Goal: Transaction & Acquisition: Purchase product/service

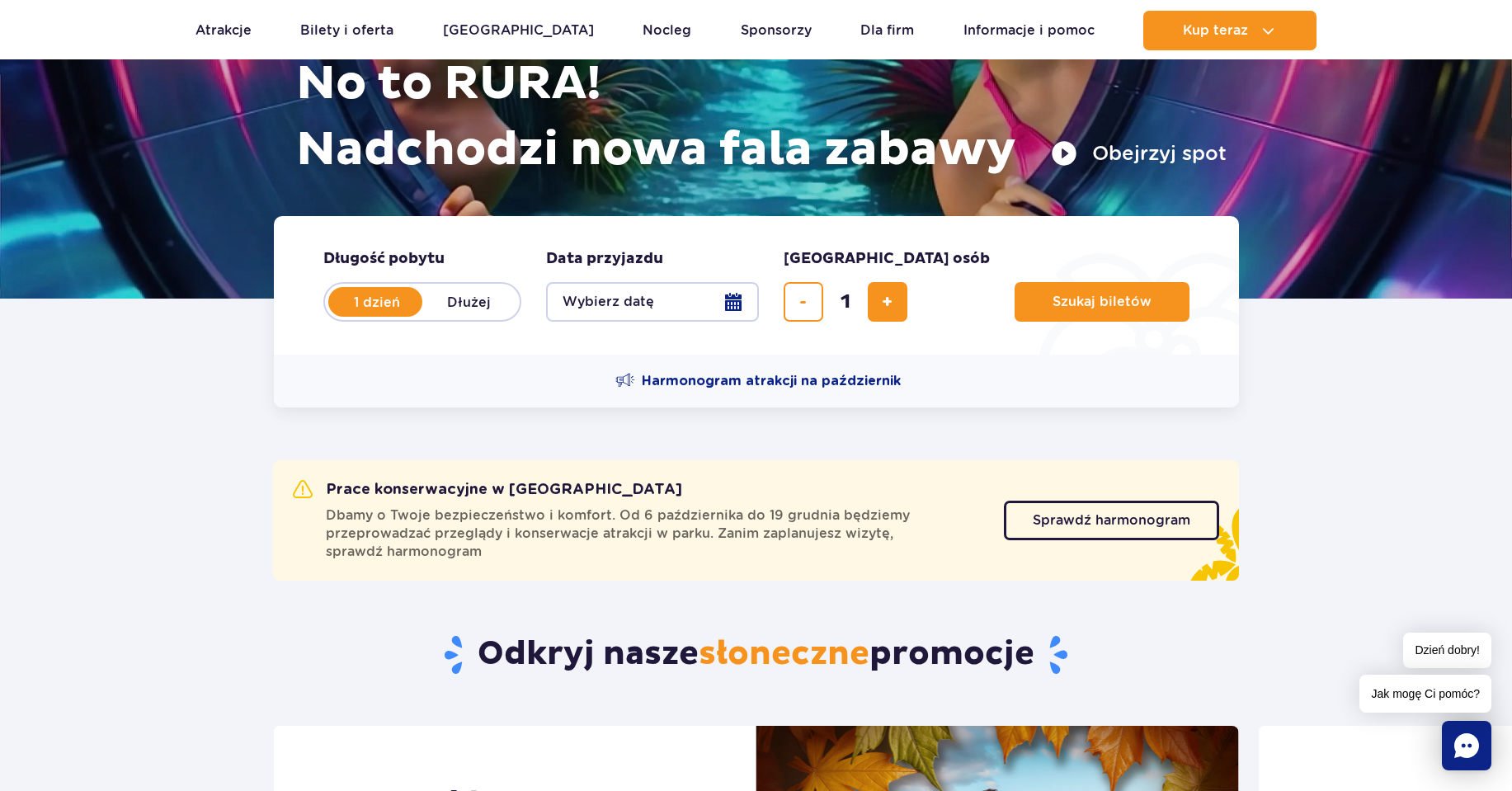
scroll to position [221, 0]
click at [715, 301] on button "Wybierz datę" at bounding box center [652, 301] width 213 height 39
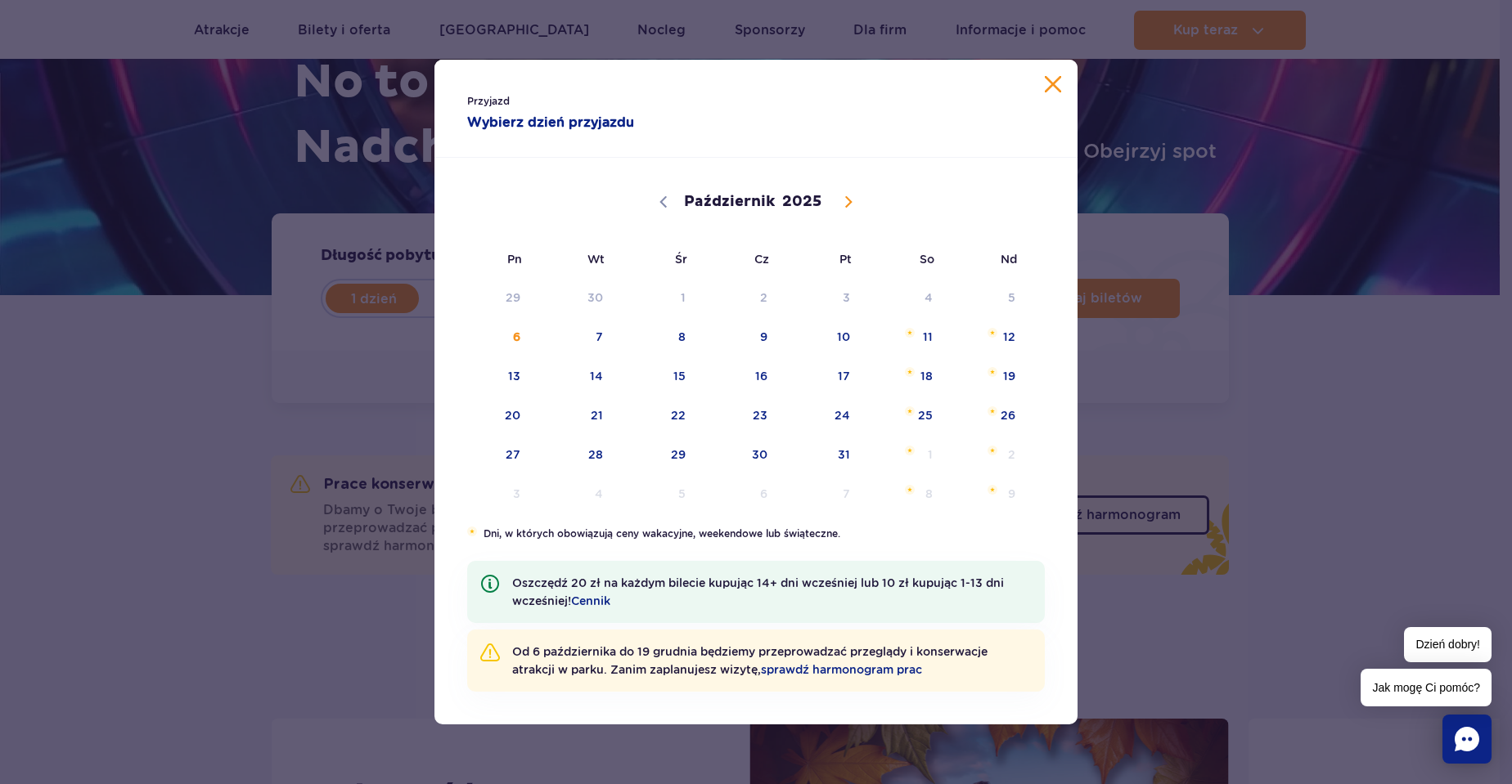
drag, startPoint x: 678, startPoint y: 420, endPoint x: 739, endPoint y: 557, distance: 150.0
click at [739, 557] on div "Przyjazd Wybierz dzień przyjazdu Październik Listopad Grudzień 2025 Pn Wt Śr Cz…" at bounding box center [756, 392] width 643 height 664
click at [856, 431] on span "24" at bounding box center [821, 415] width 82 height 37
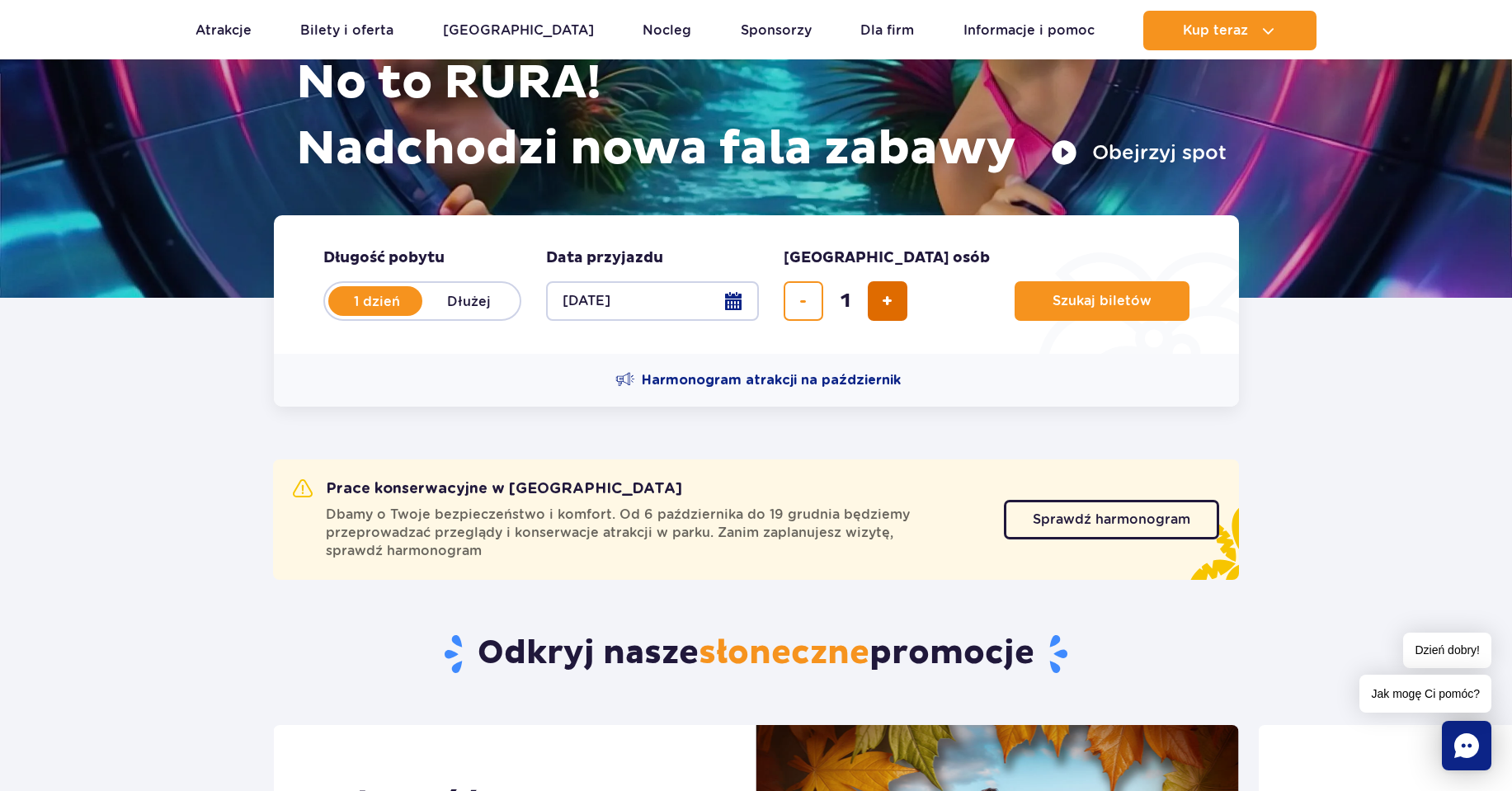
click at [897, 316] on button "dodaj bilet" at bounding box center [887, 301] width 39 height 39
type input "2"
click at [1015, 317] on button "Szukaj biletów" at bounding box center [1102, 301] width 175 height 39
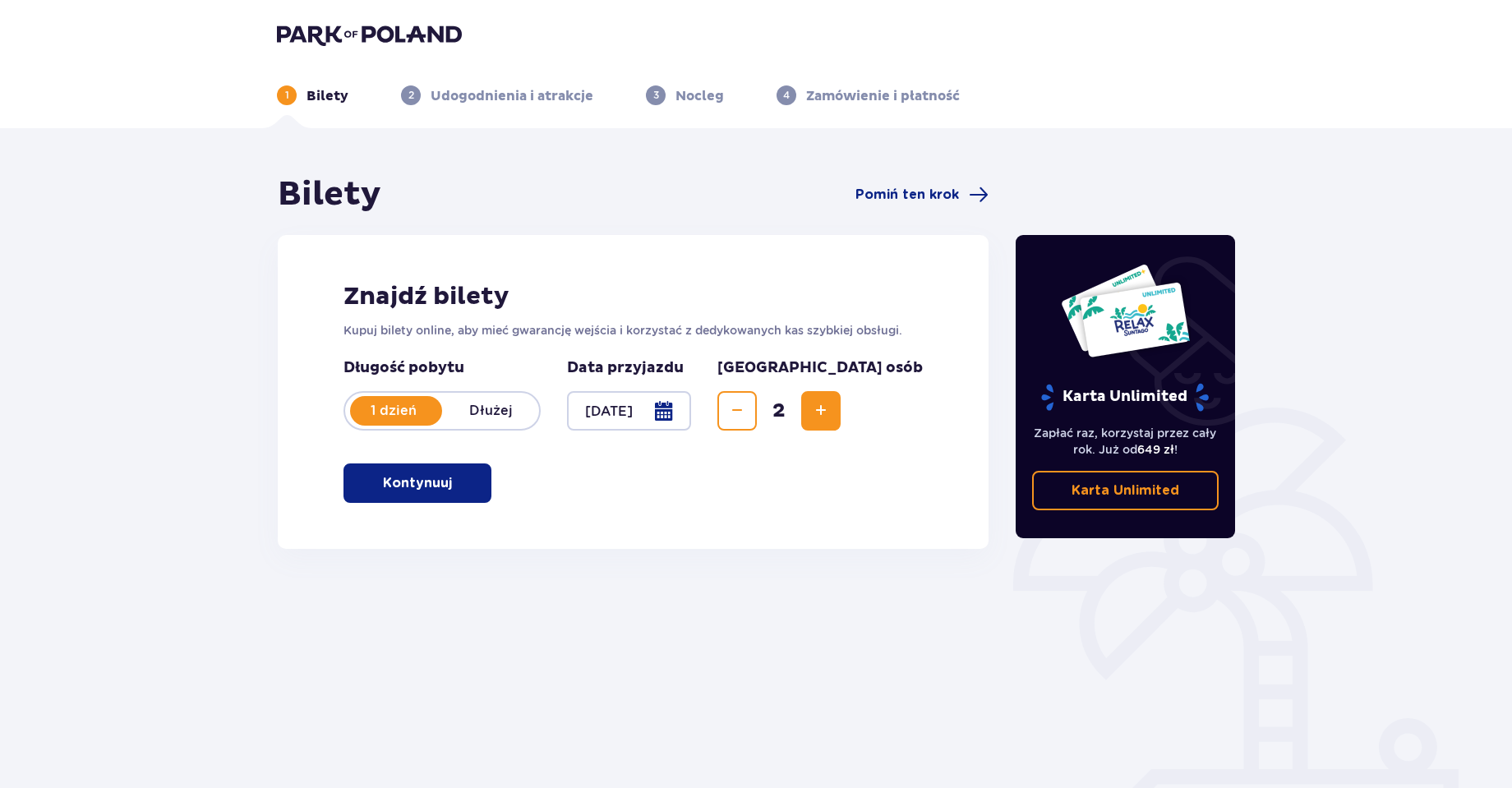
click at [451, 489] on span "button" at bounding box center [455, 483] width 20 height 20
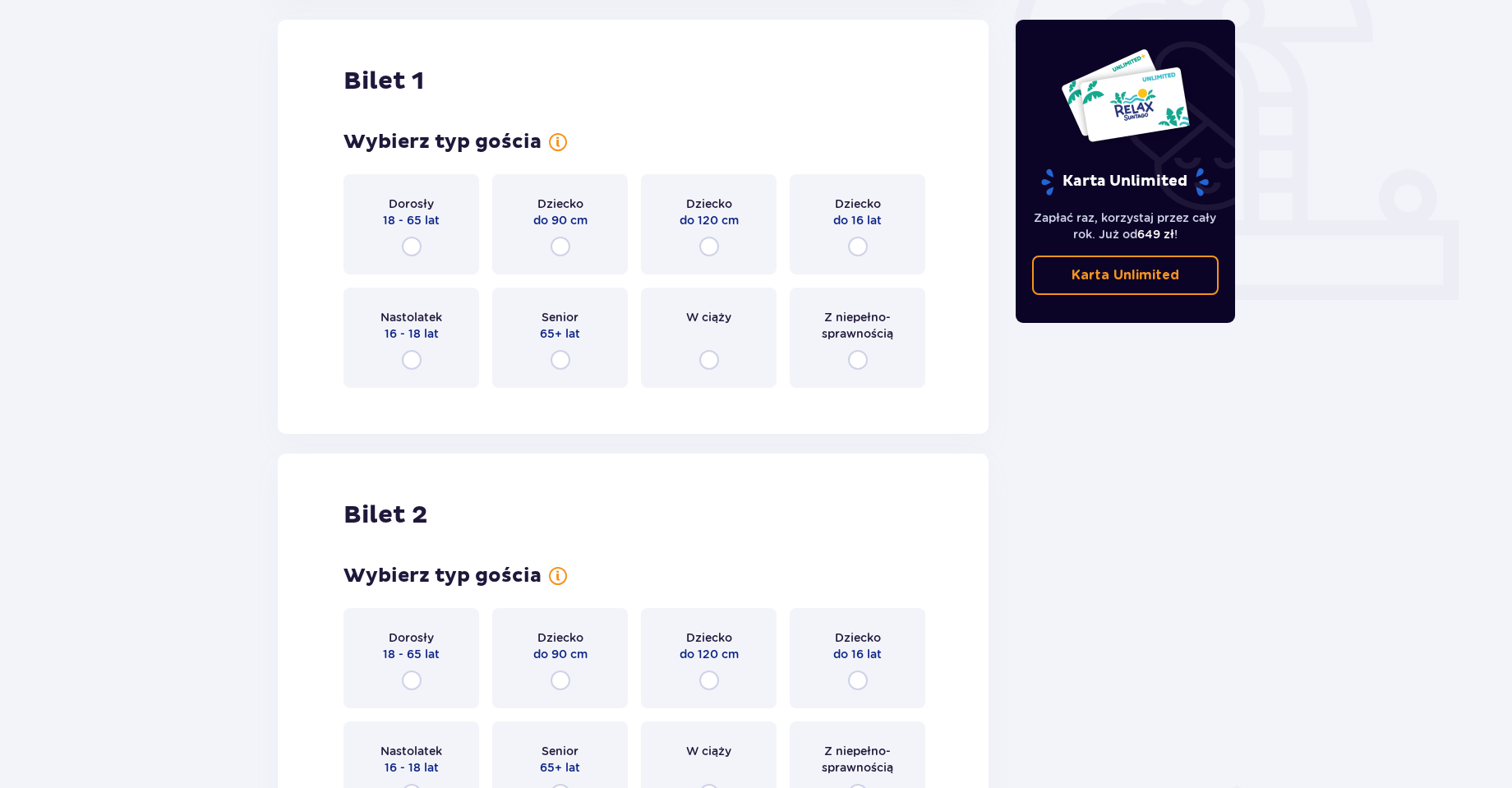
click at [411, 242] on input "radio" at bounding box center [411, 246] width 20 height 20
radio input "true"
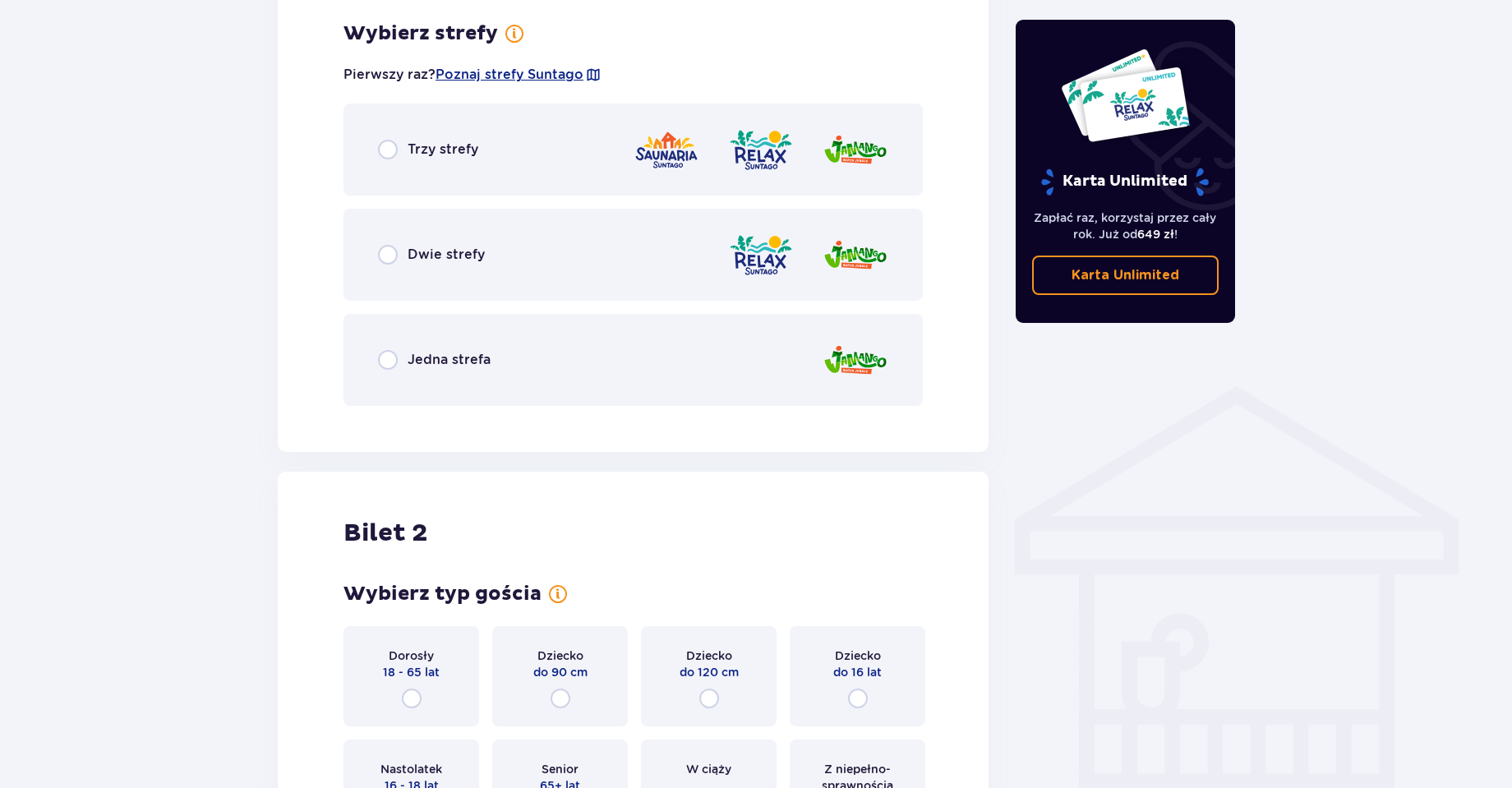
scroll to position [950, 0]
click at [403, 245] on div "Dwie strefy" at bounding box center [431, 253] width 106 height 20
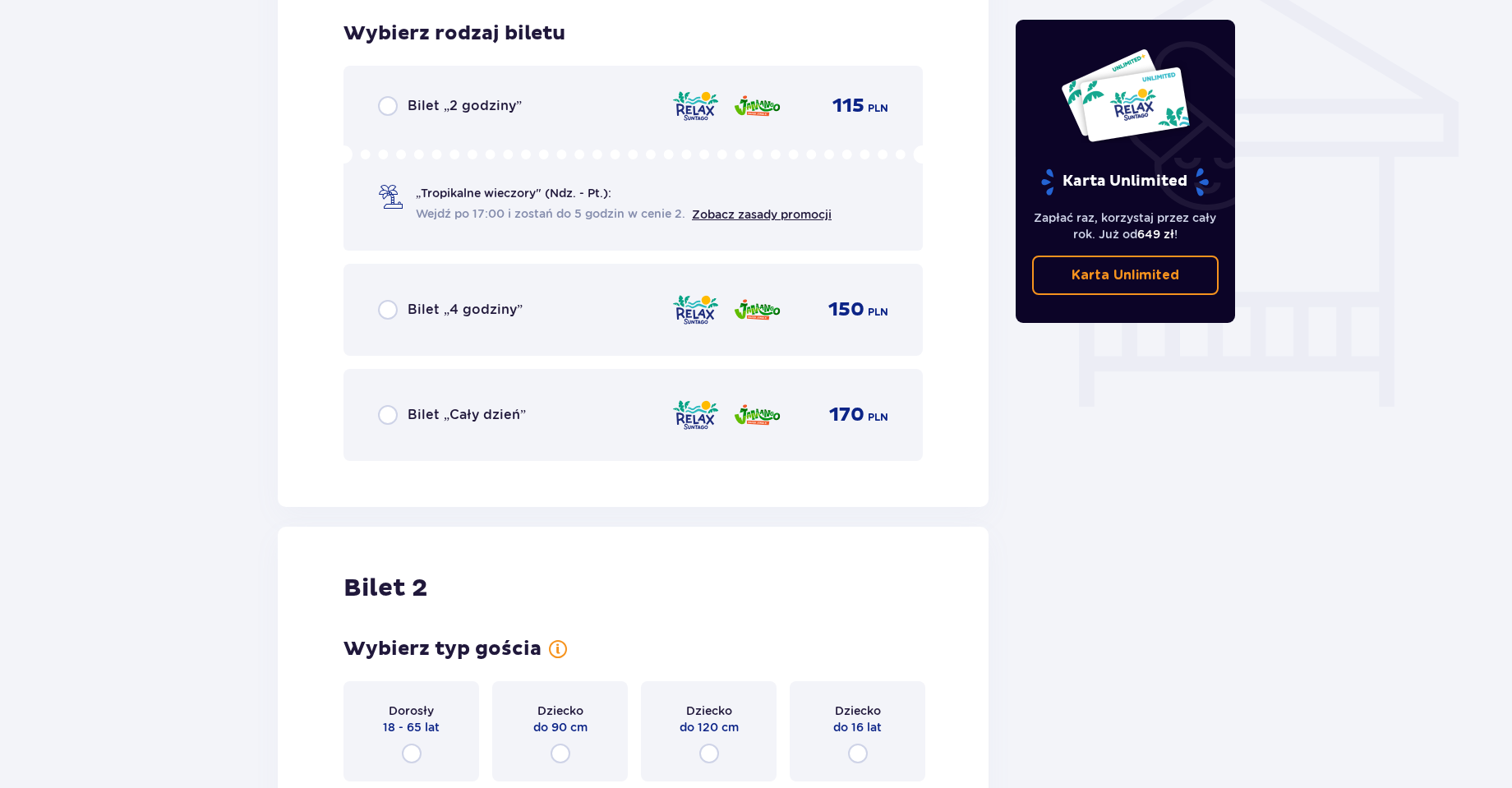
scroll to position [1368, 0]
click at [440, 302] on span "Bilet „4 godziny”" at bounding box center [465, 308] width 115 height 18
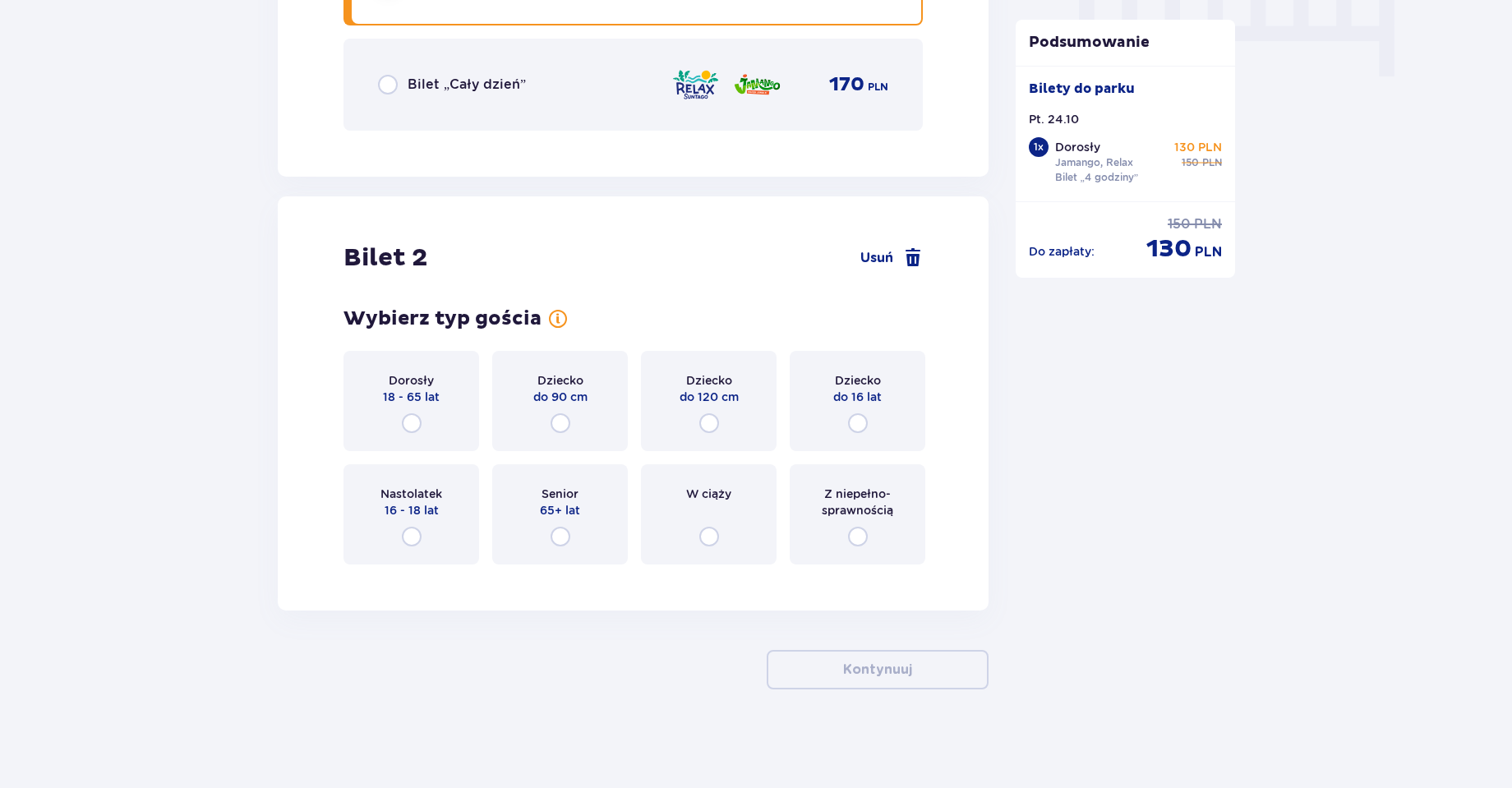
click at [442, 418] on div "Dorosły 18 - 65 lat" at bounding box center [411, 401] width 135 height 101
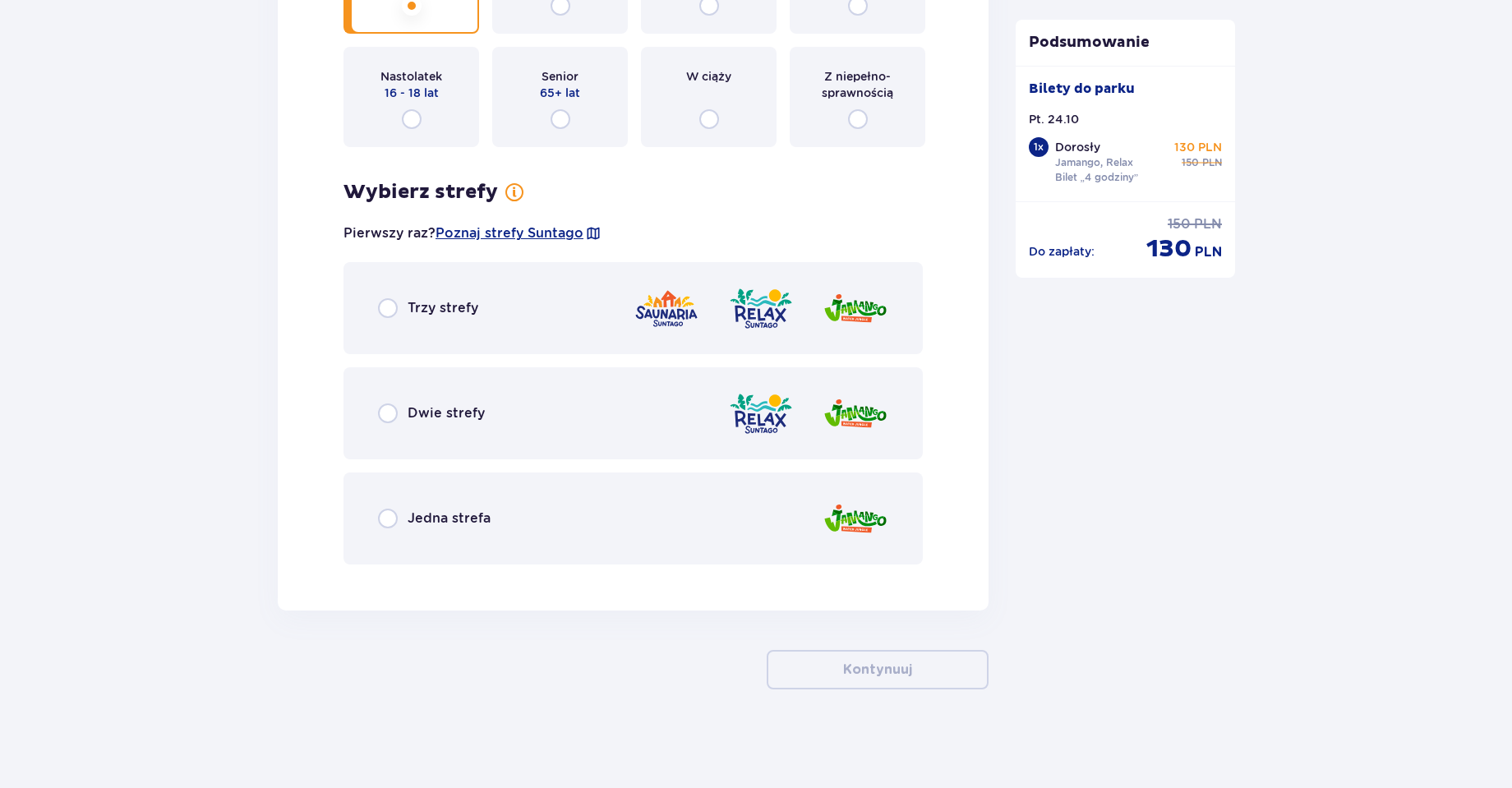
click at [490, 394] on div "Dwie strefy" at bounding box center [633, 413] width 579 height 92
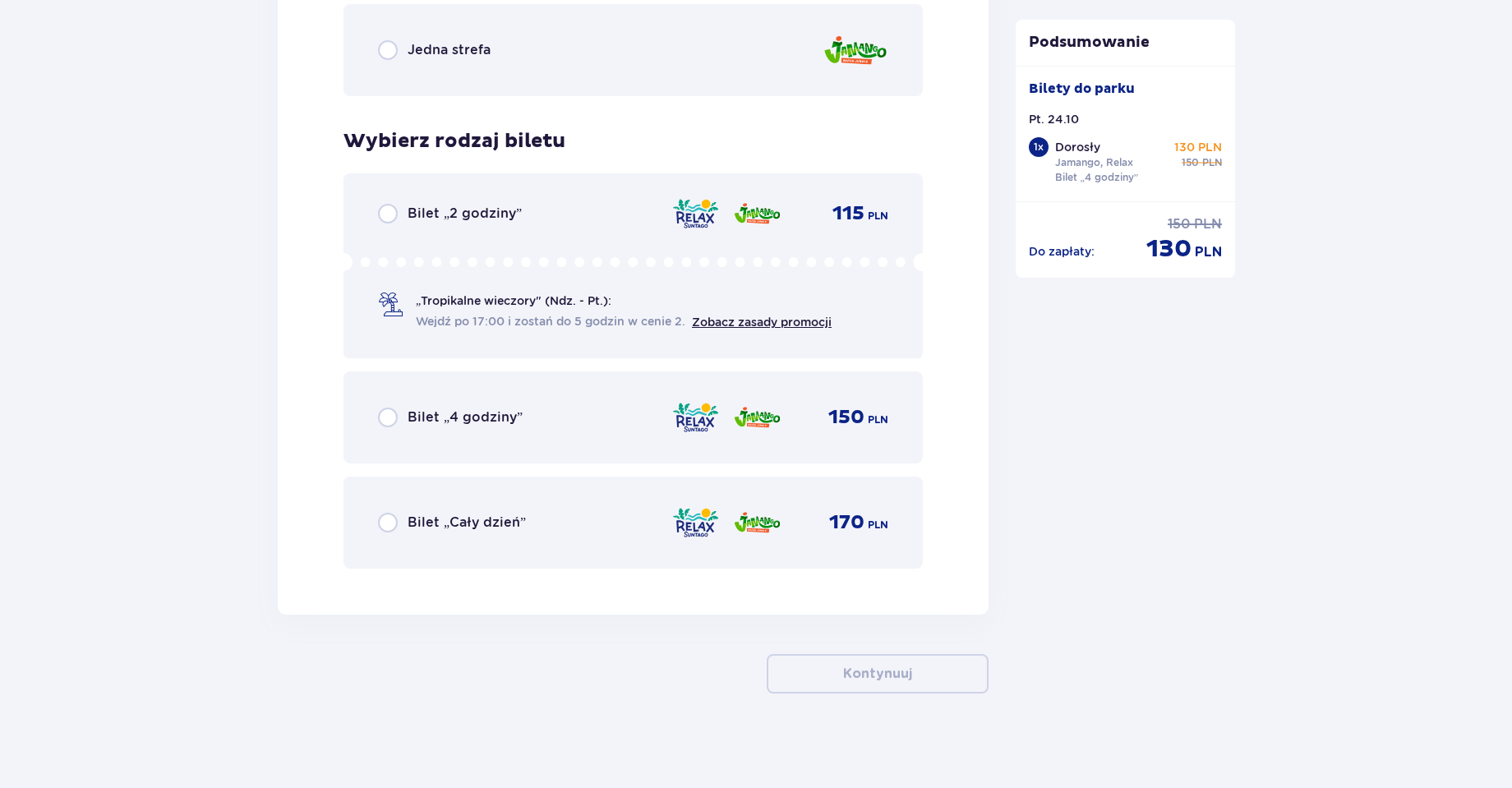
scroll to position [2586, 0]
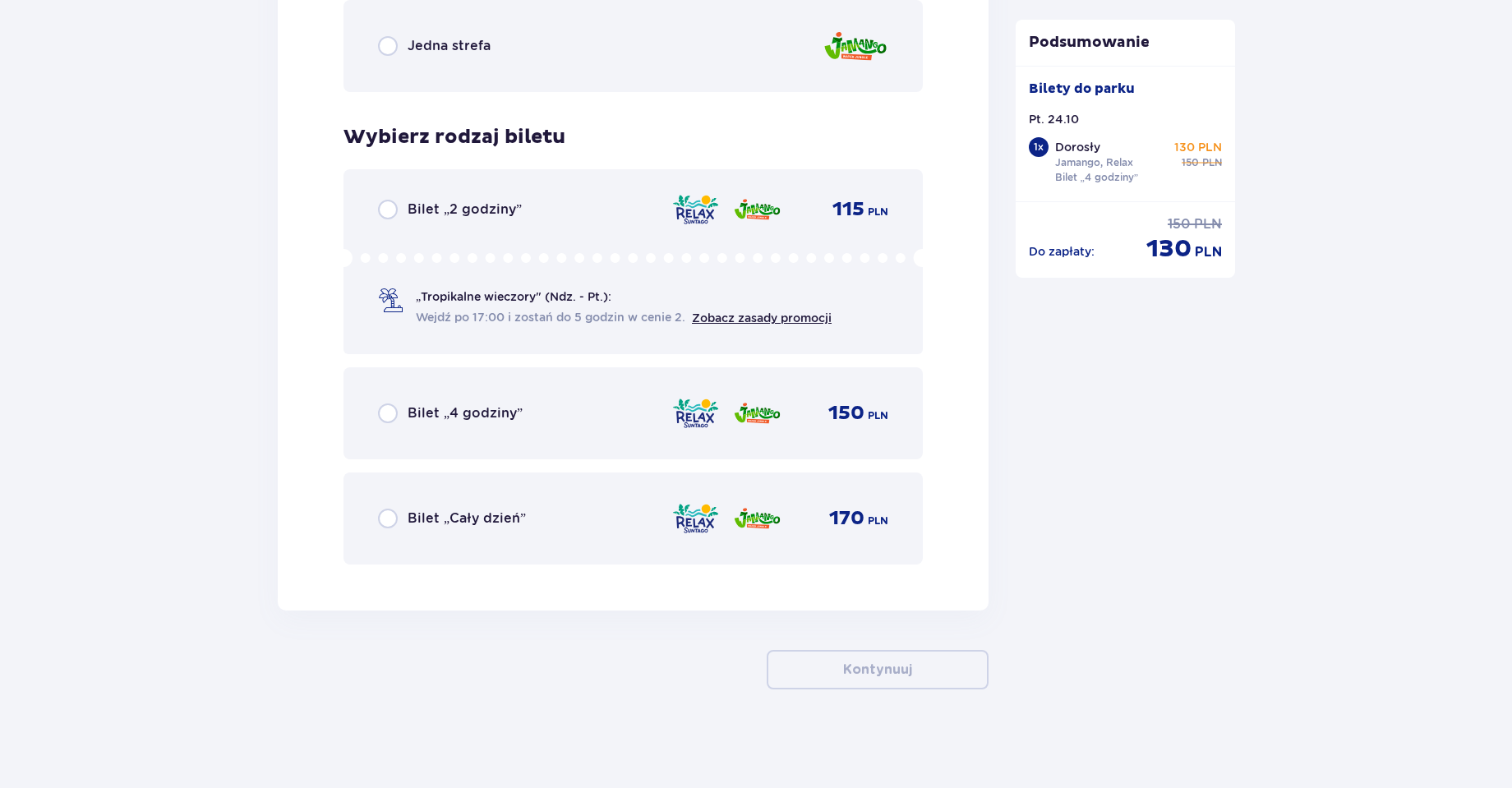
click at [490, 394] on div "Bilet „4 godziny” 150 PLN" at bounding box center [633, 413] width 579 height 92
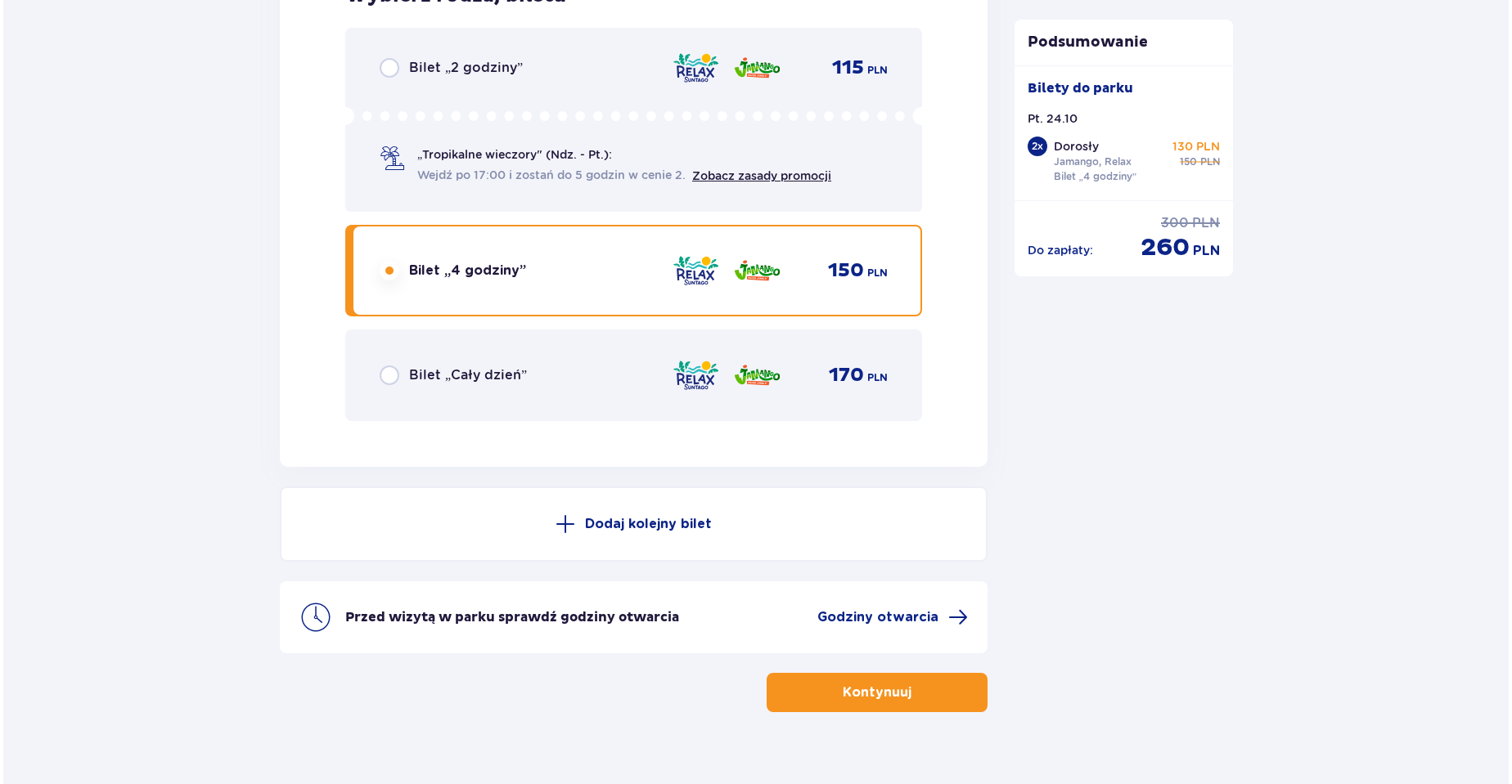
scroll to position [2740, 0]
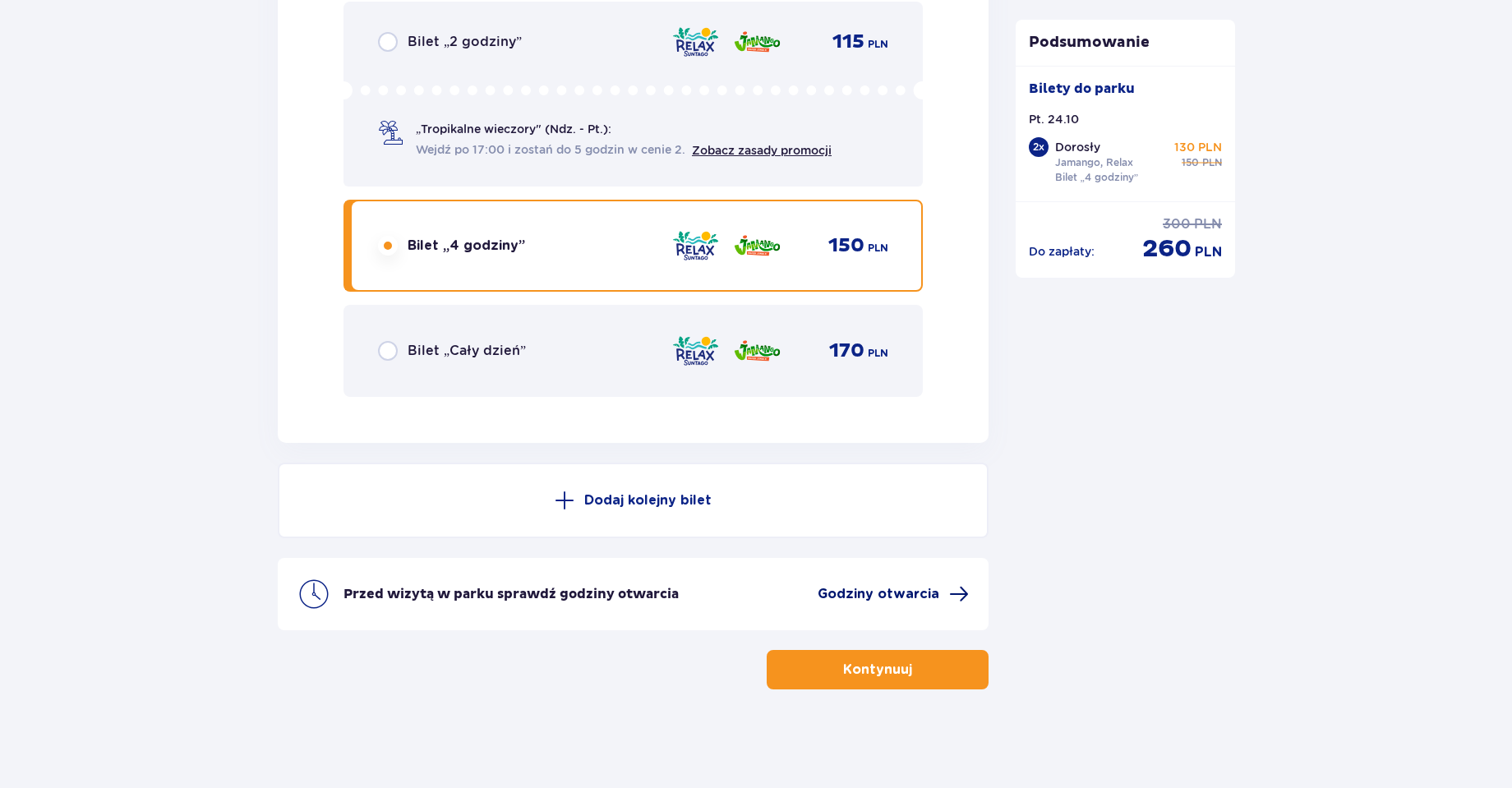
click at [955, 591] on span at bounding box center [958, 594] width 20 height 20
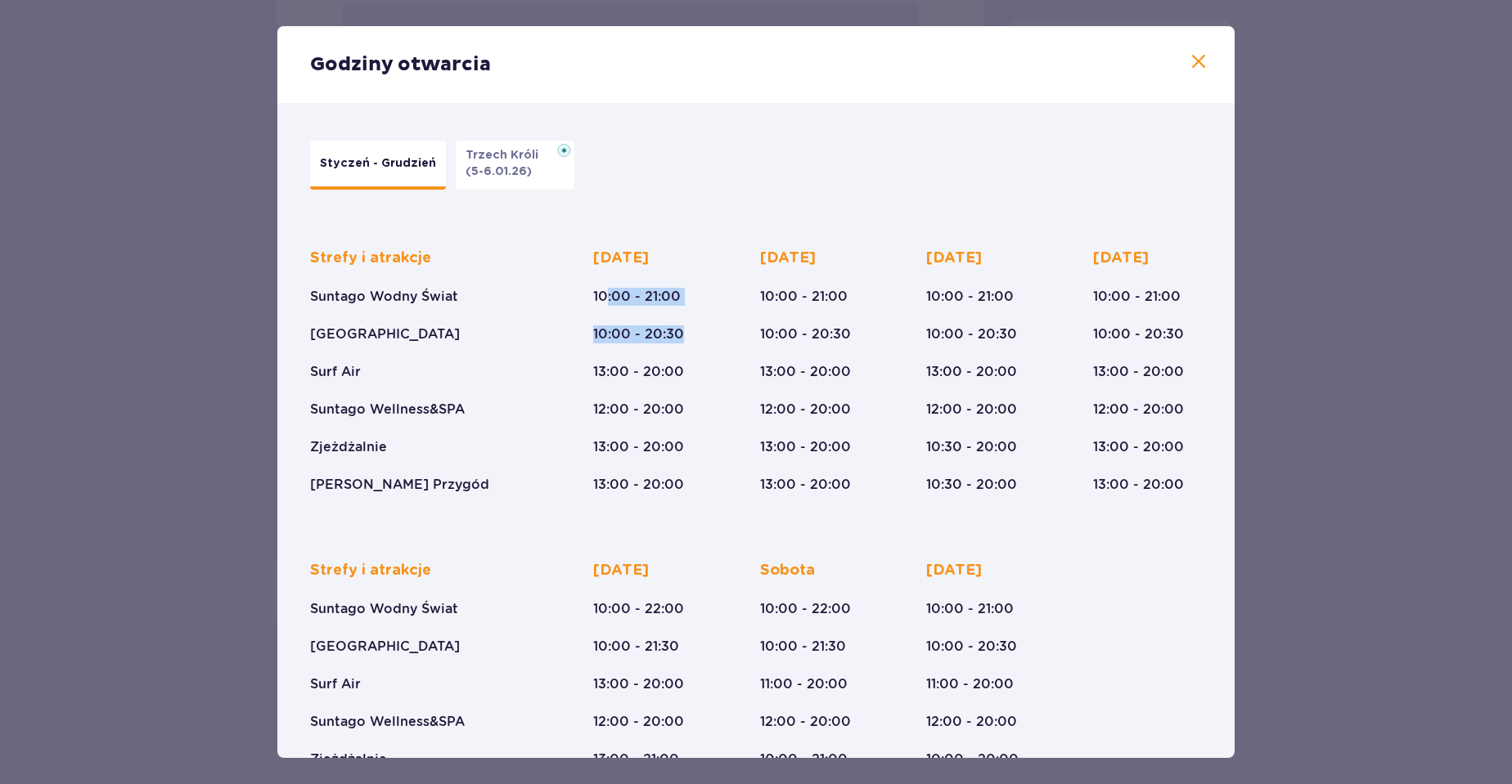
drag, startPoint x: 606, startPoint y: 298, endPoint x: 688, endPoint y: 329, distance: 87.7
click at [684, 329] on div "Poniedziałek 10:00 - 21:00 10:00 - 20:30 13:00 - 20:00 12:00 - 20:00 13:00 - 20…" at bounding box center [639, 370] width 91 height 245
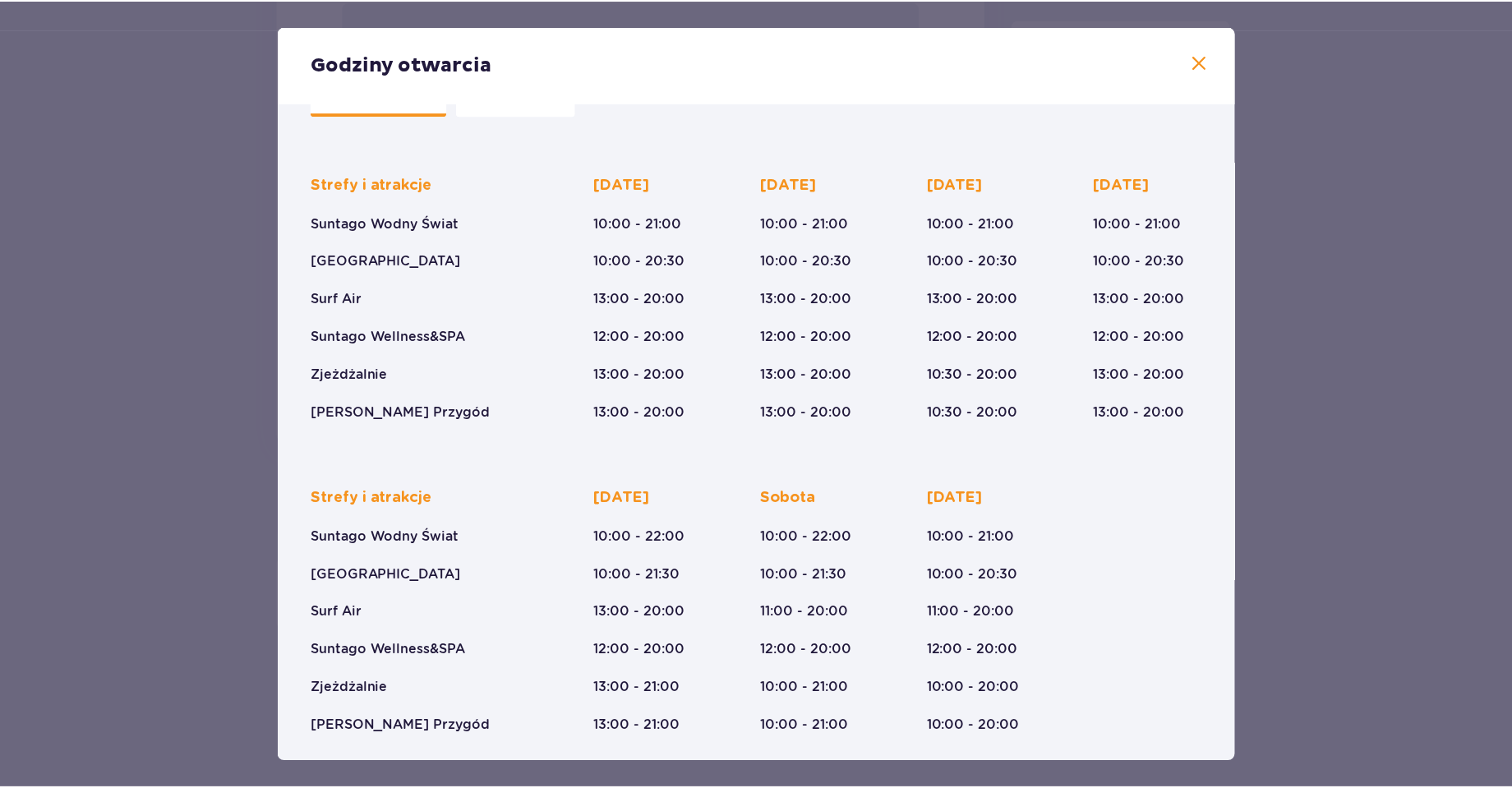
scroll to position [82, 0]
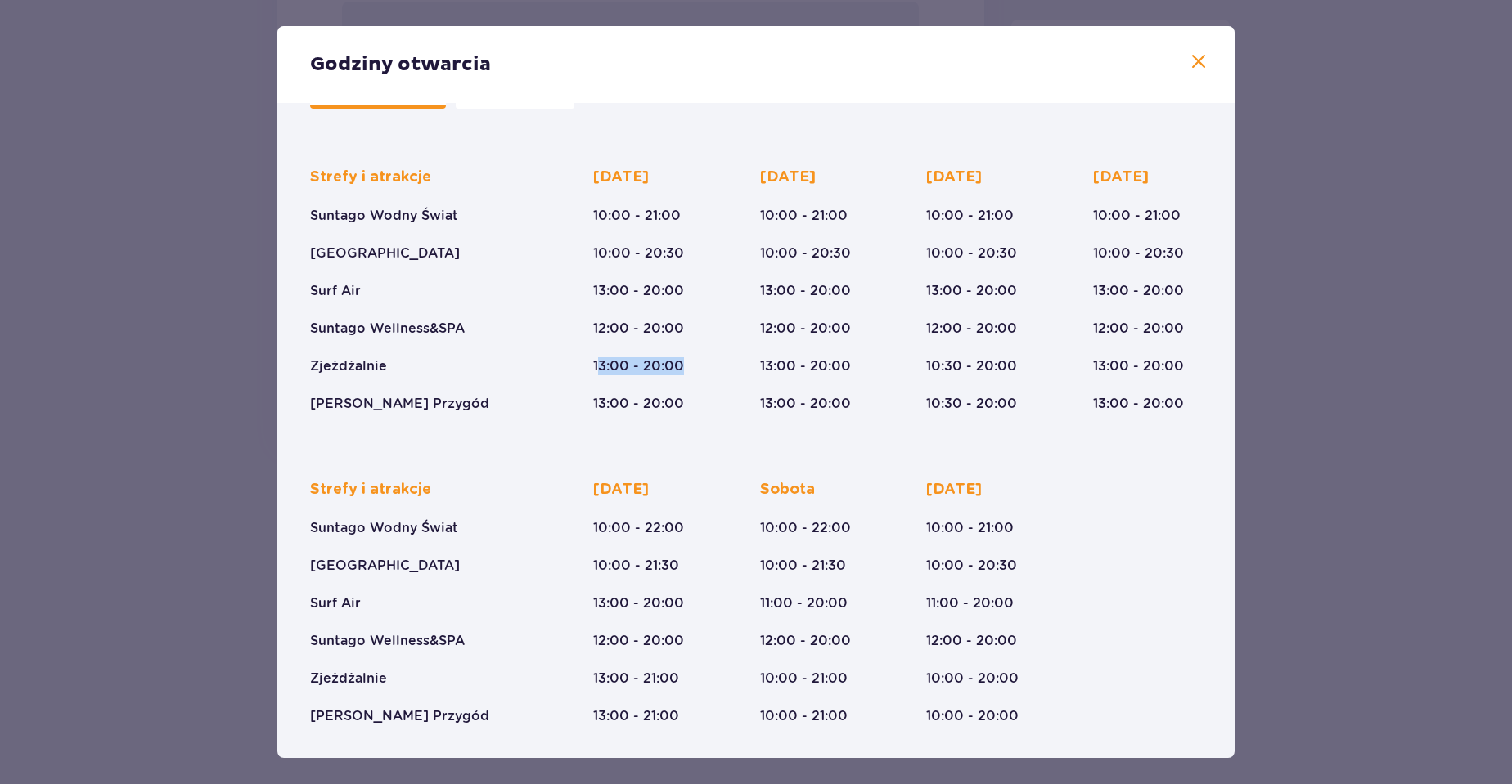
drag, startPoint x: 598, startPoint y: 367, endPoint x: 689, endPoint y: 382, distance: 92.2
click at [684, 382] on div "Poniedziałek 10:00 - 21:00 10:00 - 20:30 13:00 - 20:00 12:00 - 20:00 13:00 - 20…" at bounding box center [639, 290] width 91 height 245
click at [616, 228] on div "Poniedziałek 10:00 - 21:00 10:00 - 20:30 13:00 - 20:00 12:00 - 20:00 13:00 - 20…" at bounding box center [639, 290] width 91 height 245
click at [1455, 375] on div "Godziny otwarcia Styczeń - Grudzień Trzech Króli (5-6.01.26) Strefy i atrakcje …" at bounding box center [756, 392] width 1512 height 784
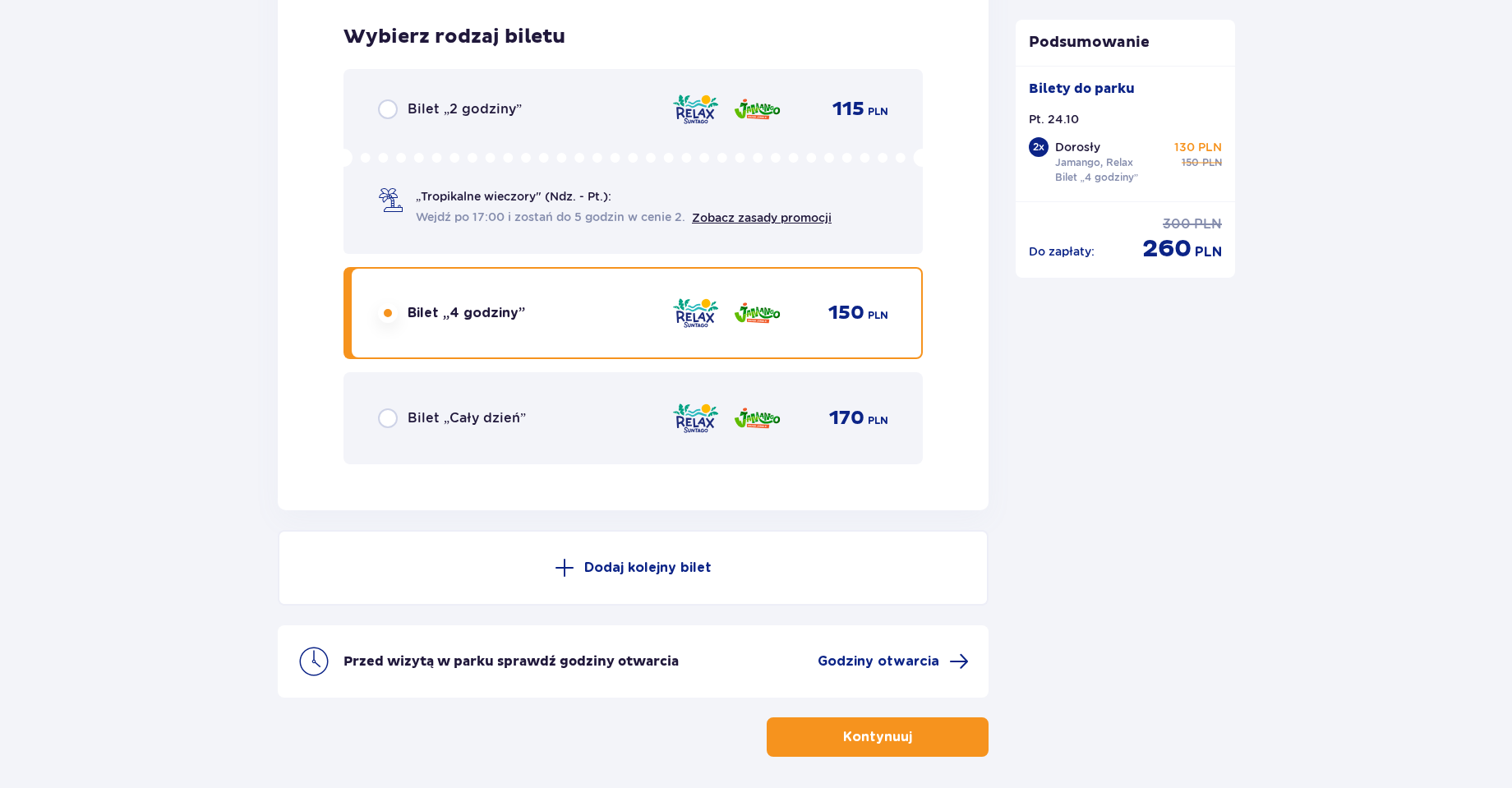
scroll to position [2645, 0]
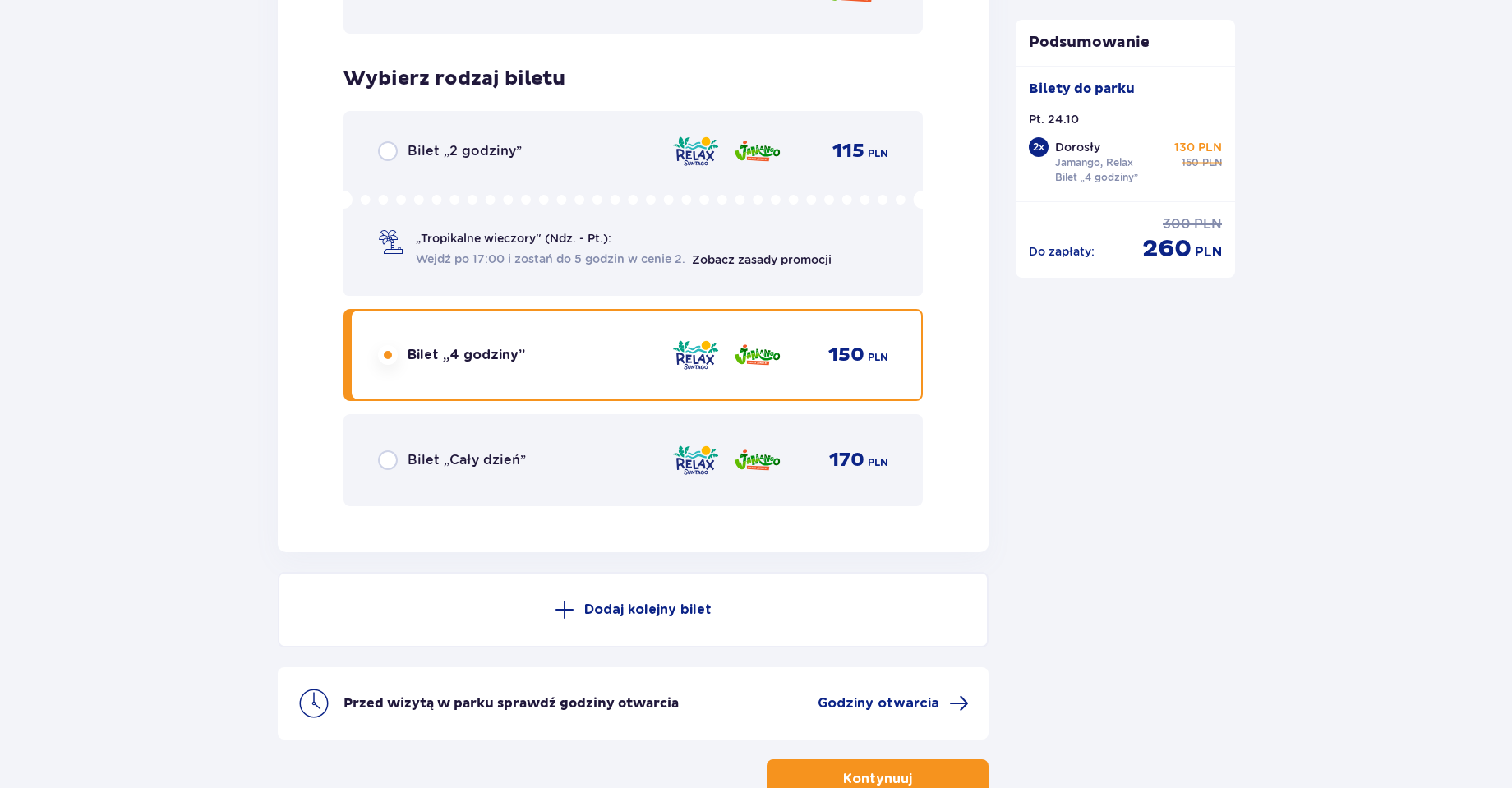
click at [692, 480] on div "Bilet „Cały dzień” 170 PLN" at bounding box center [633, 460] width 579 height 92
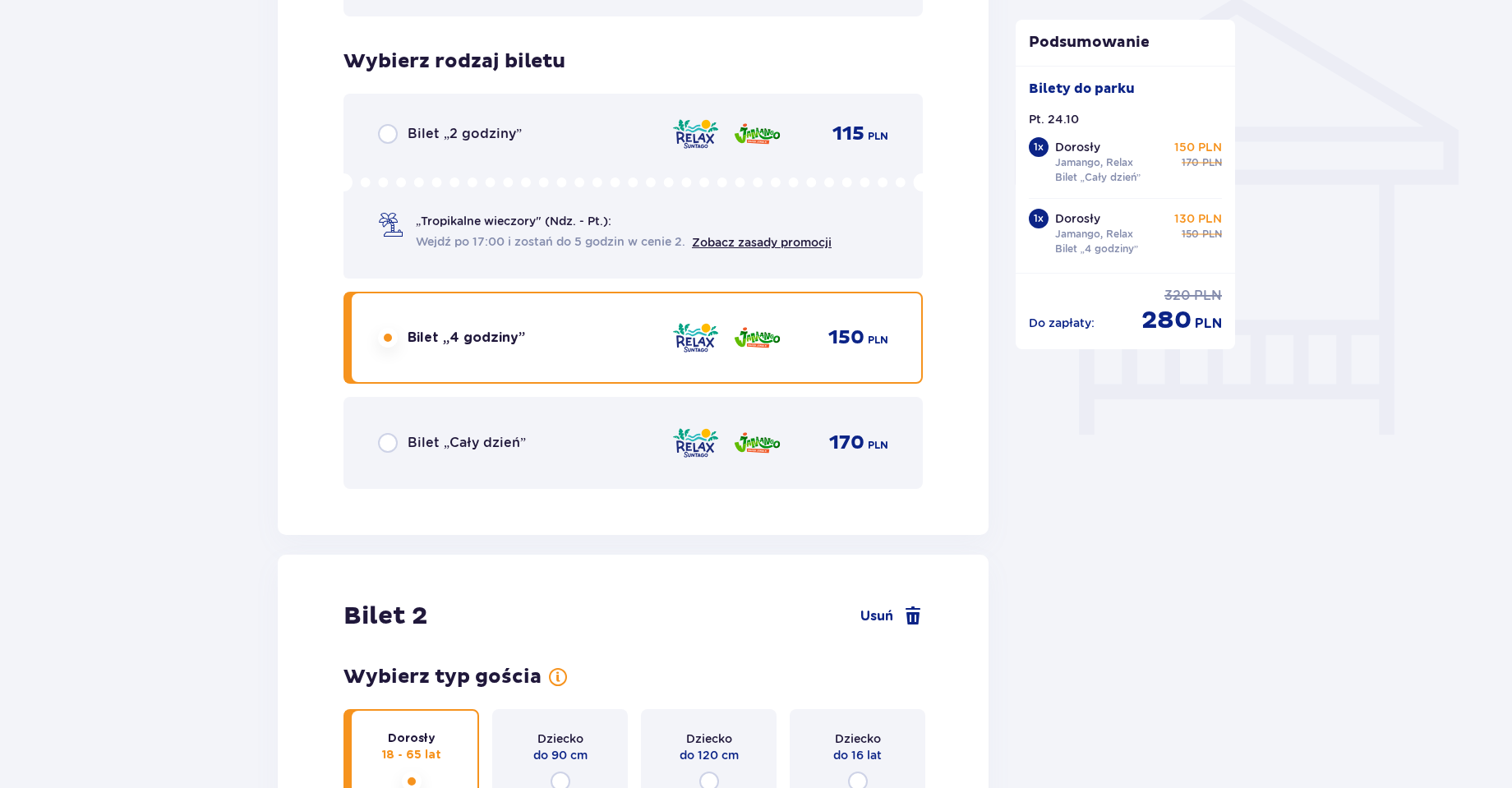
scroll to position [1220, 0]
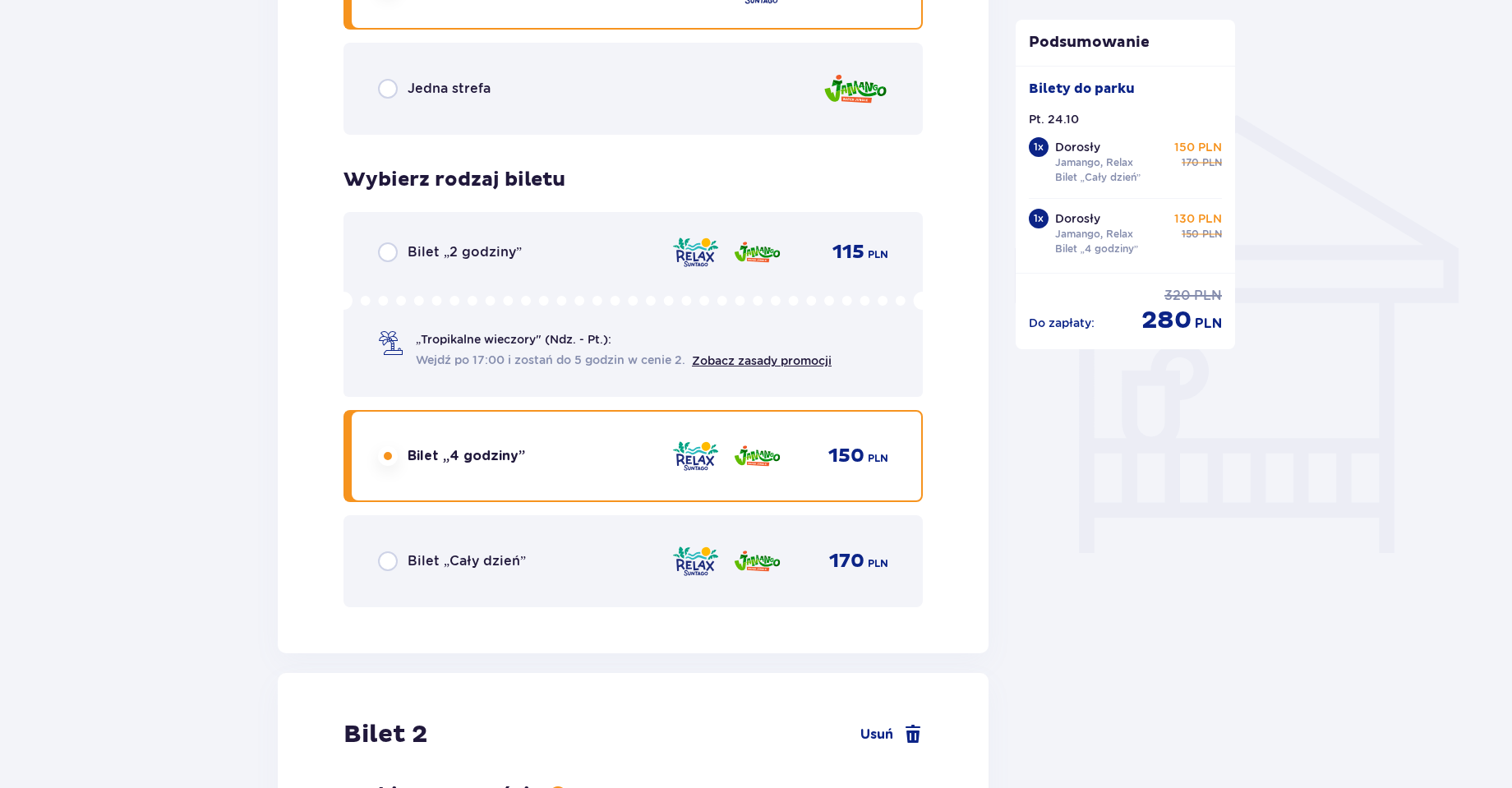
click at [554, 532] on div "Bilet „Cały dzień” 170 PLN" at bounding box center [633, 561] width 579 height 92
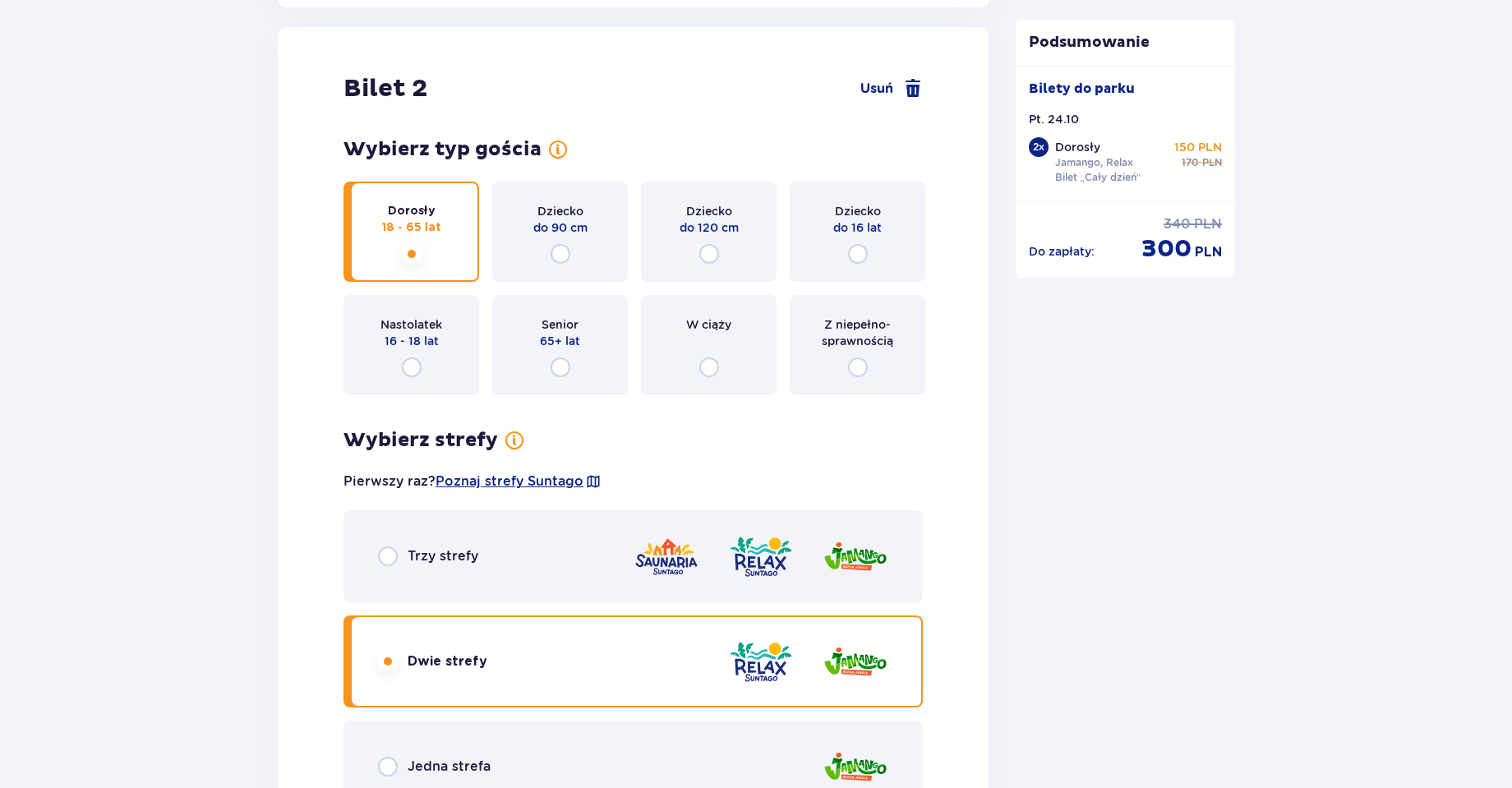
scroll to position [2754, 0]
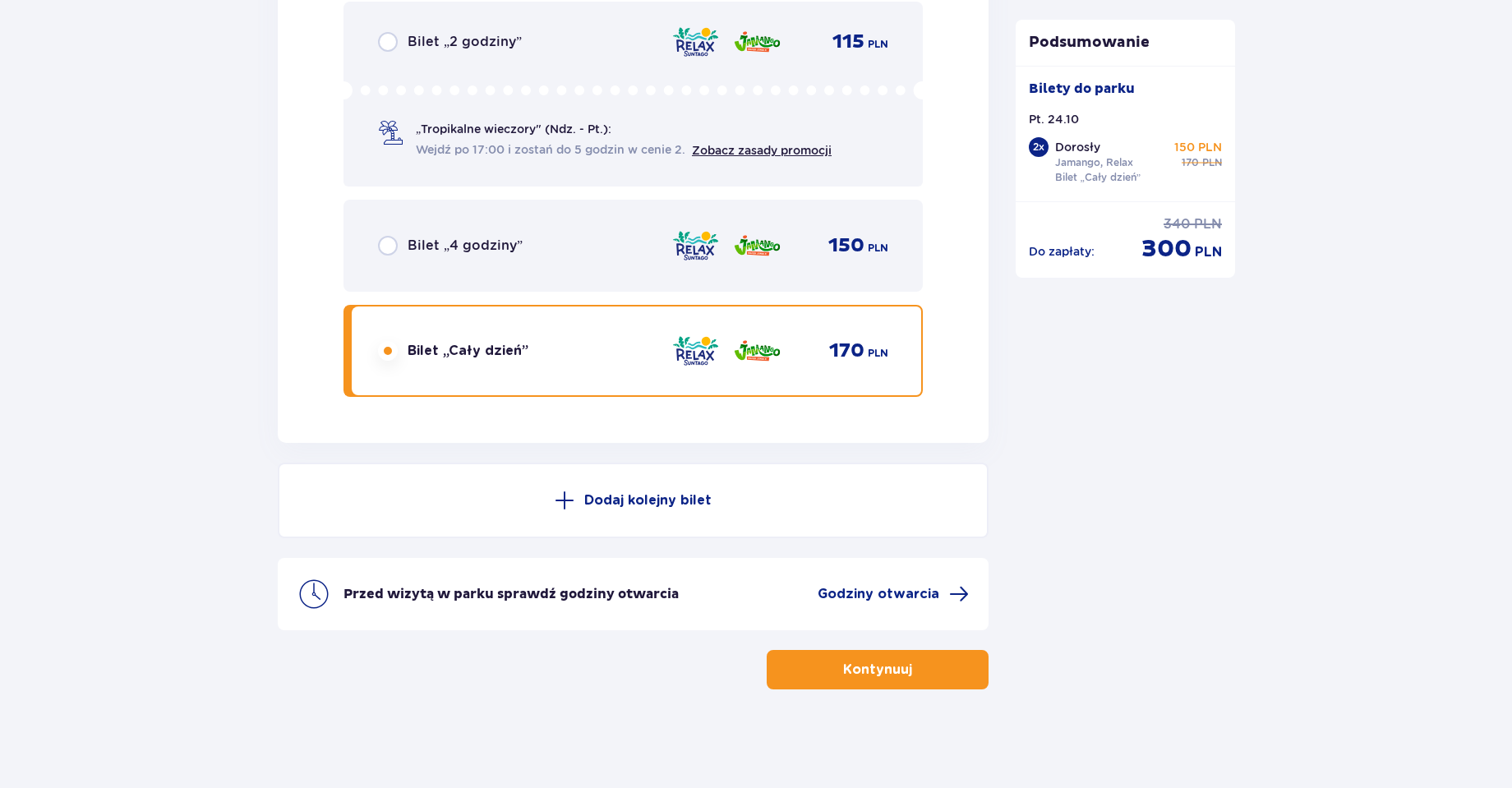
click at [568, 252] on div "Bilet „4 godziny” 150 PLN" at bounding box center [633, 245] width 510 height 35
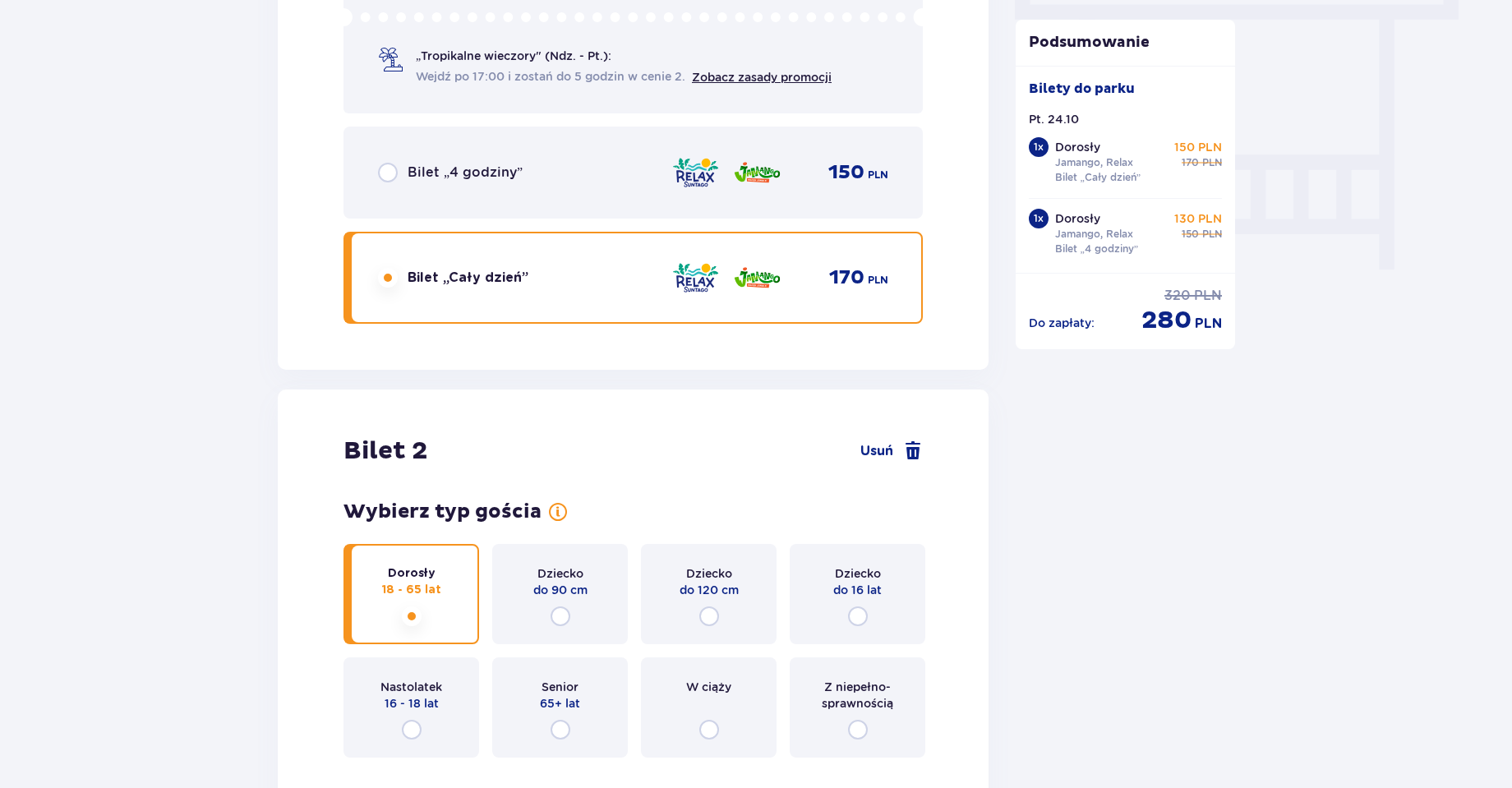
scroll to position [1440, 0]
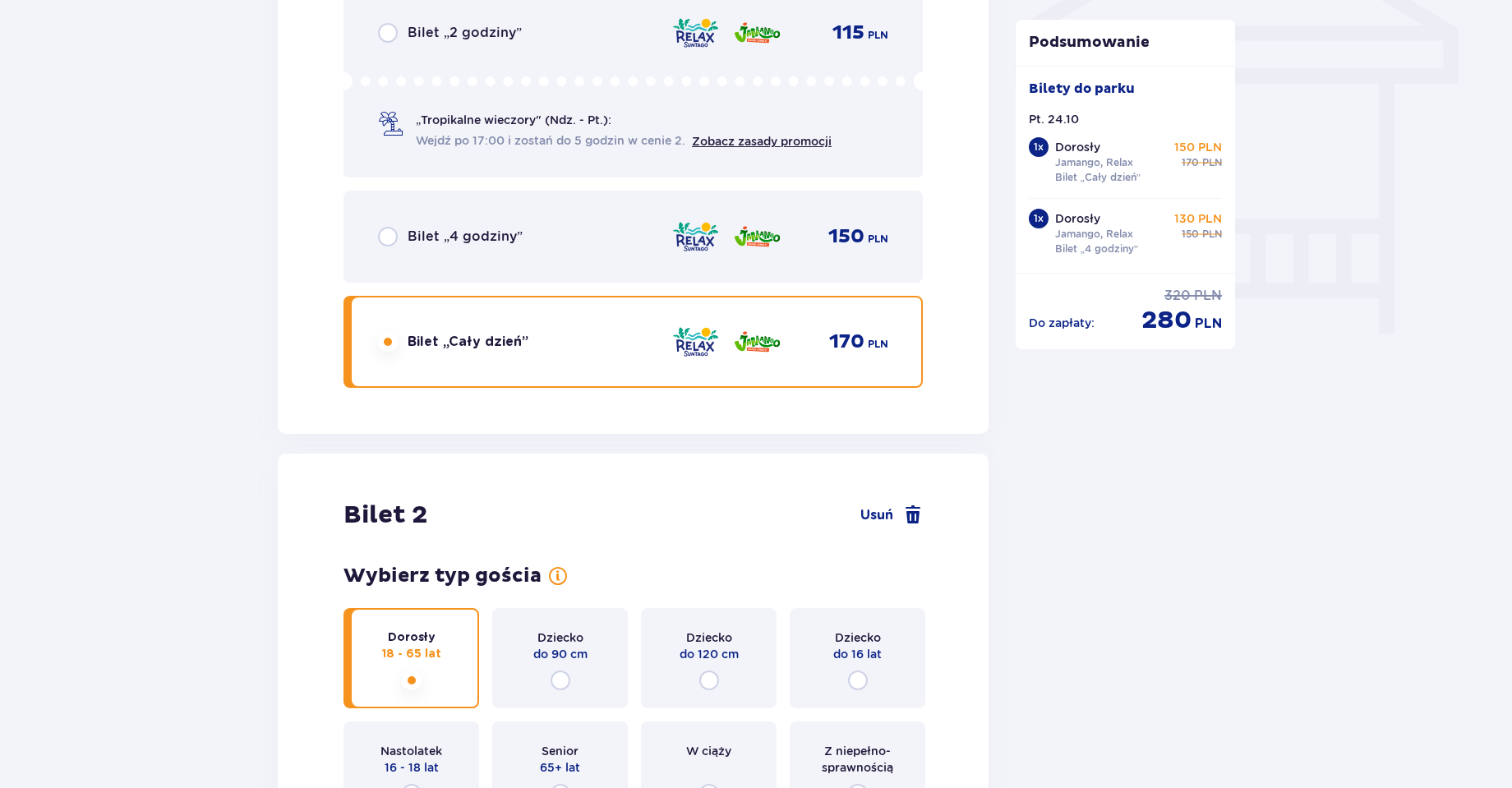
click at [566, 263] on div "Bilet „4 godziny” 150 PLN" at bounding box center [633, 237] width 579 height 92
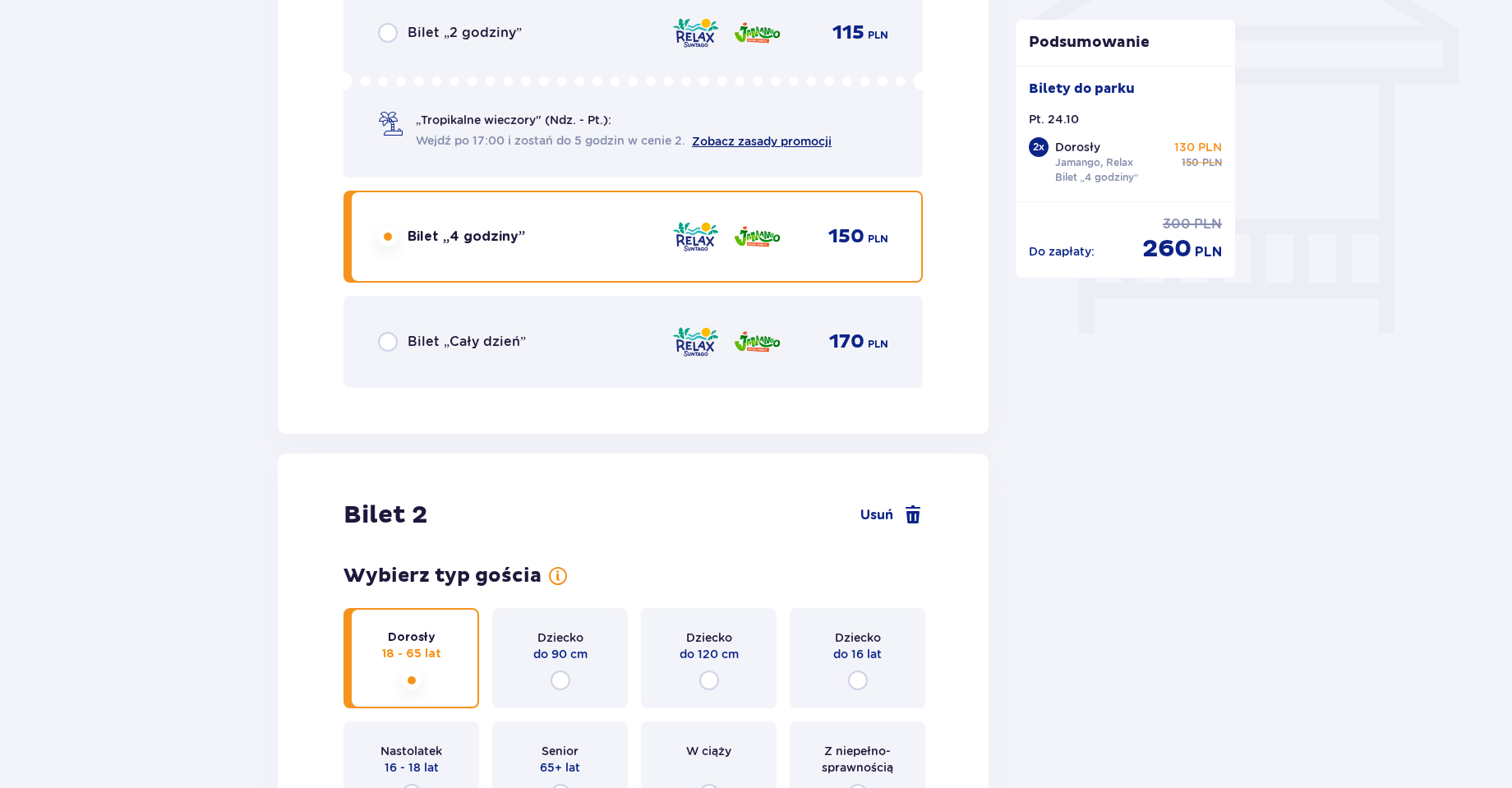
click at [714, 145] on link "Zobacz zasady promocji" at bounding box center [762, 141] width 140 height 13
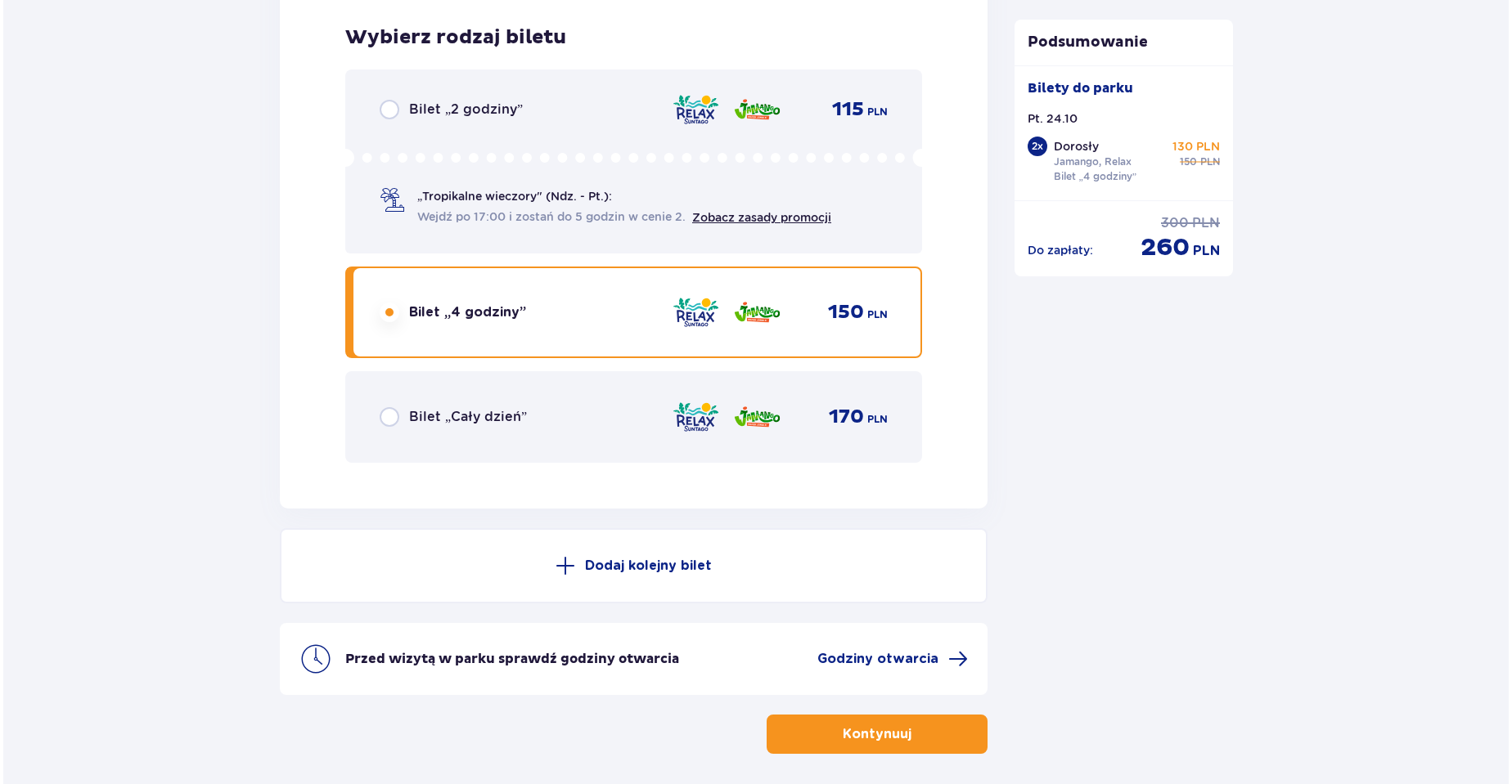
scroll to position [2740, 0]
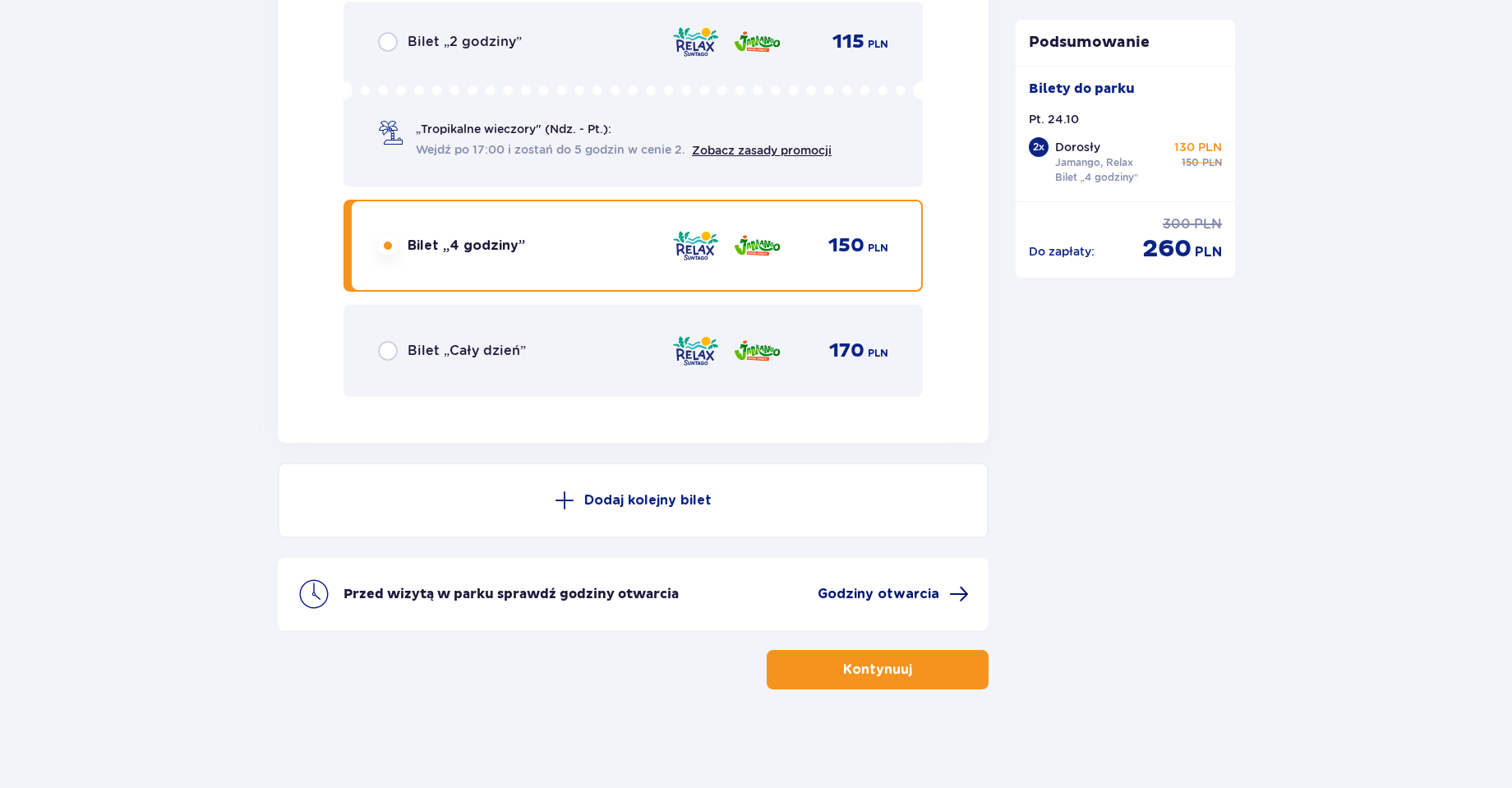
click at [929, 594] on span "Godziny otwarcia" at bounding box center [878, 594] width 122 height 18
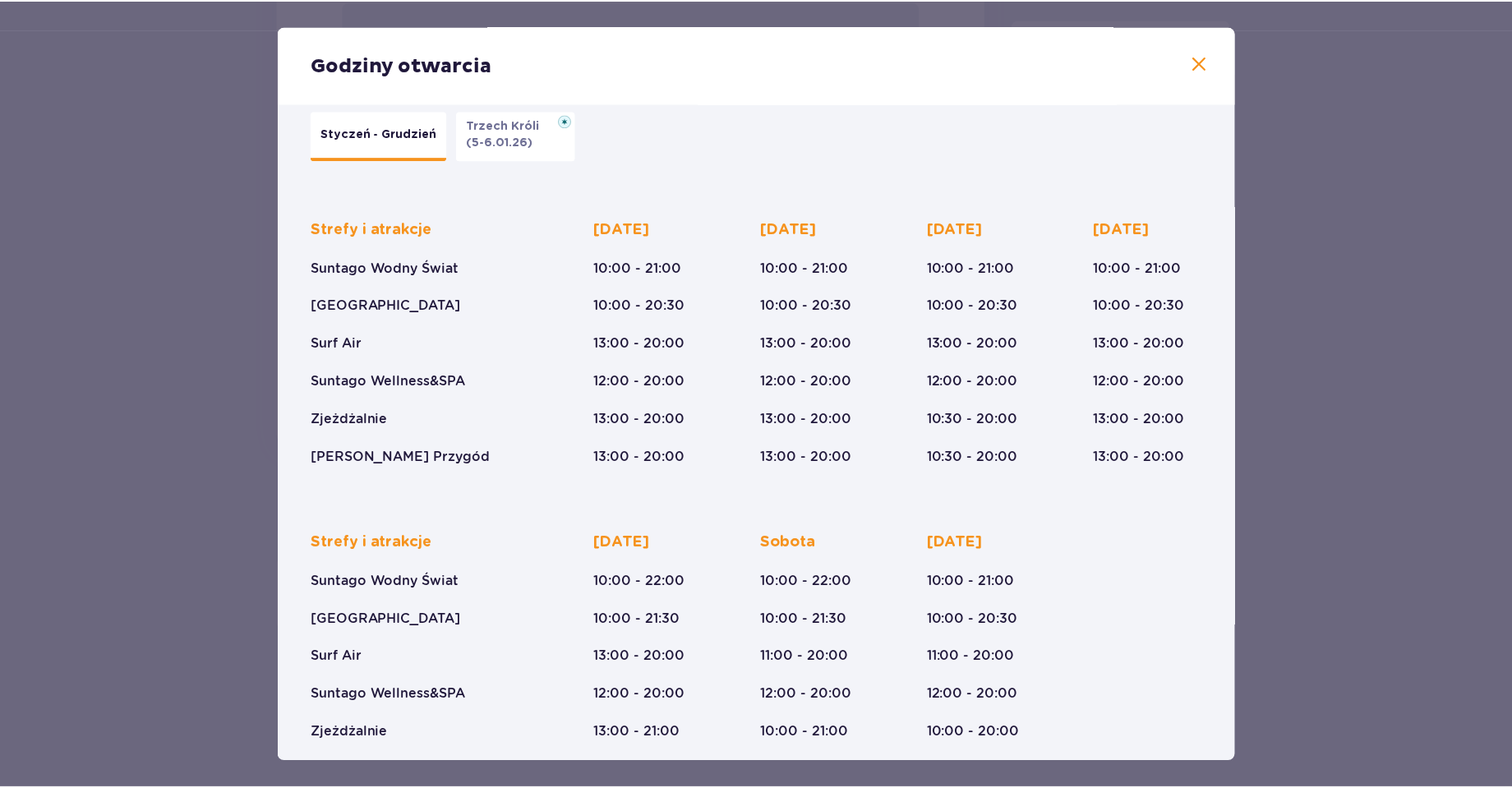
scroll to position [82, 0]
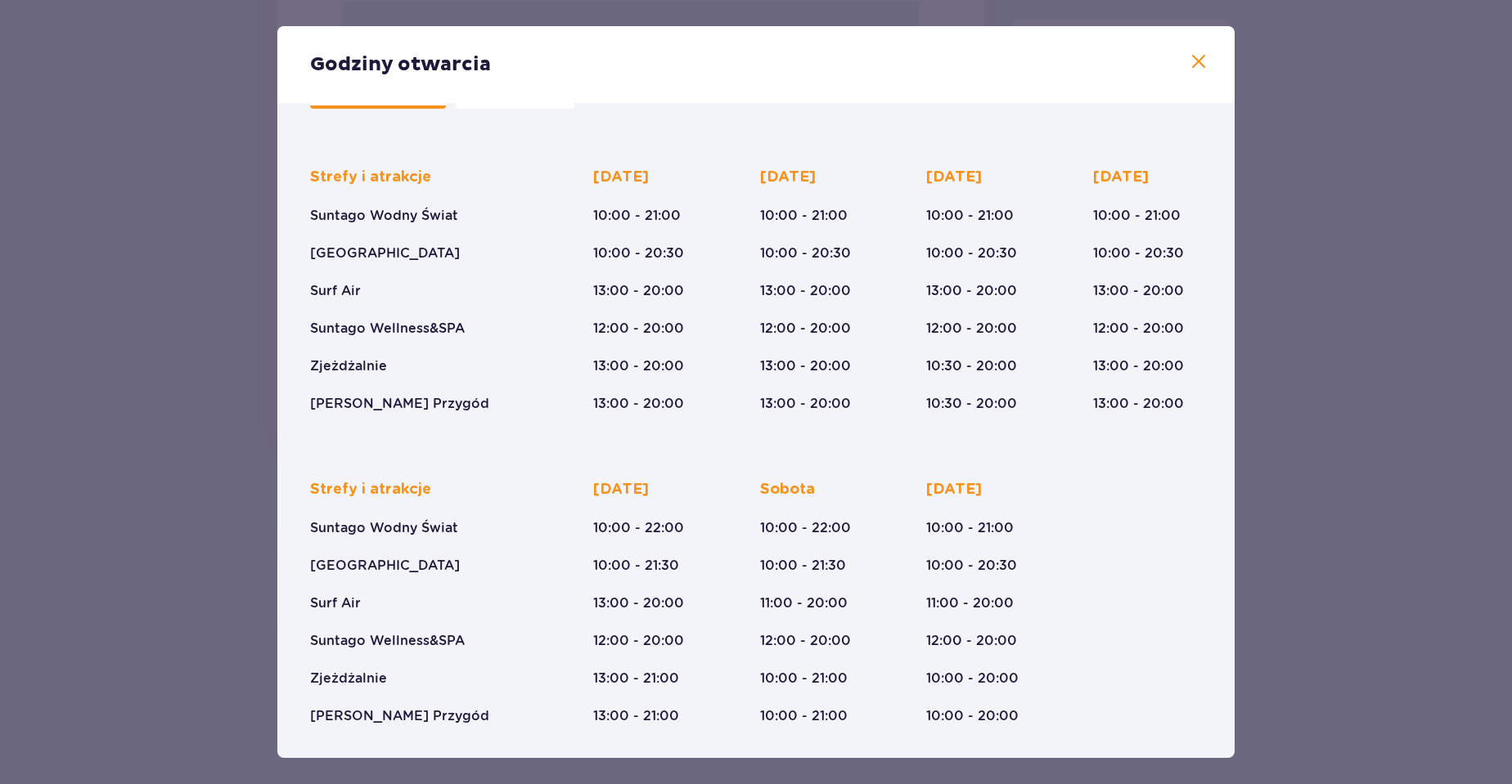
click at [1453, 453] on div "Godziny otwarcia Styczeń - Grudzień Trzech Króli (5-6.01.26) Strefy i atrakcje …" at bounding box center [756, 392] width 1512 height 784
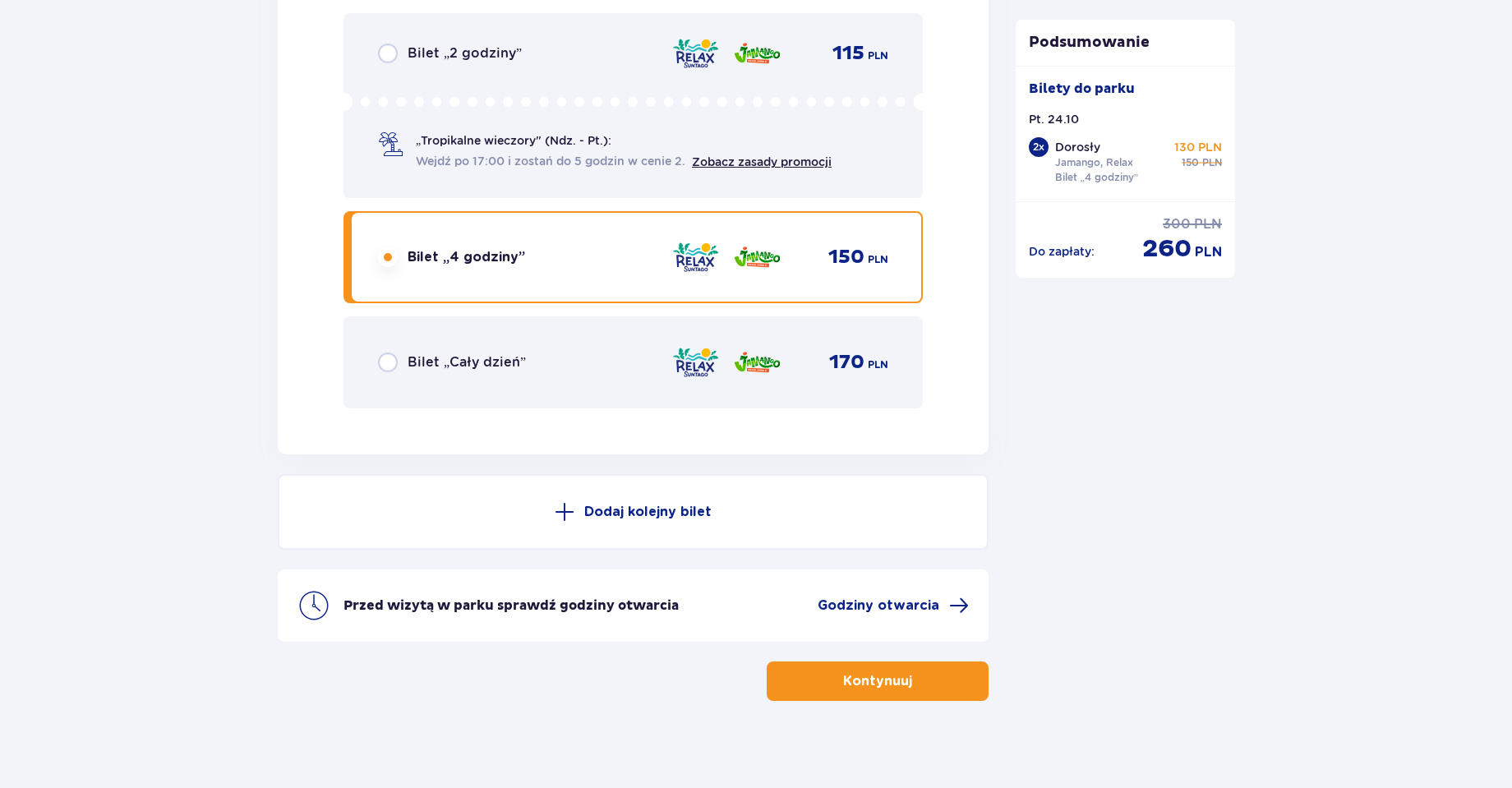
scroll to position [2754, 0]
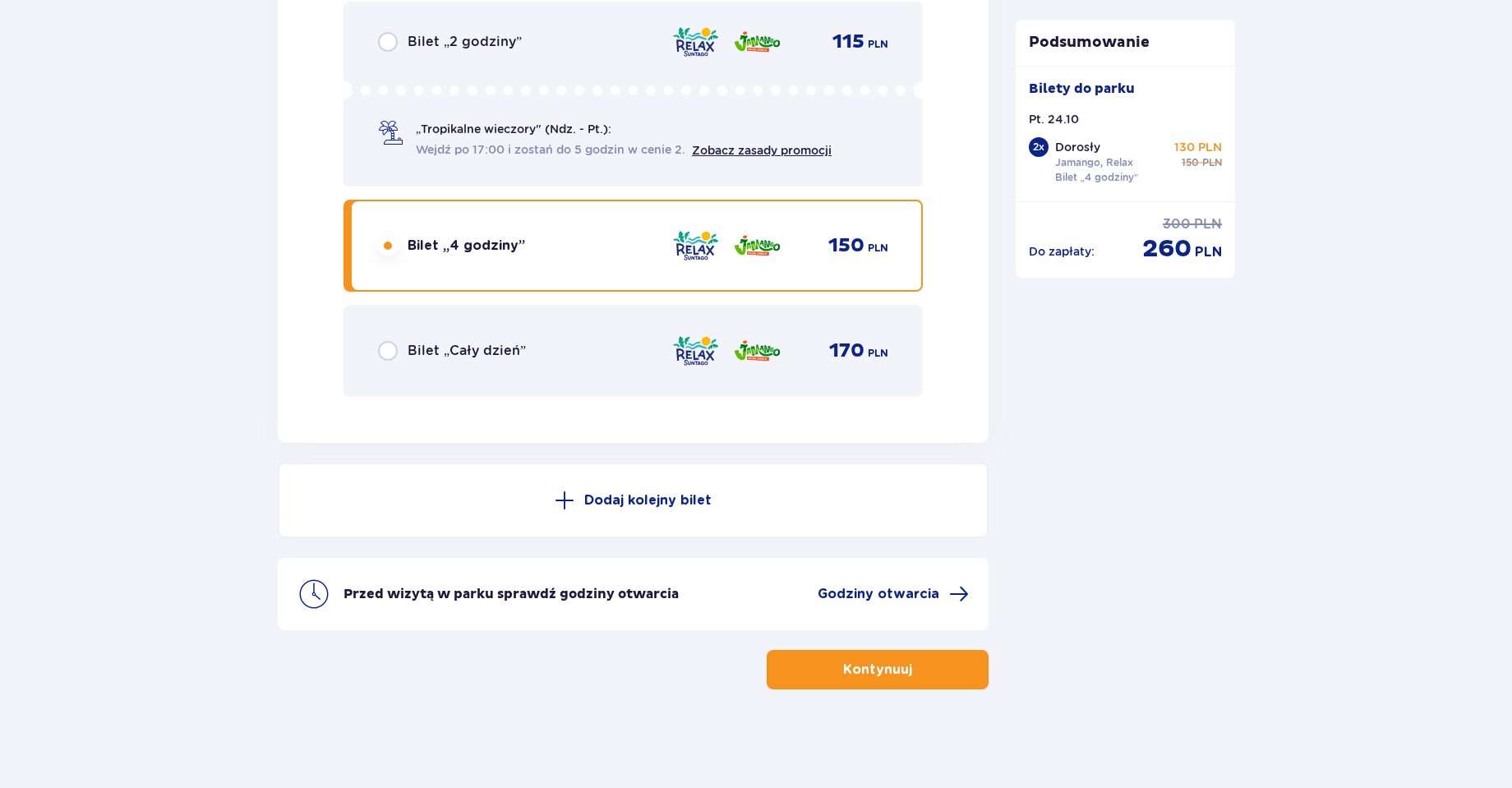
click at [862, 680] on button "Kontynuuj" at bounding box center [877, 670] width 222 height 39
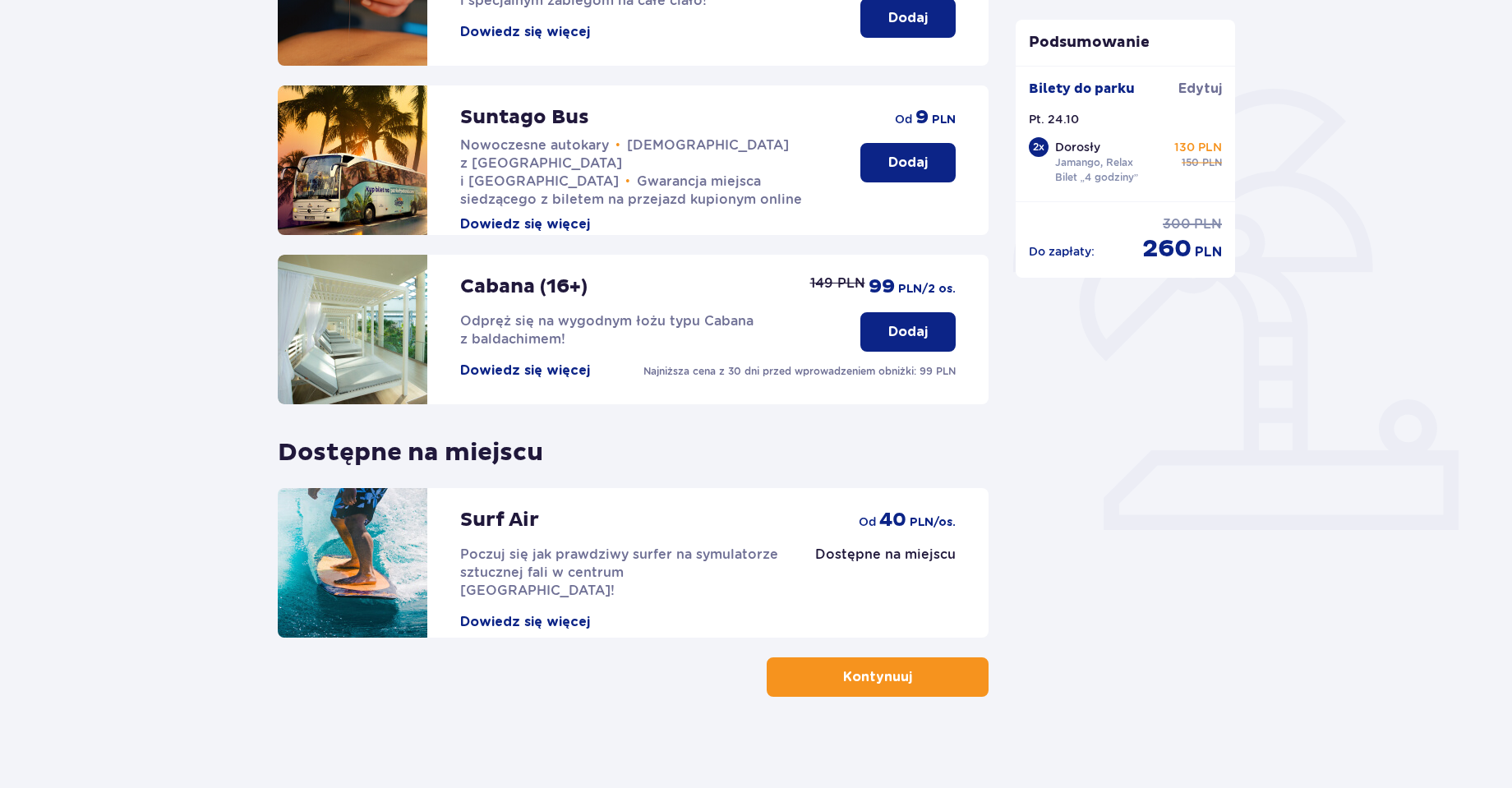
scroll to position [326, 0]
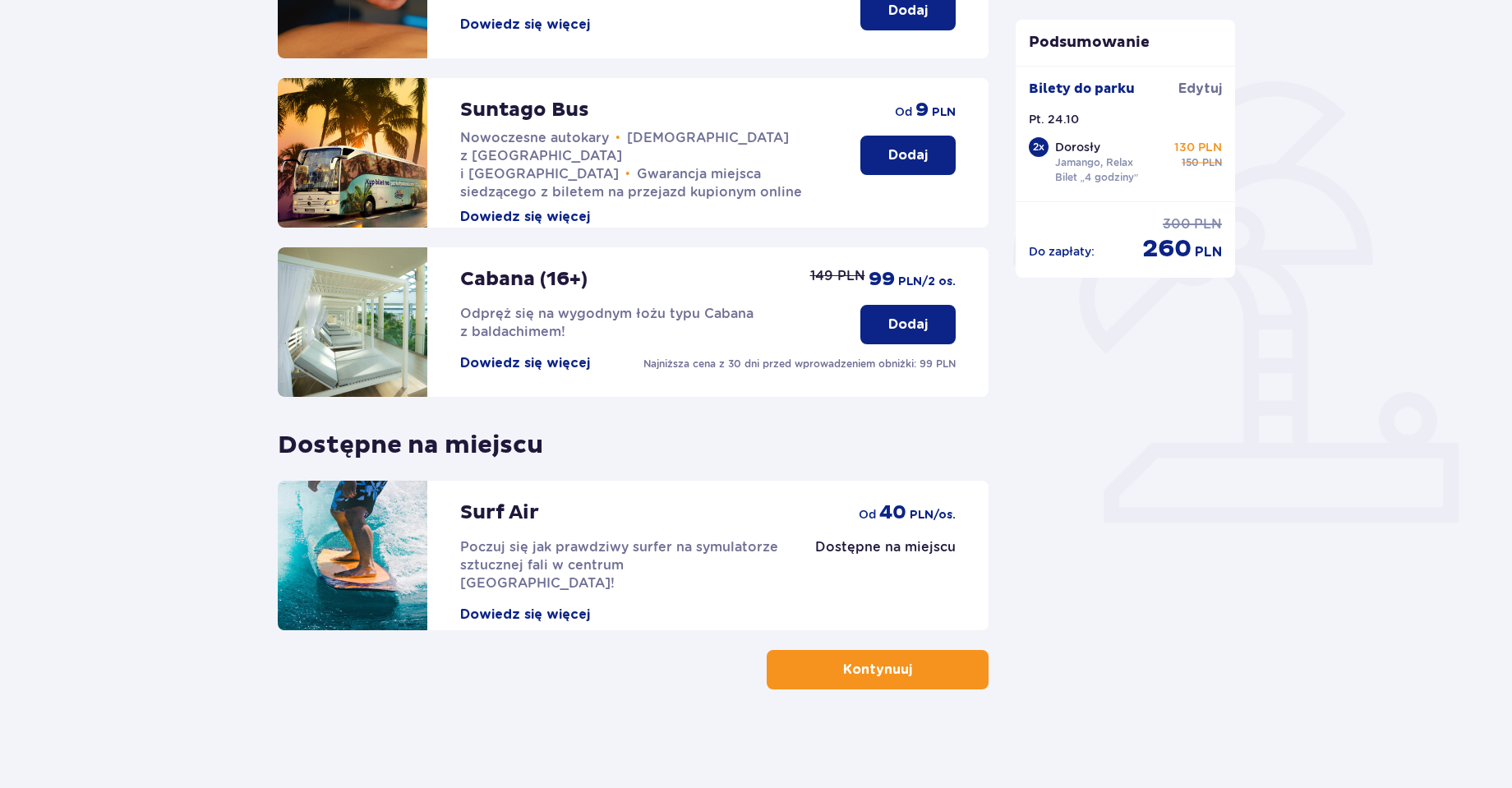
click at [903, 681] on button "Kontynuuj" at bounding box center [877, 670] width 222 height 39
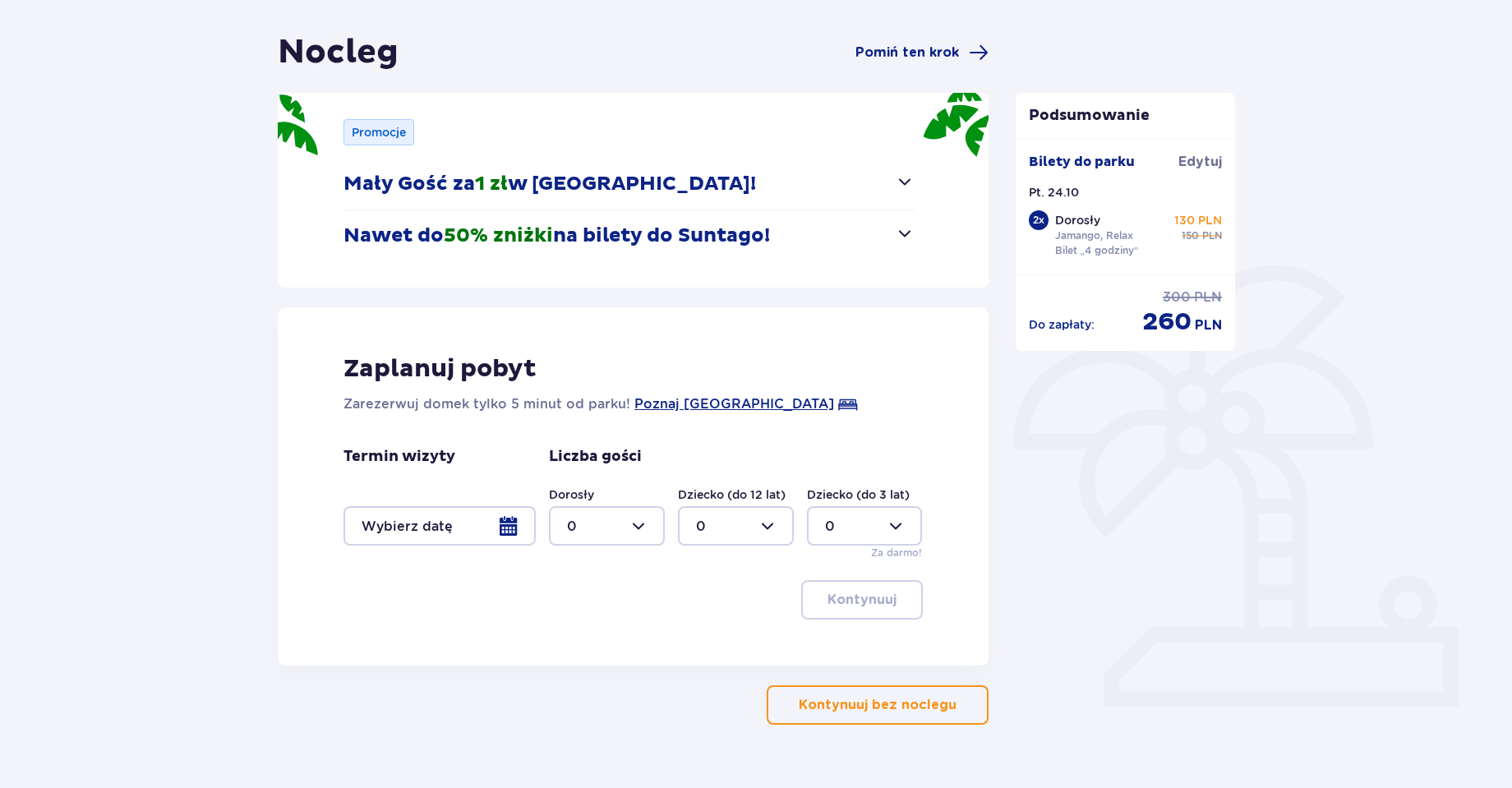
scroll to position [177, 0]
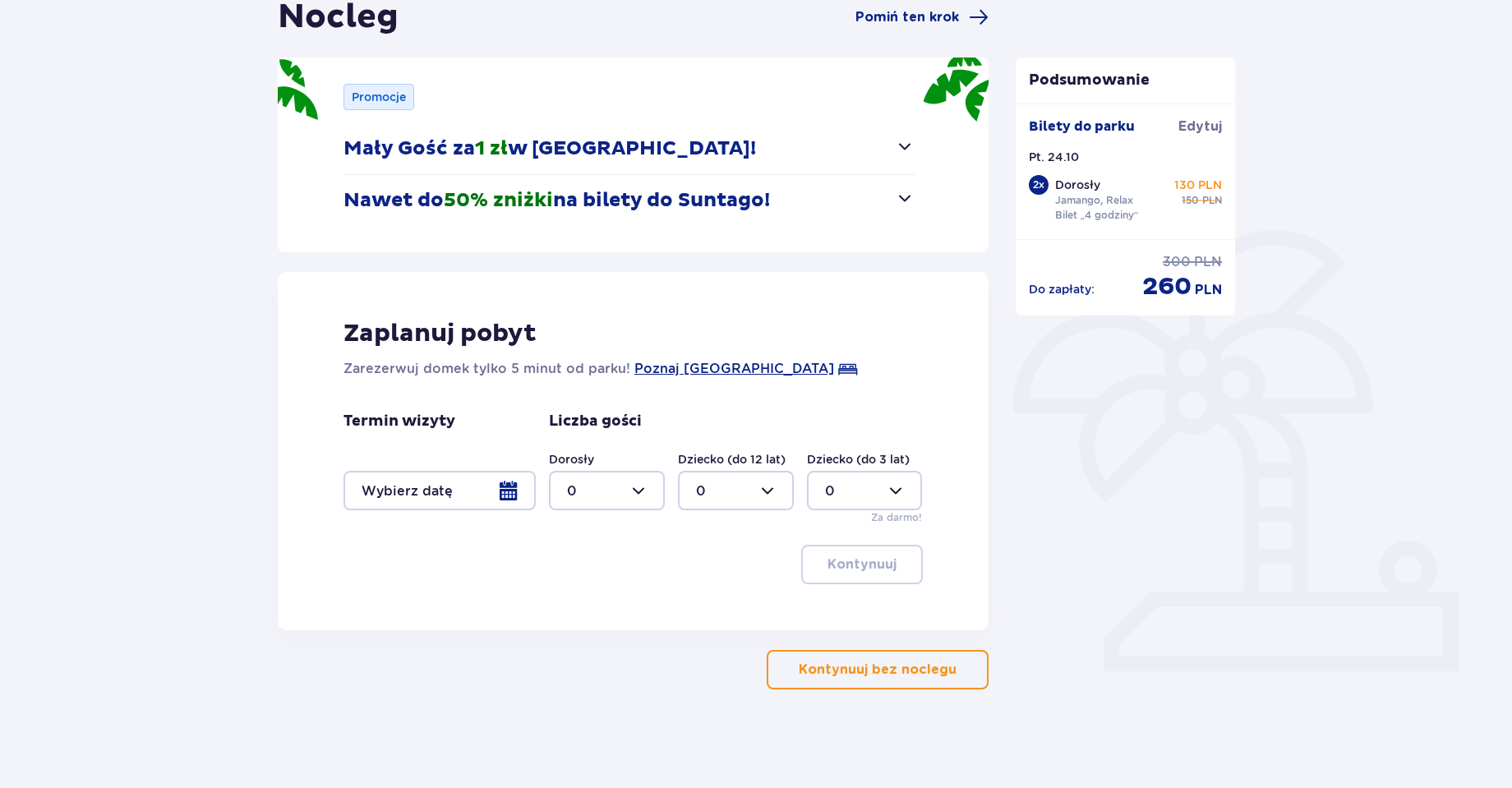
click at [503, 487] on div at bounding box center [440, 491] width 193 height 39
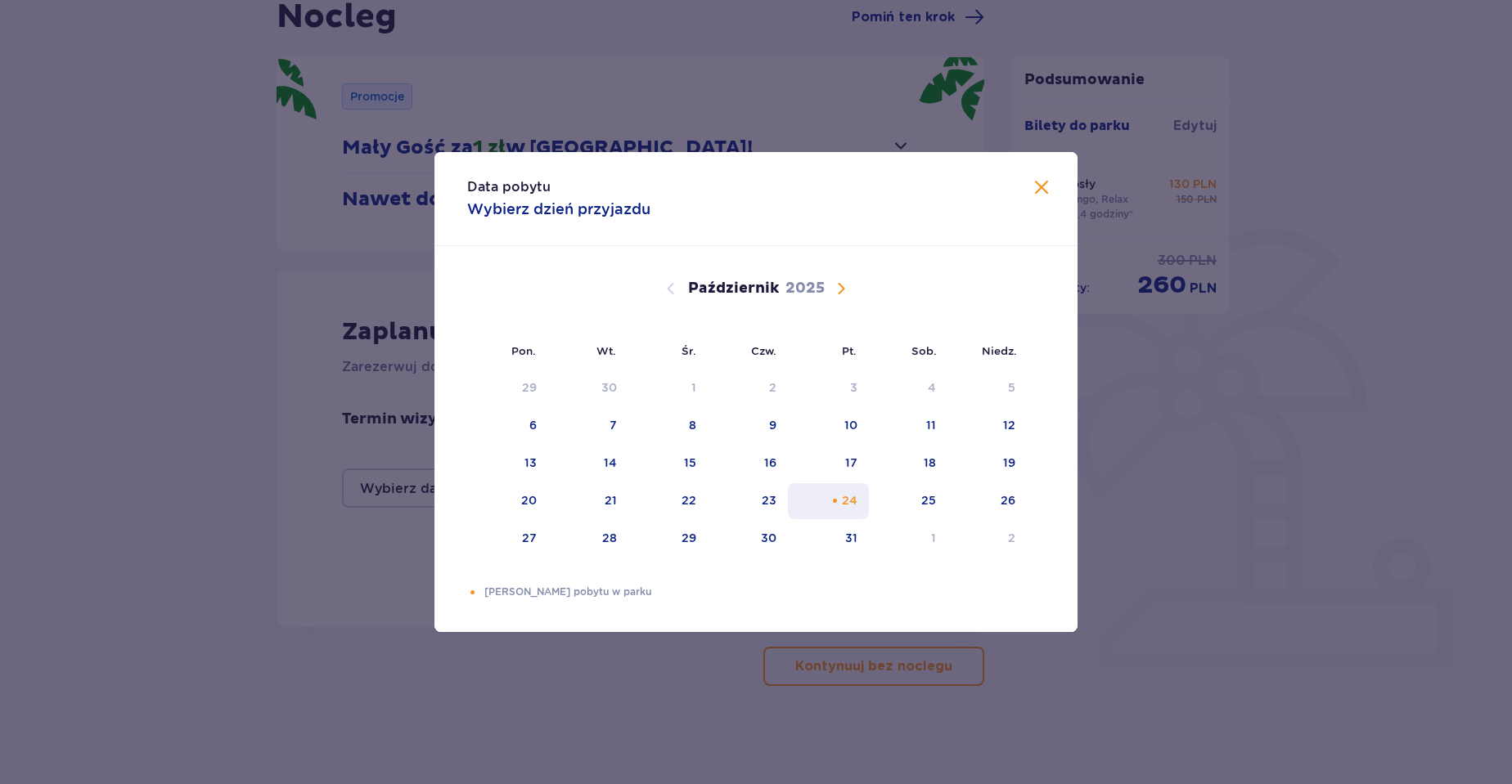
click at [846, 496] on div "24" at bounding box center [850, 500] width 15 height 16
click at [859, 503] on div "24" at bounding box center [829, 501] width 81 height 36
click at [892, 503] on div "25" at bounding box center [909, 501] width 80 height 36
type input "24.10.25 - 25.10.25"
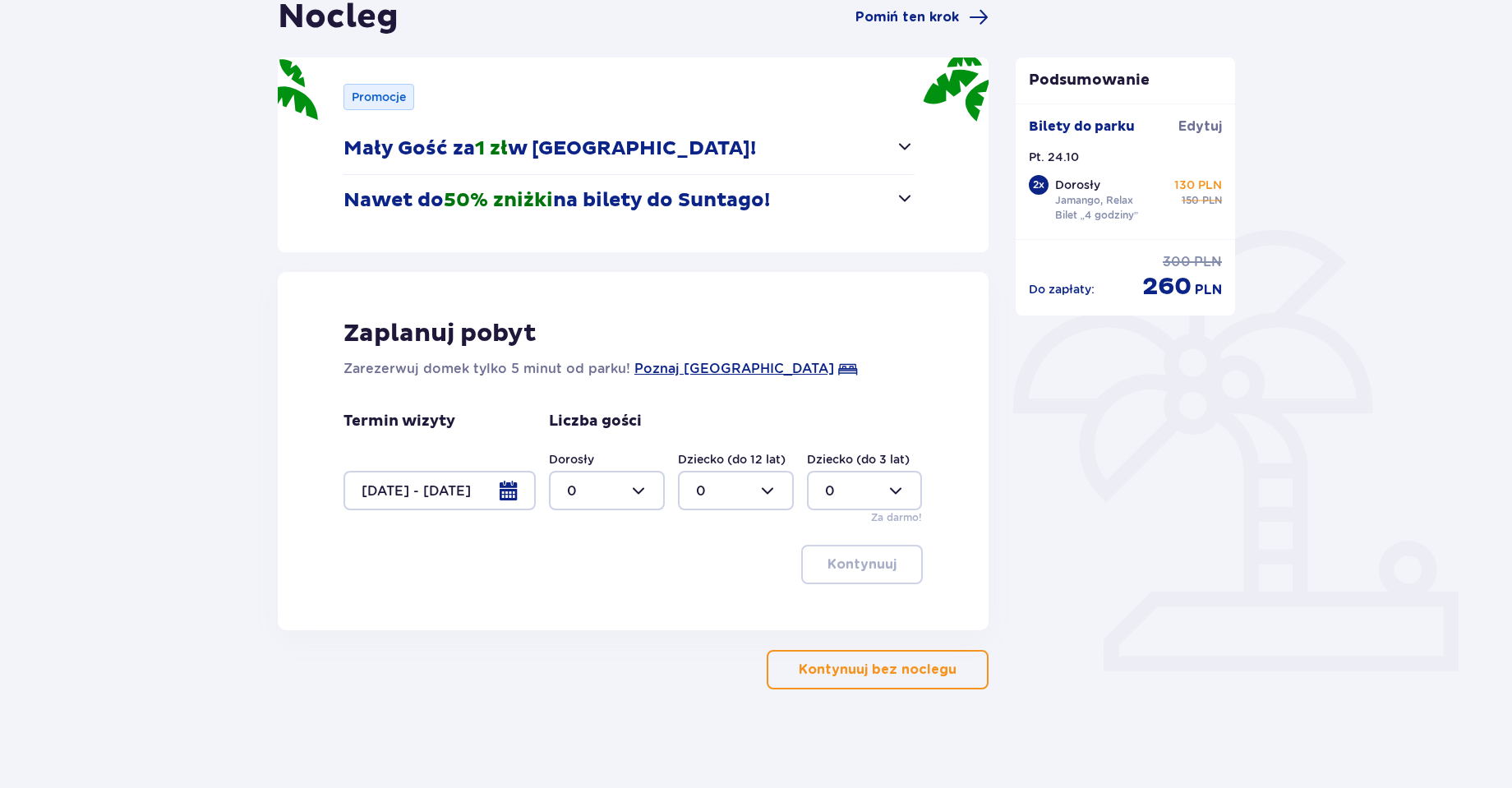
click at [478, 486] on div at bounding box center [440, 491] width 193 height 39
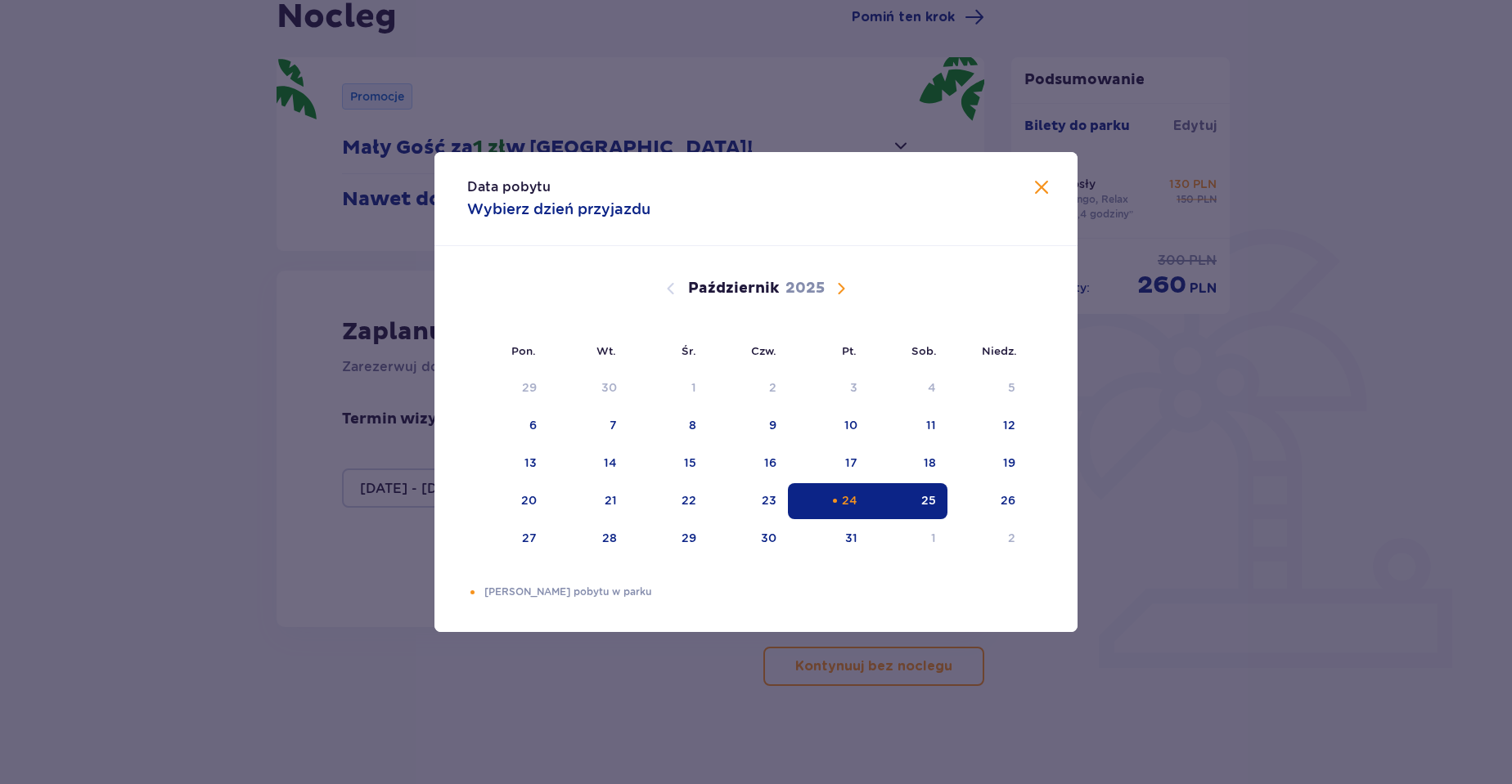
drag, startPoint x: 816, startPoint y: 503, endPoint x: 876, endPoint y: 505, distance: 60.0
click at [817, 503] on div "24" at bounding box center [829, 501] width 81 height 36
click at [837, 496] on div "Pomarańczowa kropka" at bounding box center [834, 501] width 11 height 11
click at [1041, 172] on div "Data pobytu Wybierz dzień przyjazdu" at bounding box center [756, 198] width 643 height 94
click at [1044, 176] on div "Data pobytu Wybierz dzień przyjazdu" at bounding box center [756, 198] width 643 height 94
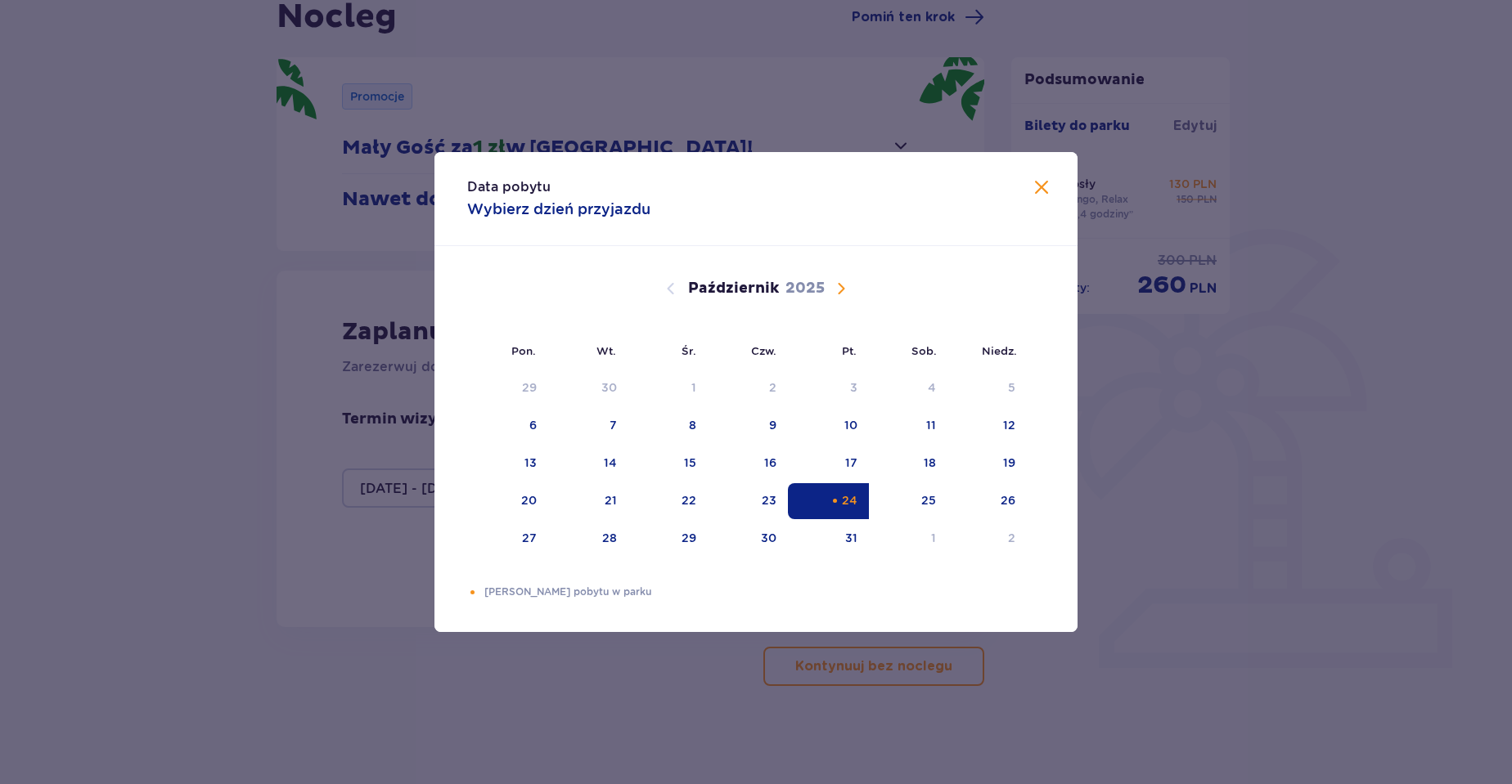
click at [1039, 198] on div "Data pobytu Wybierz dzień przyjazdu" at bounding box center [756, 198] width 643 height 94
click at [1062, 177] on div "Data pobytu Wybierz dzień przyjazdu" at bounding box center [756, 198] width 643 height 94
click at [1055, 189] on div "Data pobytu Wybierz dzień przyjazdu" at bounding box center [756, 198] width 643 height 94
click at [1041, 187] on span "Zamknij" at bounding box center [1041, 187] width 20 height 19
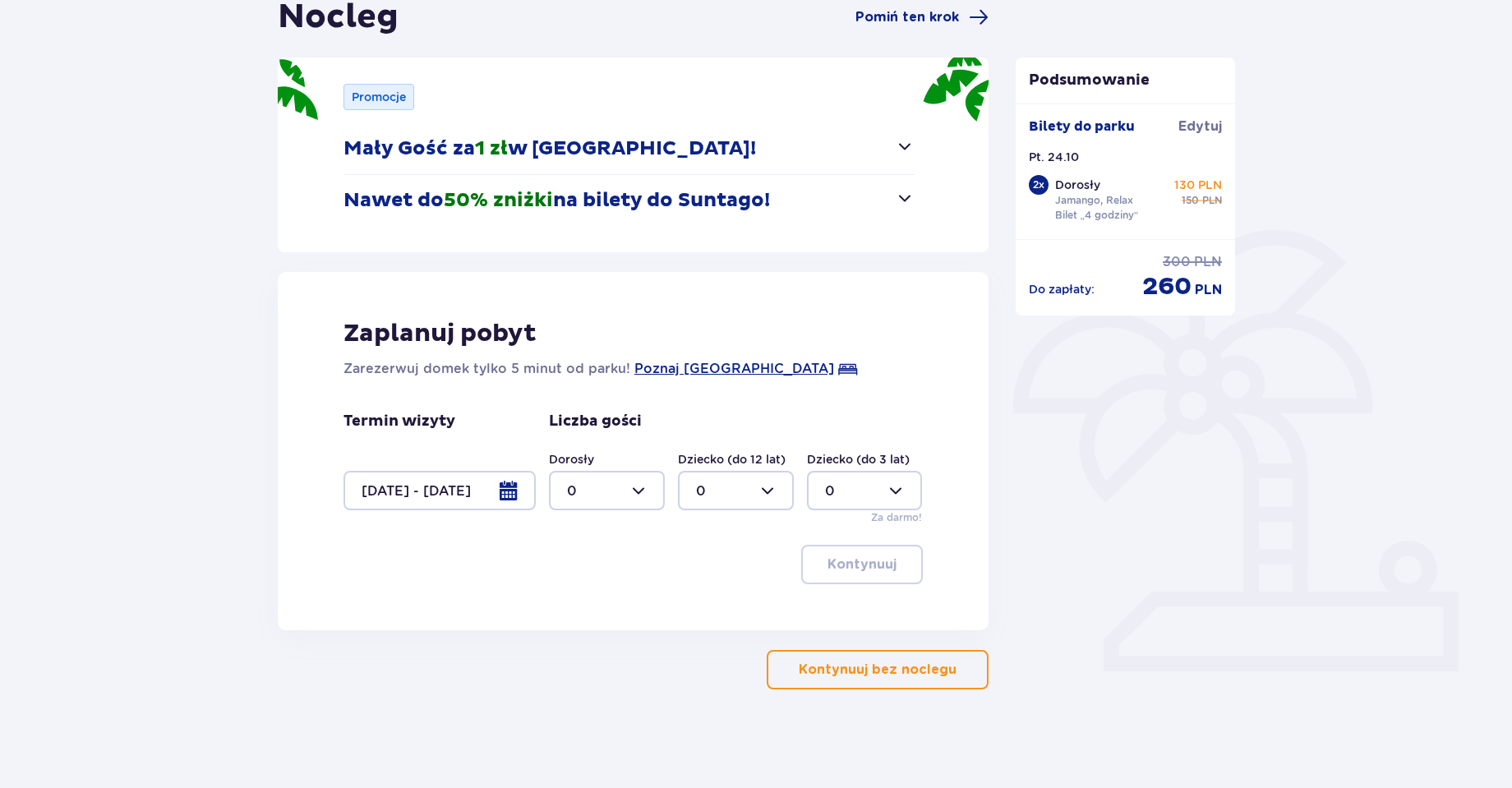
click at [620, 486] on div at bounding box center [607, 491] width 116 height 39
click at [630, 607] on div "2" at bounding box center [607, 609] width 80 height 18
type input "2"
click at [727, 498] on div at bounding box center [736, 491] width 116 height 39
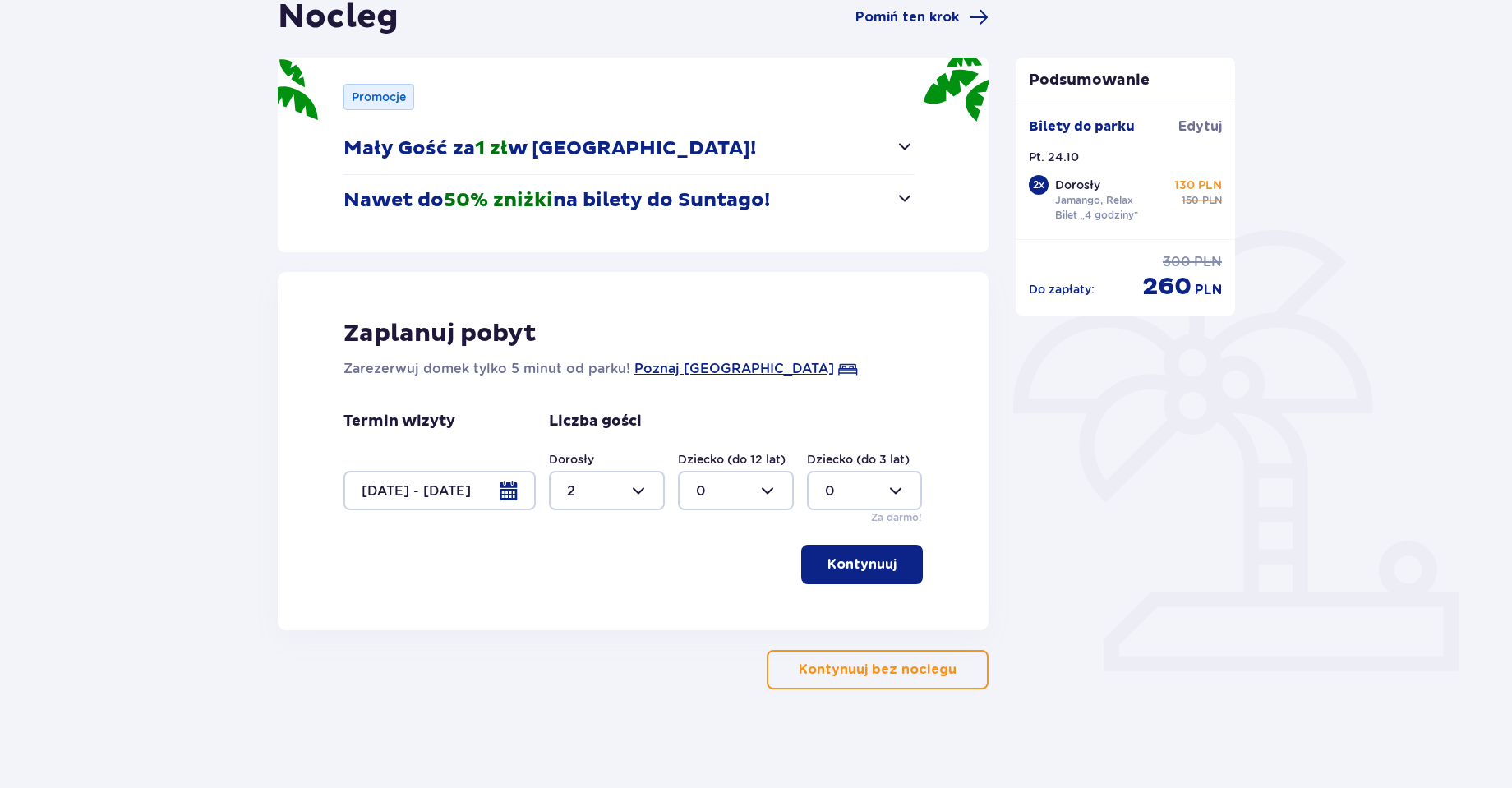
click at [902, 667] on p "Kontynuuj bez noclegu" at bounding box center [877, 670] width 158 height 18
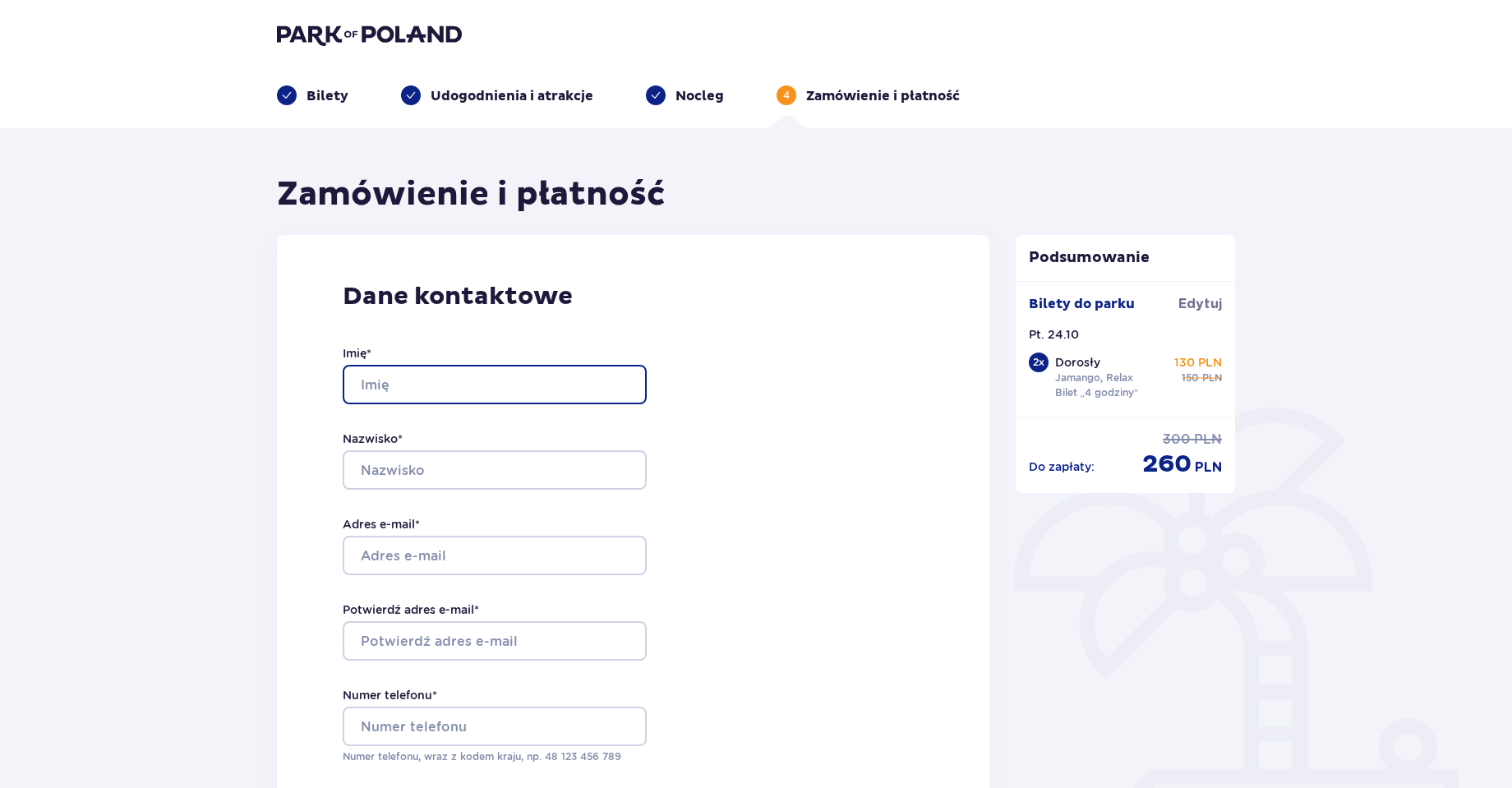
click at [548, 391] on input "Imię *" at bounding box center [494, 384] width 304 height 39
type input "Dominik"
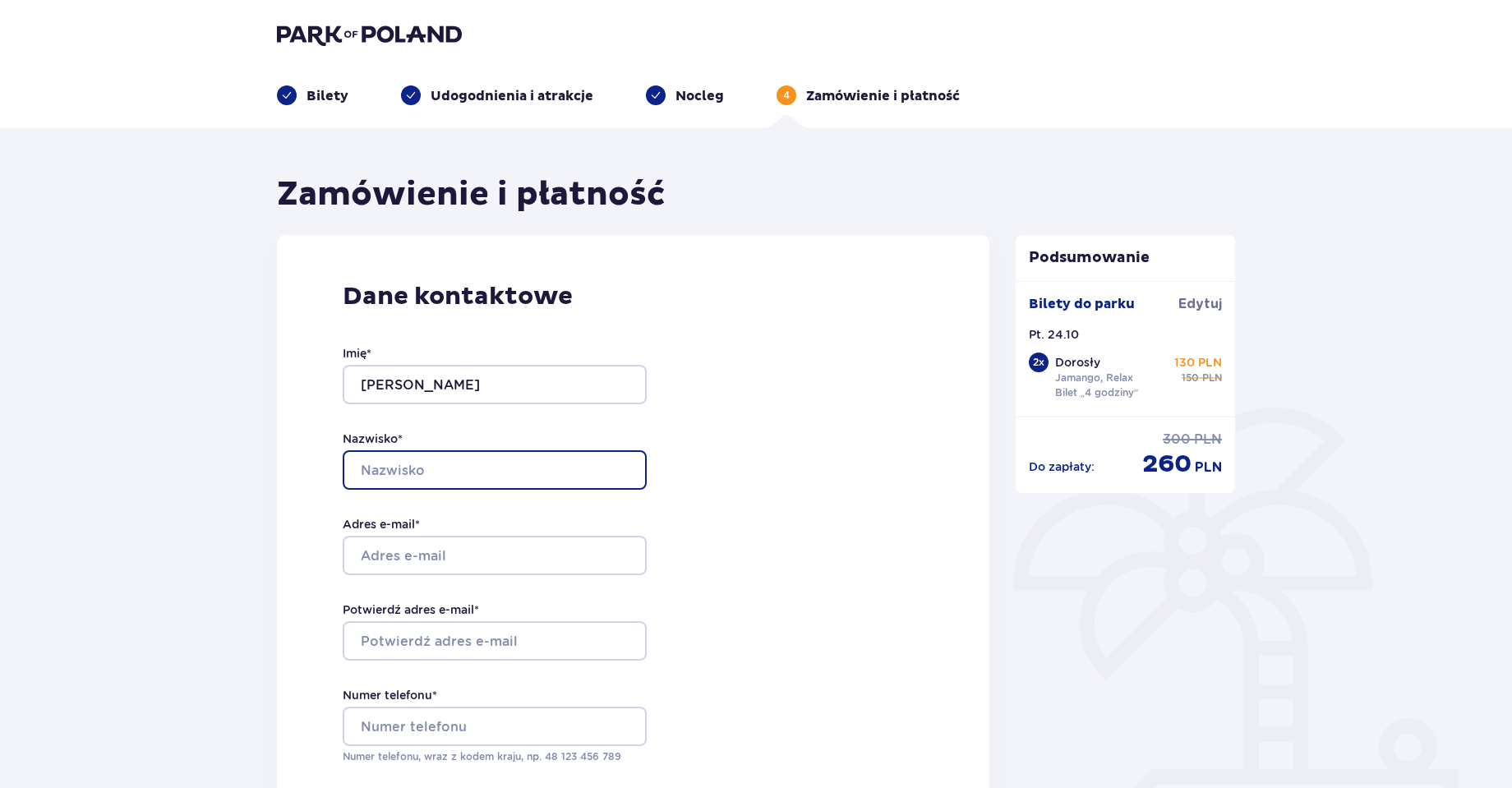
type input "Chabasiński"
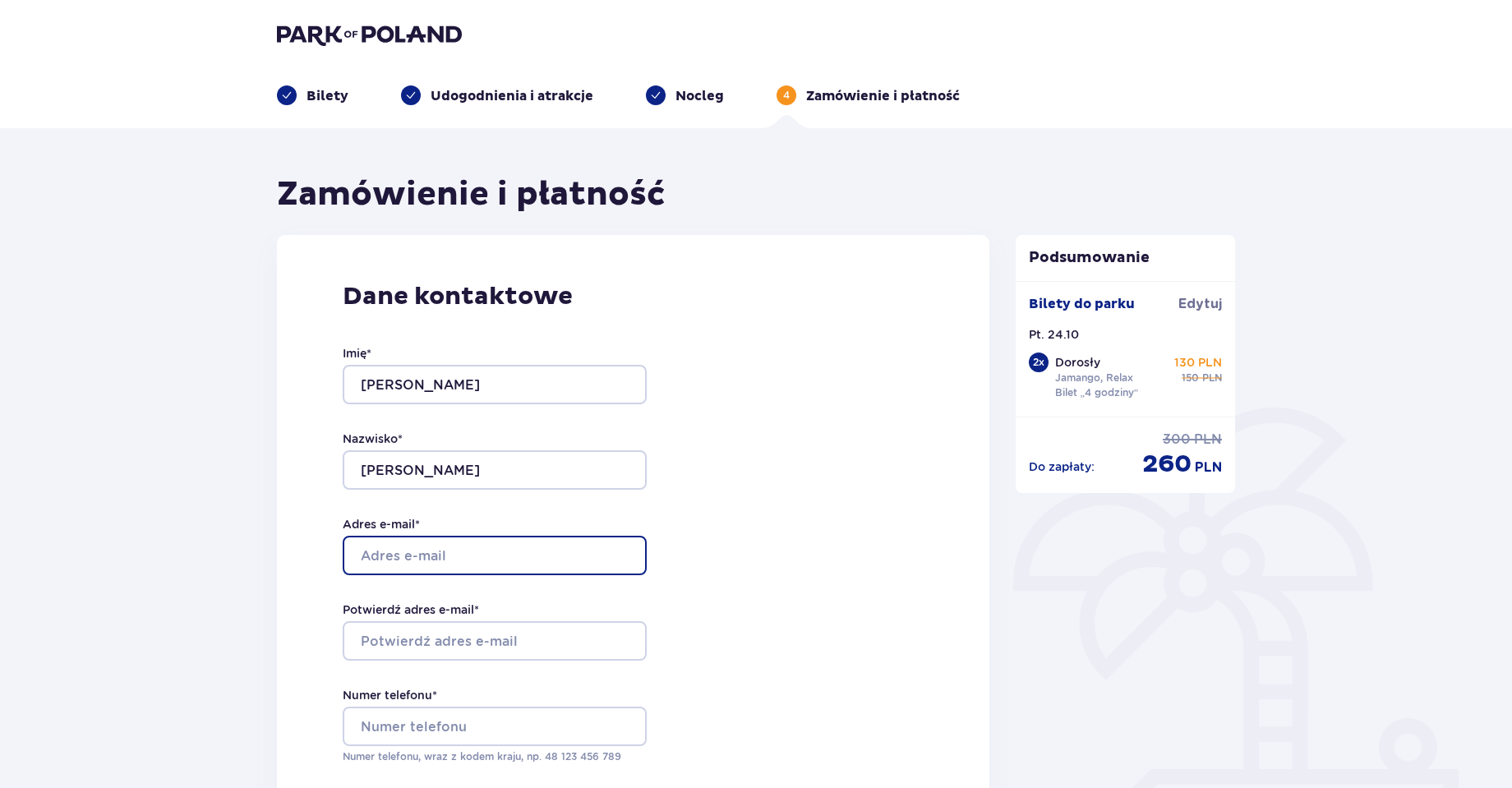
type input "cha.dom@o2.pl"
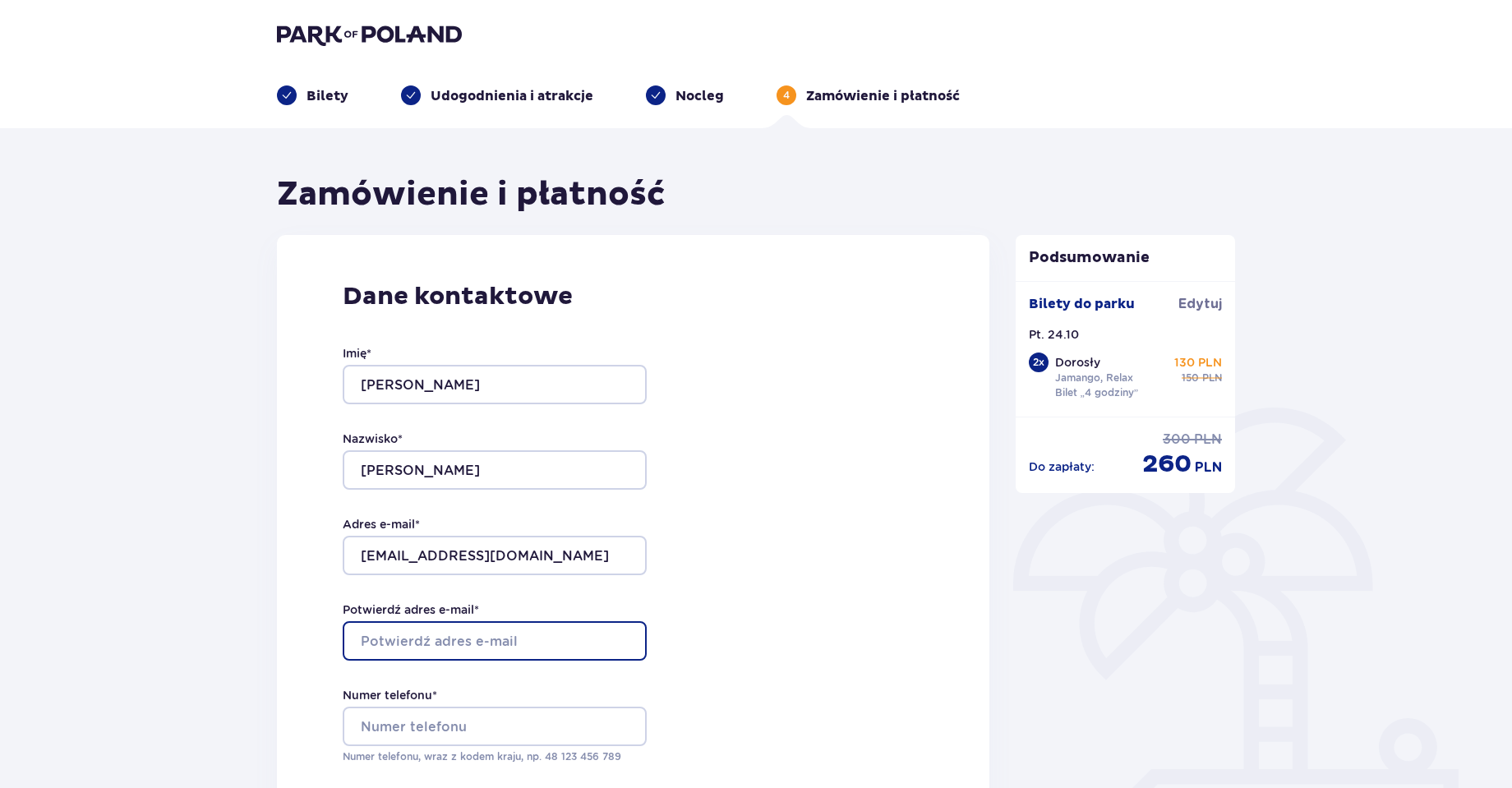
type input "cha.dom@o2.pl"
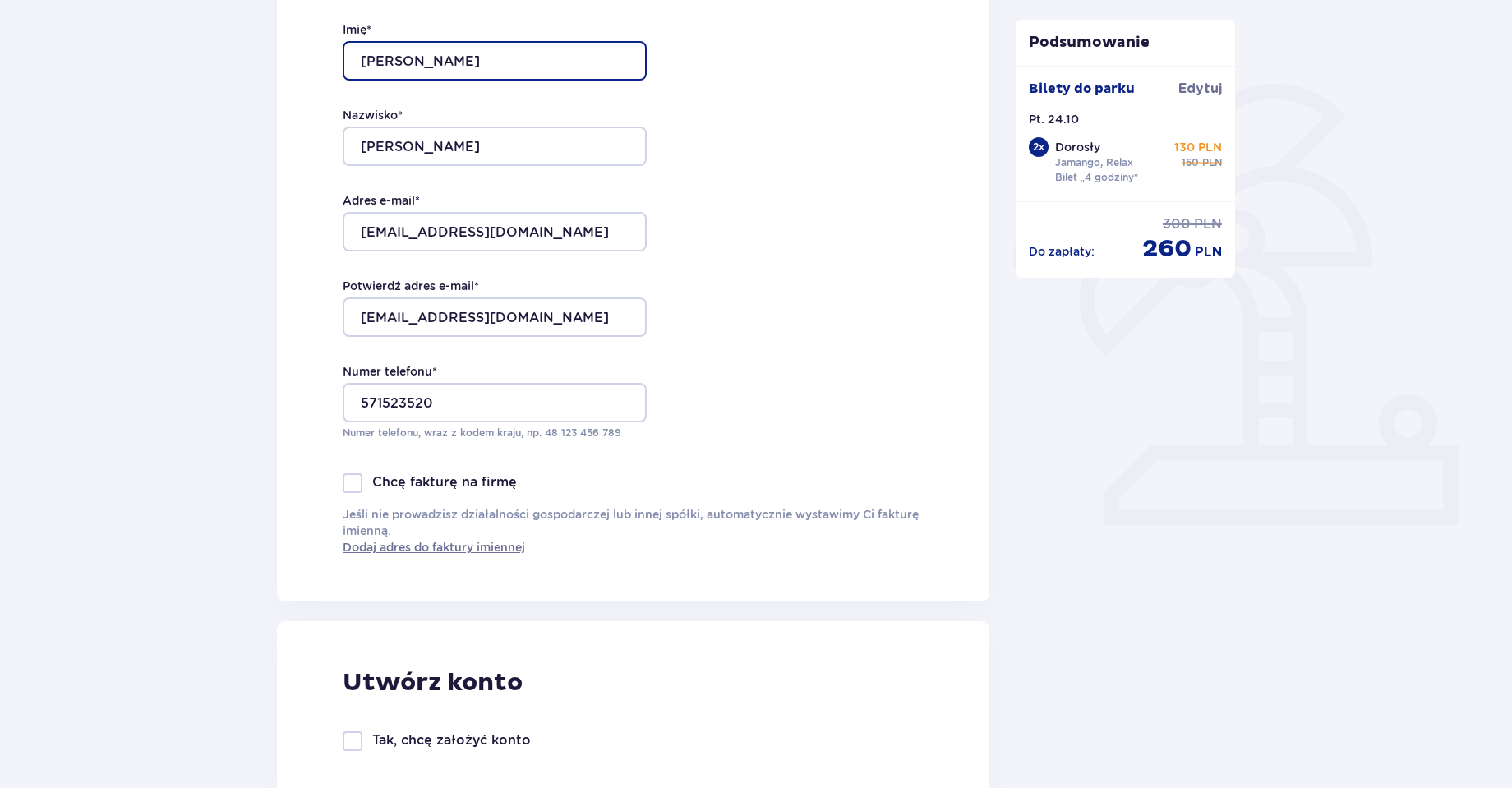
scroll to position [329, 0]
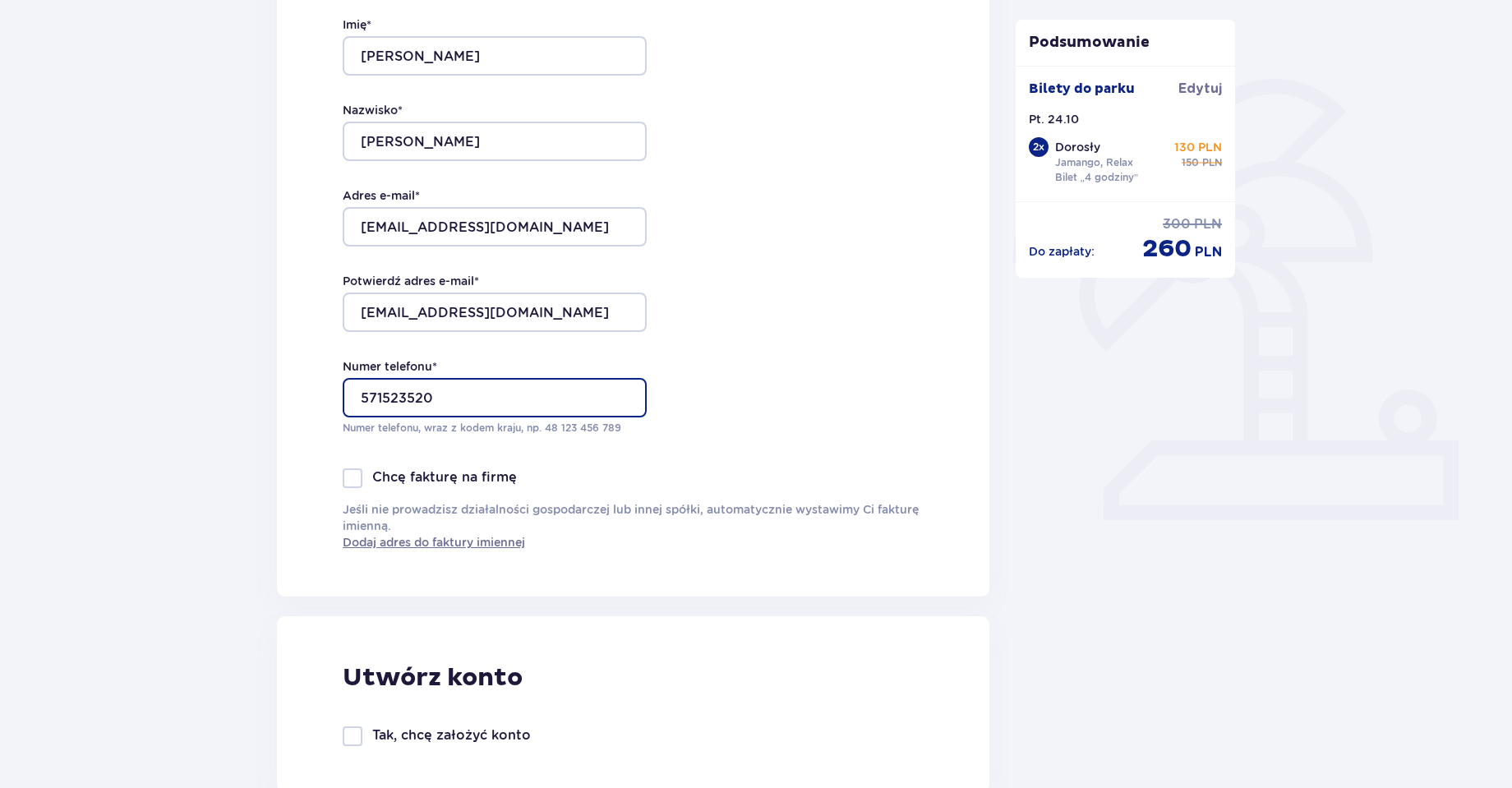
click at [484, 405] on input "571523520" at bounding box center [494, 398] width 304 height 39
type input "5"
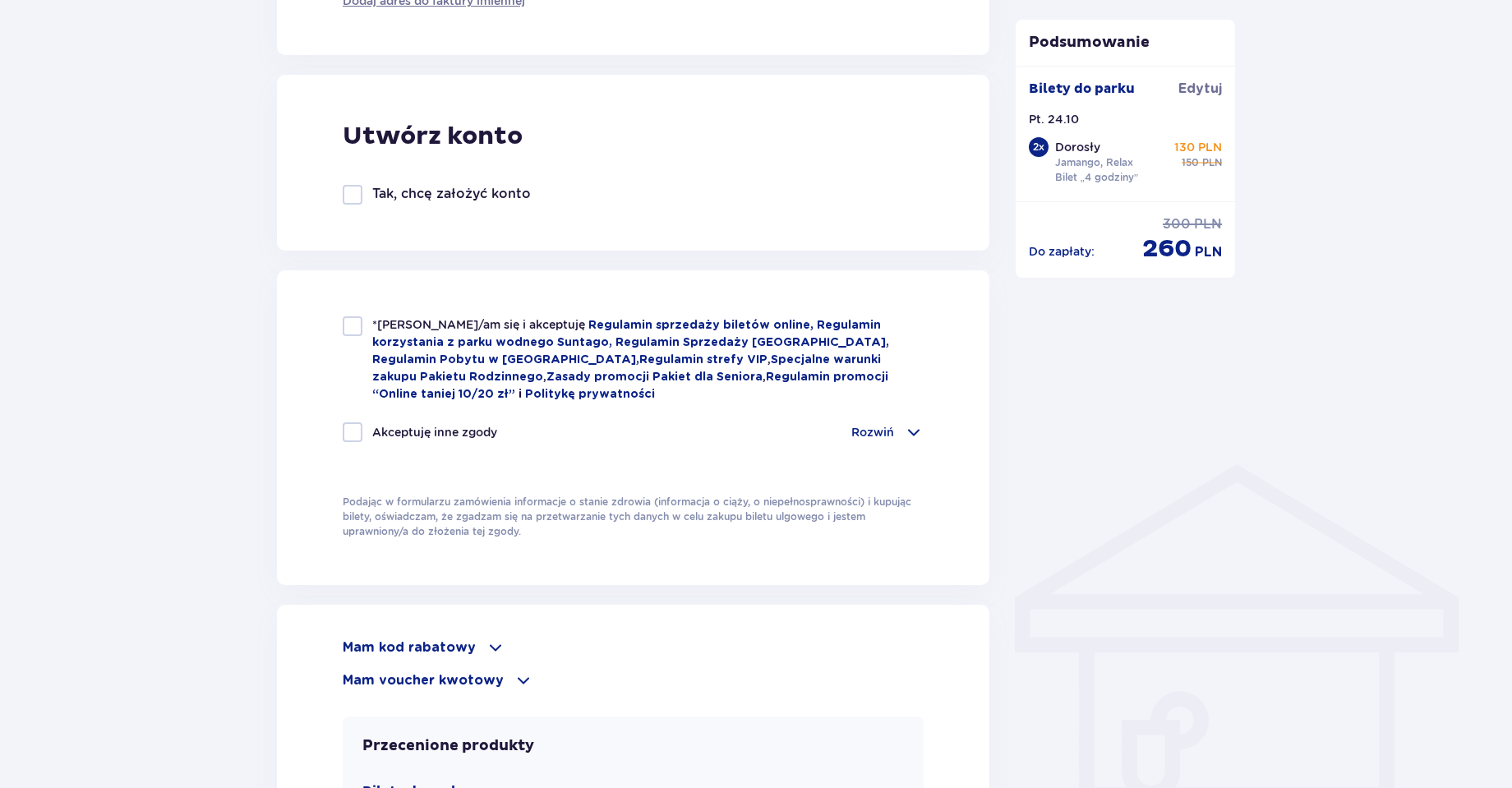
scroll to position [877, 0]
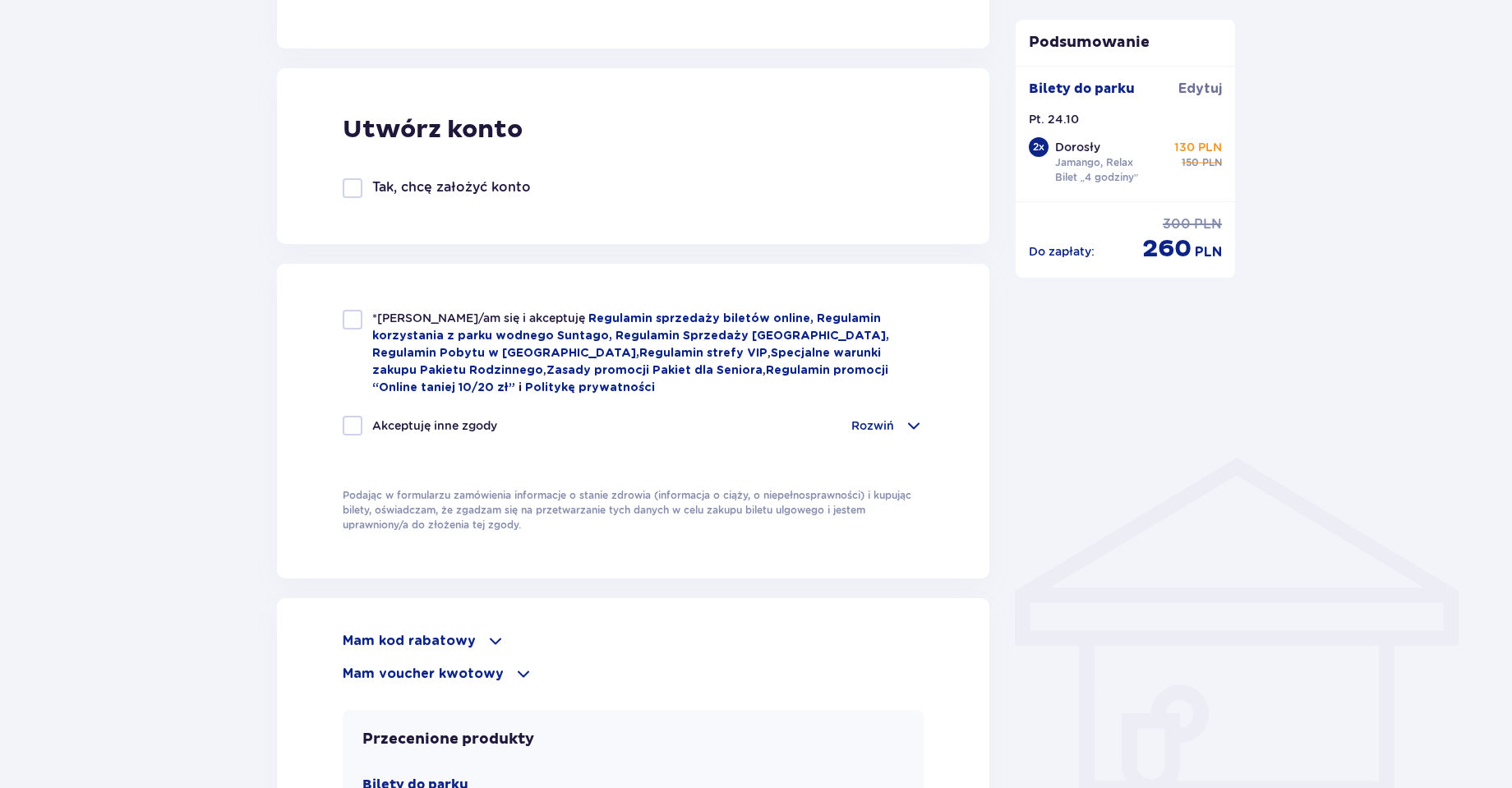
type input "+49 01626233747"
click at [354, 325] on div at bounding box center [352, 319] width 20 height 20
checkbox input "true"
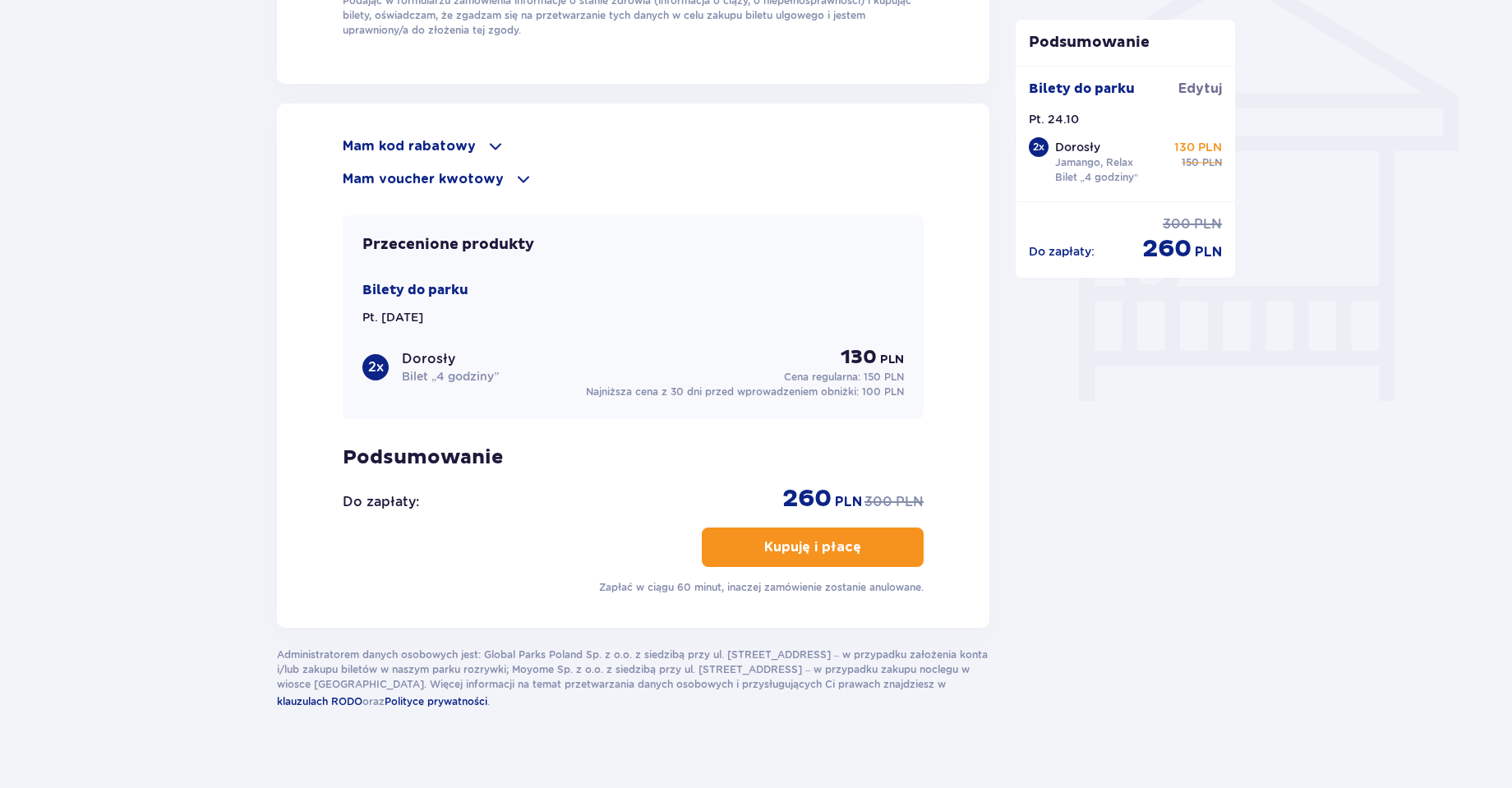
scroll to position [1389, 0]
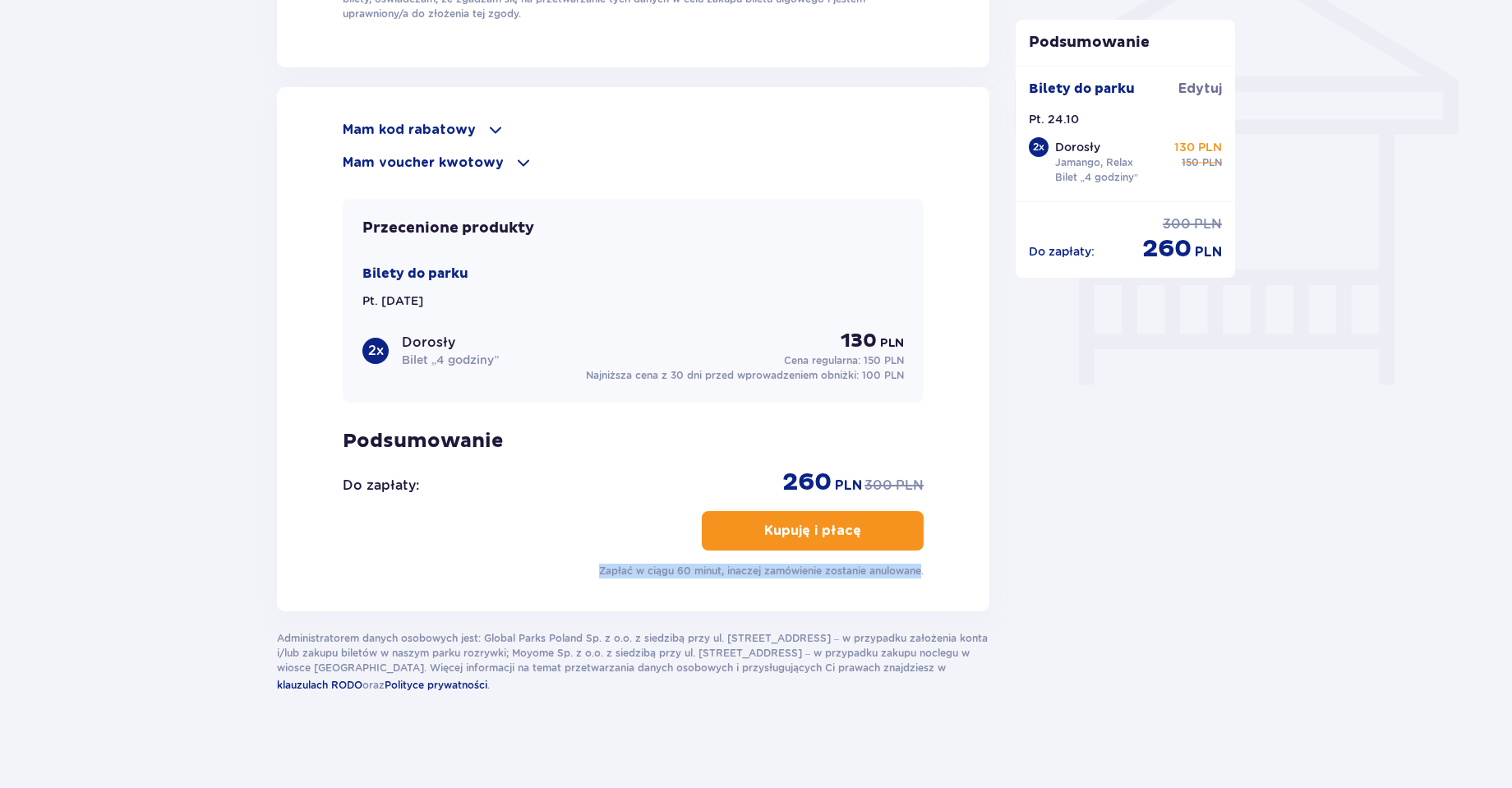
drag, startPoint x: 596, startPoint y: 555, endPoint x: 920, endPoint y: 595, distance: 326.5
click at [920, 595] on div "Mam kod rabatowy Zastosuj Mam voucher kwotowy Zastosuj Przecenione produkty Bil…" at bounding box center [633, 349] width 713 height 525
click at [888, 581] on div "Mam kod rabatowy Zastosuj Mam voucher kwotowy Zastosuj Przecenione produkty Bil…" at bounding box center [633, 349] width 713 height 525
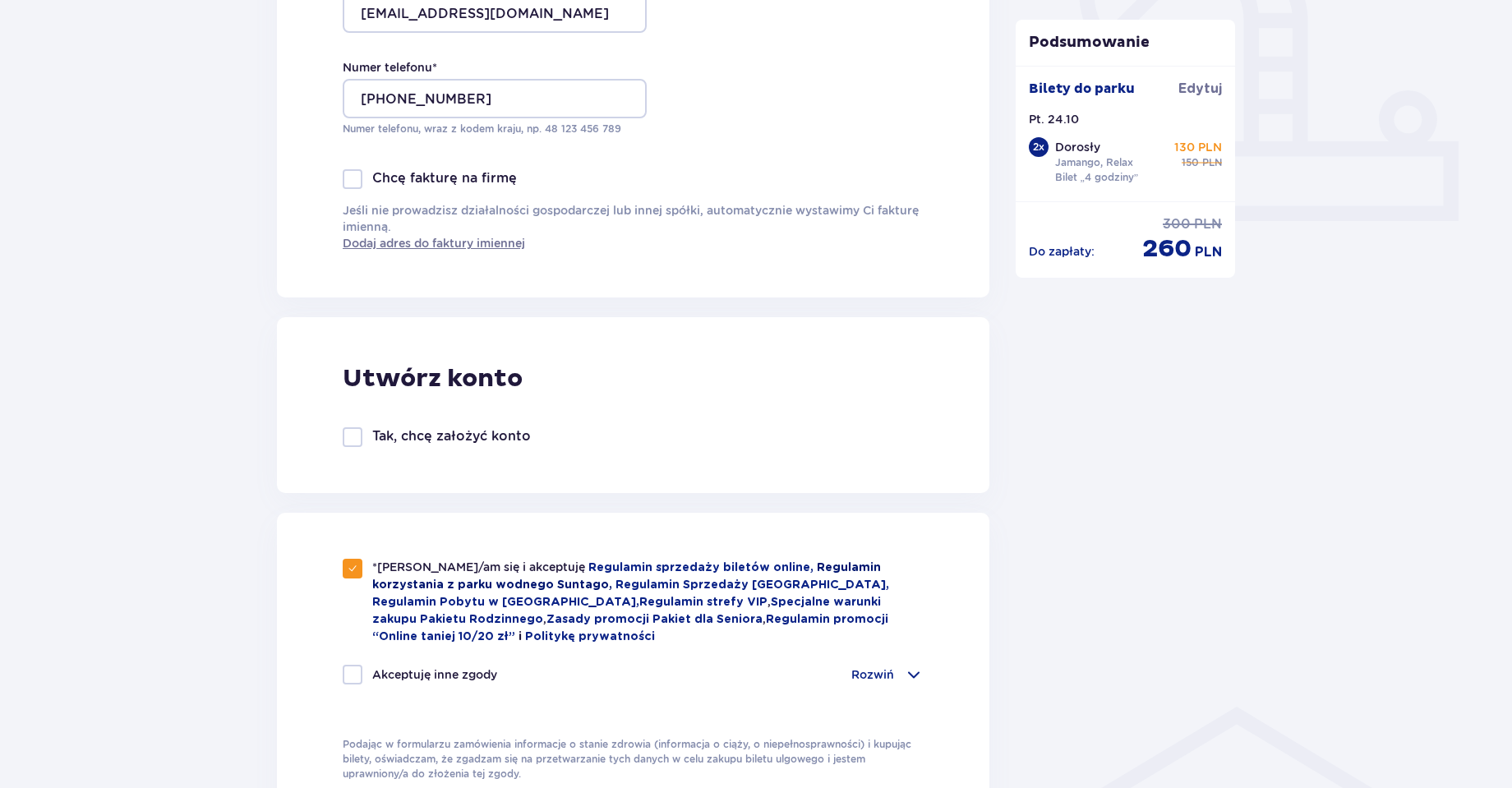
scroll to position [621, 0]
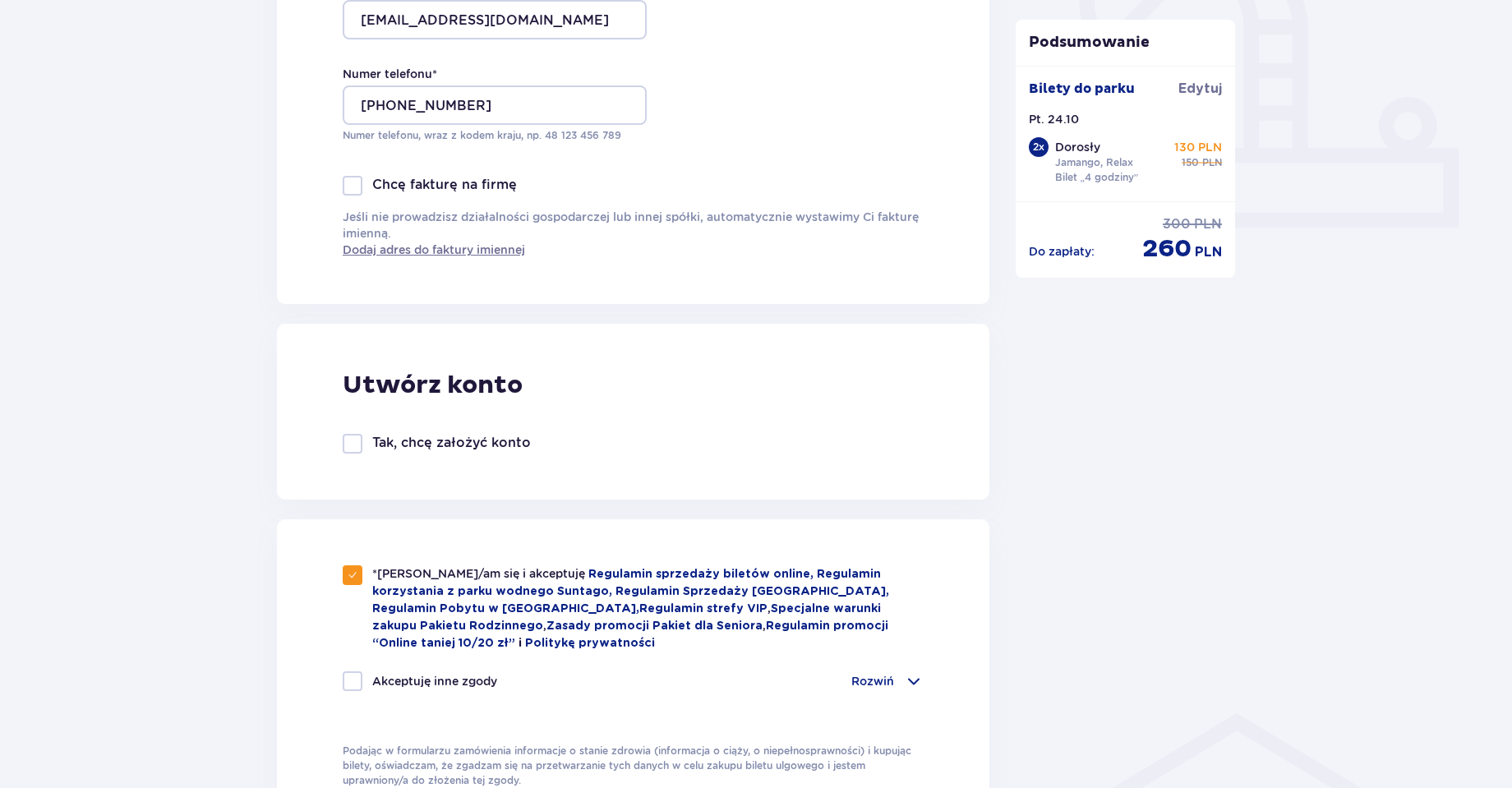
click at [386, 442] on p "Tak, chcę założyć konto" at bounding box center [451, 442] width 158 height 18
checkbox input "true"
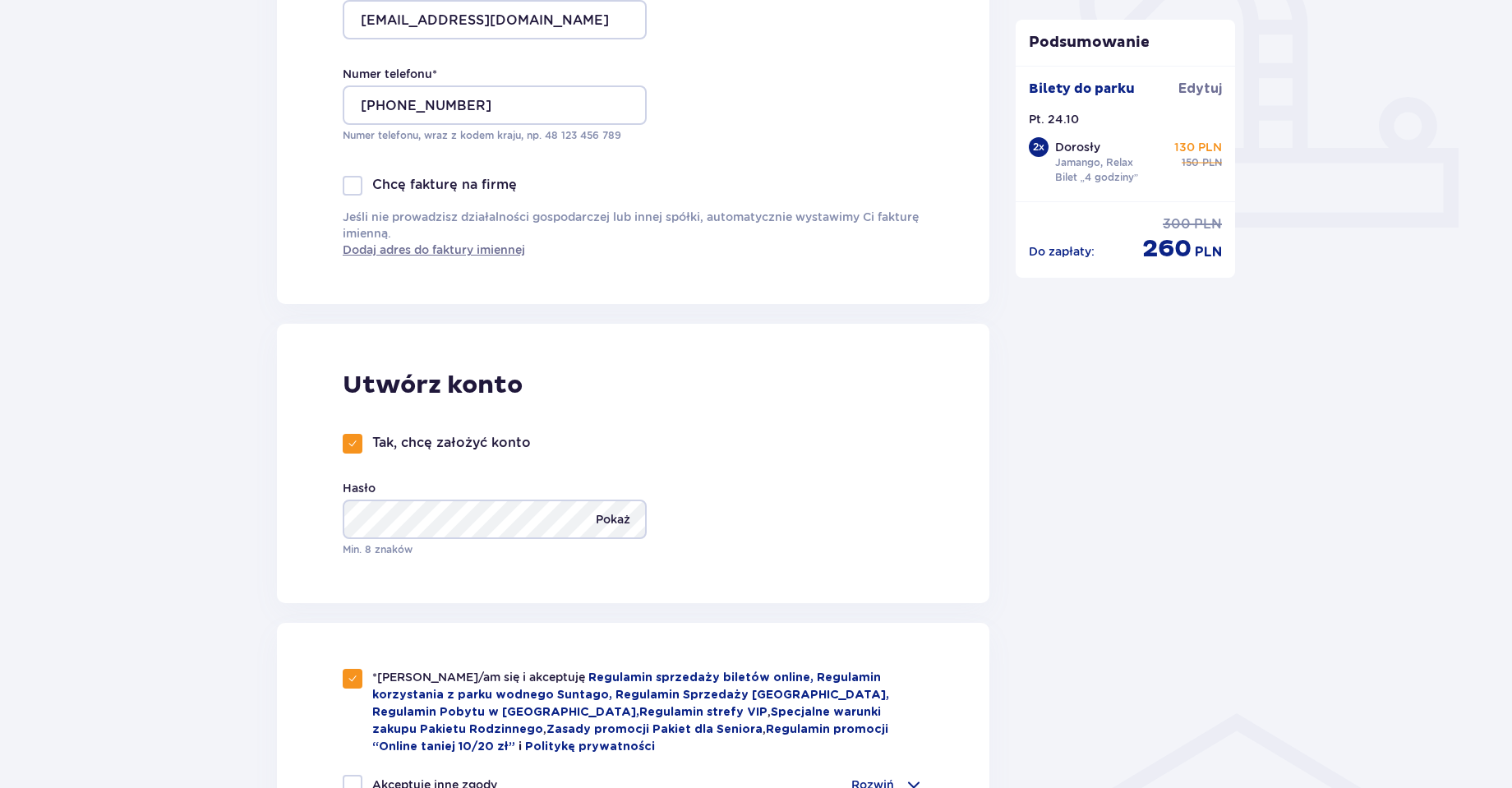
click at [626, 509] on p "Pokaż" at bounding box center [613, 520] width 35 height 39
click at [626, 509] on p "Ukryj" at bounding box center [615, 520] width 31 height 39
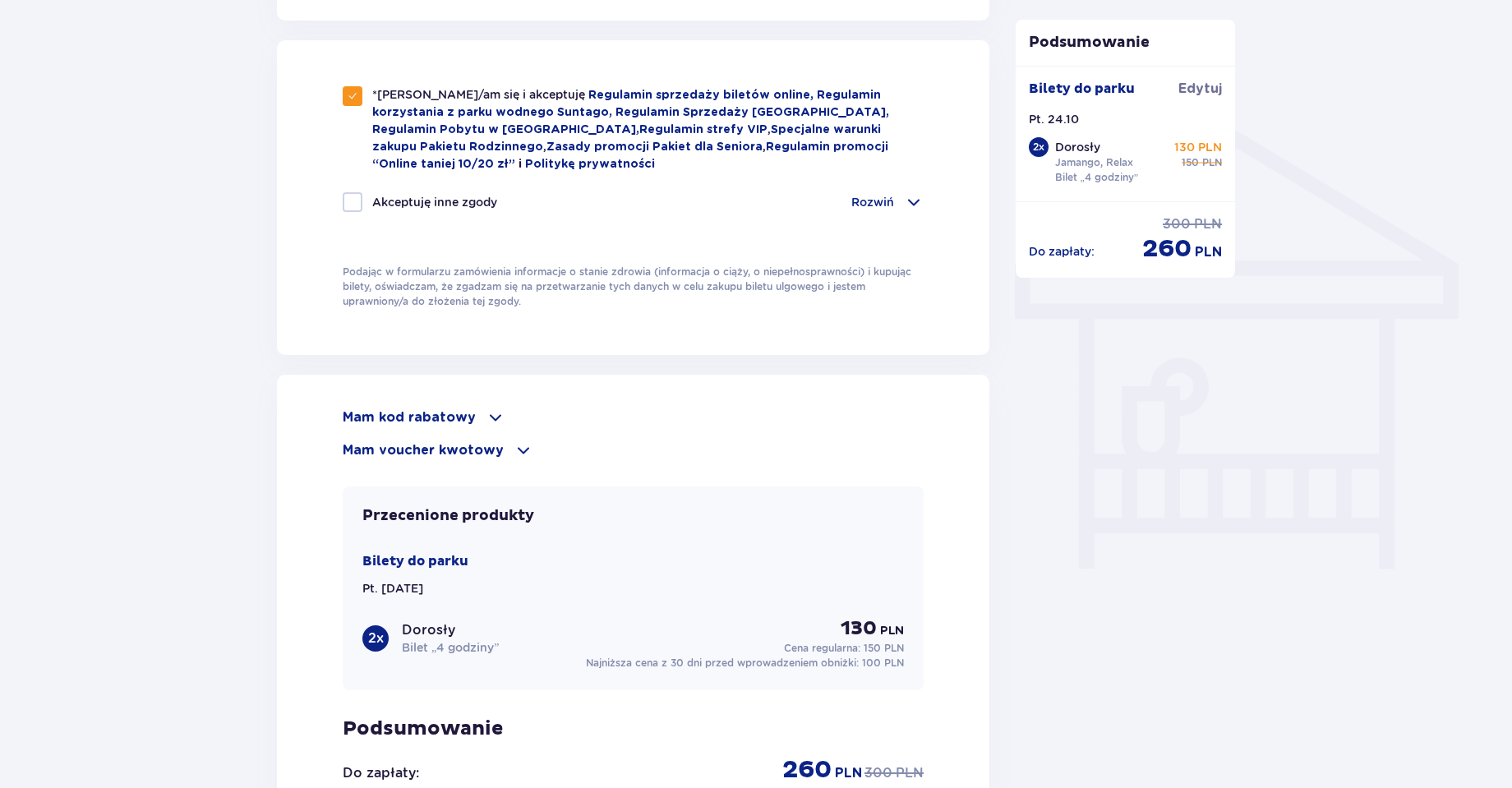
scroll to position [1163, 0]
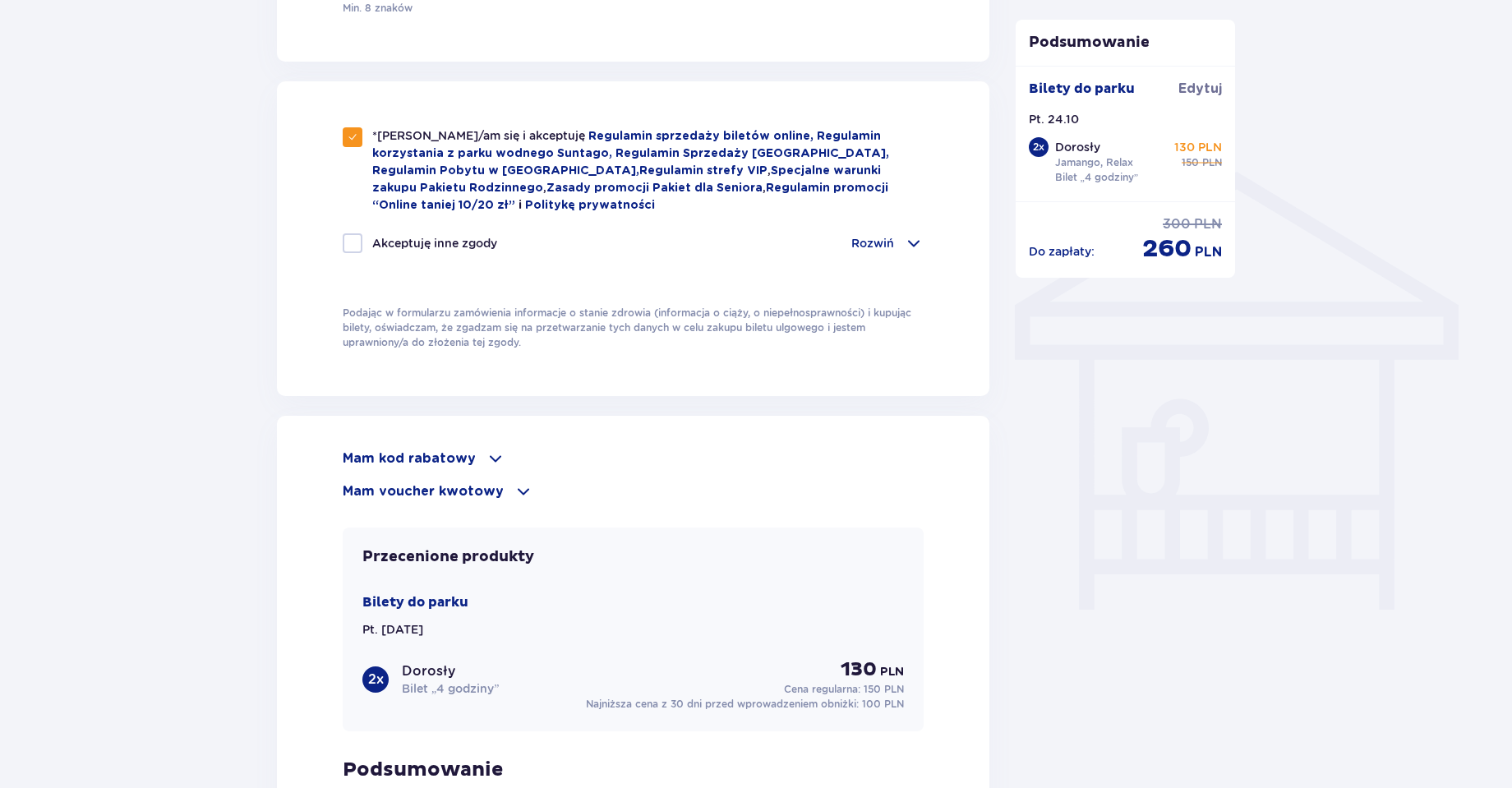
click at [363, 236] on div "Akceptuję inne zgody" at bounding box center [419, 243] width 154 height 20
checkbox input "true"
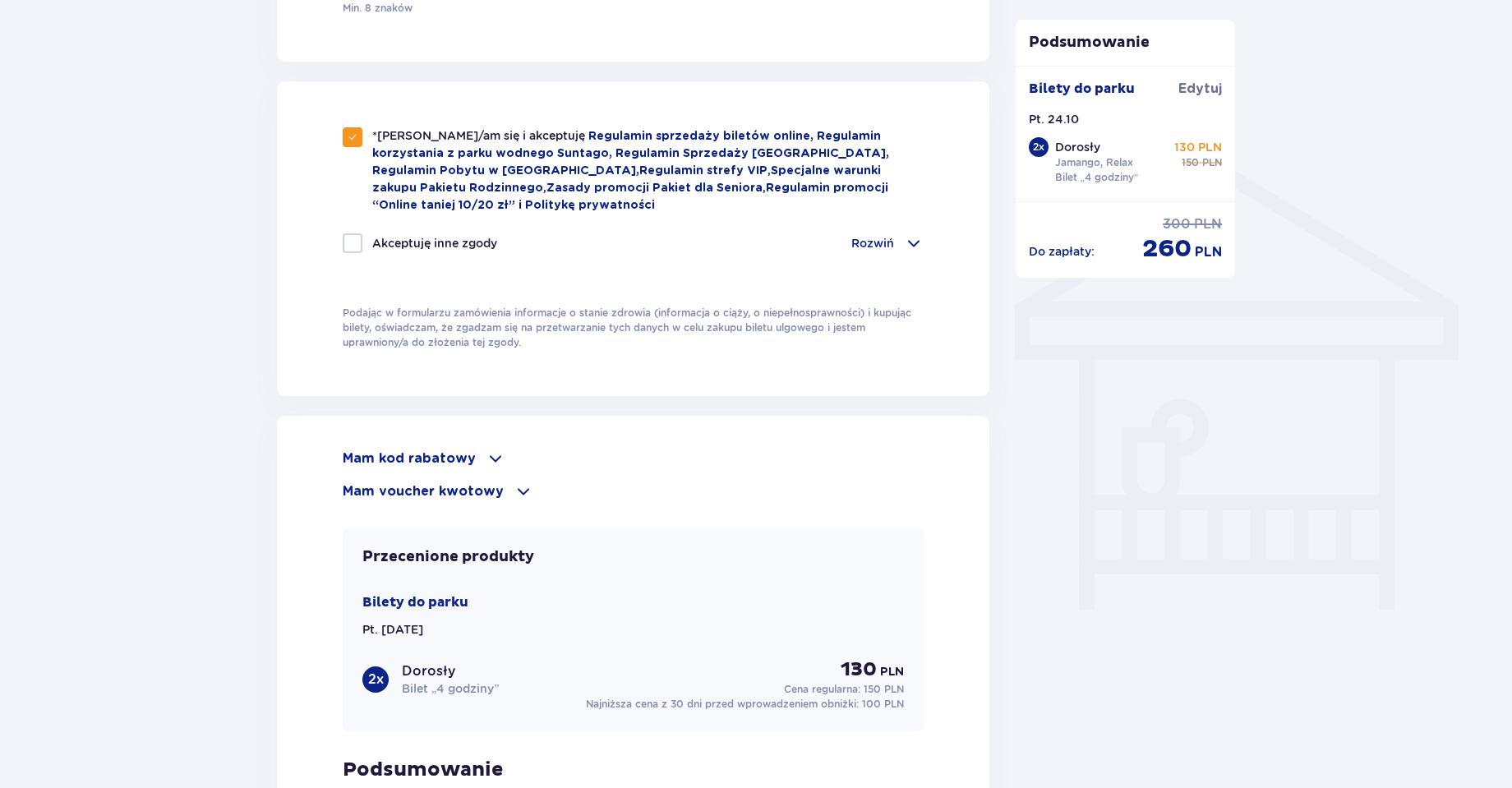
checkbox input "true"
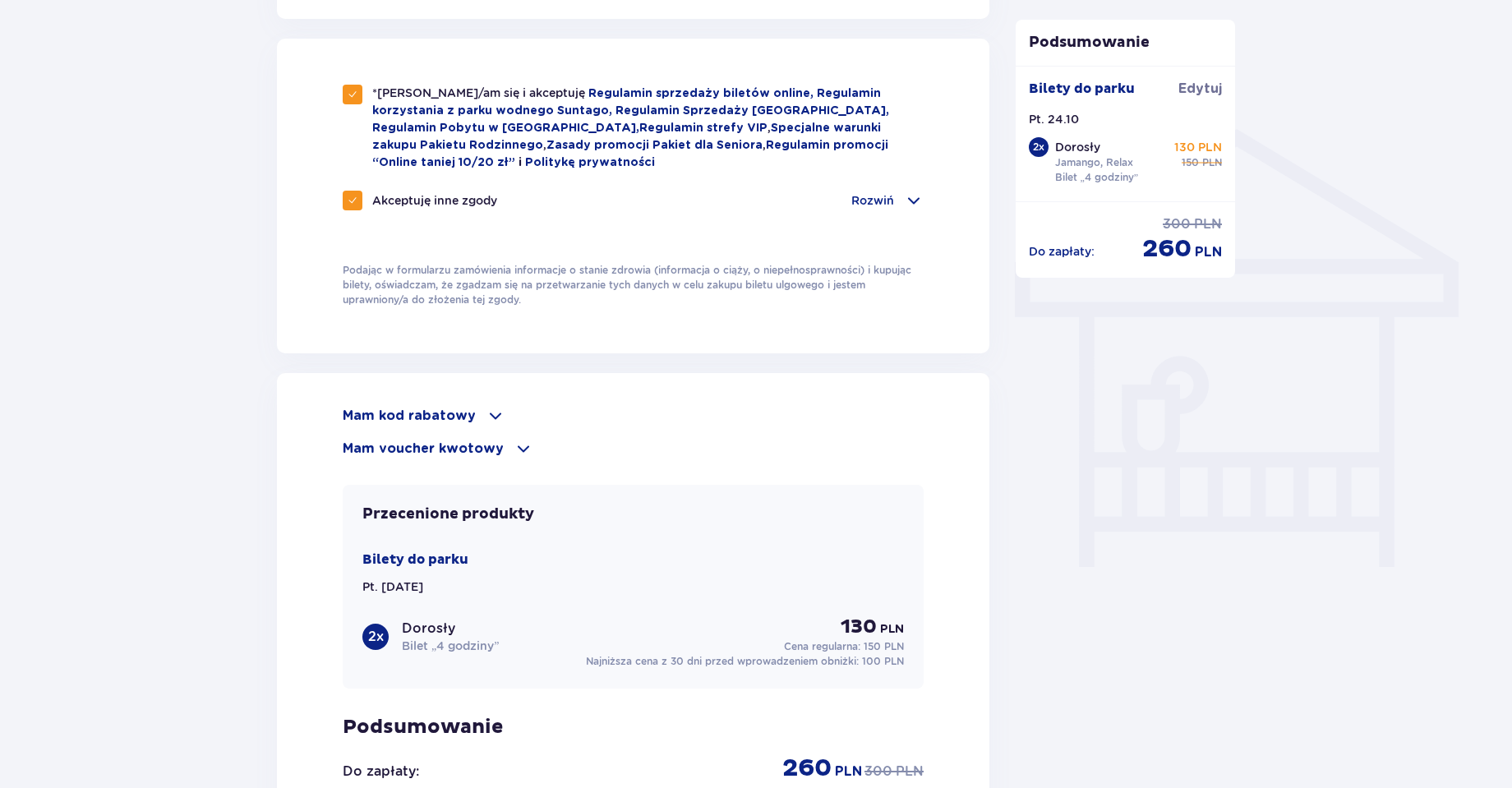
scroll to position [1273, 0]
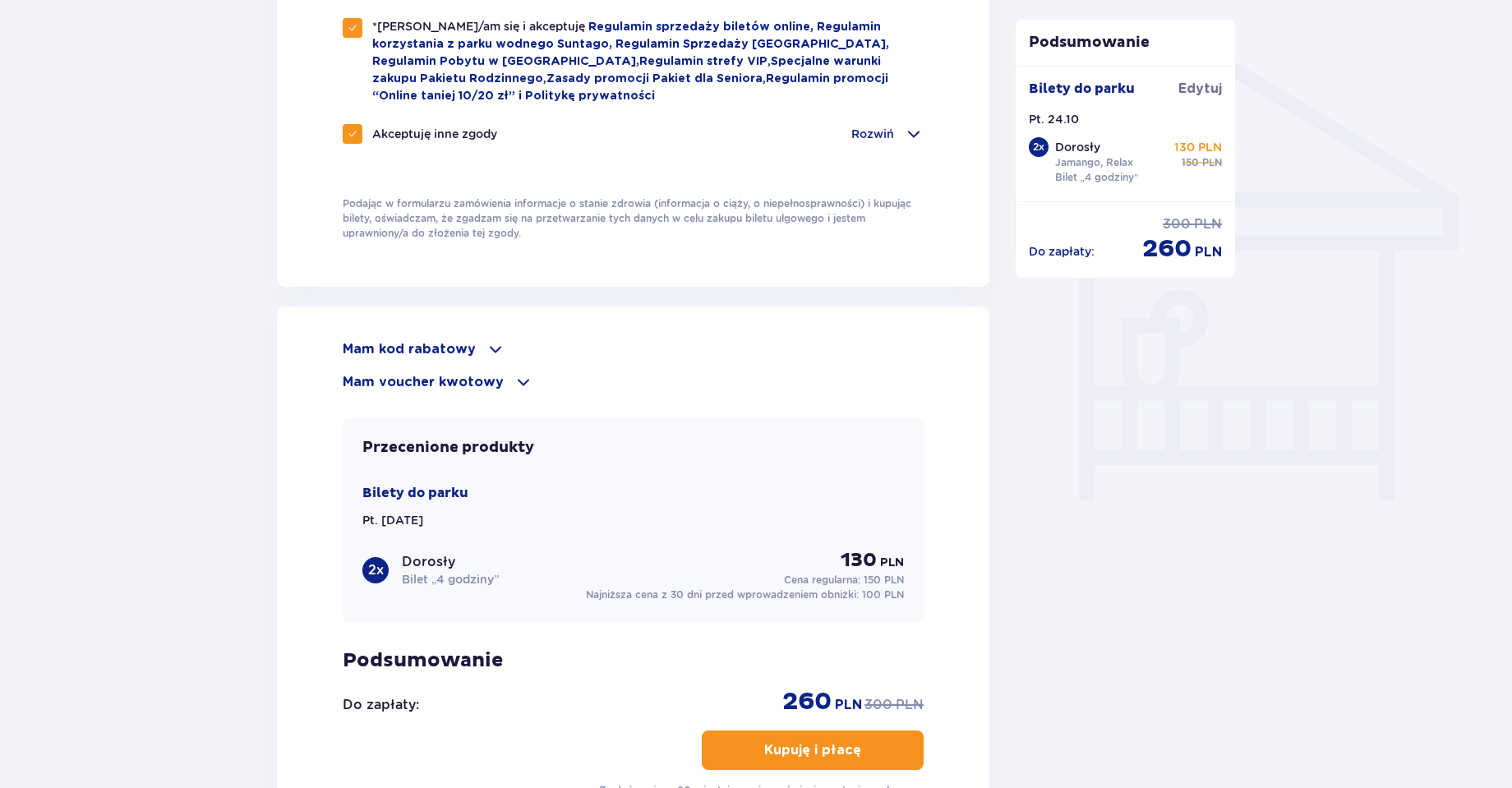
click at [904, 130] on span at bounding box center [913, 134] width 20 height 20
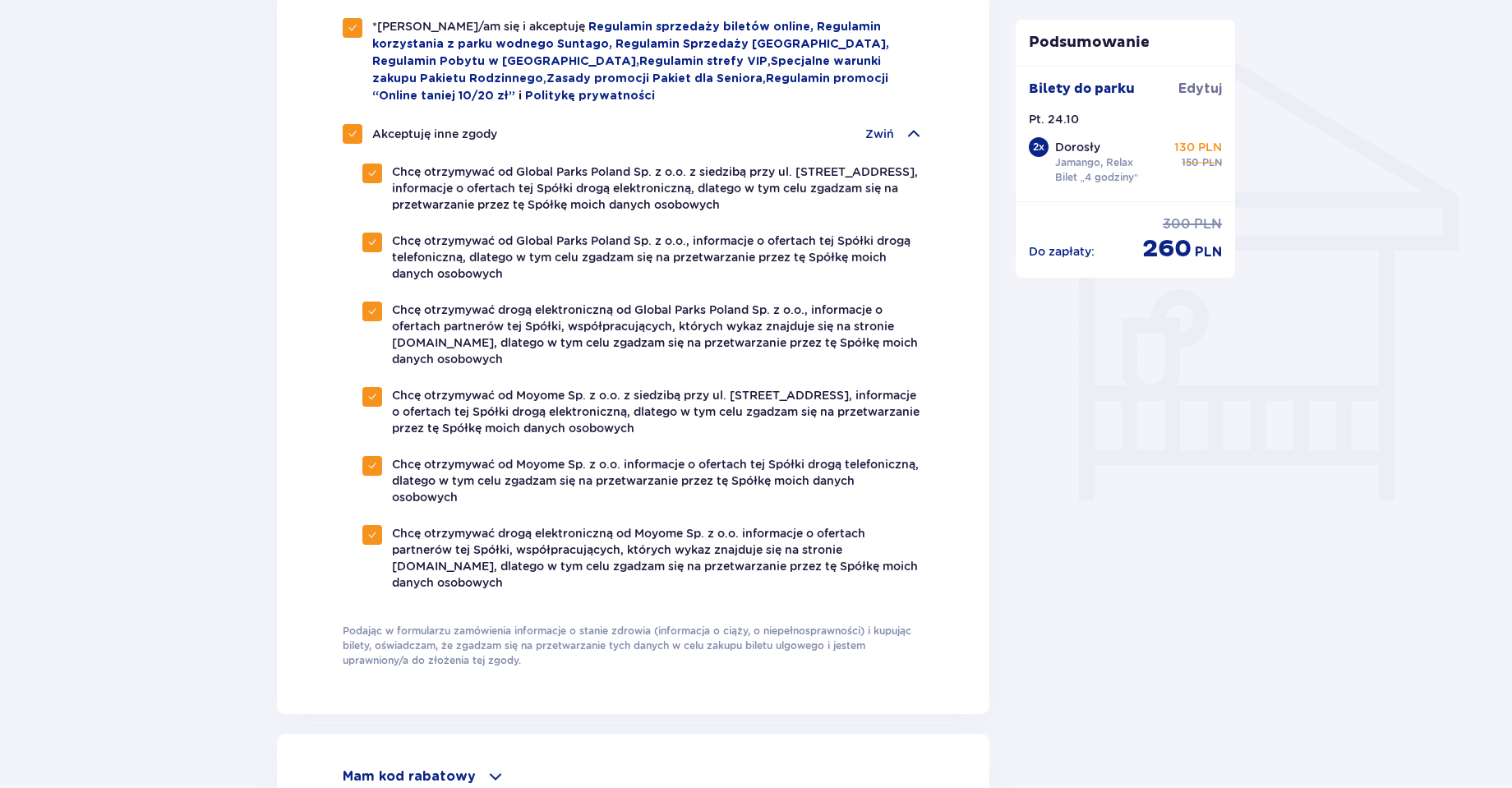
click at [903, 130] on div "Zwiń" at bounding box center [894, 134] width 59 height 20
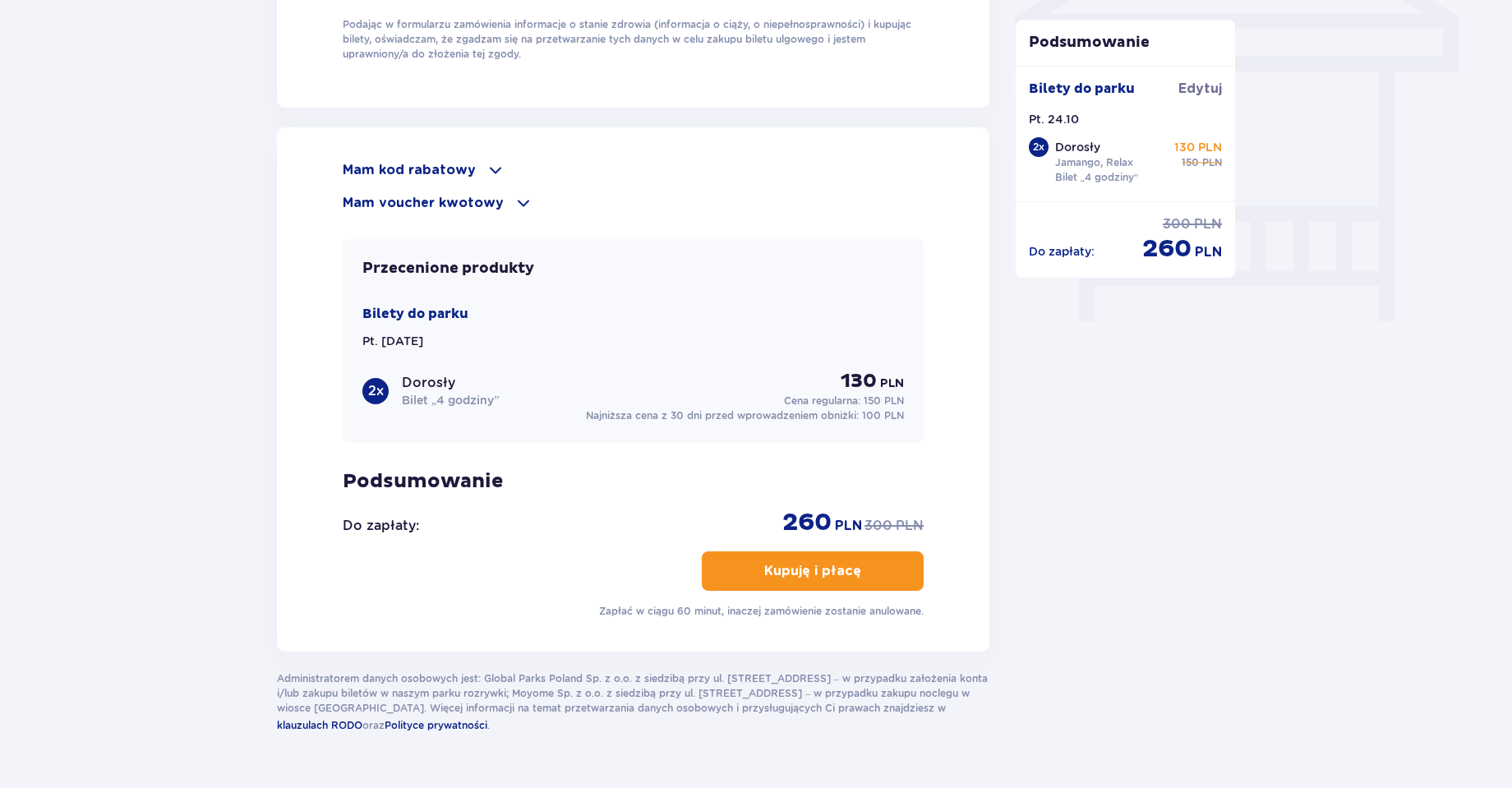
scroll to position [1492, 0]
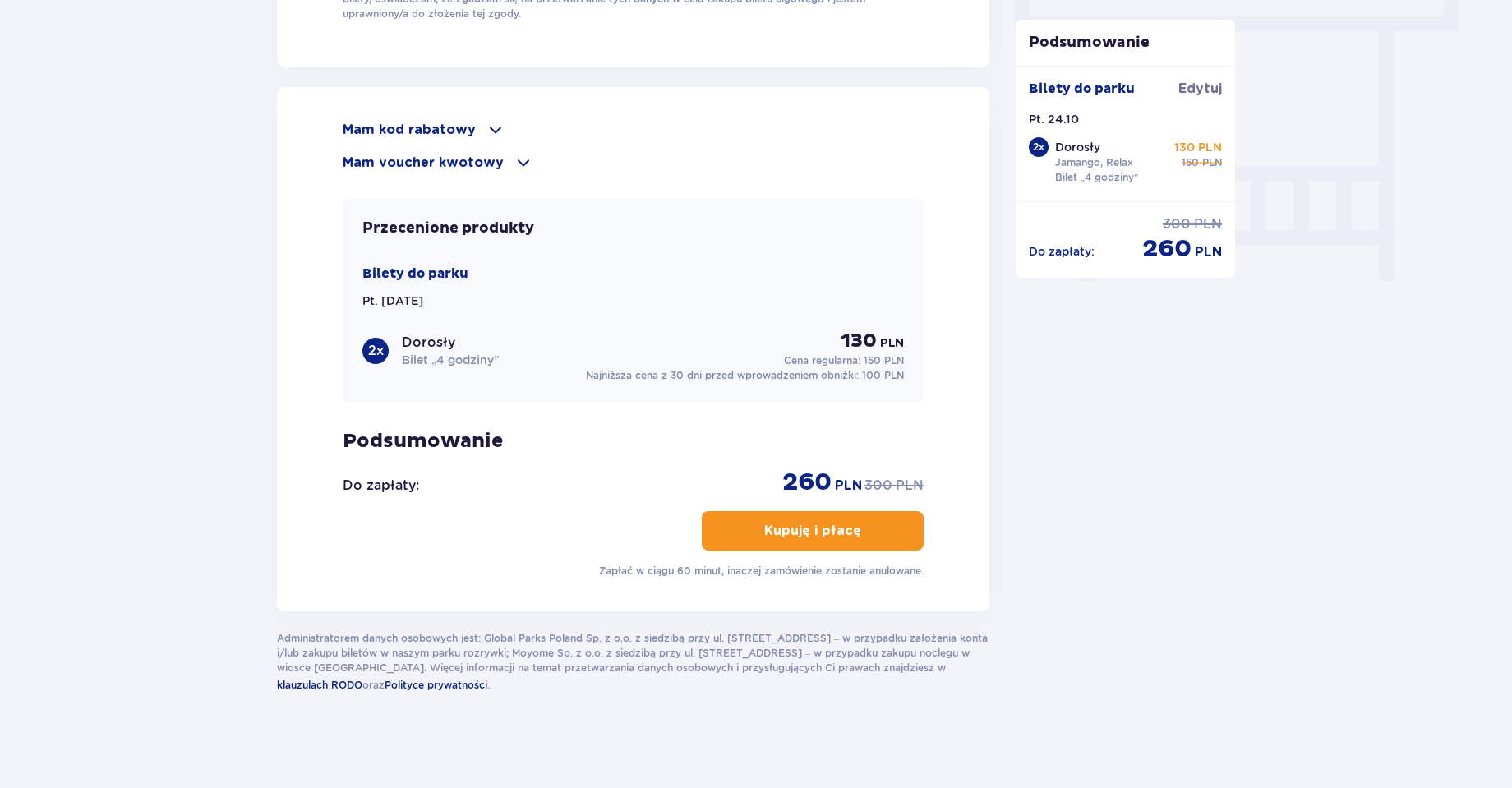
click at [486, 128] on span at bounding box center [495, 129] width 20 height 20
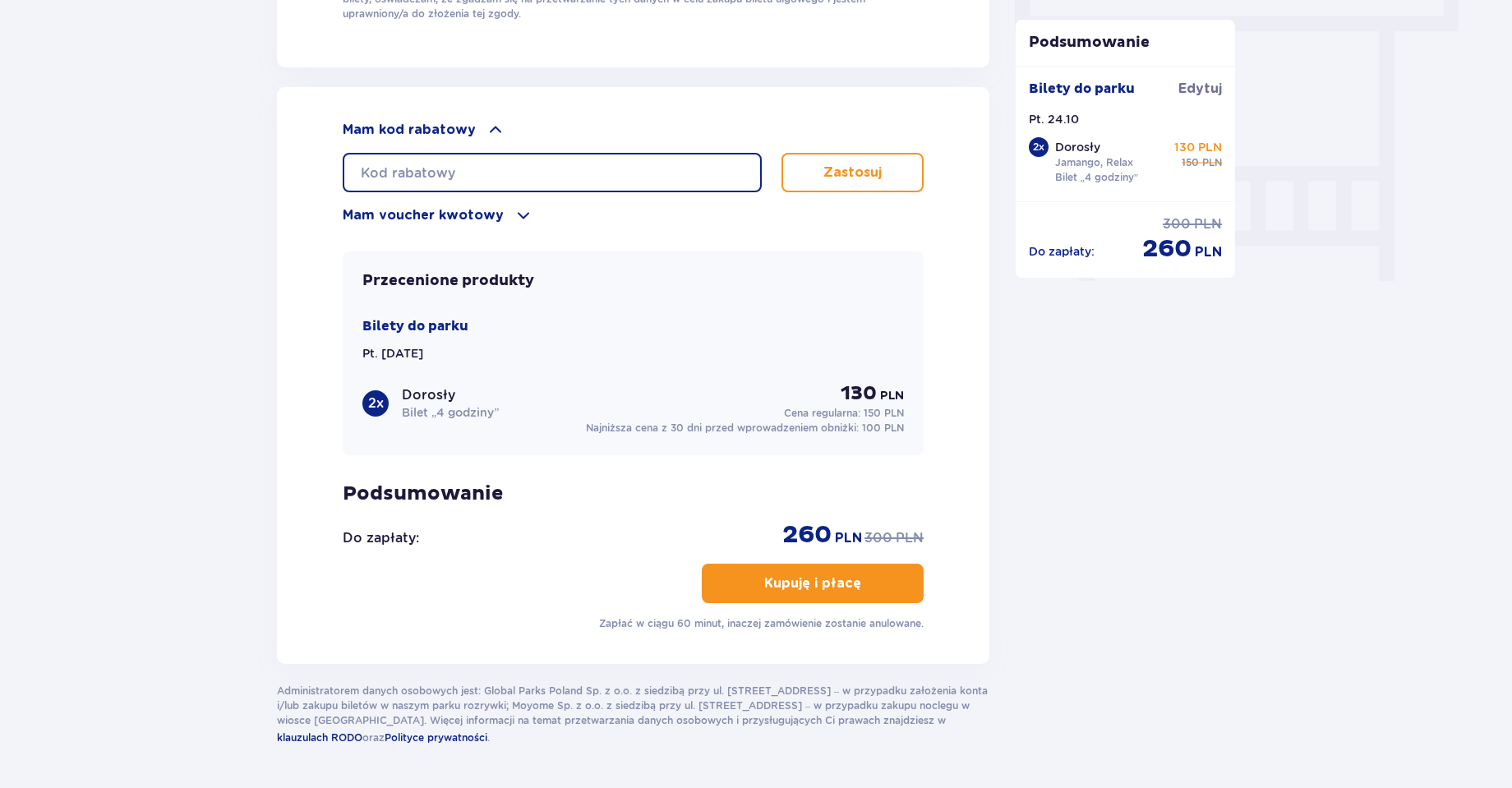
click at [504, 159] on input "text" at bounding box center [552, 172] width 419 height 39
paste input "Kod Już Zastosowany"
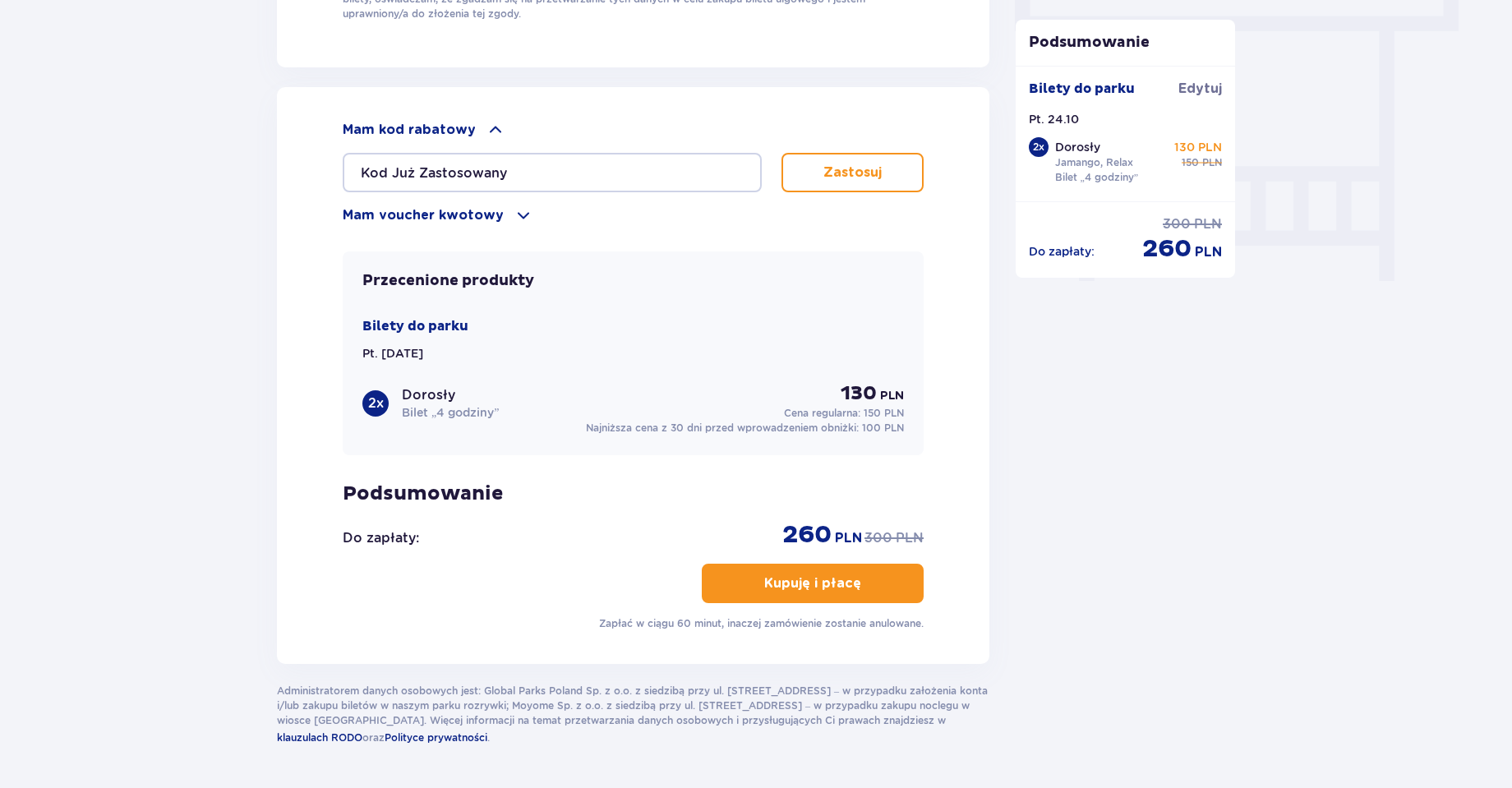
click at [879, 175] on p "Zastosuj" at bounding box center [853, 172] width 59 height 18
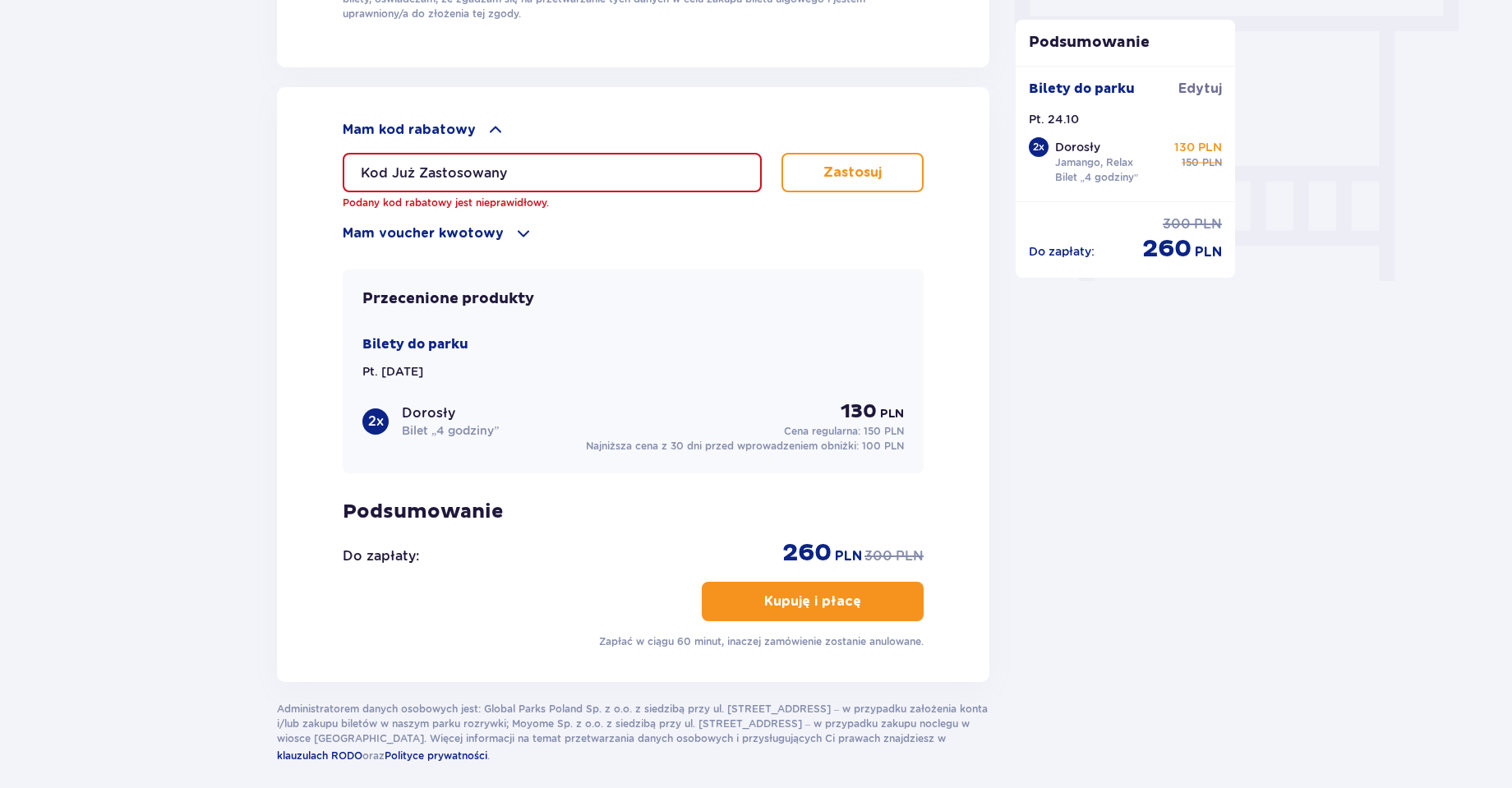
click at [595, 165] on input "Kod Już Zastosowany" at bounding box center [552, 172] width 419 height 39
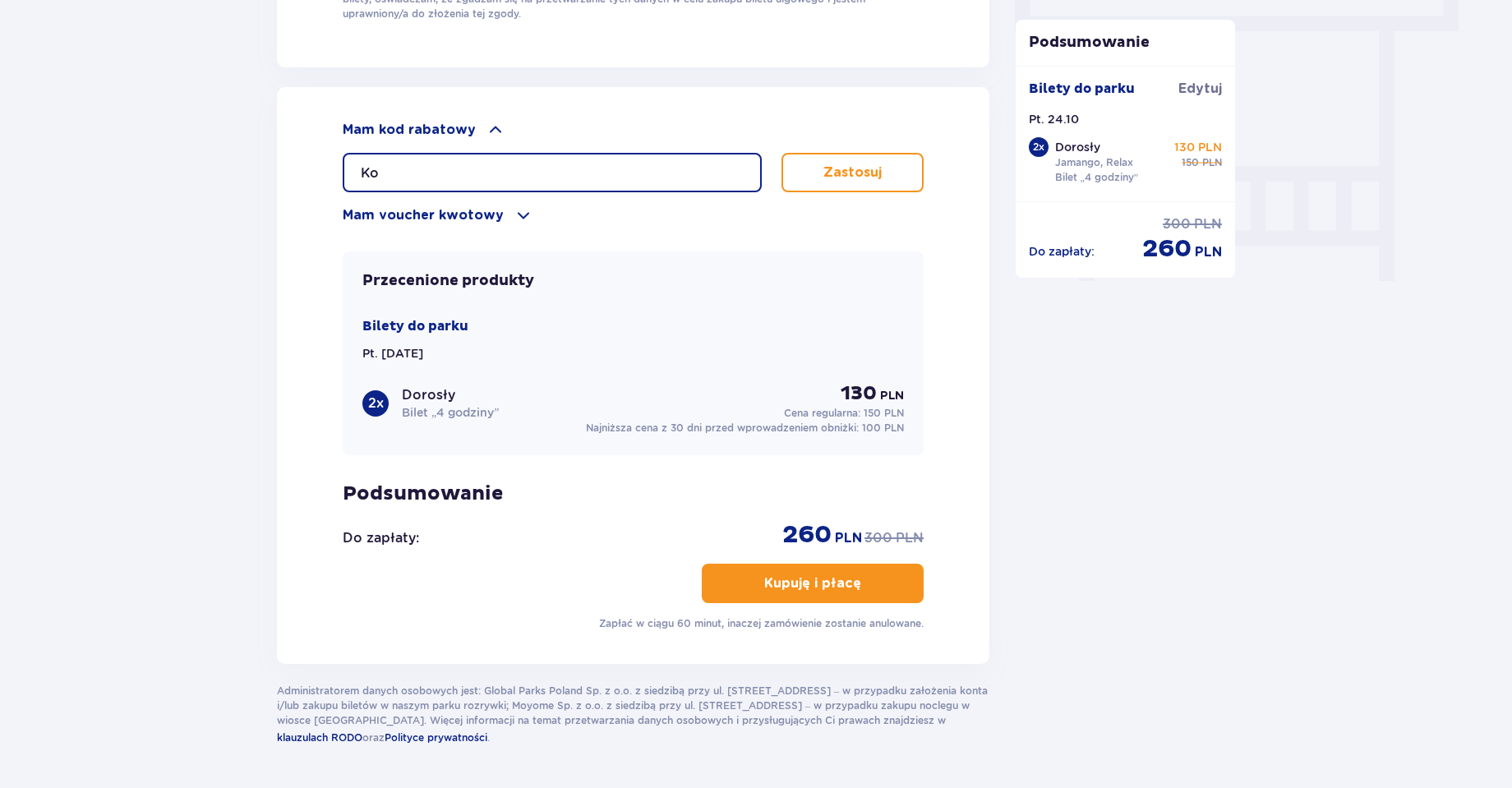
type input "K"
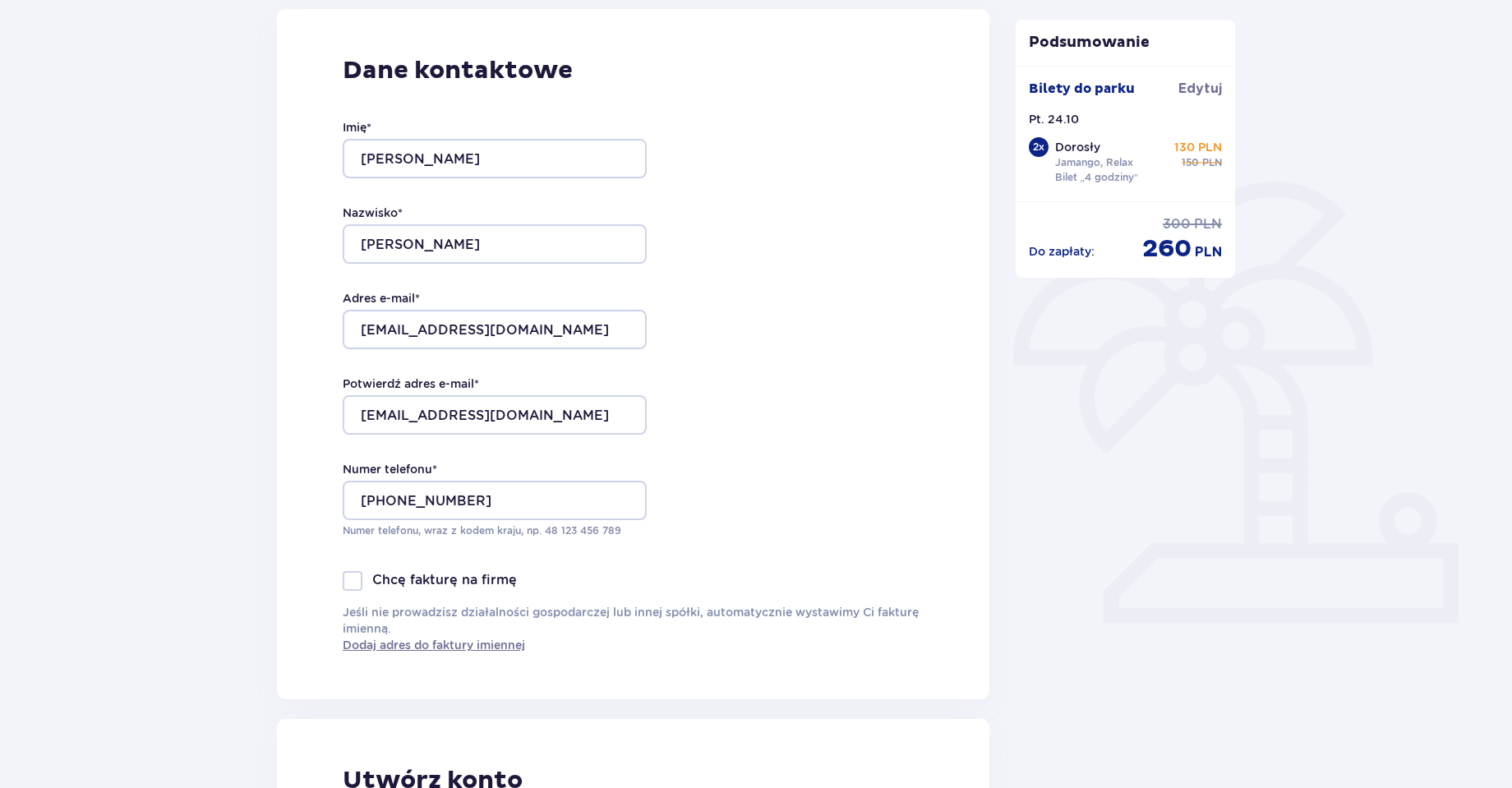
scroll to position [229, 0]
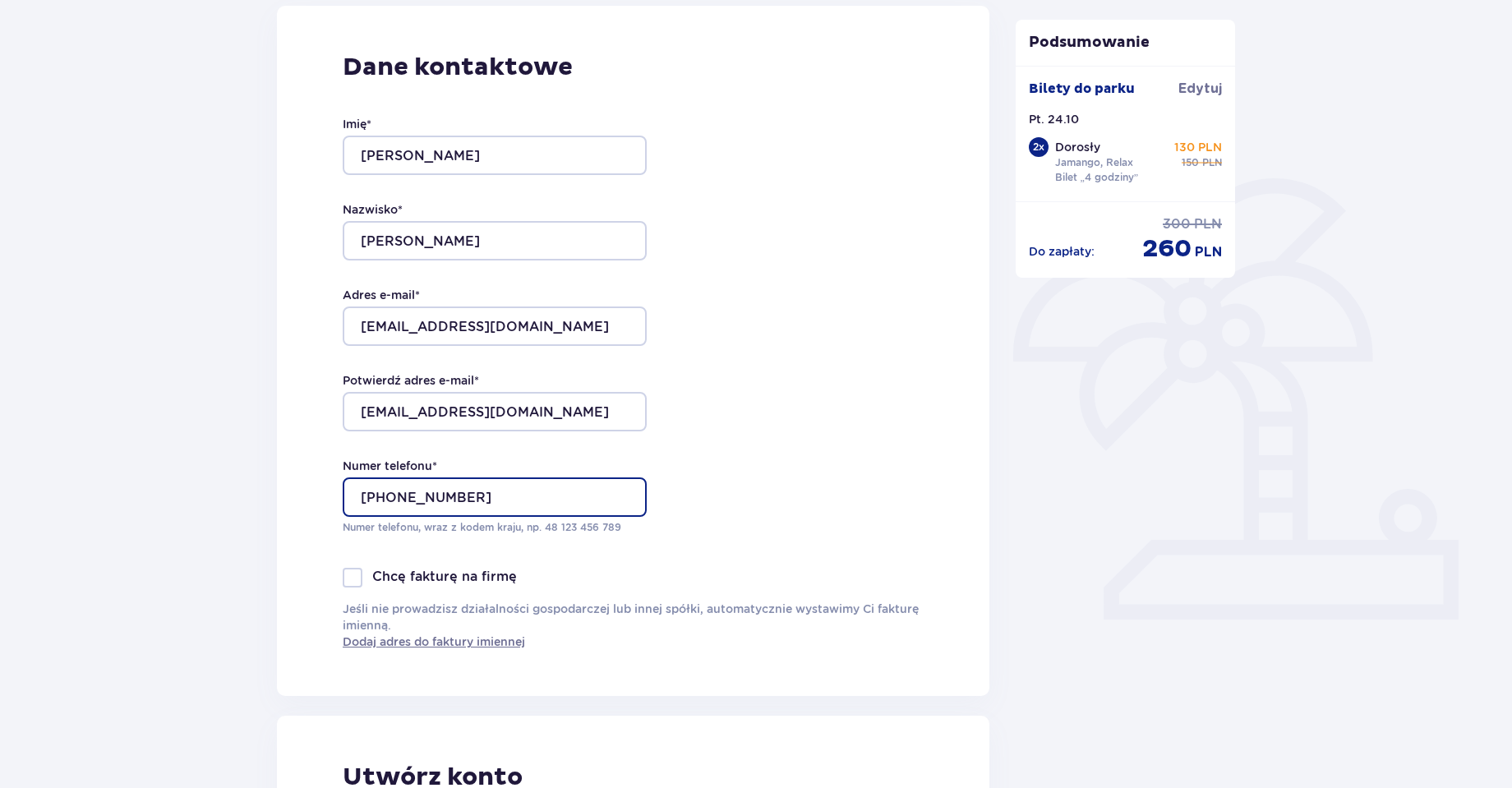
click at [509, 498] on input "+49 01626233747" at bounding box center [494, 498] width 304 height 39
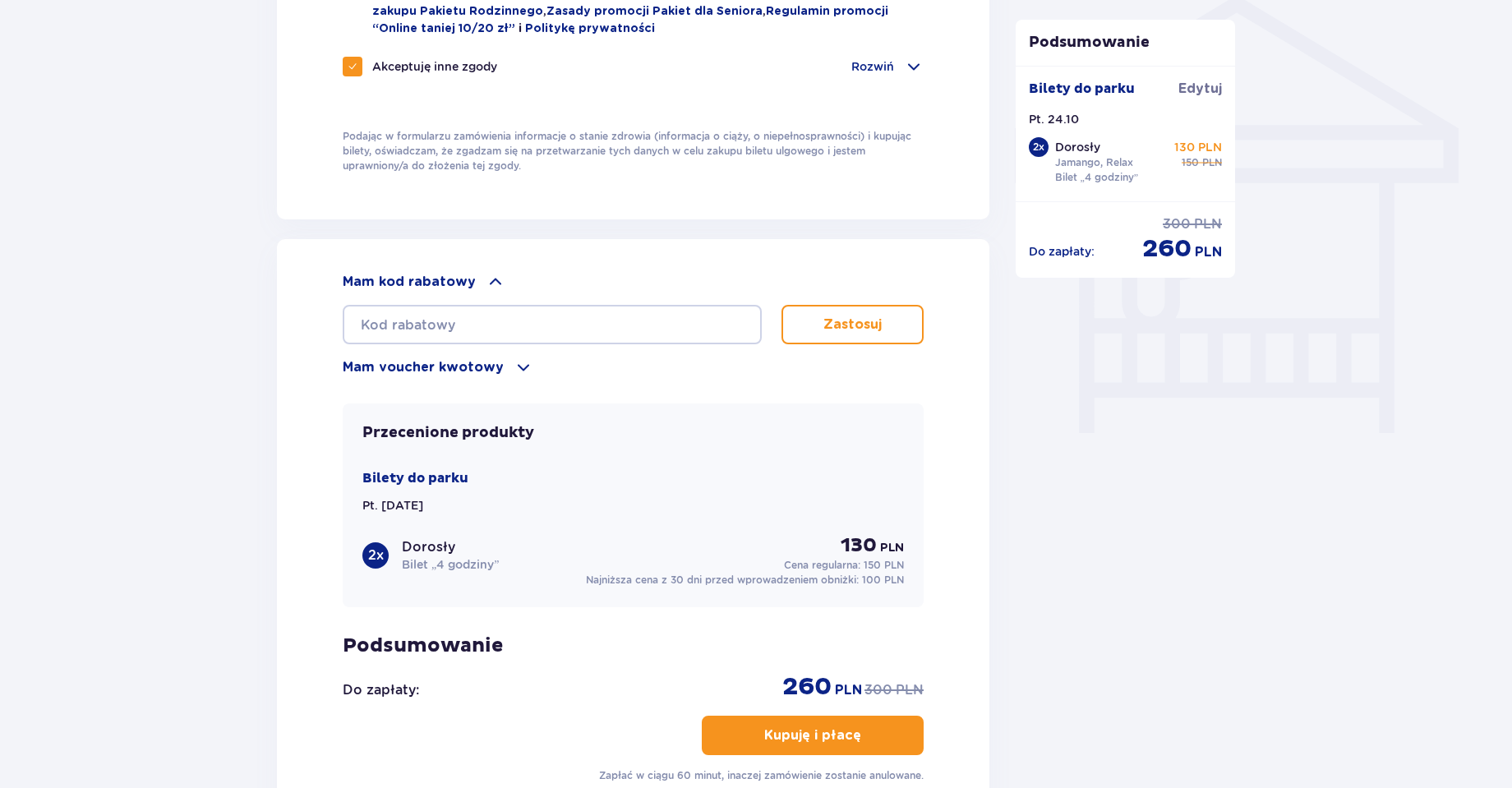
scroll to position [1544, 0]
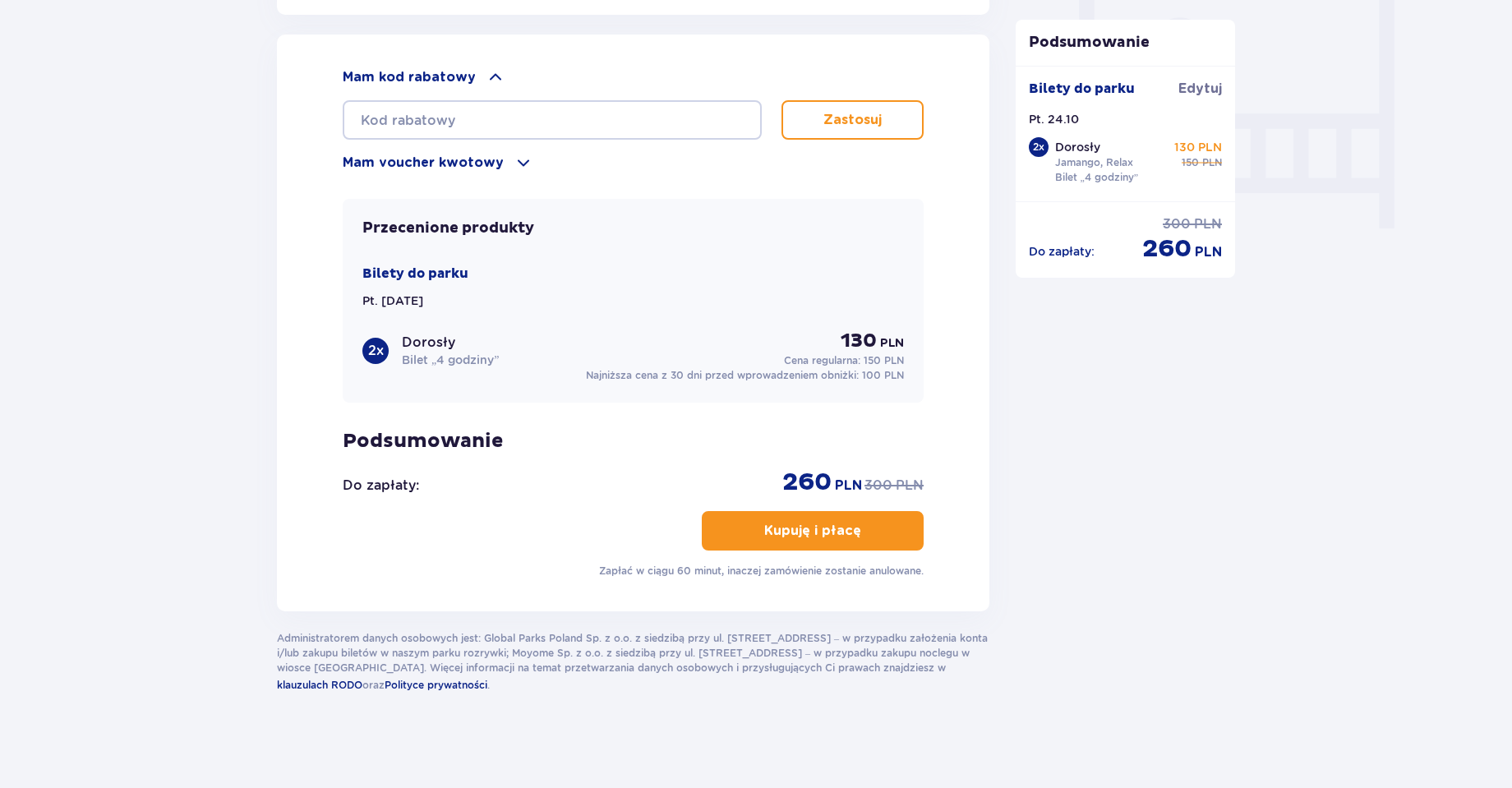
type input "+48 533590262"
click at [881, 532] on button "Kupuję i płacę" at bounding box center [813, 531] width 222 height 39
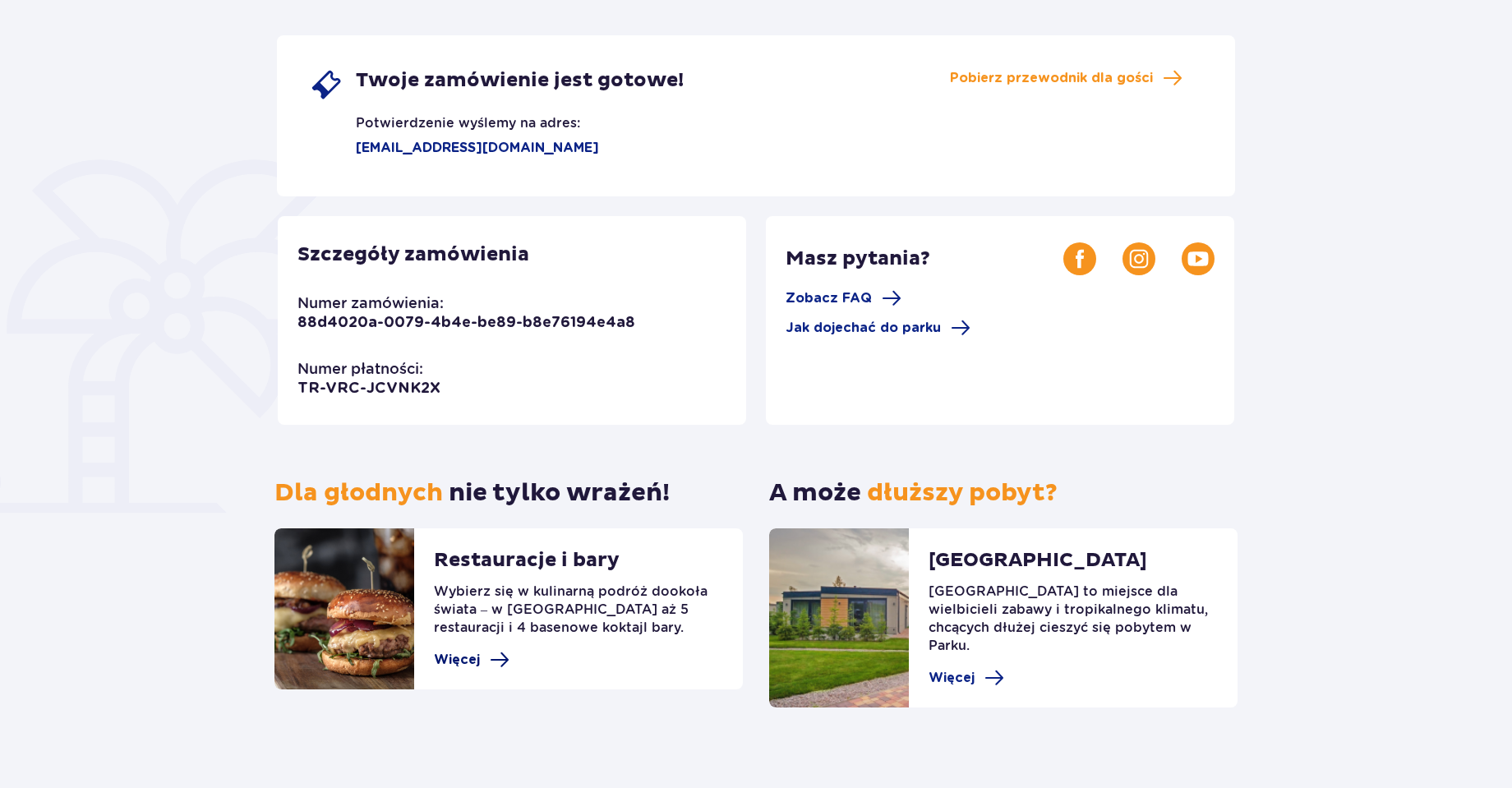
click at [490, 661] on span at bounding box center [499, 659] width 20 height 20
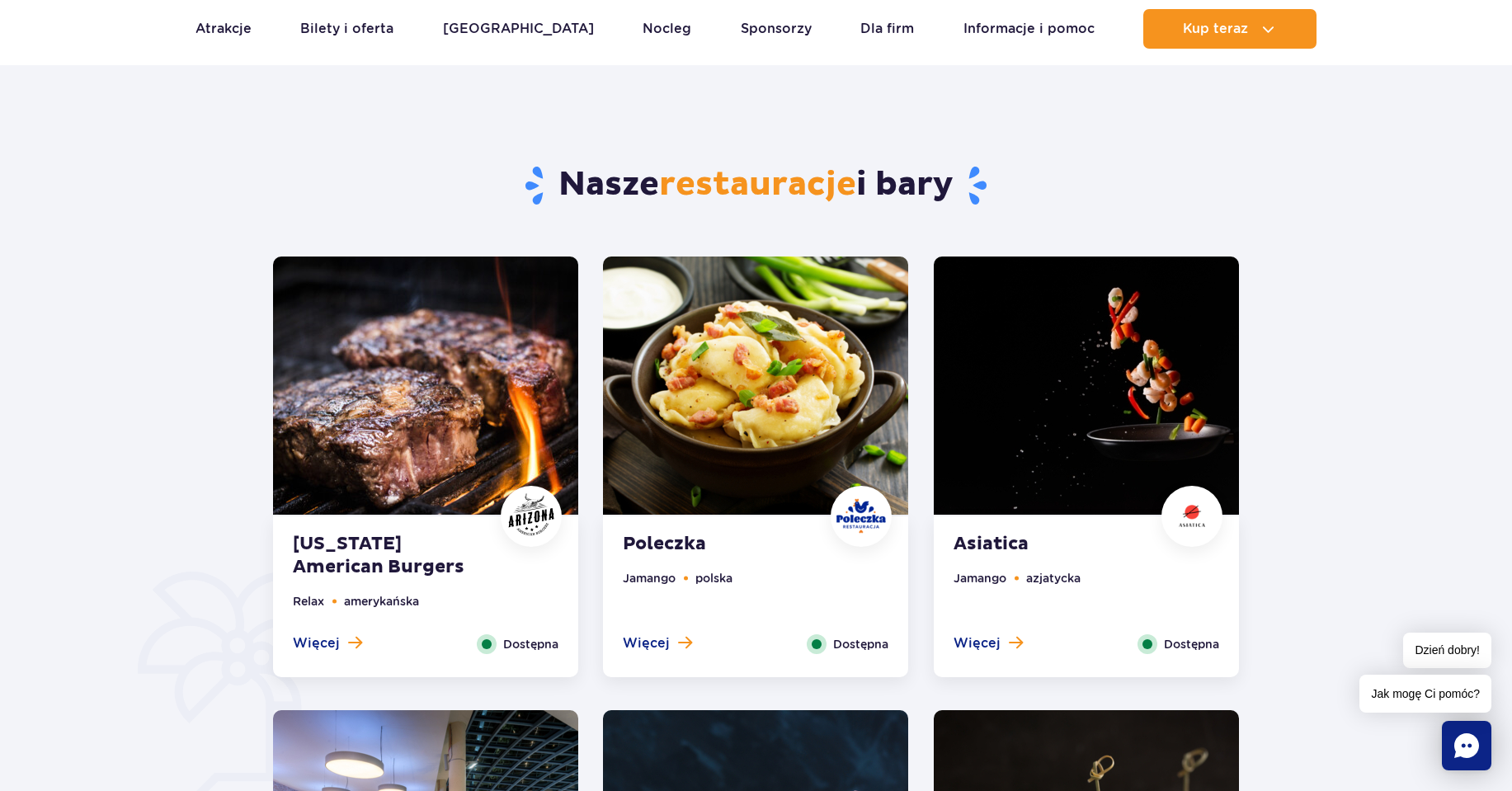
scroll to position [660, 0]
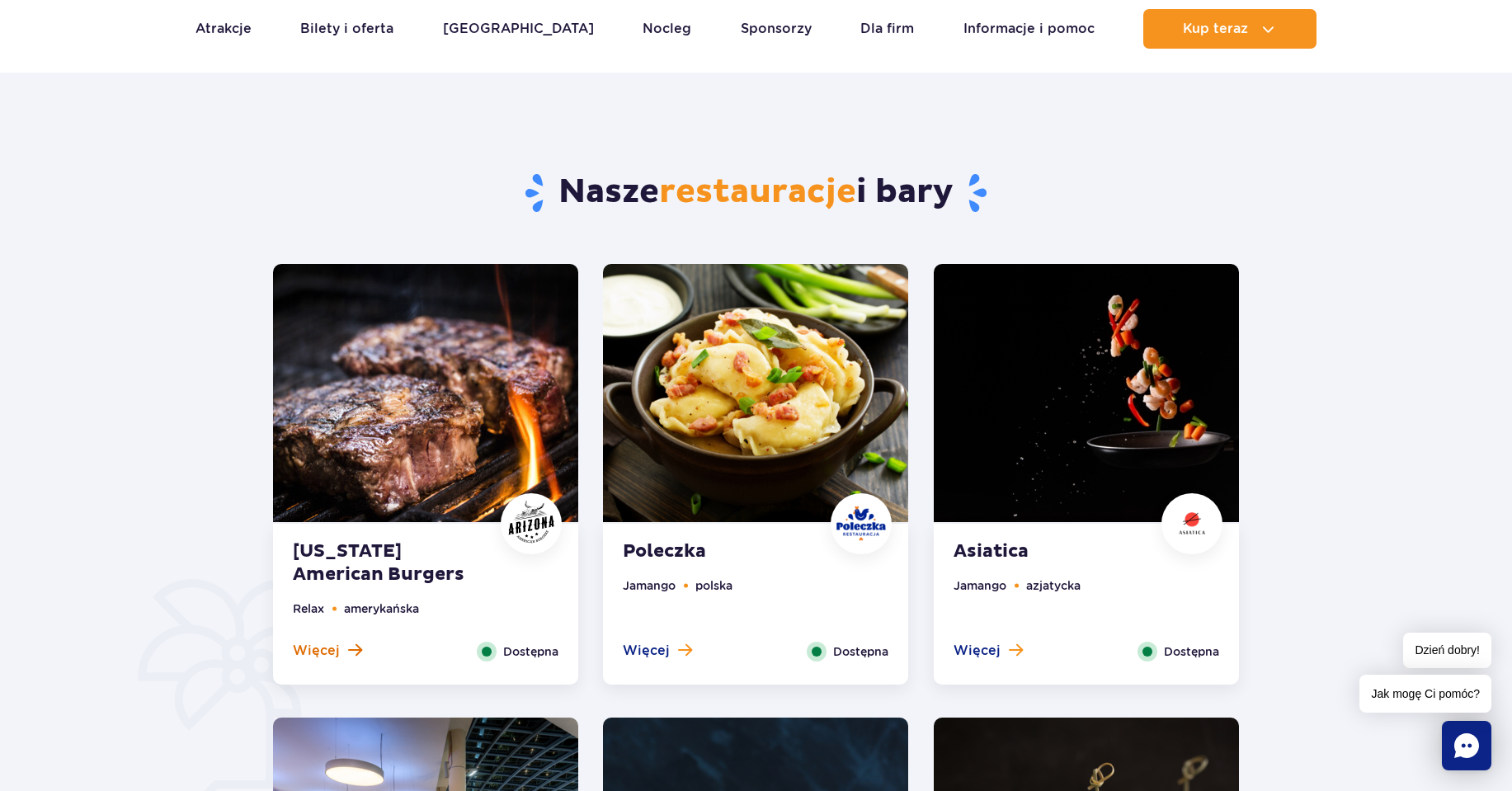
click at [348, 652] on span at bounding box center [355, 650] width 14 height 15
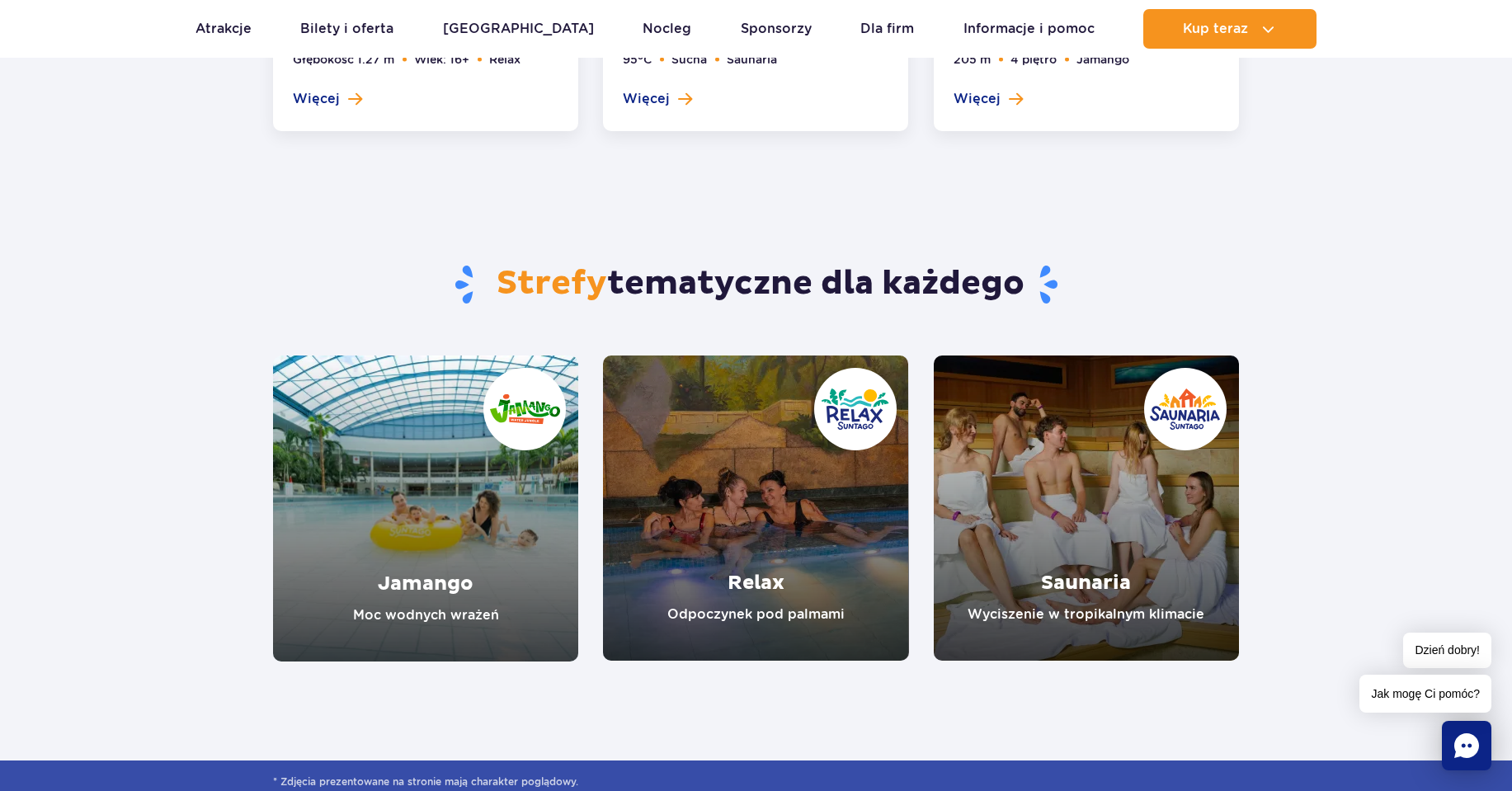
scroll to position [3373, 0]
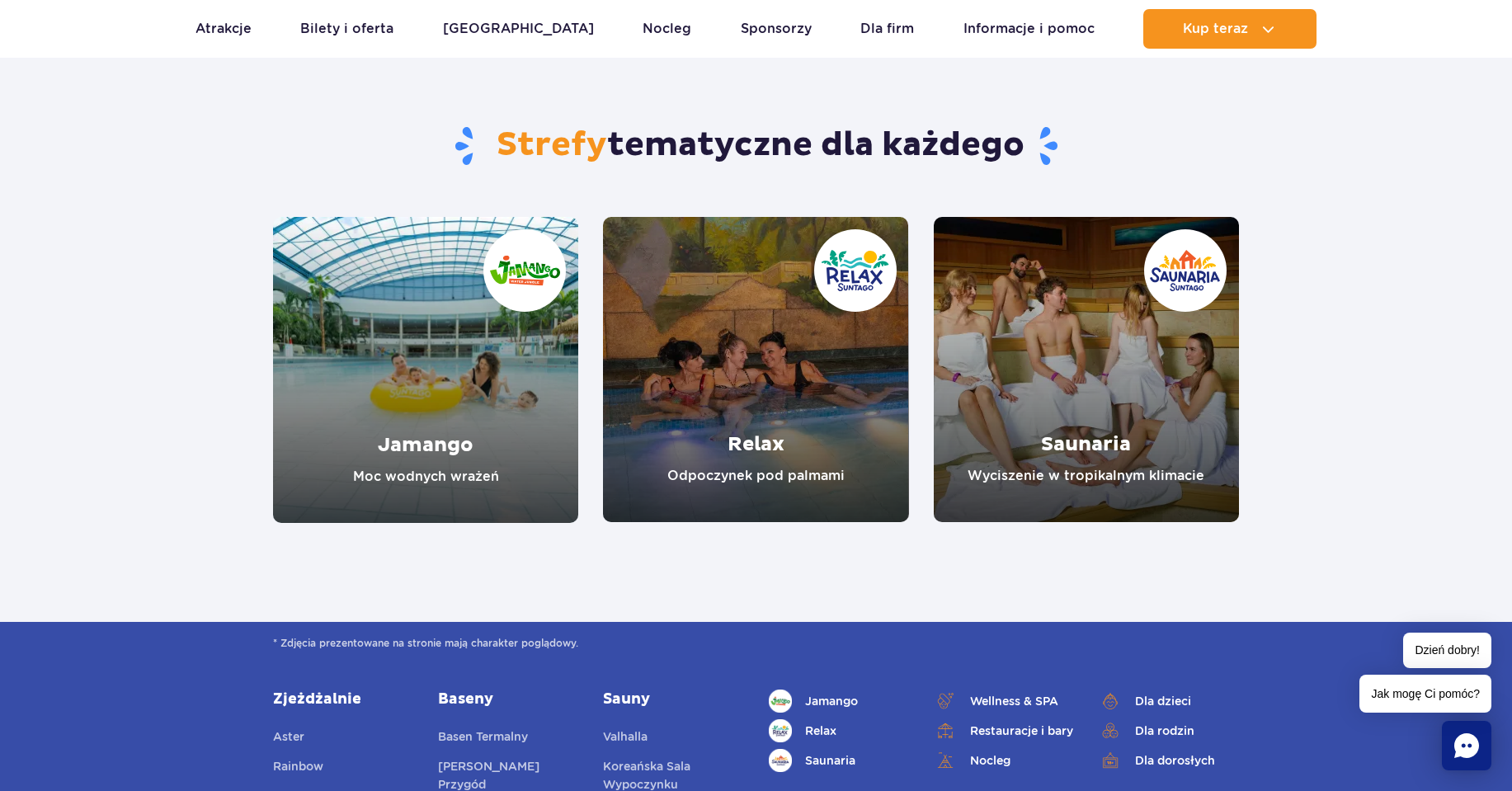
click at [728, 344] on link "Relax" at bounding box center [755, 369] width 305 height 305
click at [444, 250] on link "Jamango" at bounding box center [425, 370] width 305 height 306
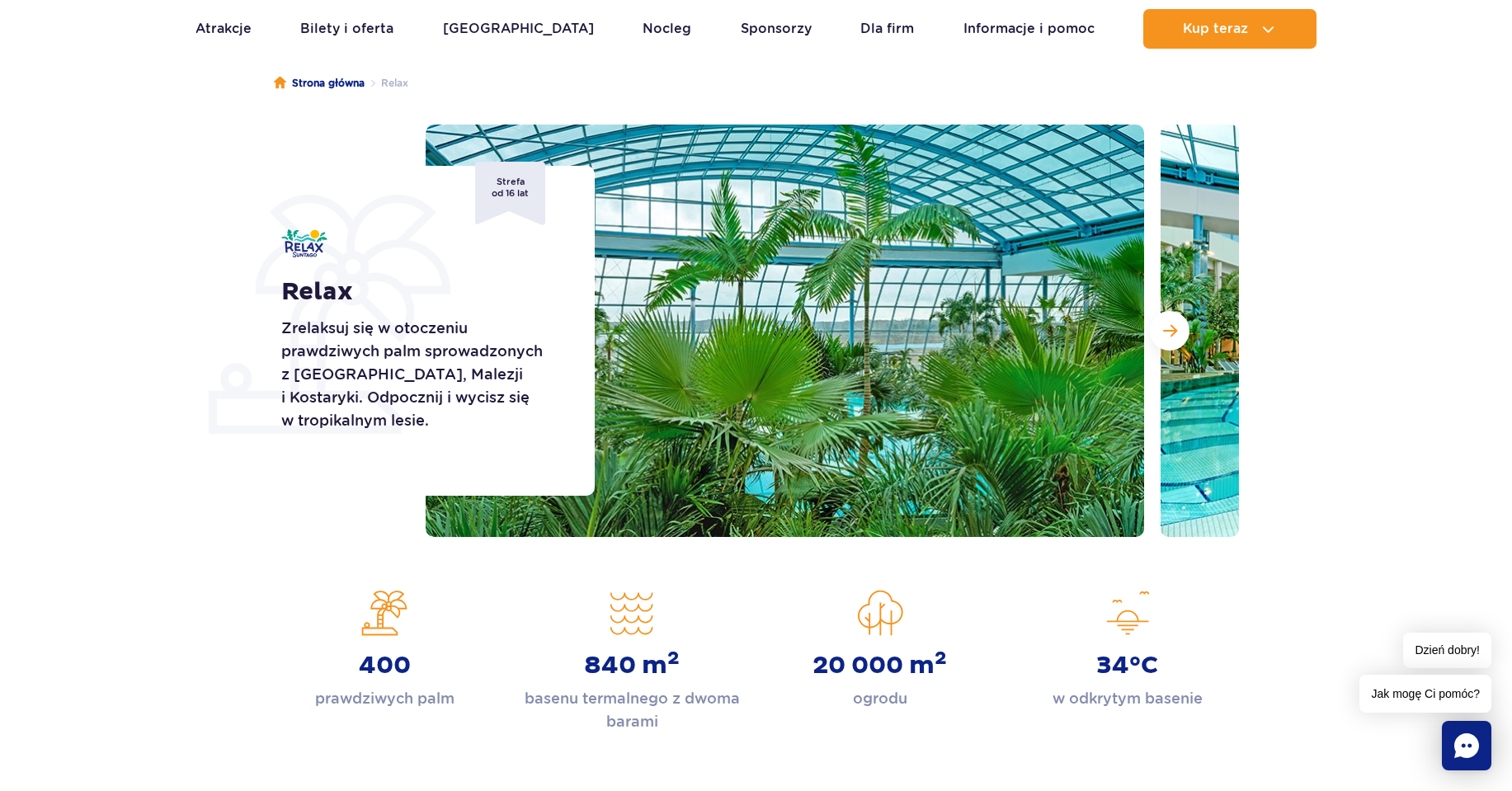
scroll to position [109, 0]
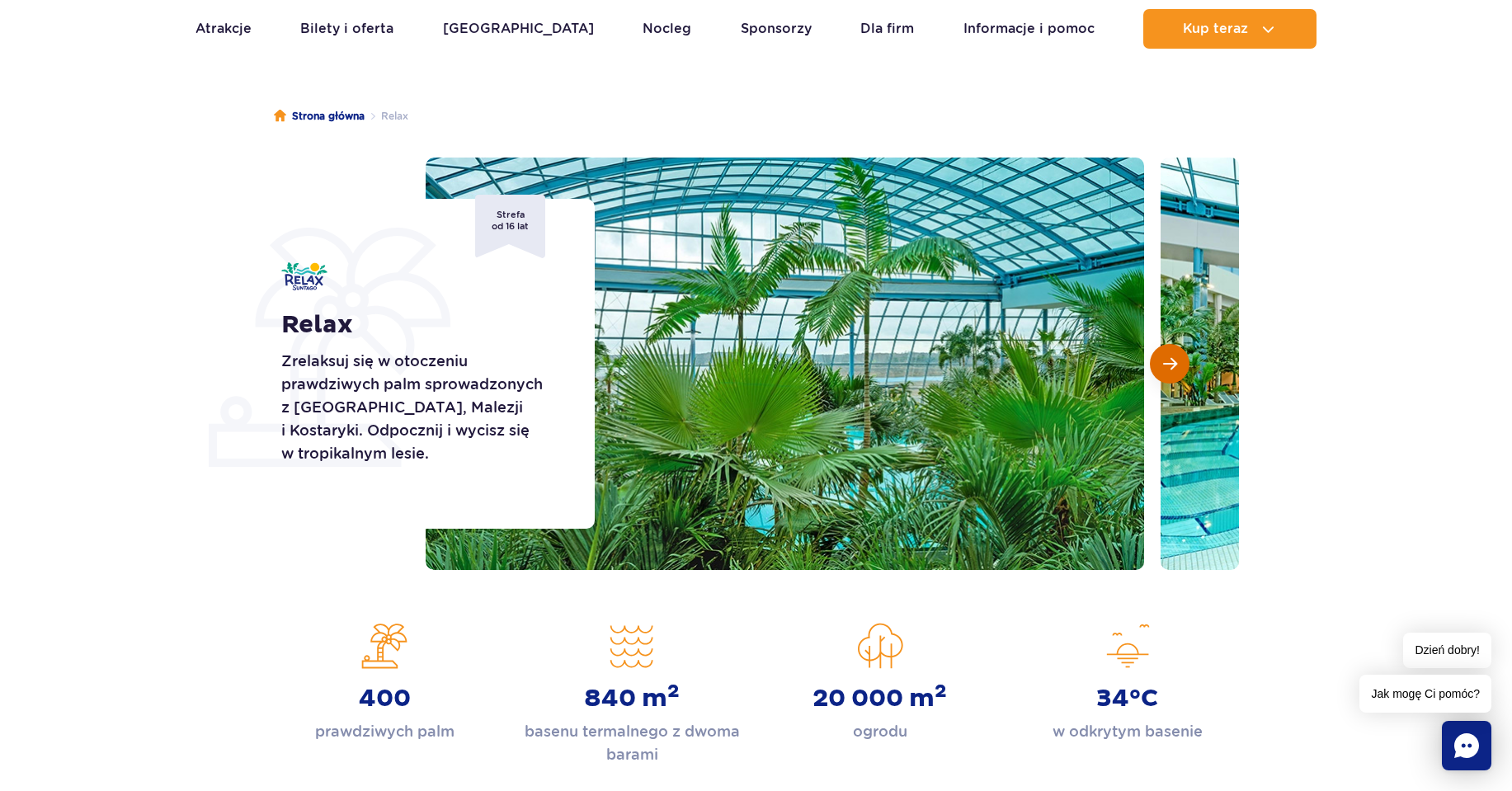
click at [1156, 364] on button "Następny slajd" at bounding box center [1169, 363] width 39 height 39
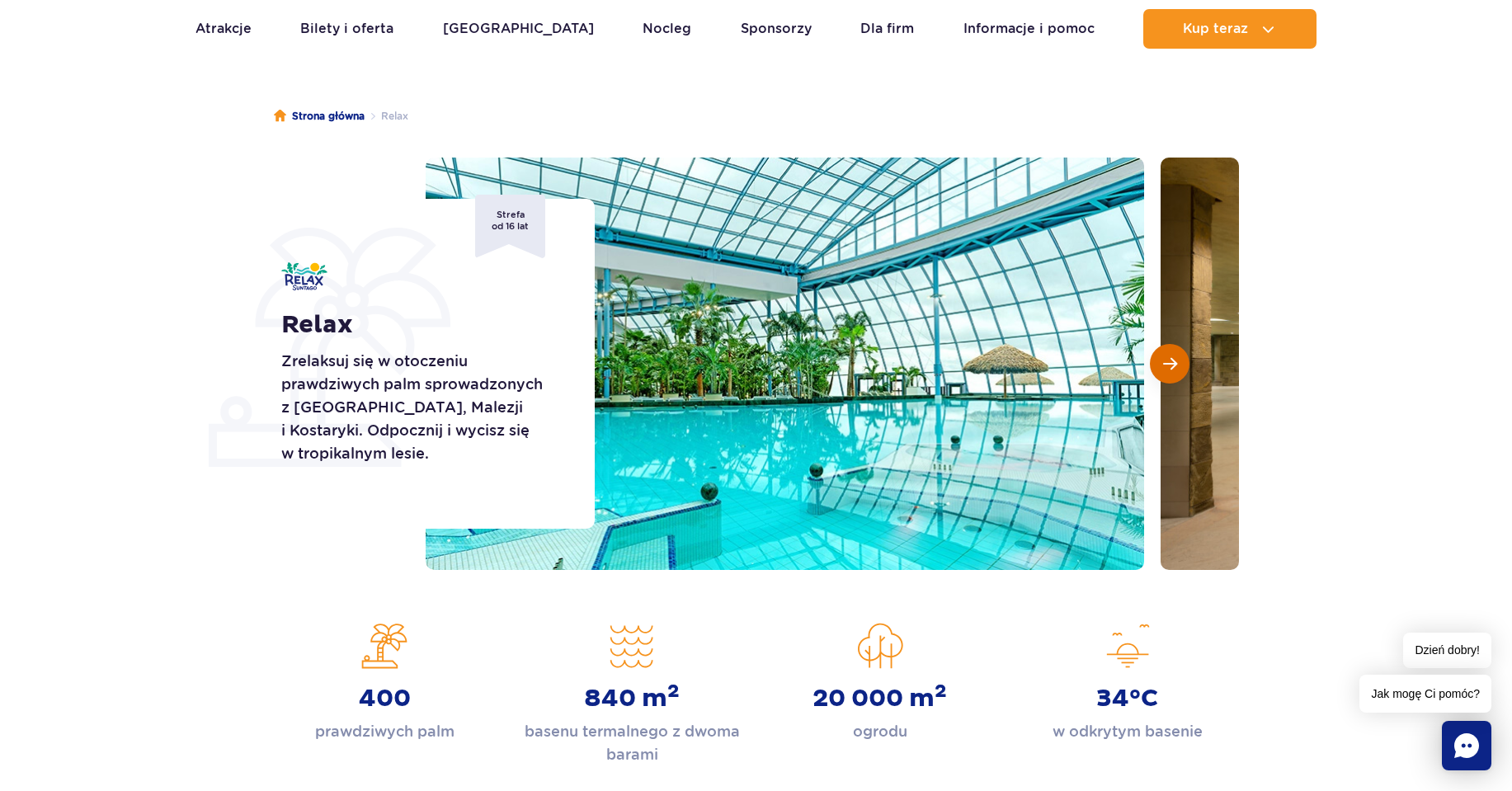
click at [1164, 364] on span "Następny slajd" at bounding box center [1169, 363] width 14 height 15
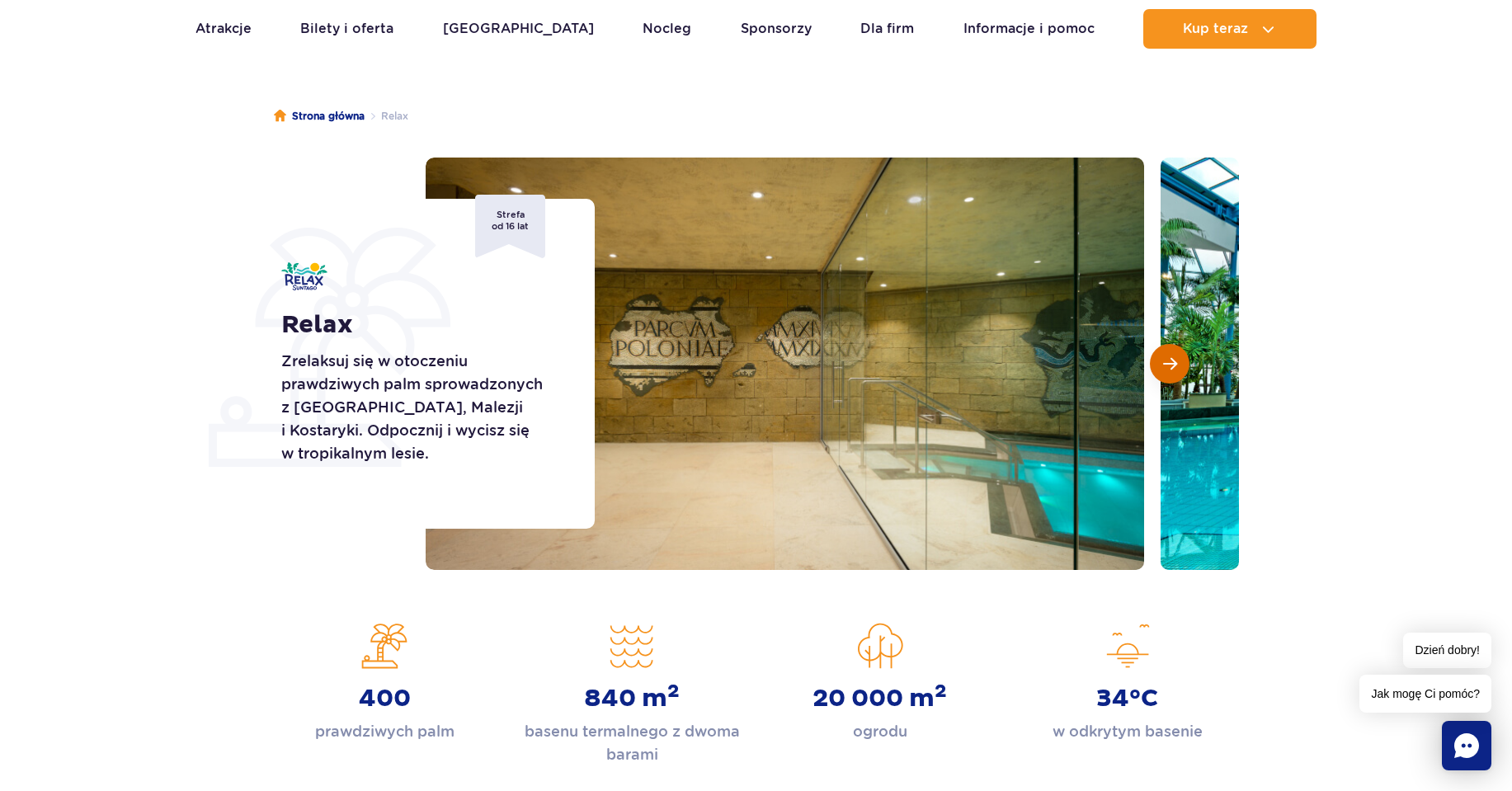
click at [1164, 364] on span "Następny slajd" at bounding box center [1169, 363] width 14 height 15
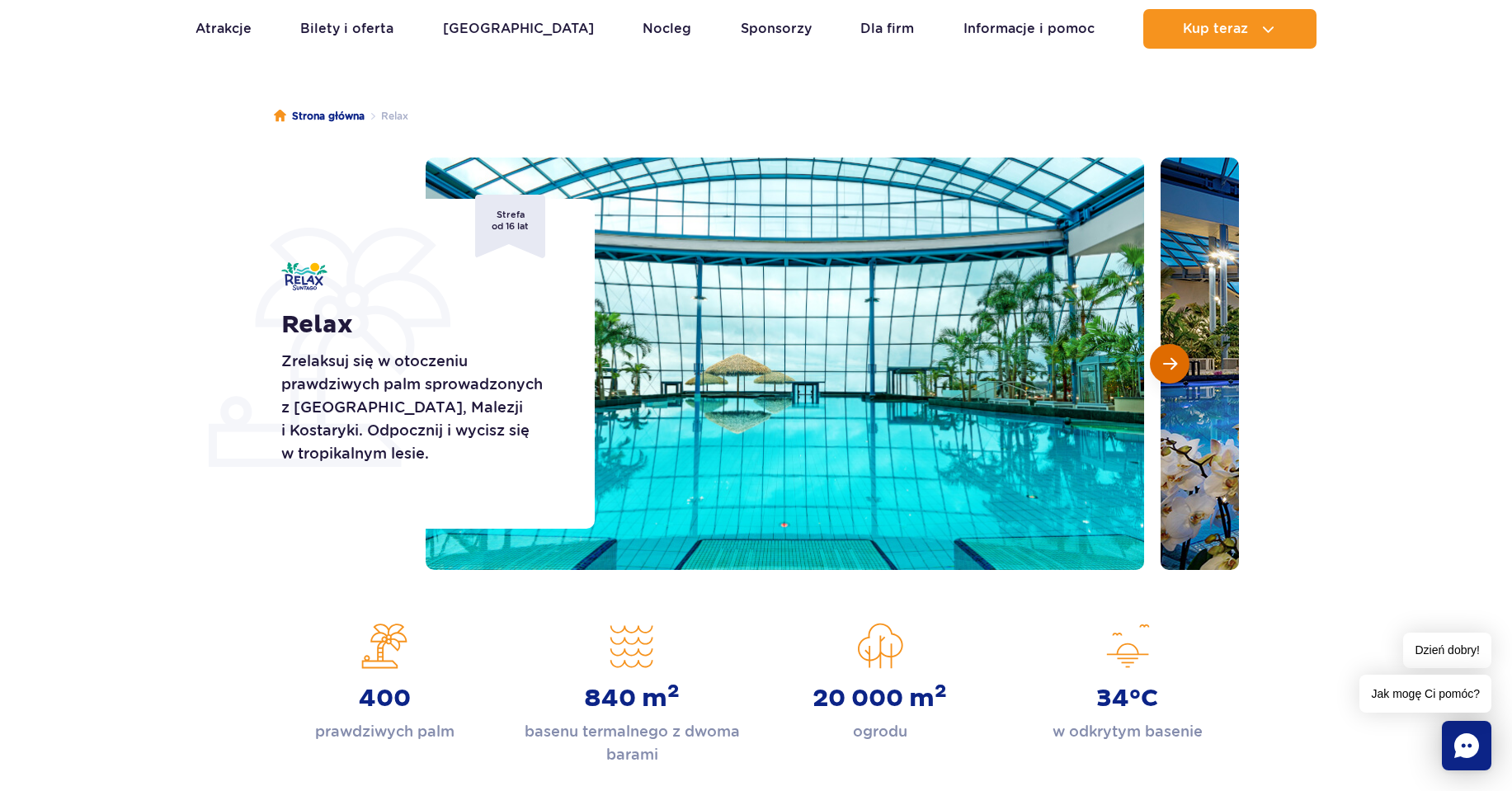
click at [1164, 364] on span "Następny slajd" at bounding box center [1169, 363] width 14 height 15
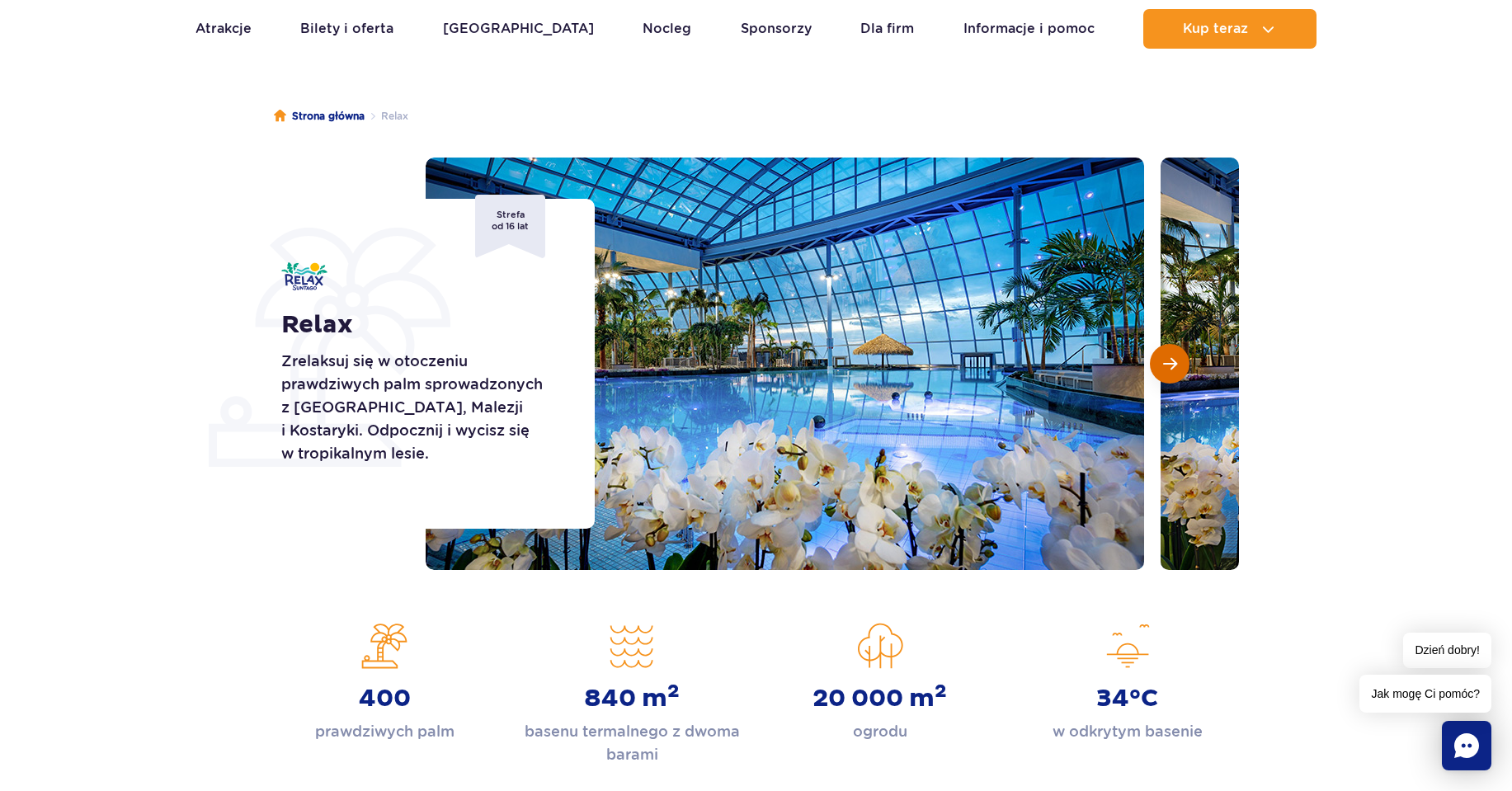
click at [1164, 364] on span "Następny slajd" at bounding box center [1169, 363] width 14 height 15
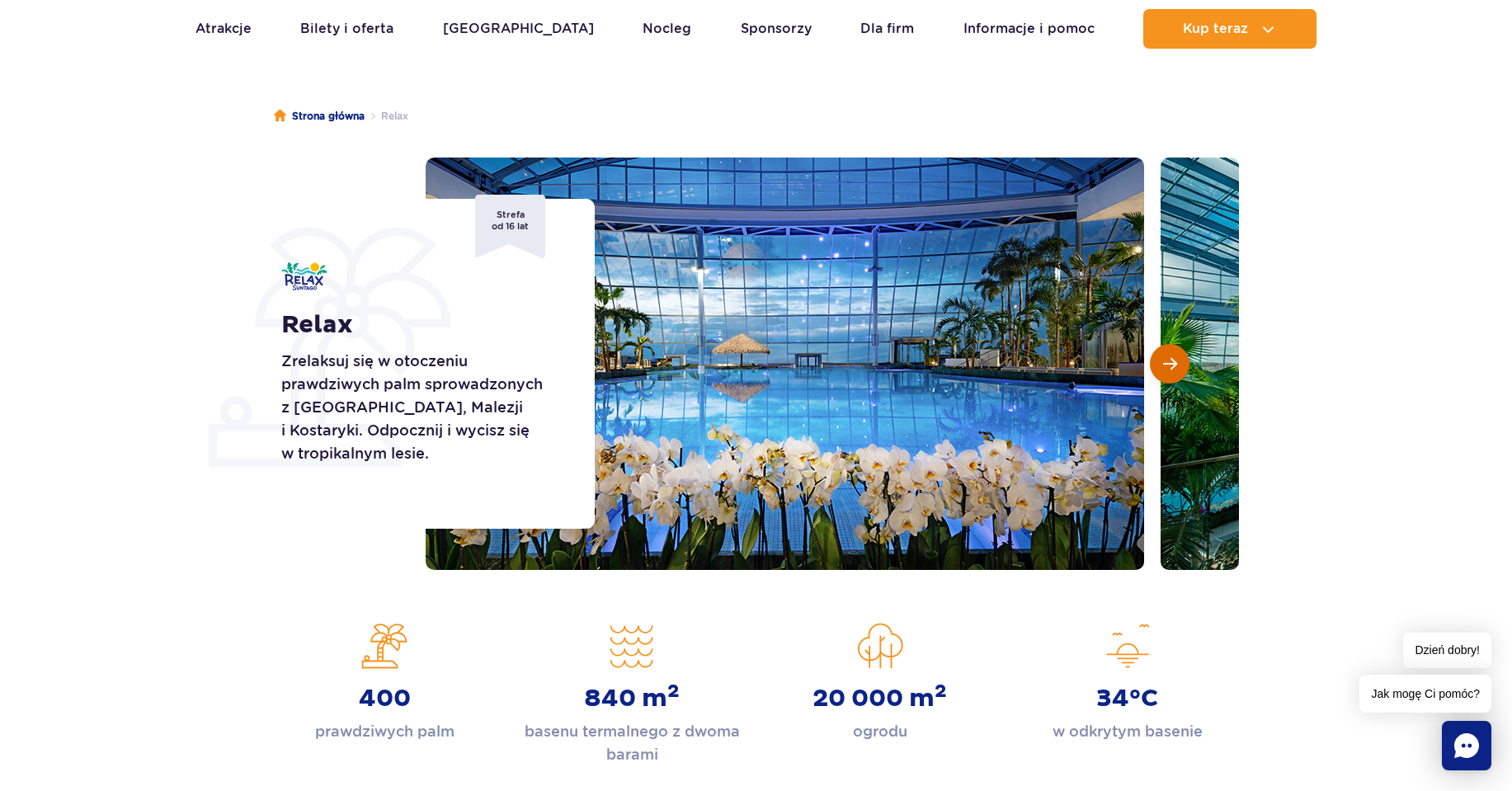
click at [1164, 364] on span "Następny slajd" at bounding box center [1169, 363] width 14 height 15
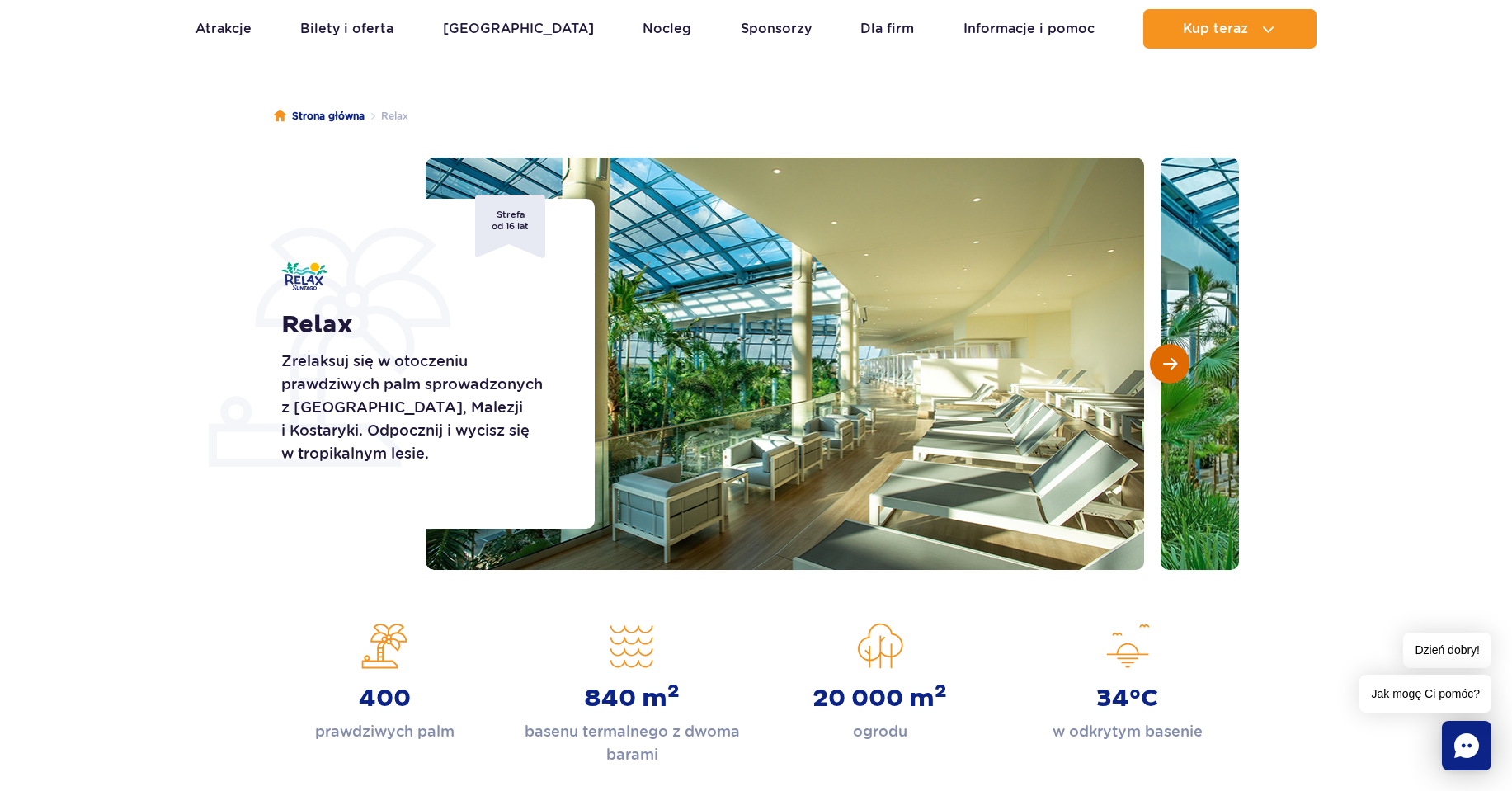
click at [1164, 364] on span "Następny slajd" at bounding box center [1169, 363] width 14 height 15
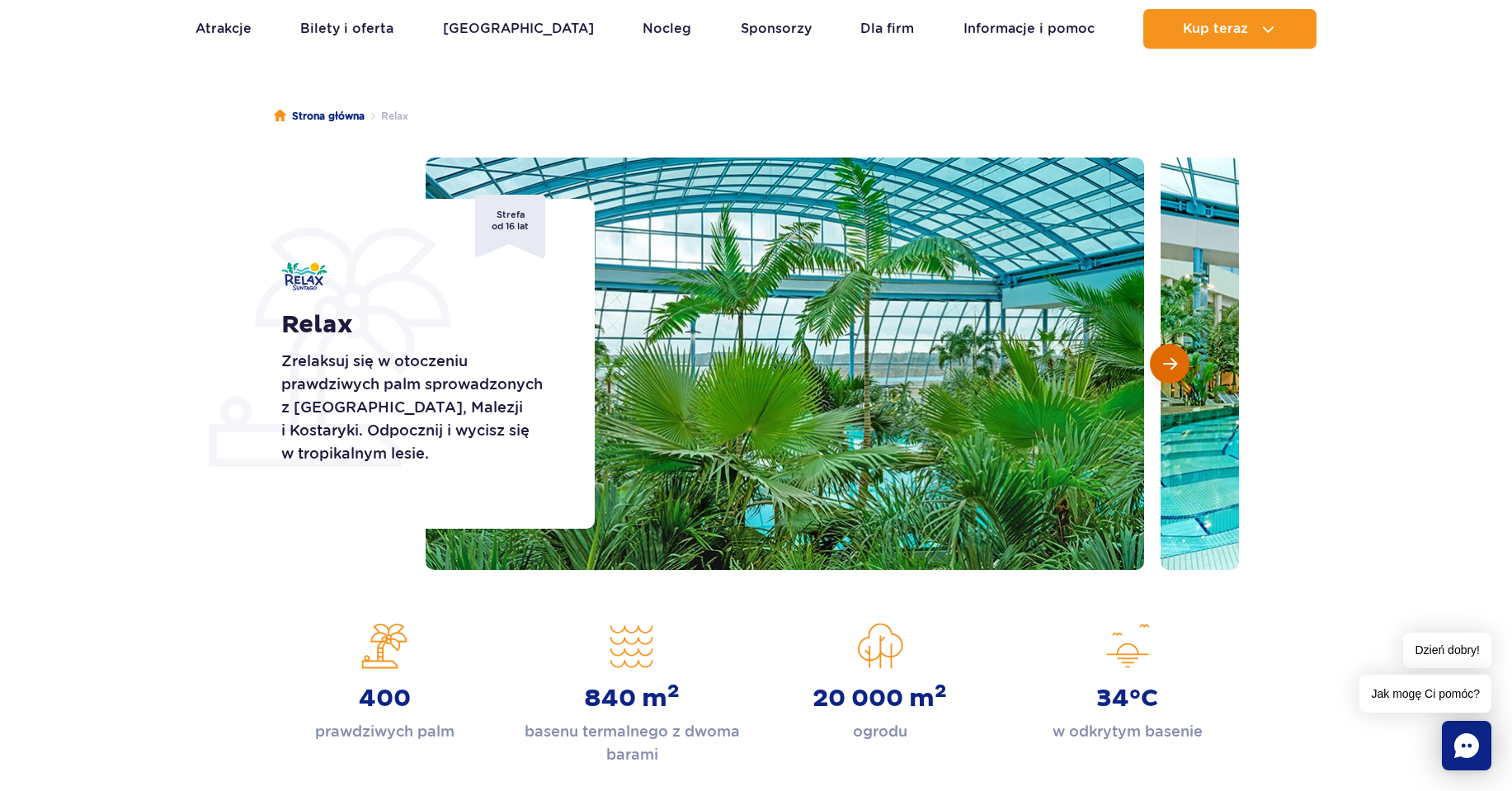
click at [1164, 364] on span "Następny slajd" at bounding box center [1169, 363] width 14 height 15
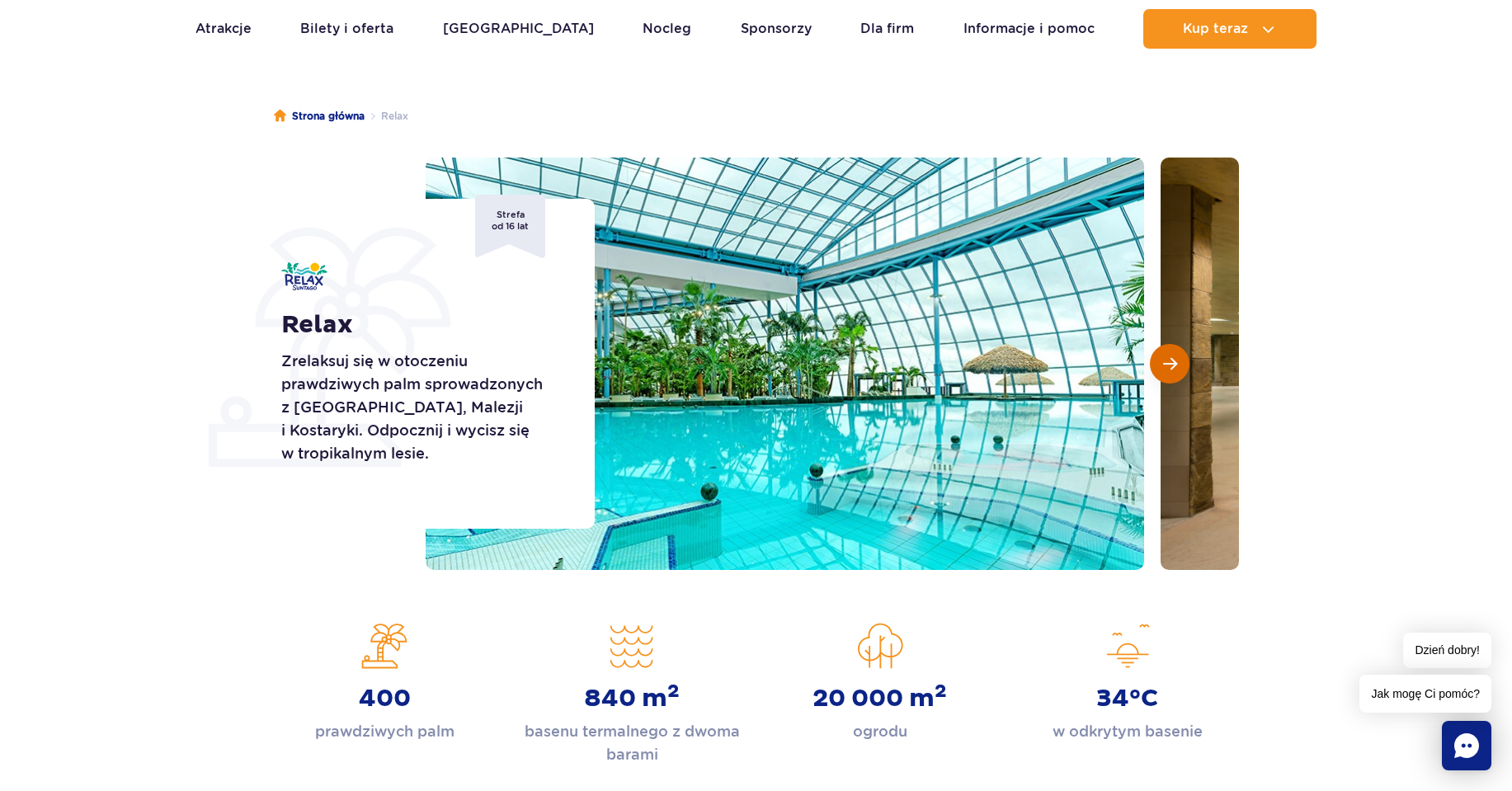
click at [1164, 364] on span "Następny slajd" at bounding box center [1169, 363] width 14 height 15
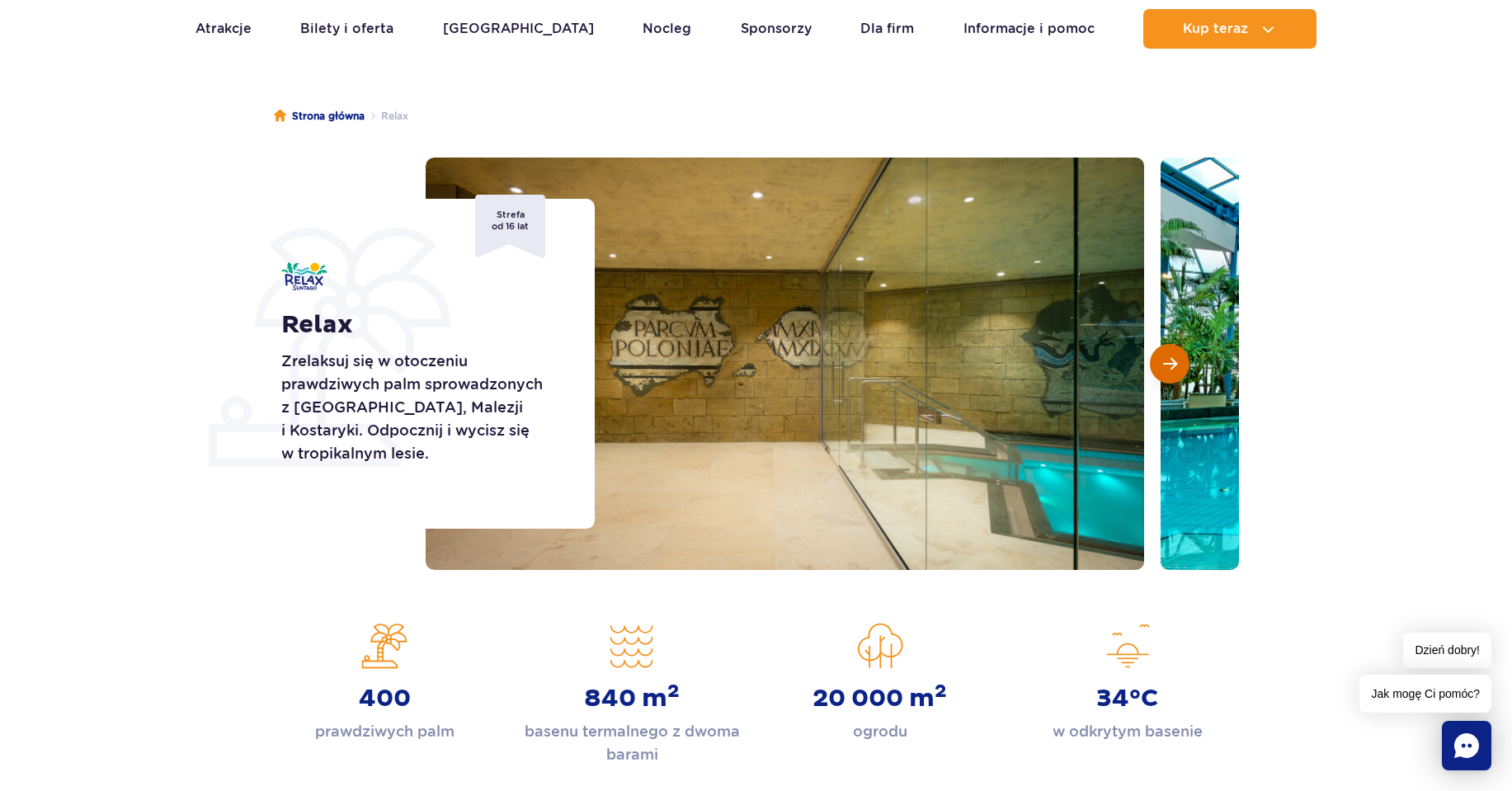
click at [1164, 364] on span "Następny slajd" at bounding box center [1169, 363] width 14 height 15
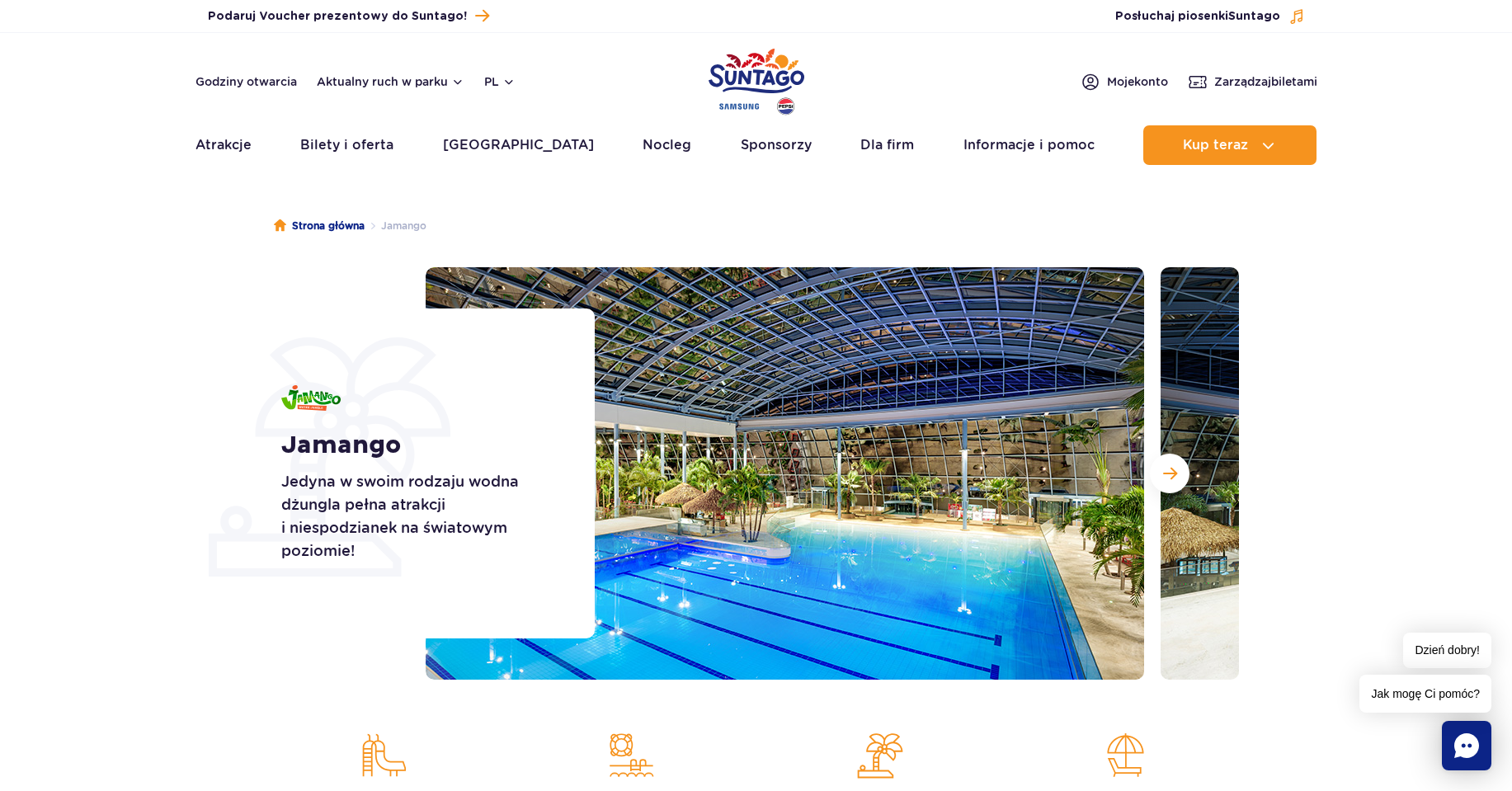
click at [1158, 456] on div at bounding box center [832, 474] width 813 height 412
click at [1168, 463] on button "Następny slajd" at bounding box center [1169, 474] width 39 height 39
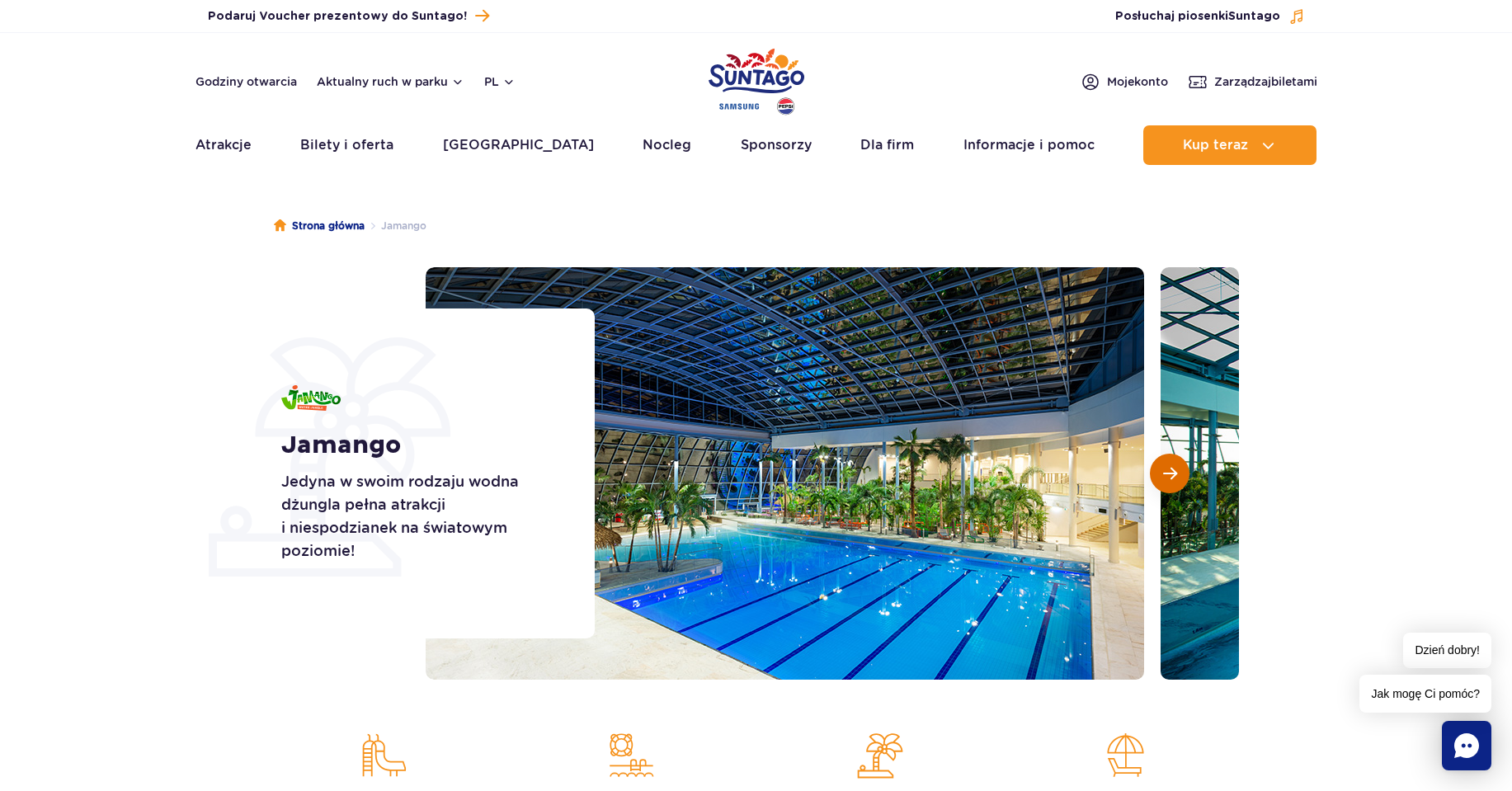
click at [1168, 463] on button "Następny slajd" at bounding box center [1169, 474] width 39 height 39
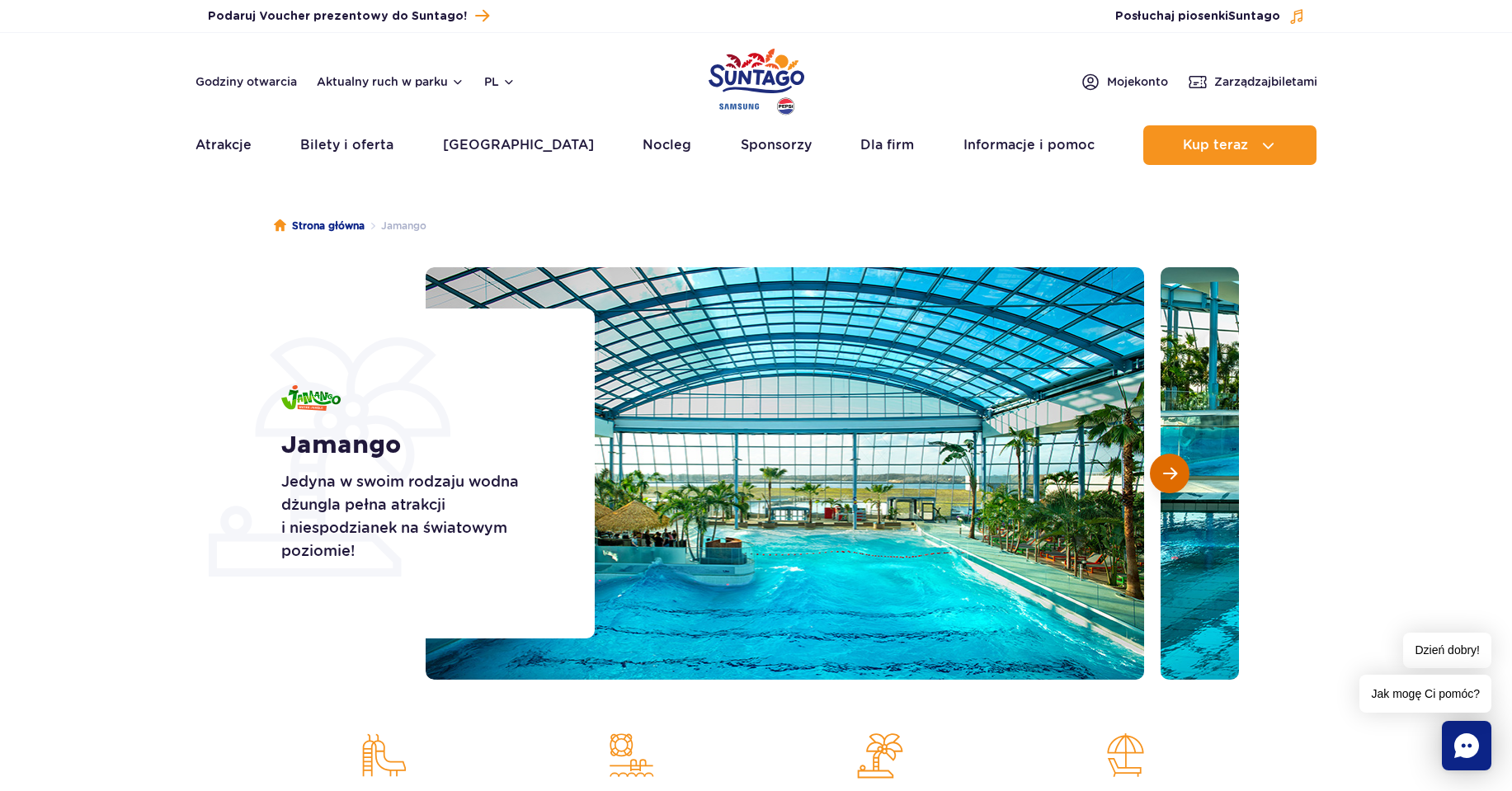
click at [1168, 463] on button "Następny slajd" at bounding box center [1169, 474] width 39 height 39
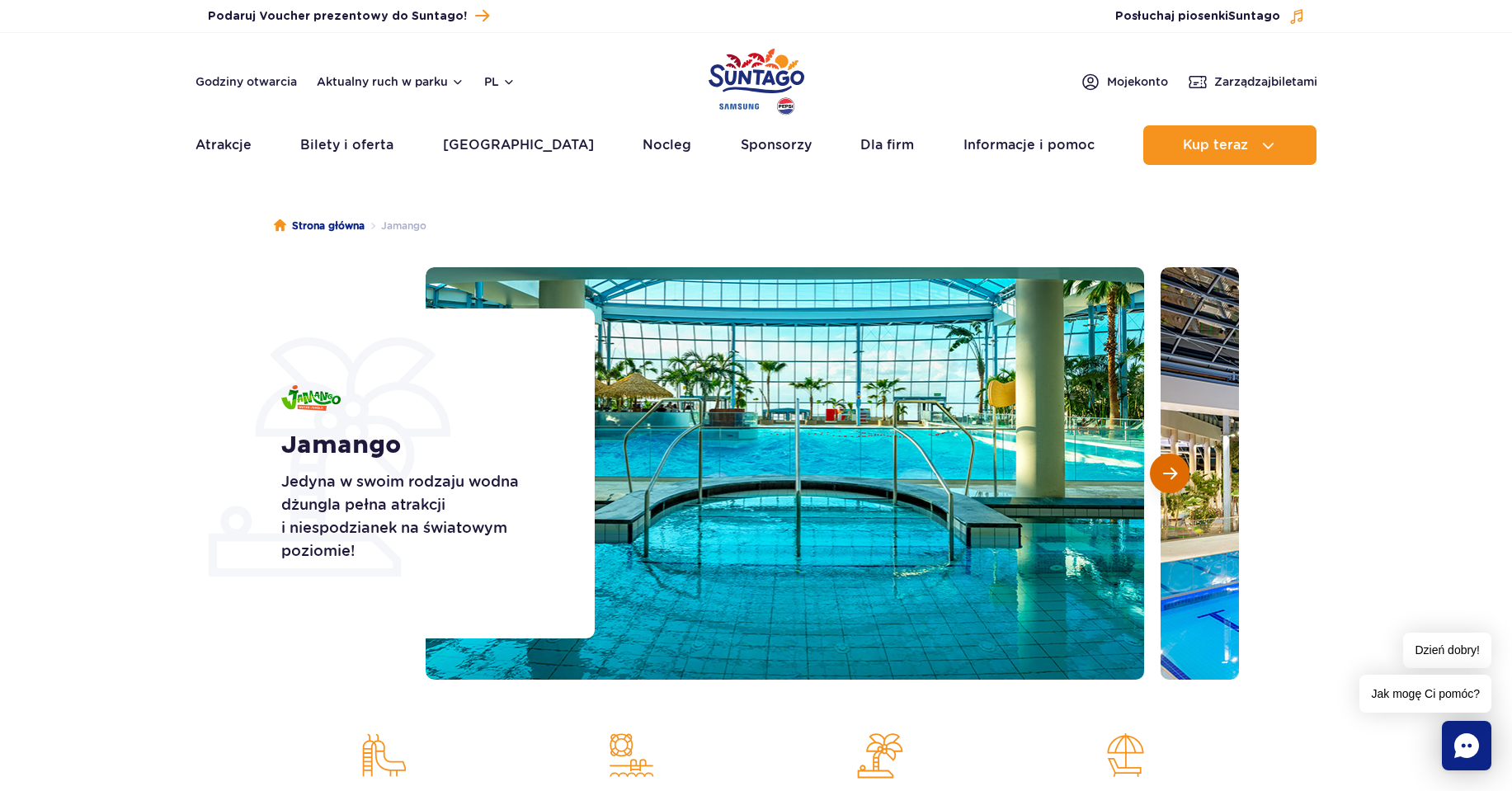
click at [1168, 463] on button "Następny slajd" at bounding box center [1169, 474] width 39 height 39
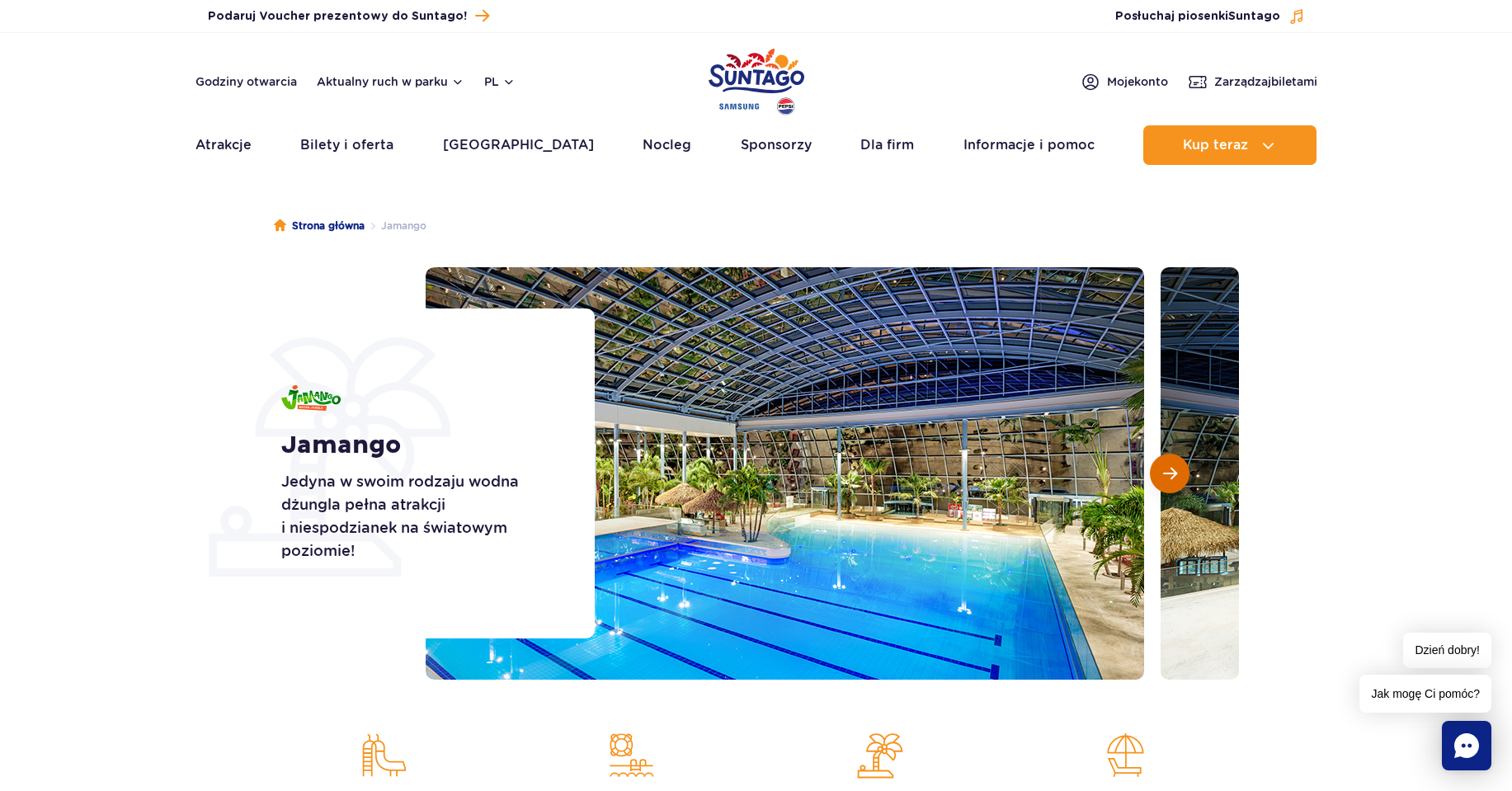
click at [1168, 463] on button "Następny slajd" at bounding box center [1169, 474] width 39 height 39
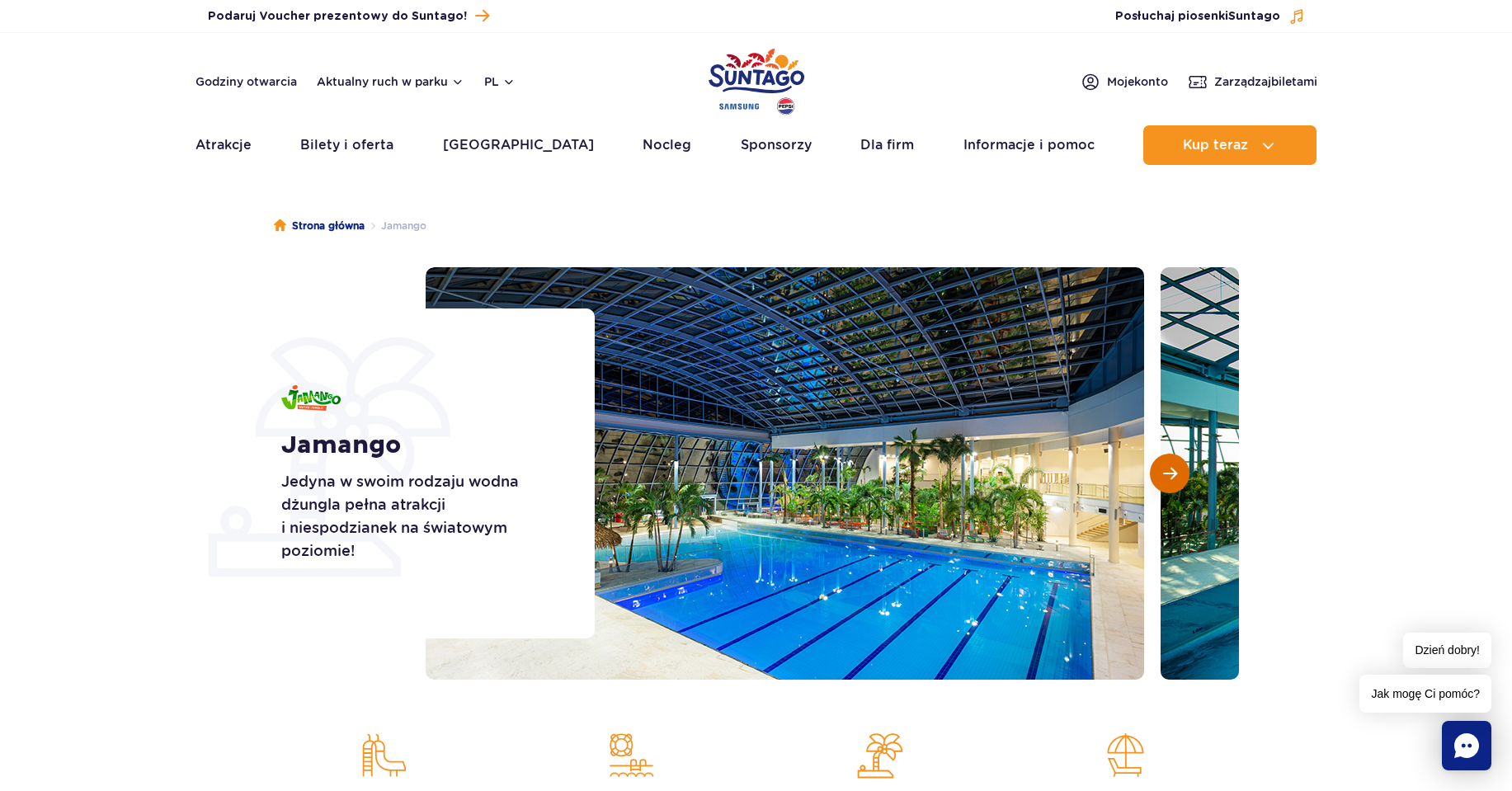
click at [1168, 463] on button "Następny slajd" at bounding box center [1169, 474] width 39 height 39
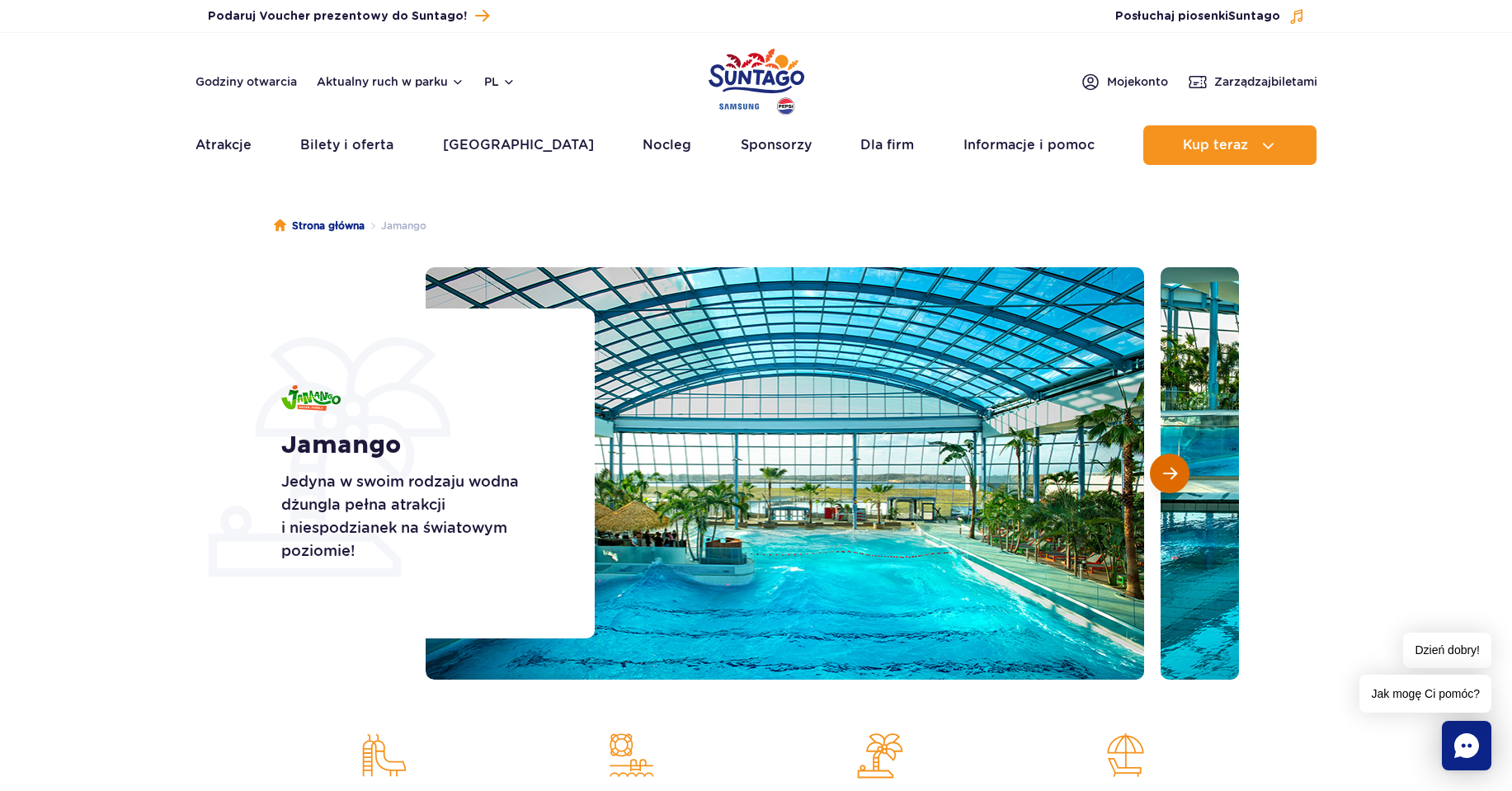
click at [1168, 463] on button "Następny slajd" at bounding box center [1169, 474] width 39 height 39
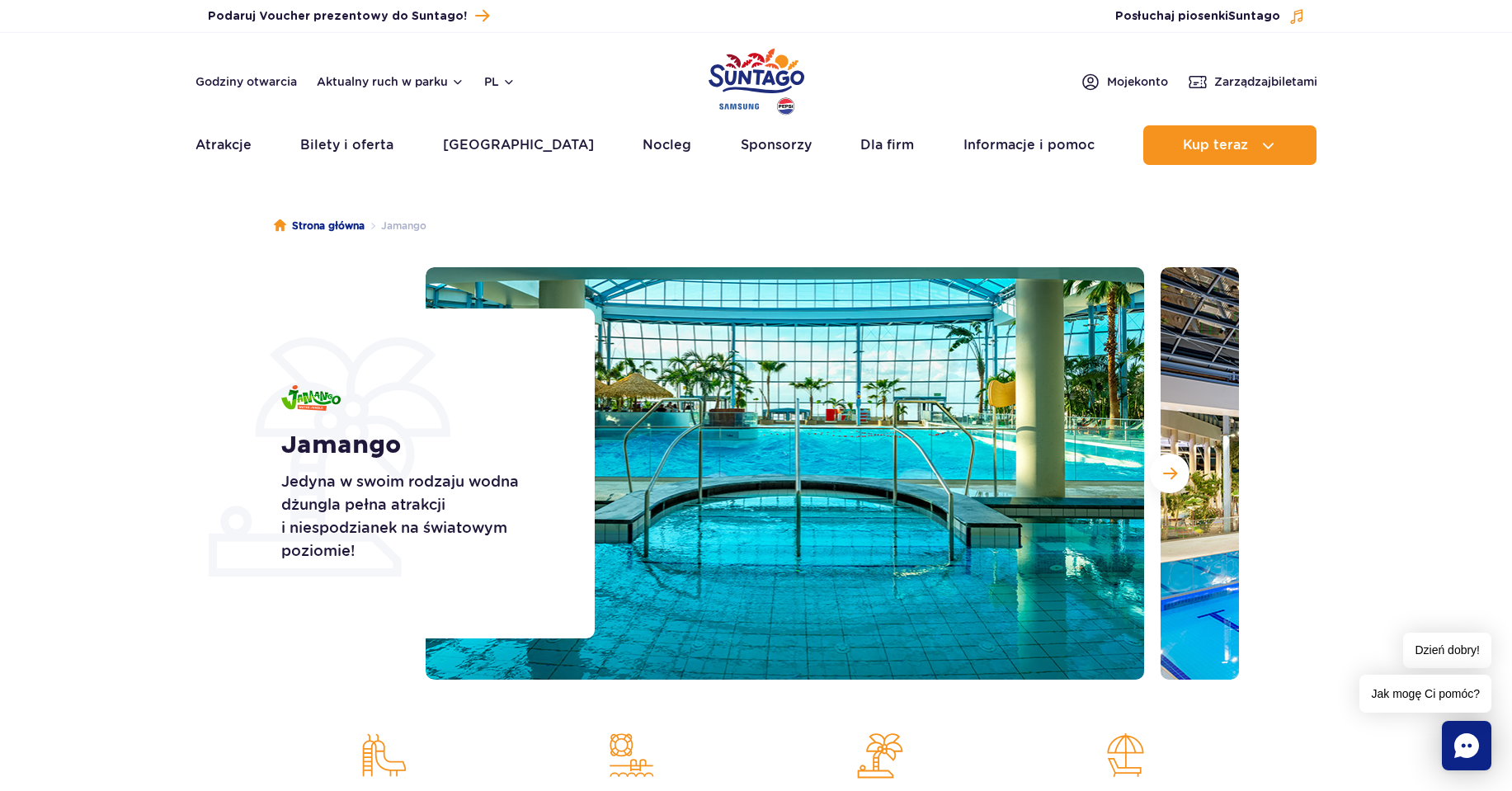
click at [1387, 441] on section "Jamango Jedyna w swoim rodzaju wodna dżungla pełna atrakcji i niespodzianek na …" at bounding box center [756, 474] width 1512 height 412
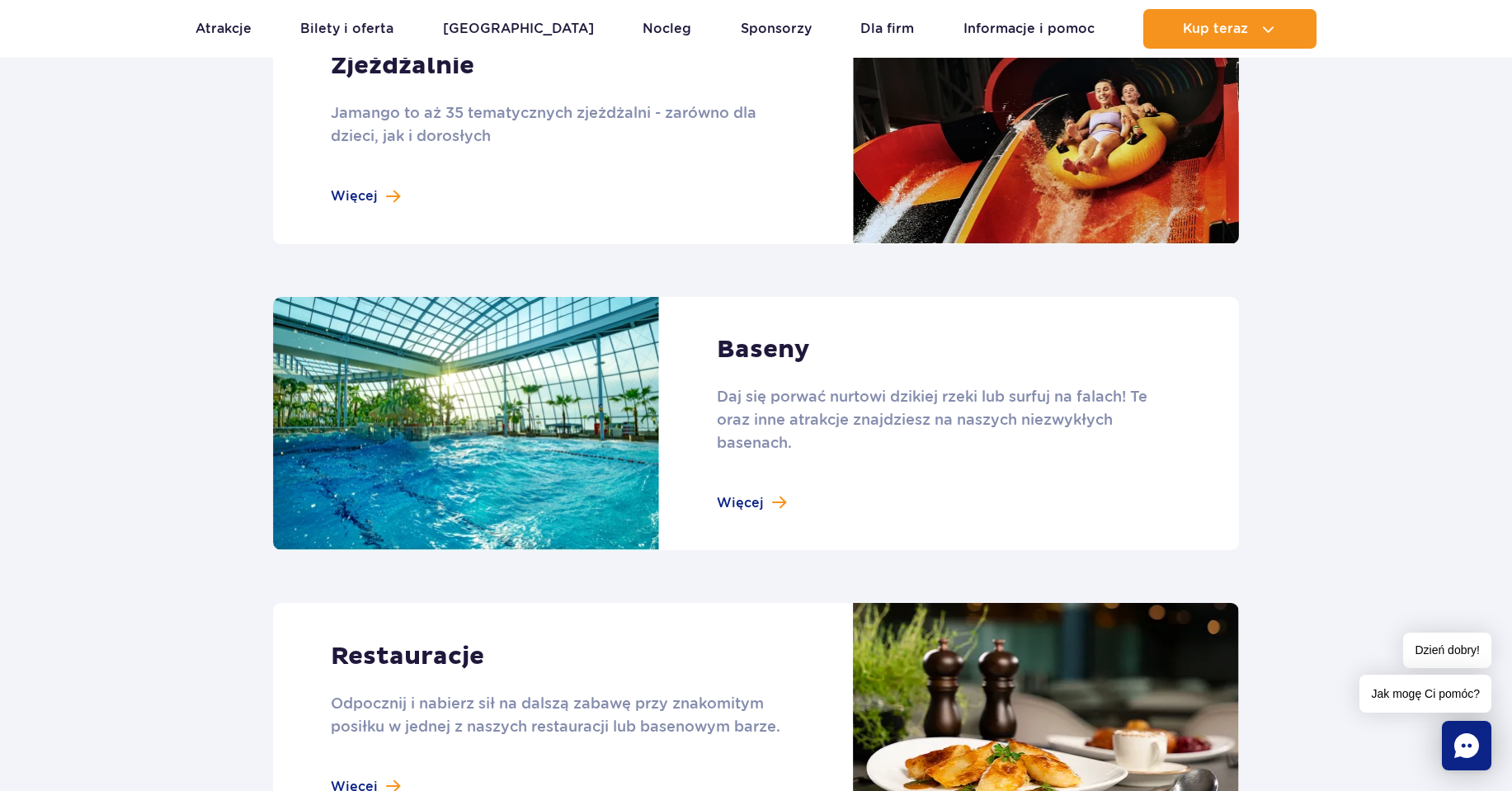
scroll to position [1210, 0]
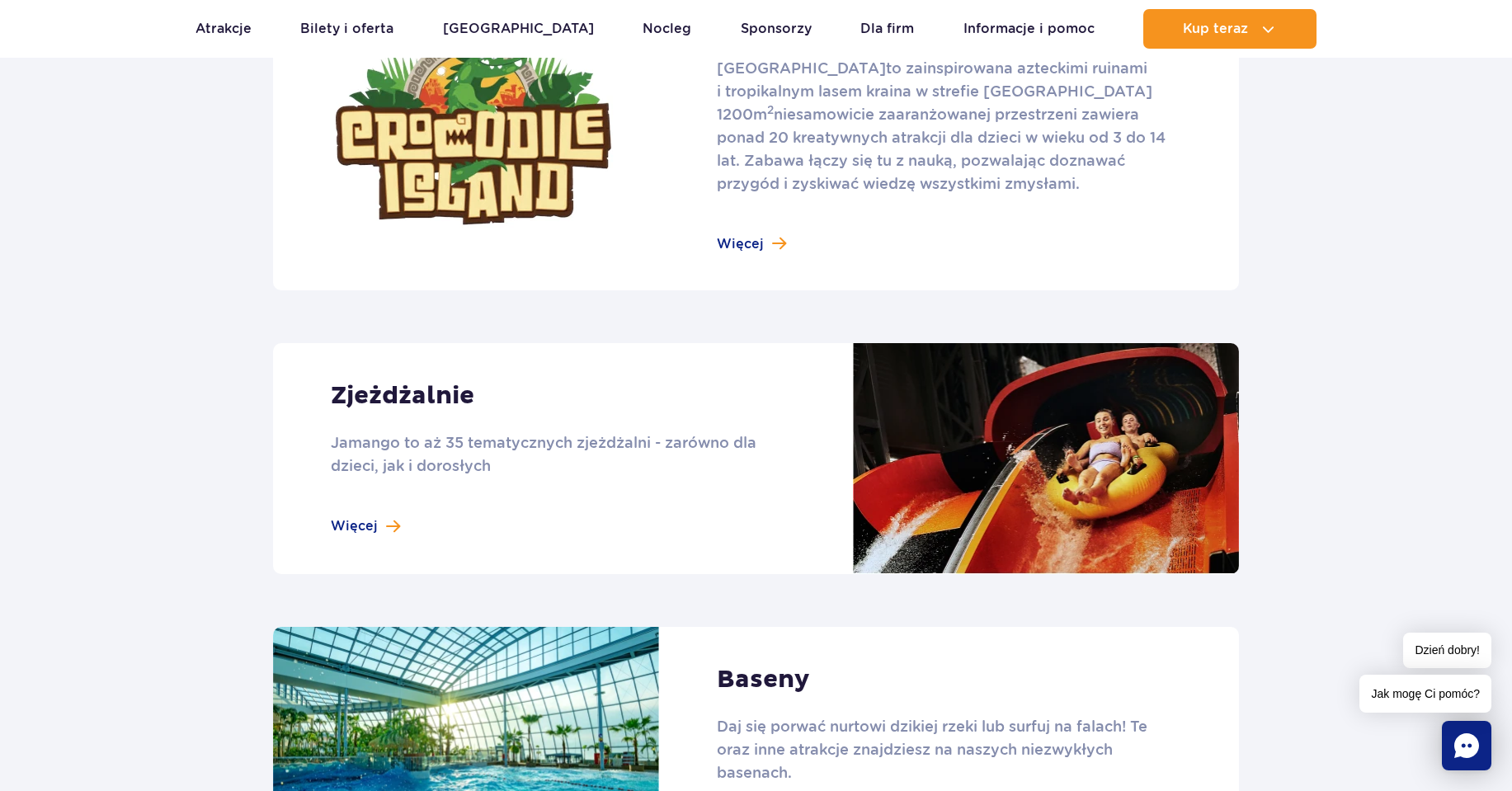
click at [450, 529] on link at bounding box center [756, 458] width 966 height 231
drag, startPoint x: 685, startPoint y: 334, endPoint x: 679, endPoint y: 328, distance: 8.5
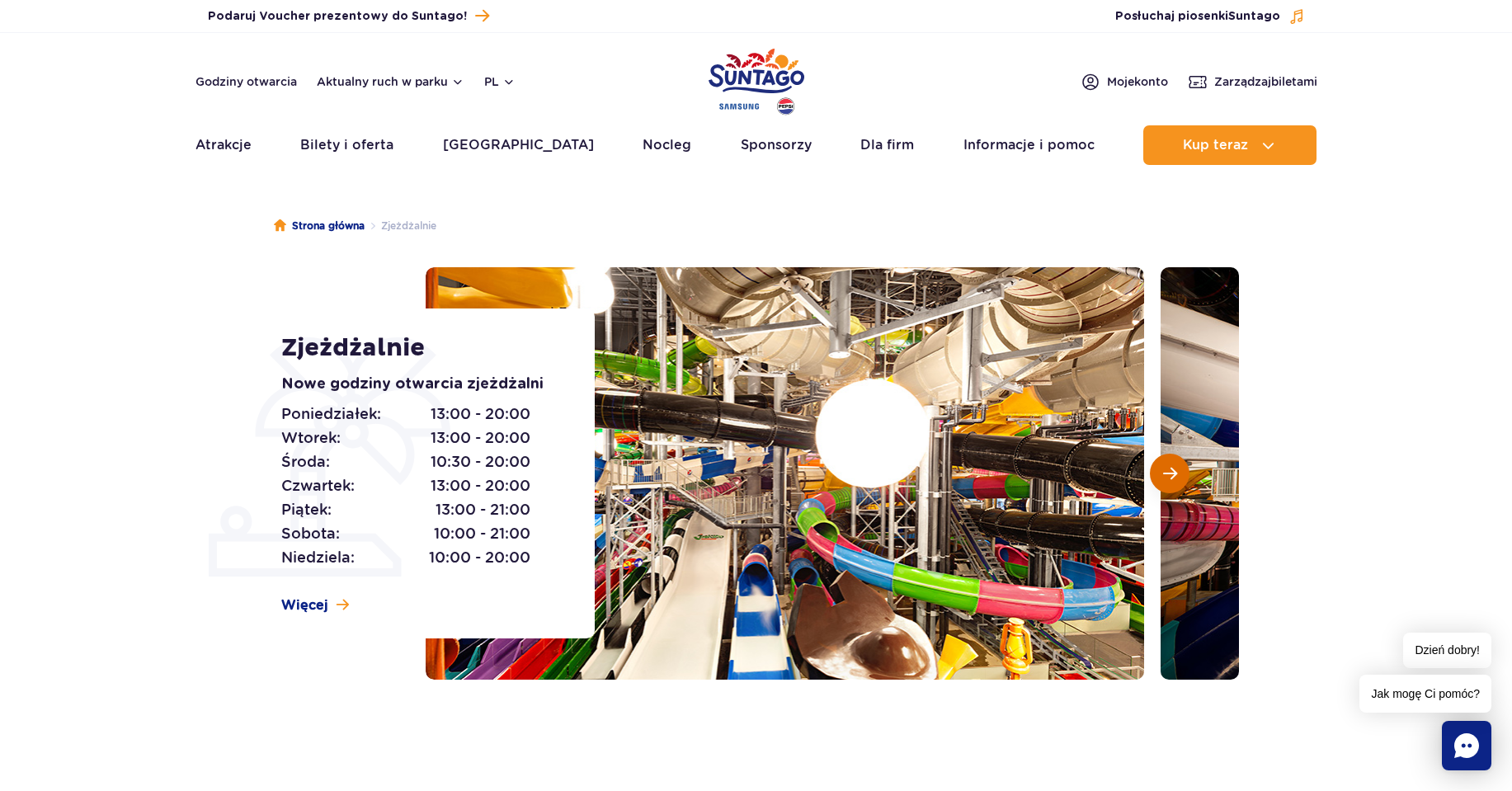
click at [1171, 466] on span "Następny slajd" at bounding box center [1169, 473] width 14 height 15
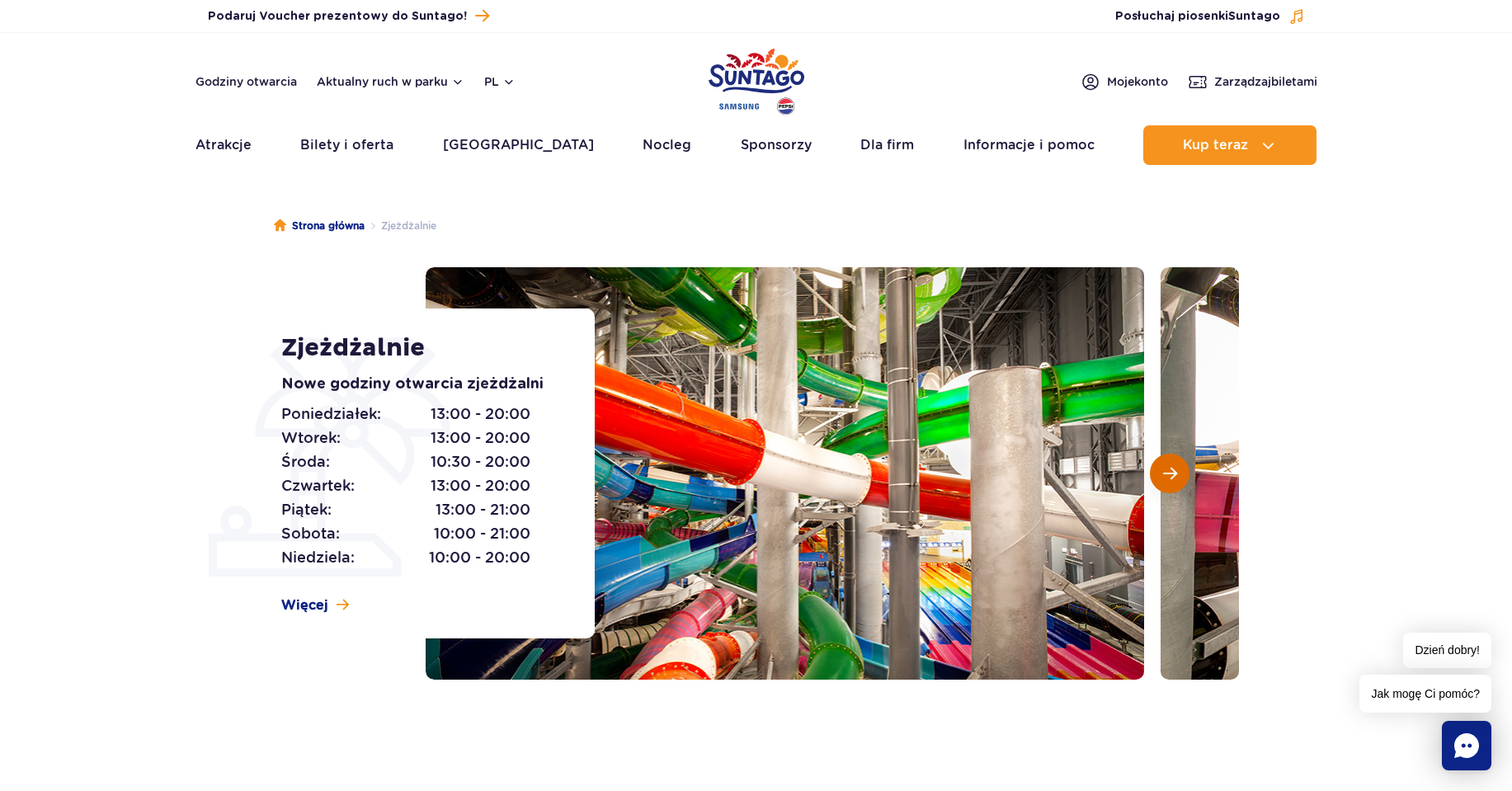
click at [1171, 466] on span "Następny slajd" at bounding box center [1169, 473] width 14 height 15
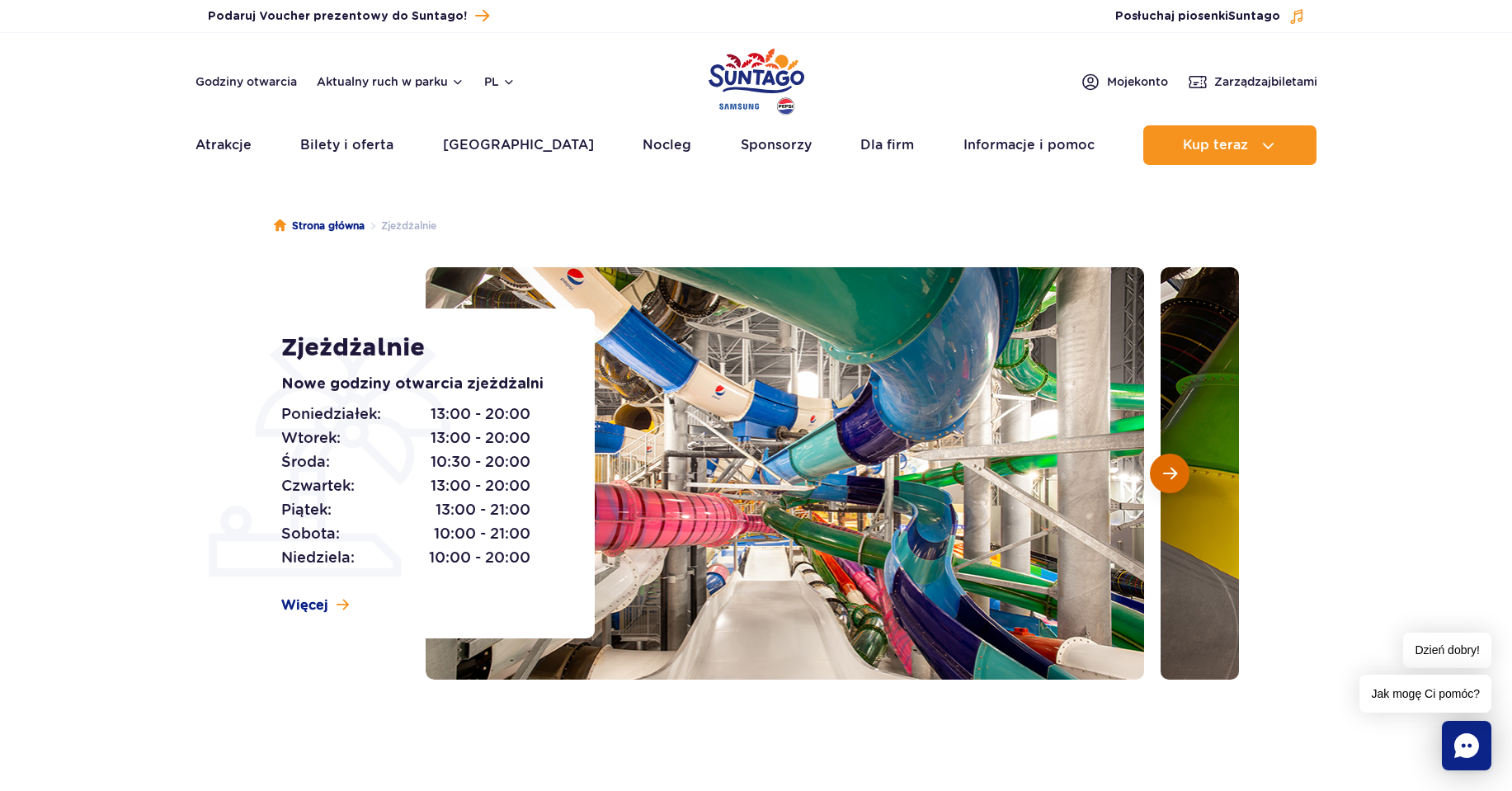
click at [1171, 466] on span "Następny slajd" at bounding box center [1169, 473] width 14 height 15
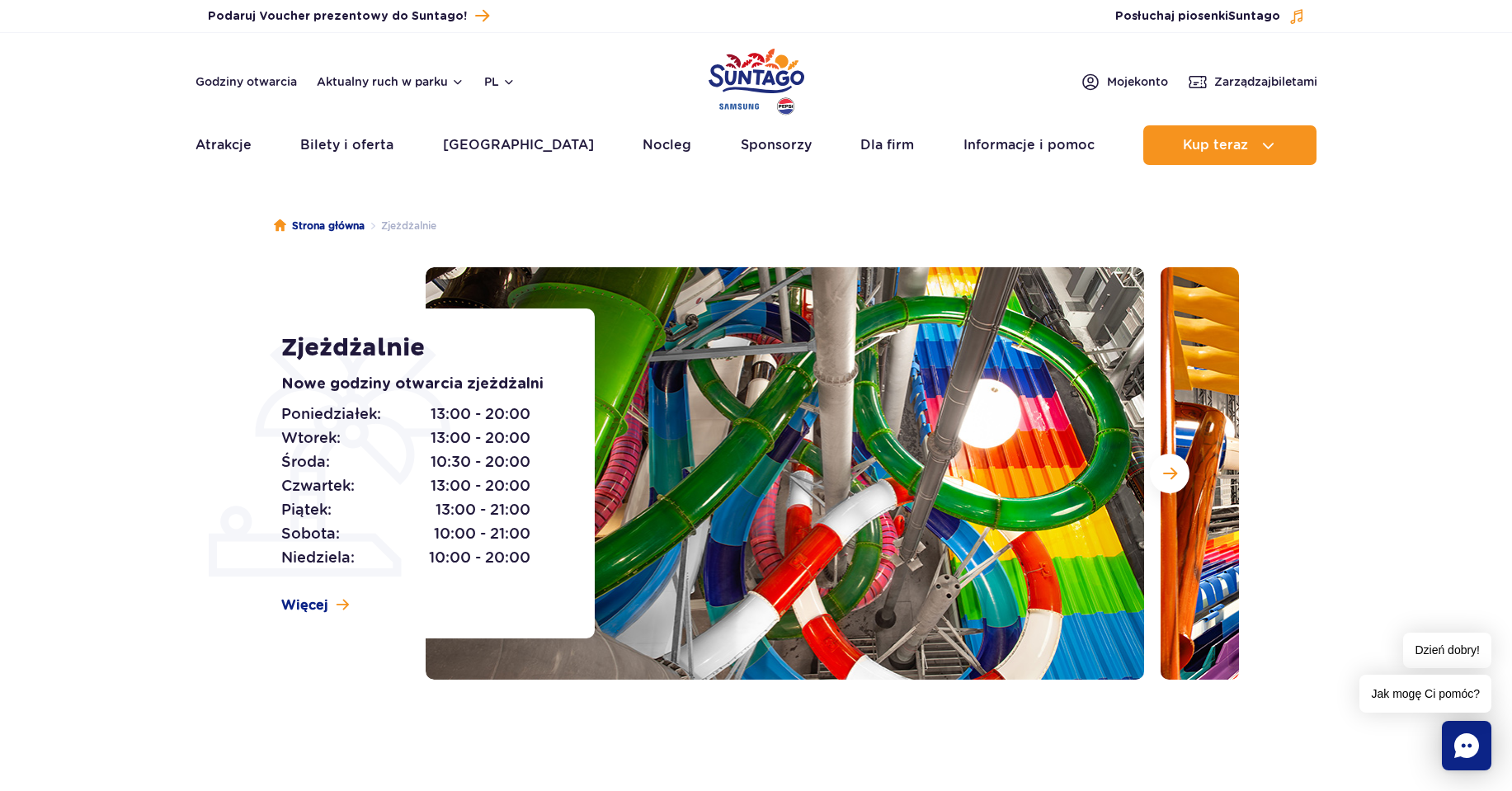
click at [1195, 472] on img at bounding box center [1520, 474] width 718 height 412
click at [1184, 498] on img at bounding box center [1520, 474] width 718 height 412
click at [1178, 488] on button "Następny slajd" at bounding box center [1169, 474] width 39 height 39
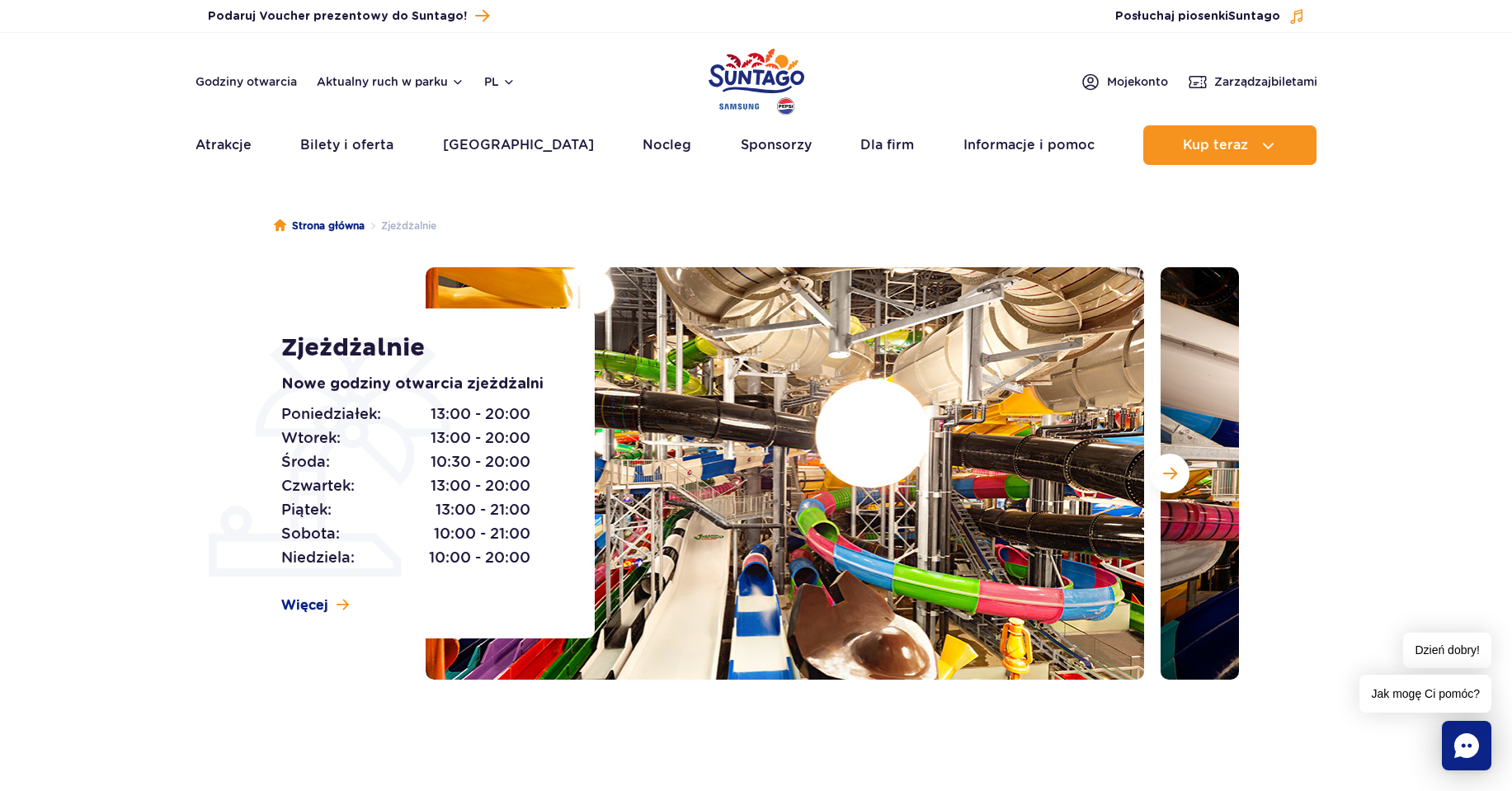
click at [1163, 452] on img at bounding box center [1520, 474] width 718 height 412
click at [1189, 469] on img at bounding box center [1520, 474] width 718 height 412
click at [1178, 468] on button "Następny slajd" at bounding box center [1169, 474] width 39 height 39
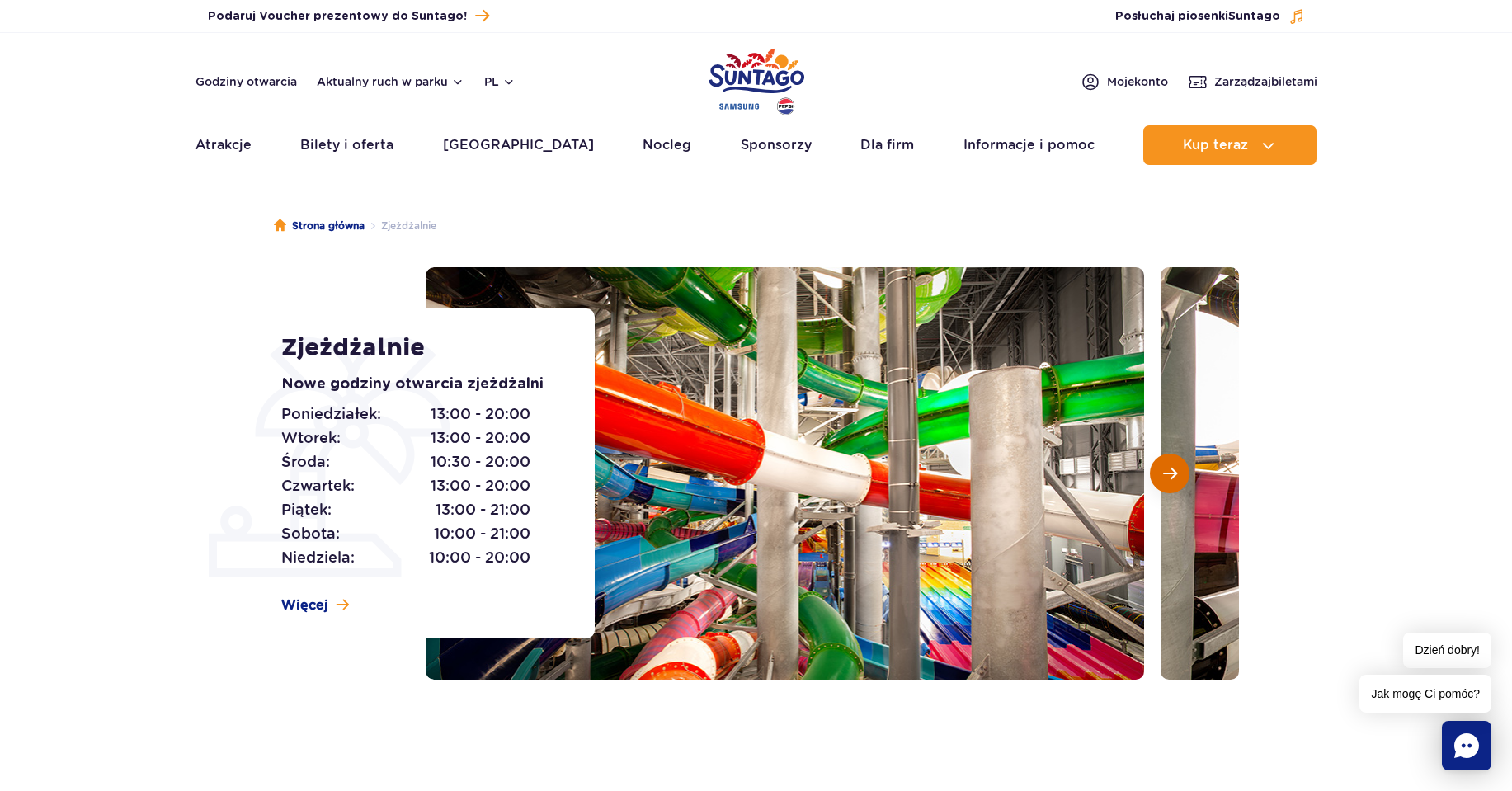
click at [1177, 472] on button "Następny slajd" at bounding box center [1169, 474] width 39 height 39
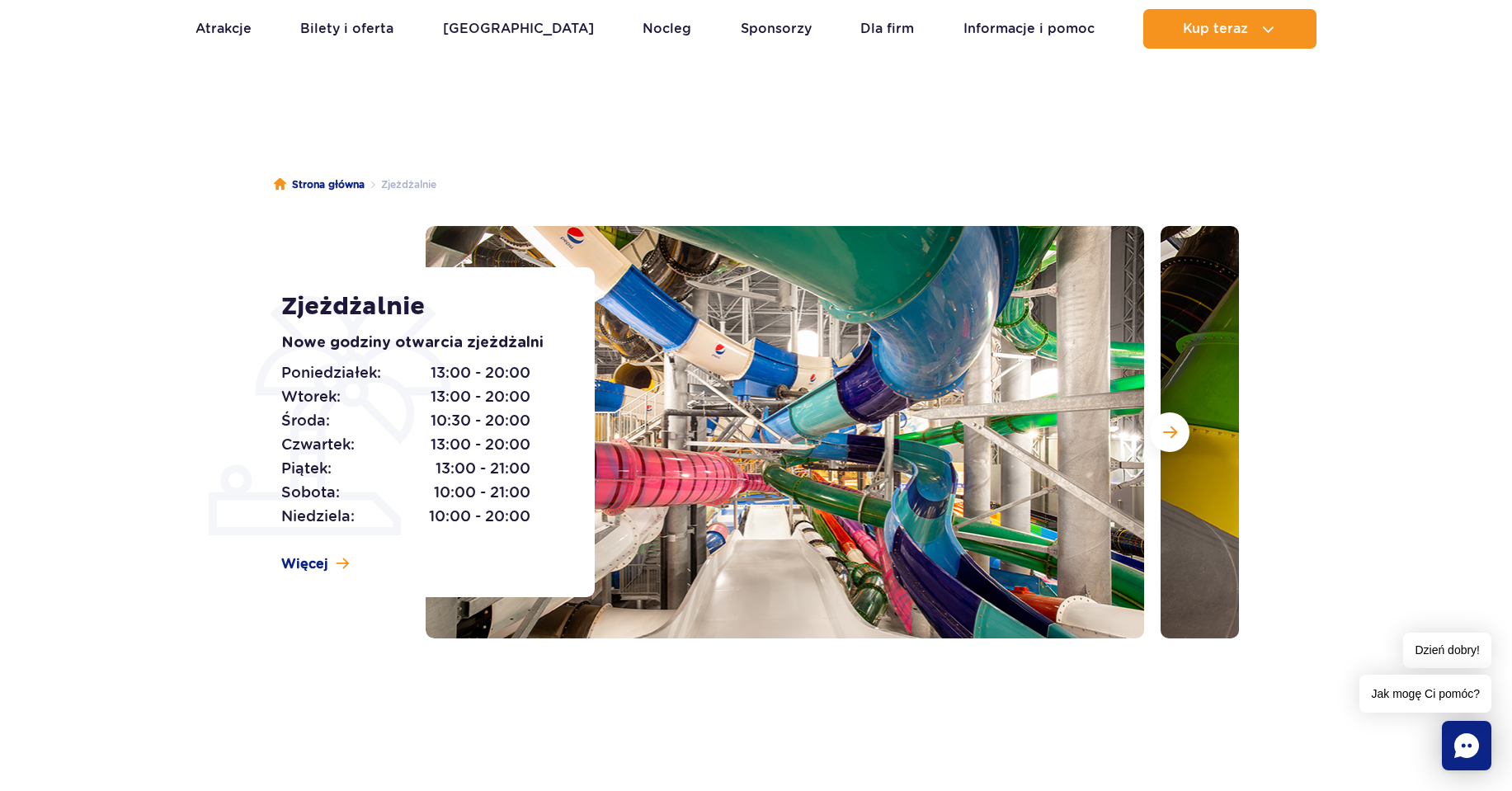
scroll to position [109, 0]
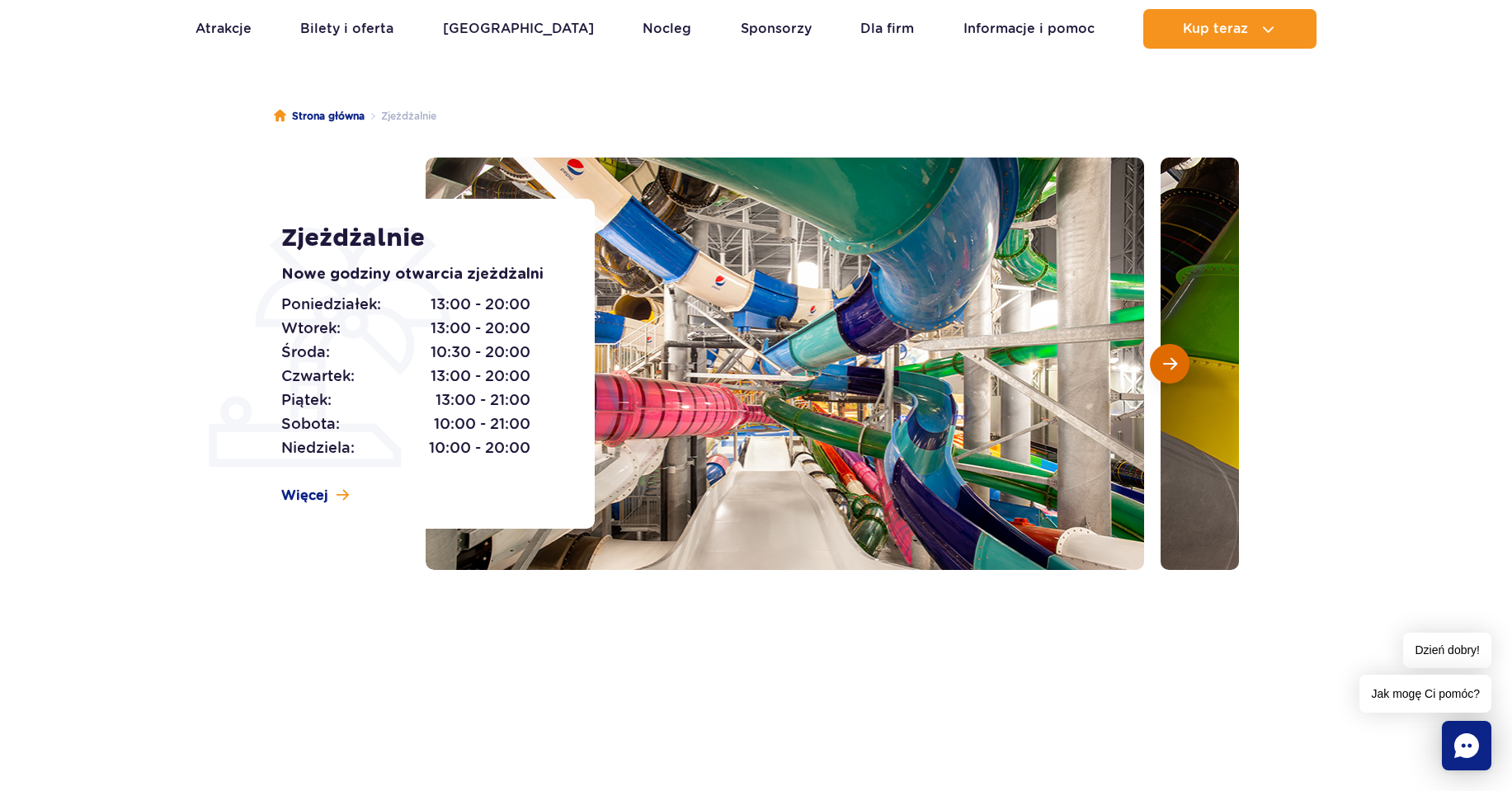
click at [1162, 375] on button "Następny slajd" at bounding box center [1169, 363] width 39 height 39
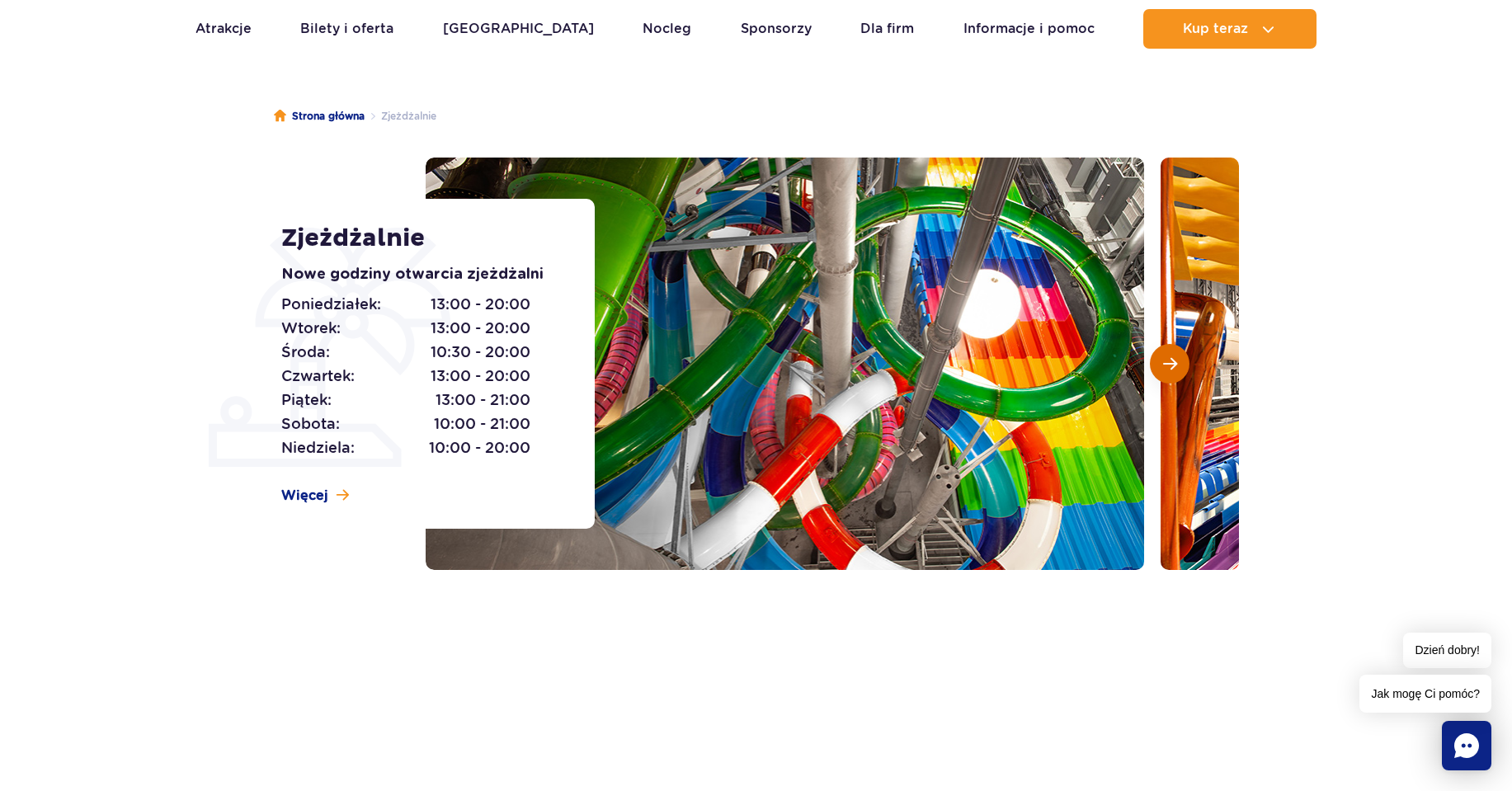
click at [1162, 375] on button "Następny slajd" at bounding box center [1169, 363] width 39 height 39
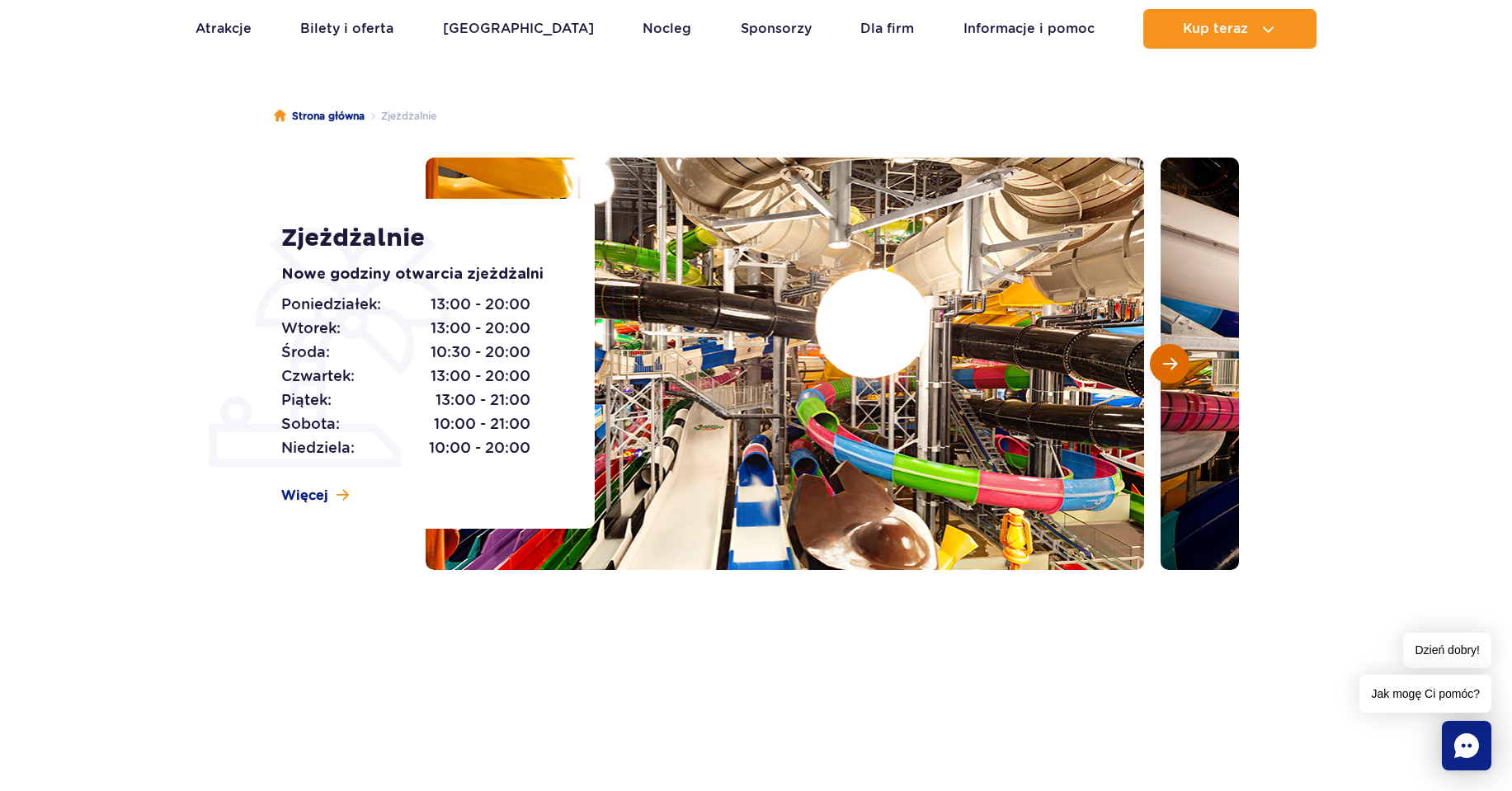
click at [1153, 360] on button "Następny slajd" at bounding box center [1169, 363] width 39 height 39
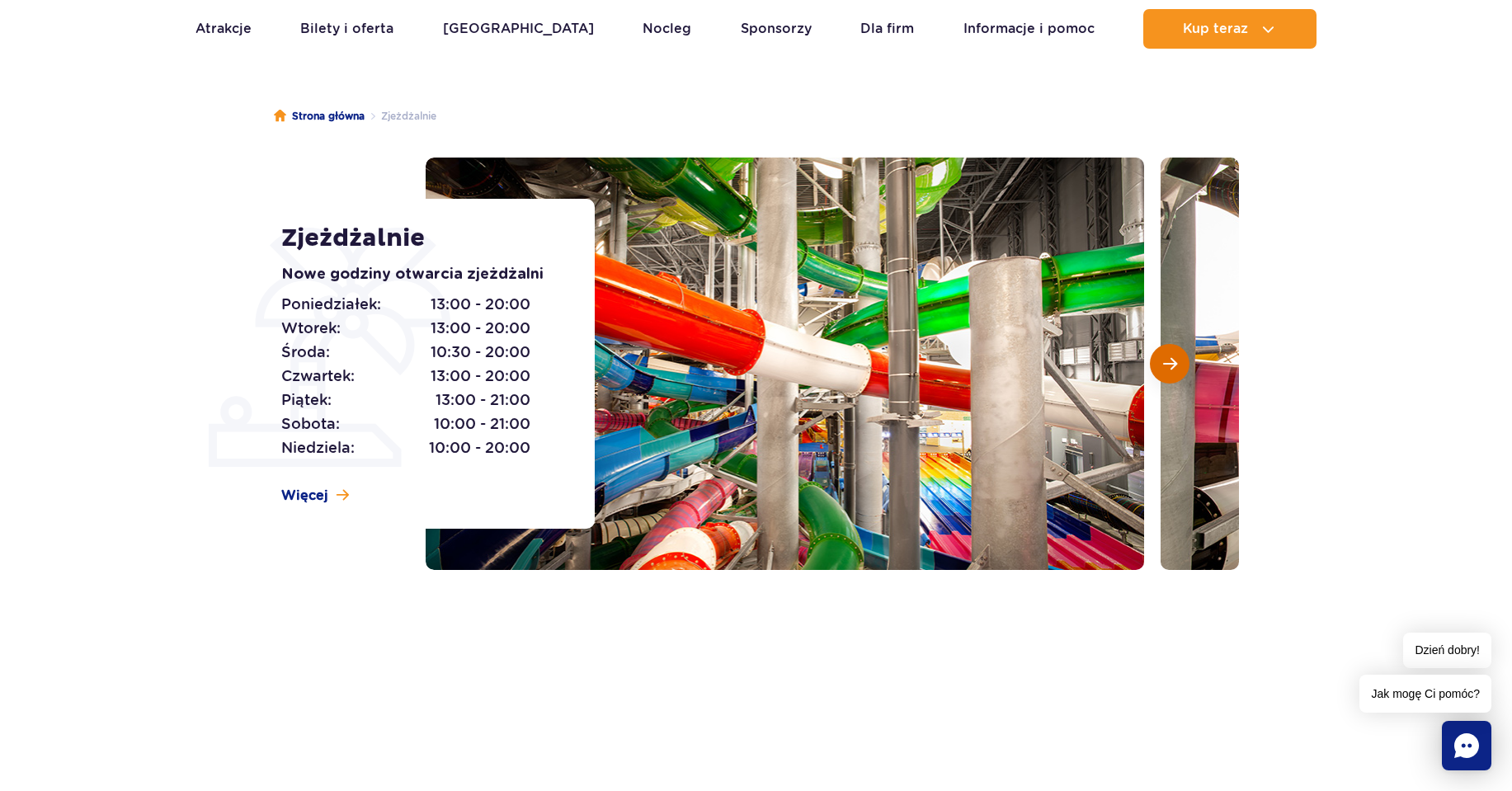
click at [1153, 360] on button "Następny slajd" at bounding box center [1169, 363] width 39 height 39
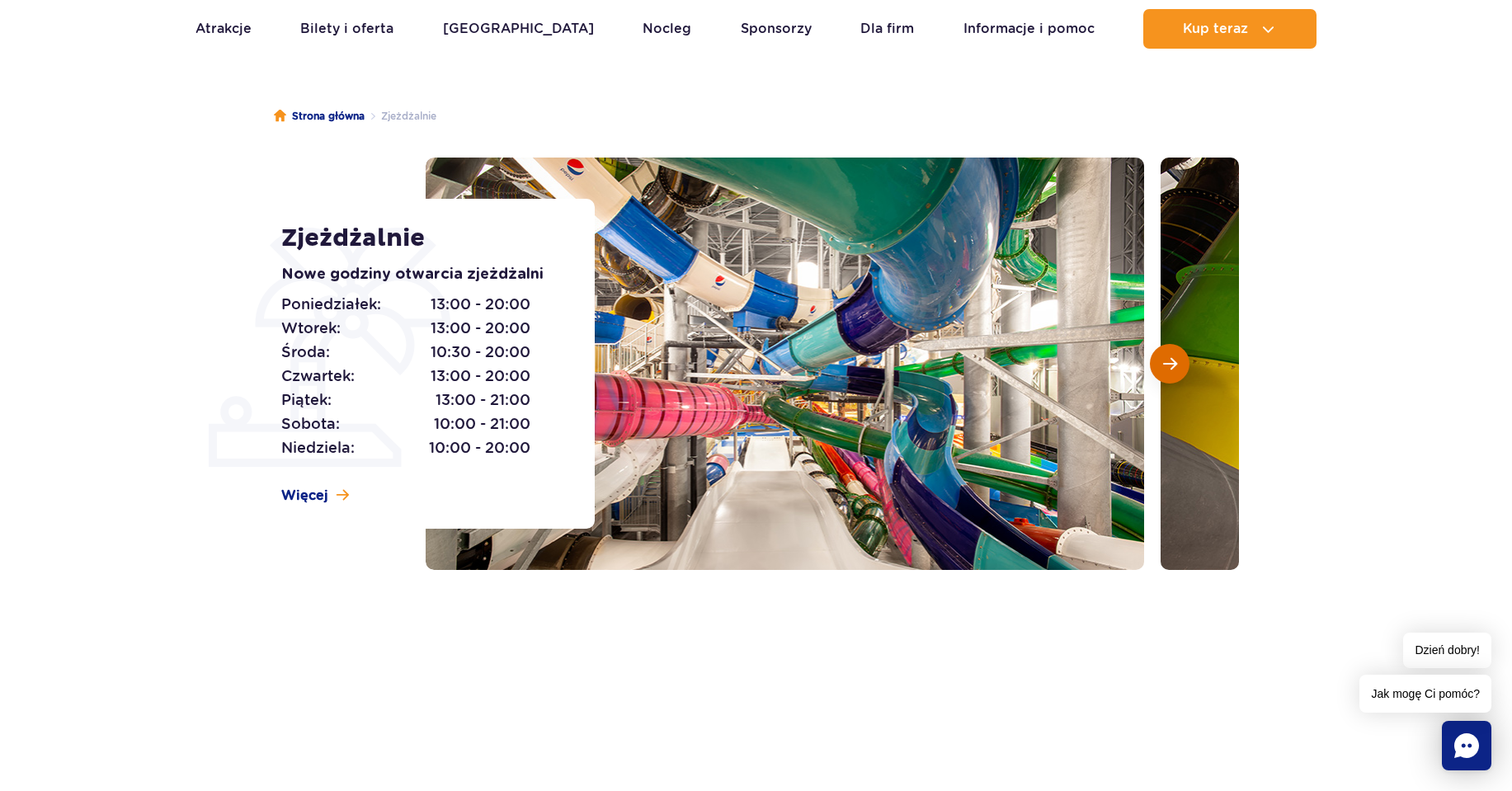
click at [1153, 360] on button "Następny slajd" at bounding box center [1169, 363] width 39 height 39
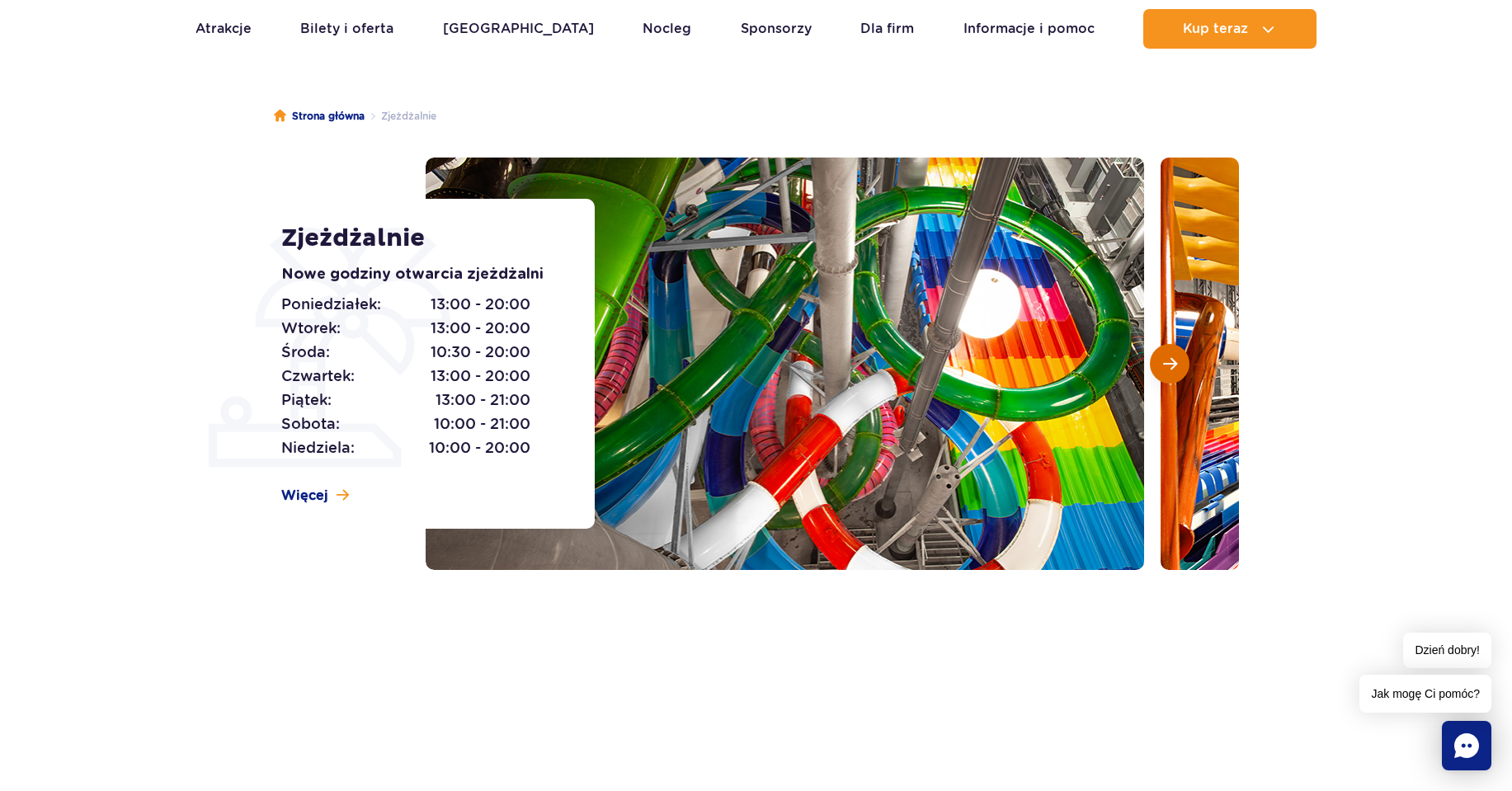
click at [1153, 360] on button "Następny slajd" at bounding box center [1169, 363] width 39 height 39
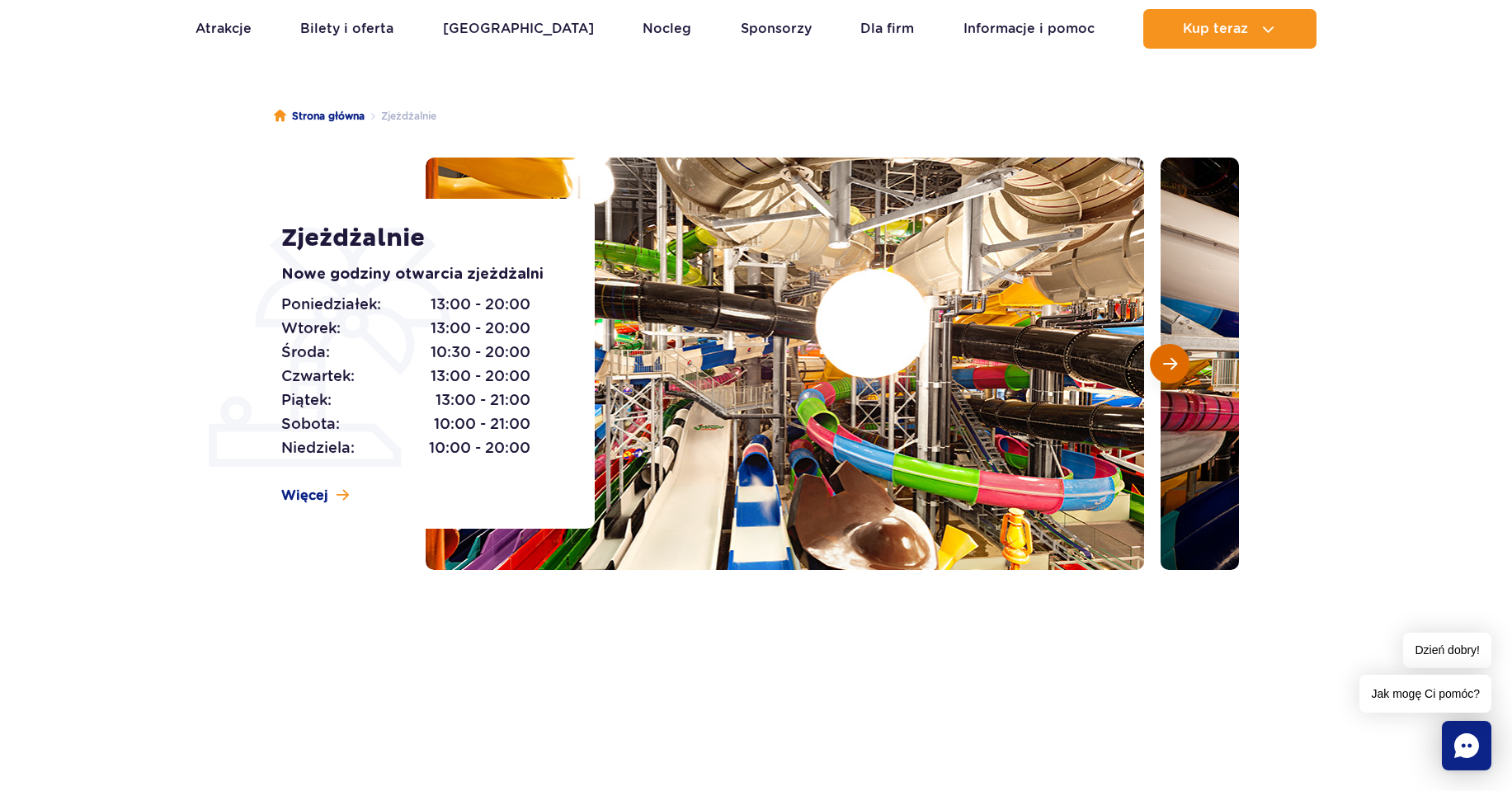
click at [1153, 360] on button "Następny slajd" at bounding box center [1169, 363] width 39 height 39
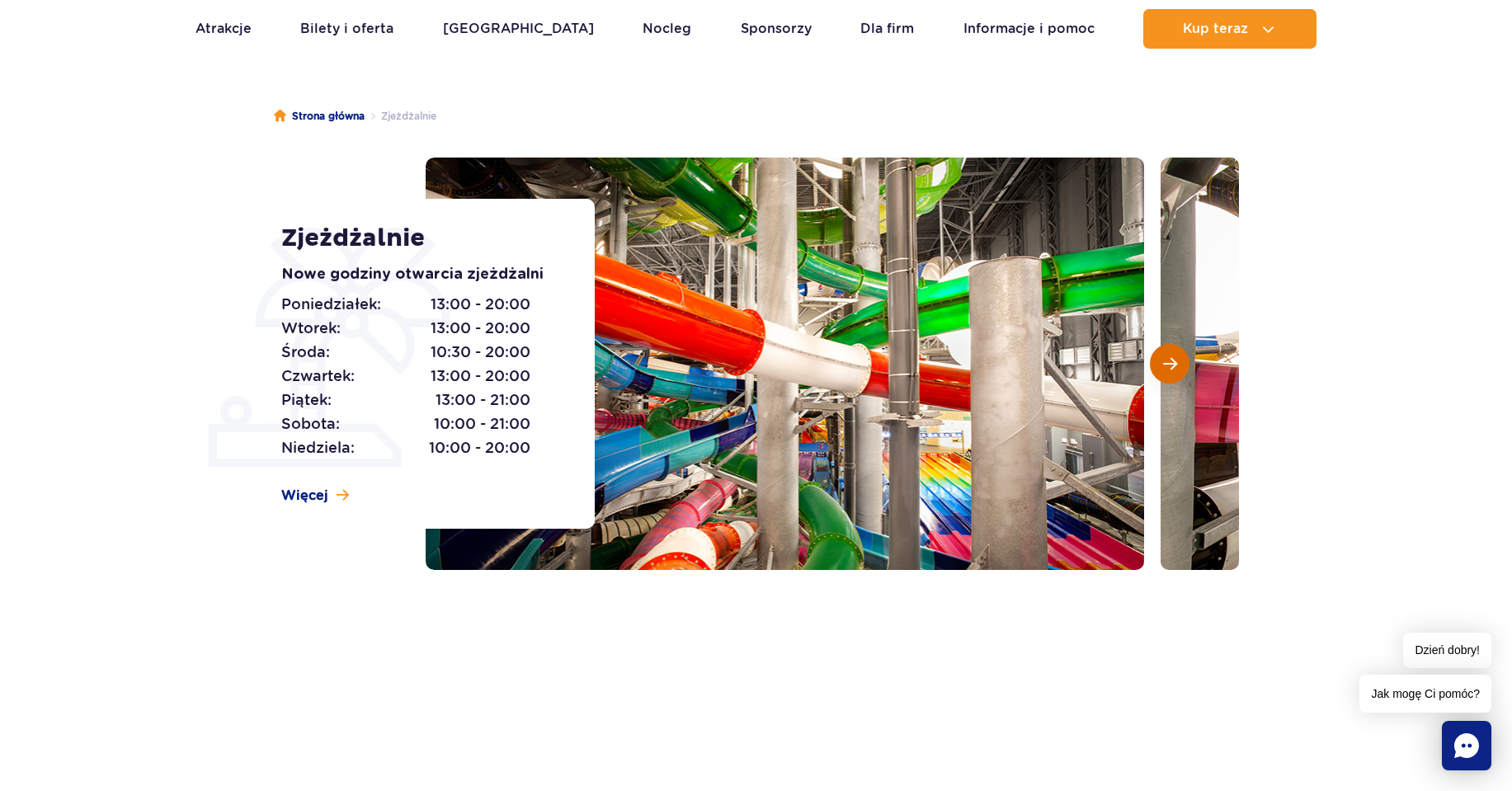
click at [1153, 360] on button "Następny slajd" at bounding box center [1169, 363] width 39 height 39
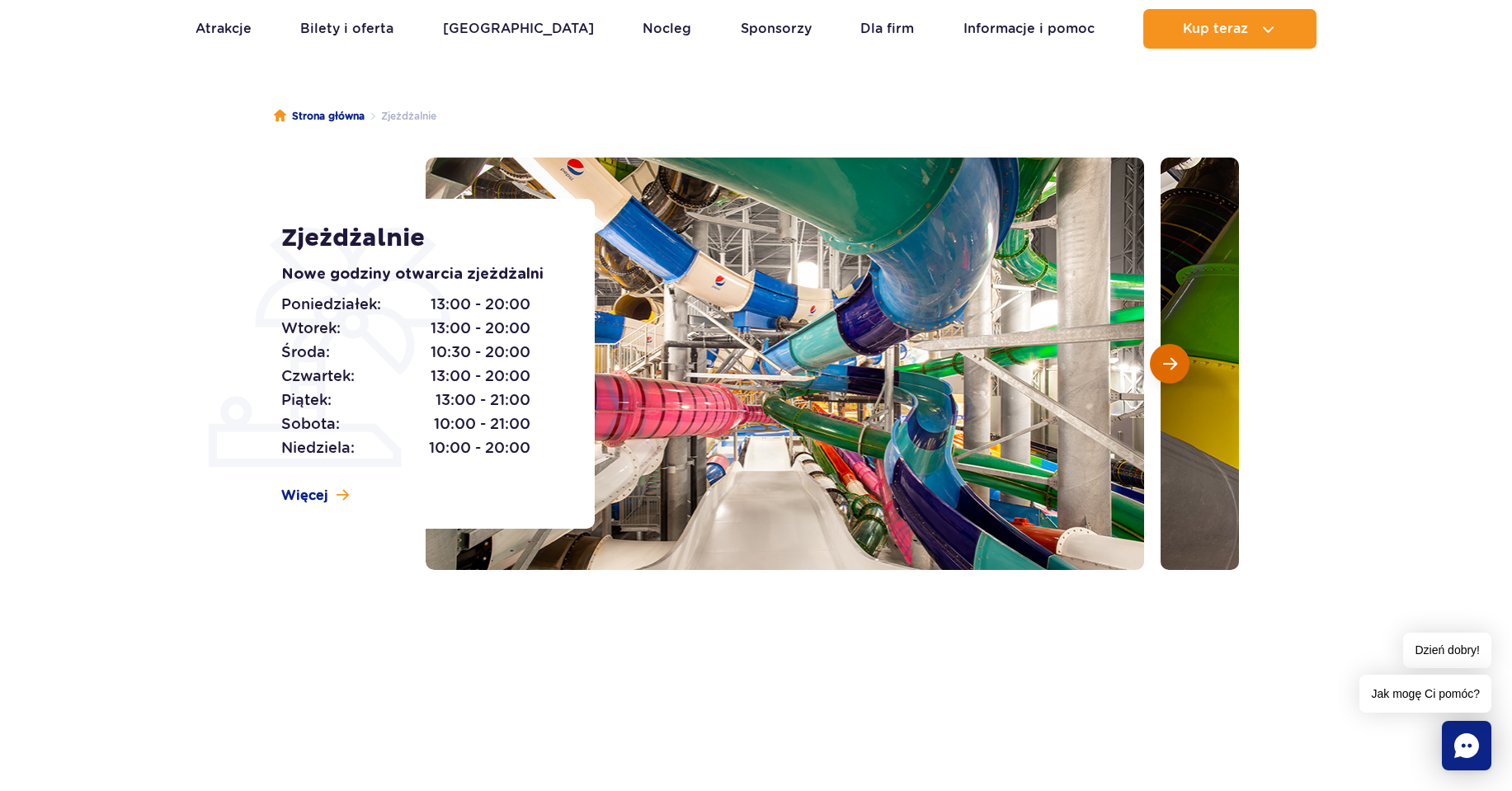
click at [1153, 360] on button "Następny slajd" at bounding box center [1169, 363] width 39 height 39
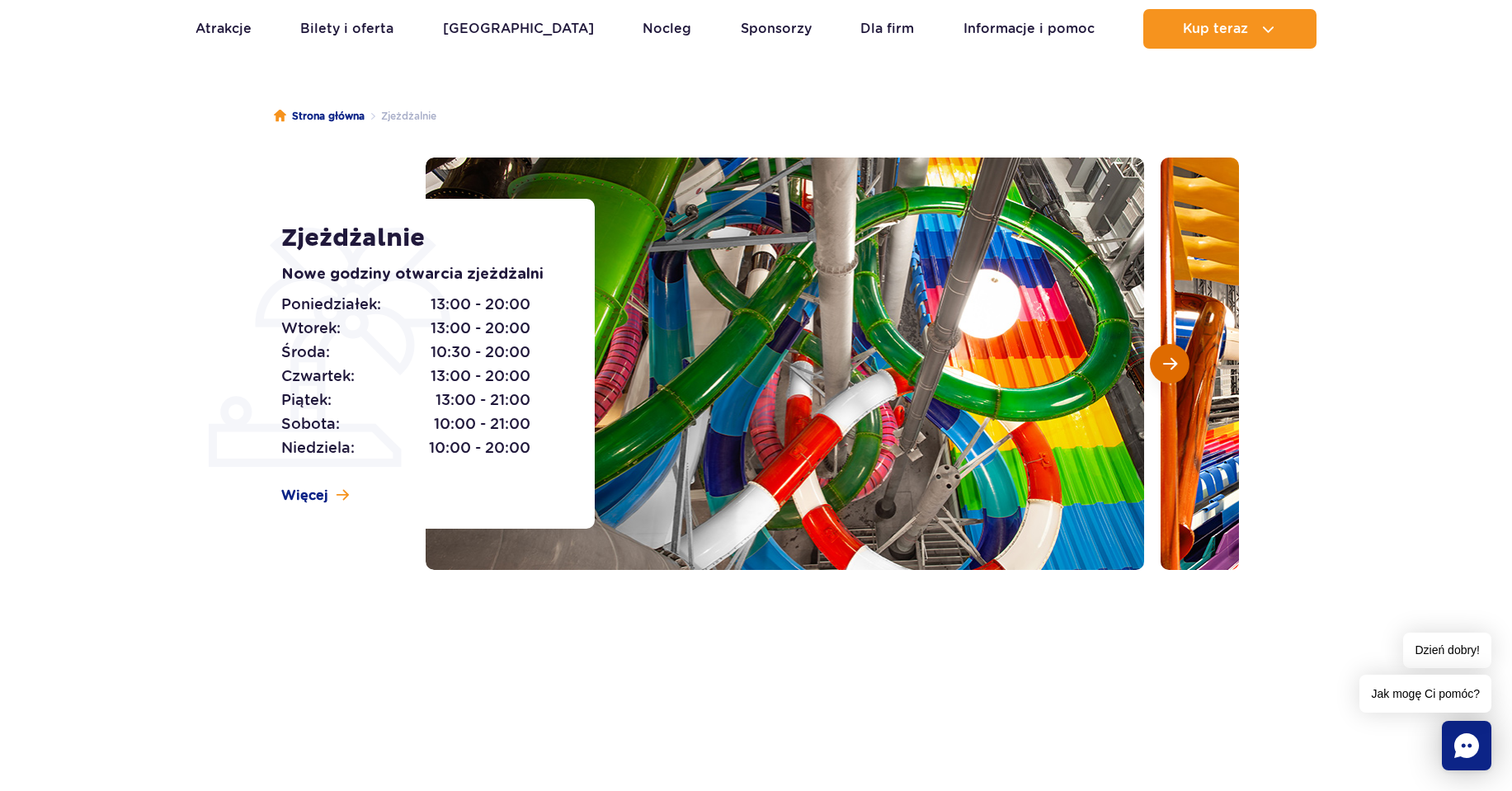
click at [1153, 360] on button "Następny slajd" at bounding box center [1169, 363] width 39 height 39
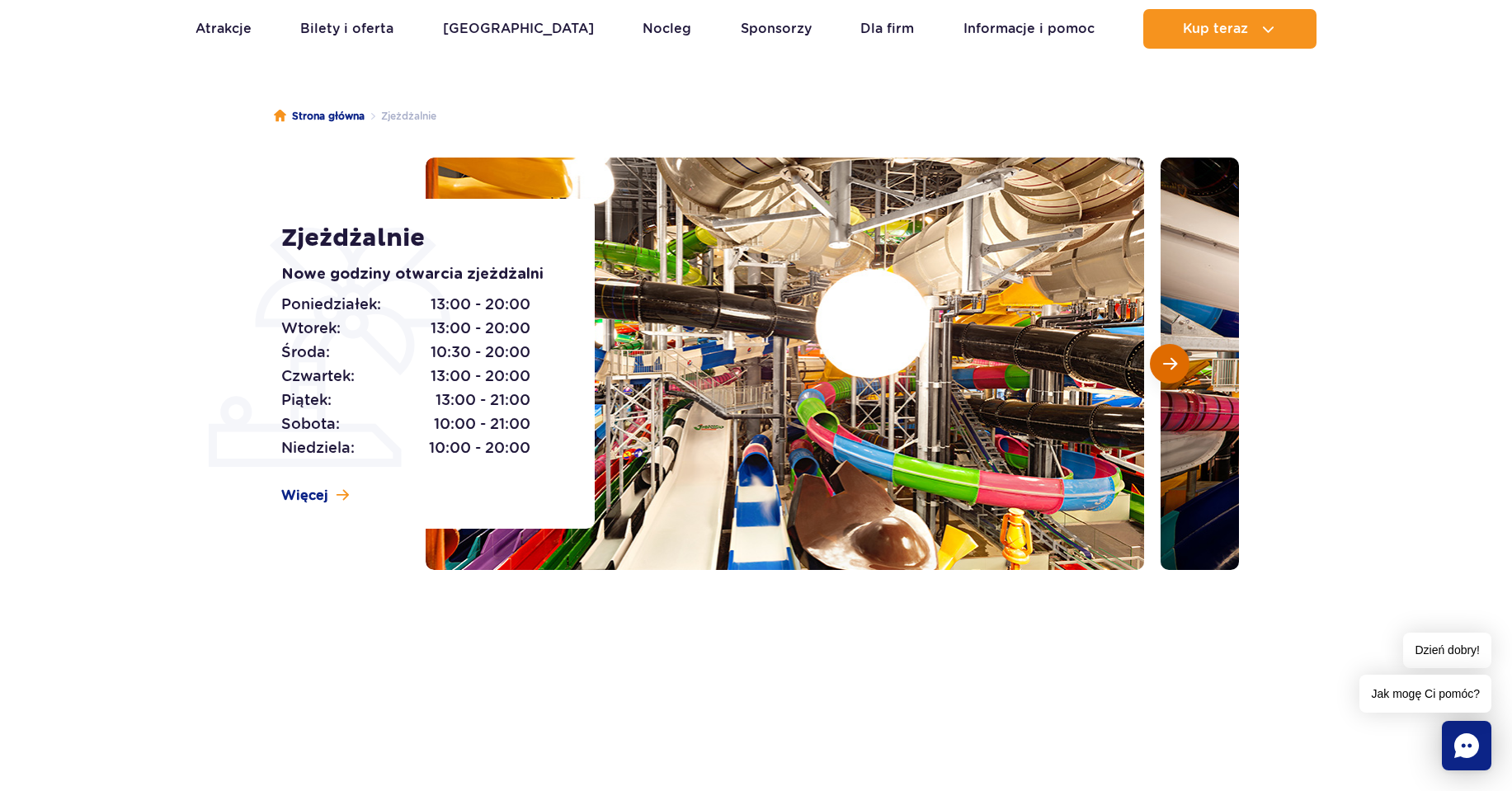
click at [1153, 360] on button "Następny slajd" at bounding box center [1169, 363] width 39 height 39
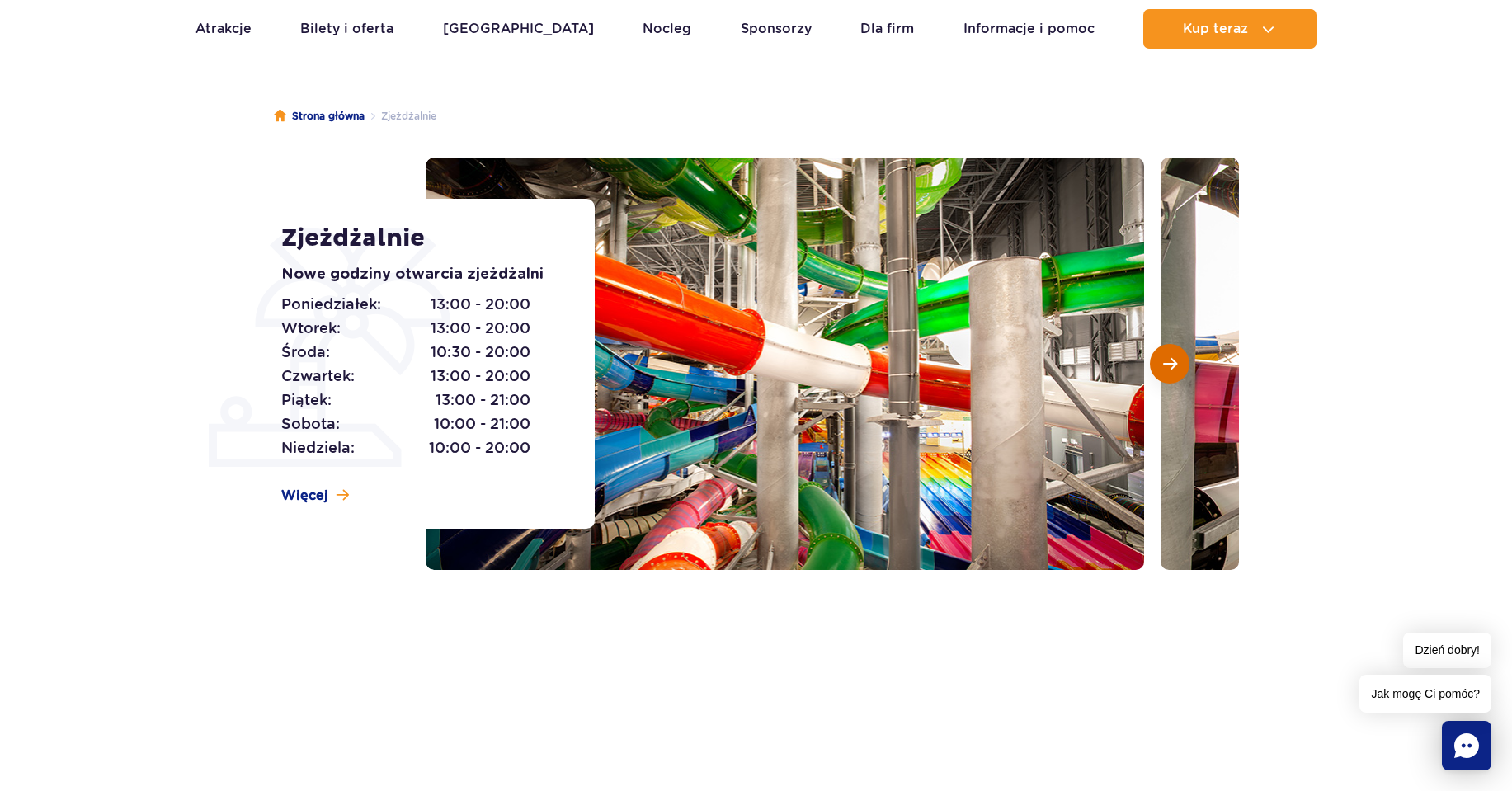
click at [1178, 363] on button "Następny slajd" at bounding box center [1169, 363] width 39 height 39
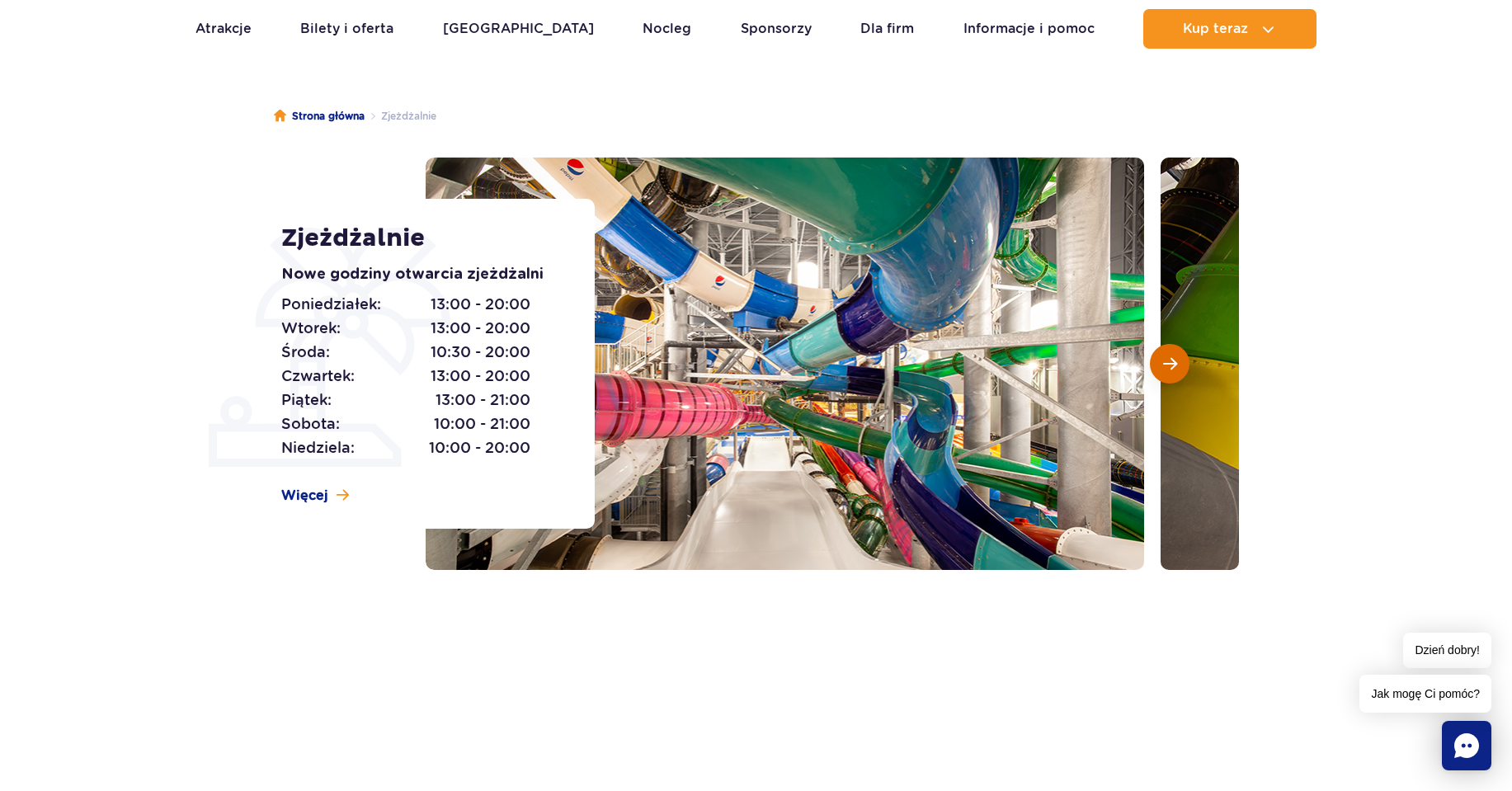
click at [1176, 363] on span "Następny slajd" at bounding box center [1169, 363] width 14 height 15
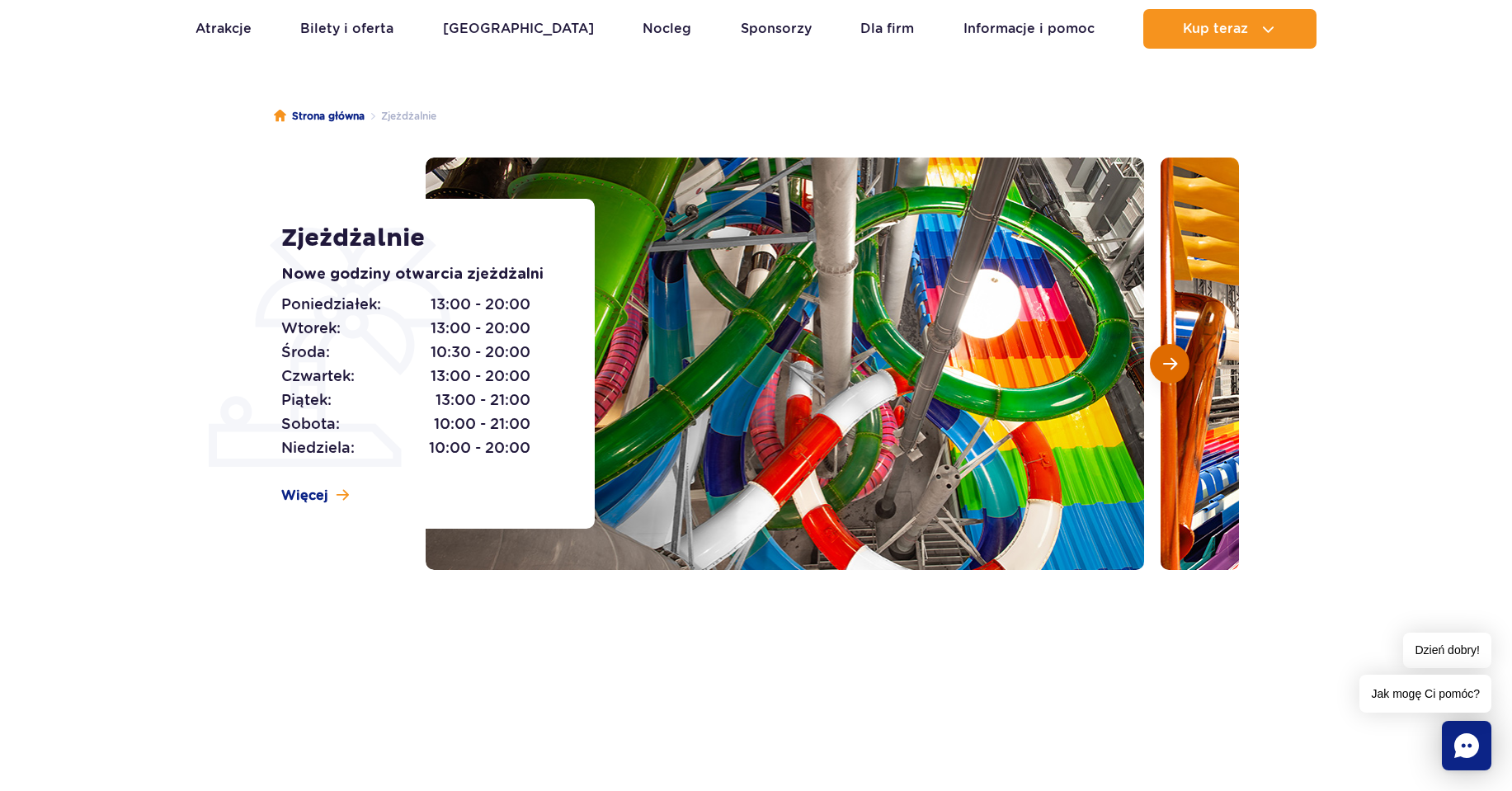
click at [1176, 363] on span "Następny slajd" at bounding box center [1169, 363] width 14 height 15
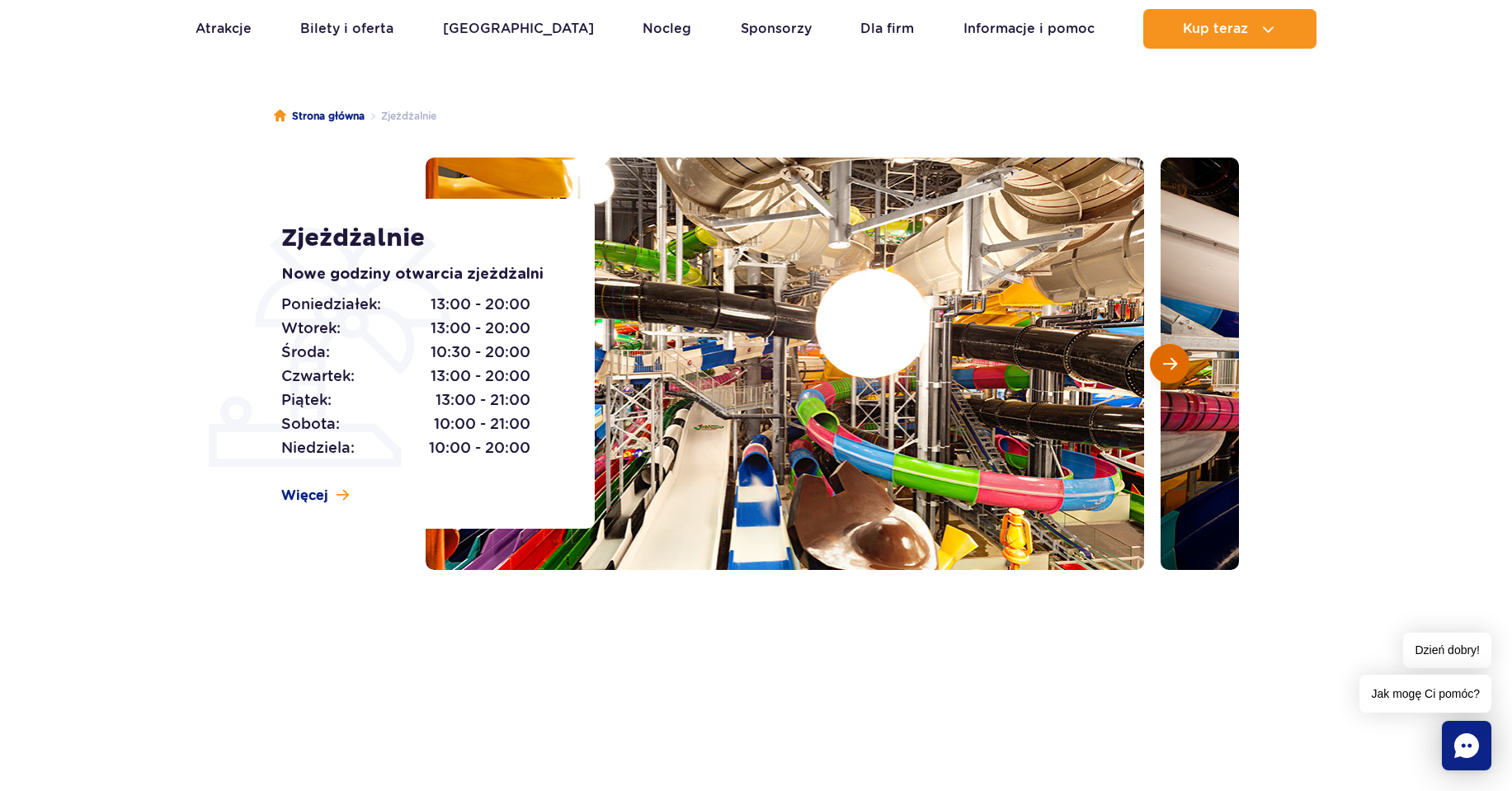
click at [1176, 363] on span "Następny slajd" at bounding box center [1169, 363] width 14 height 15
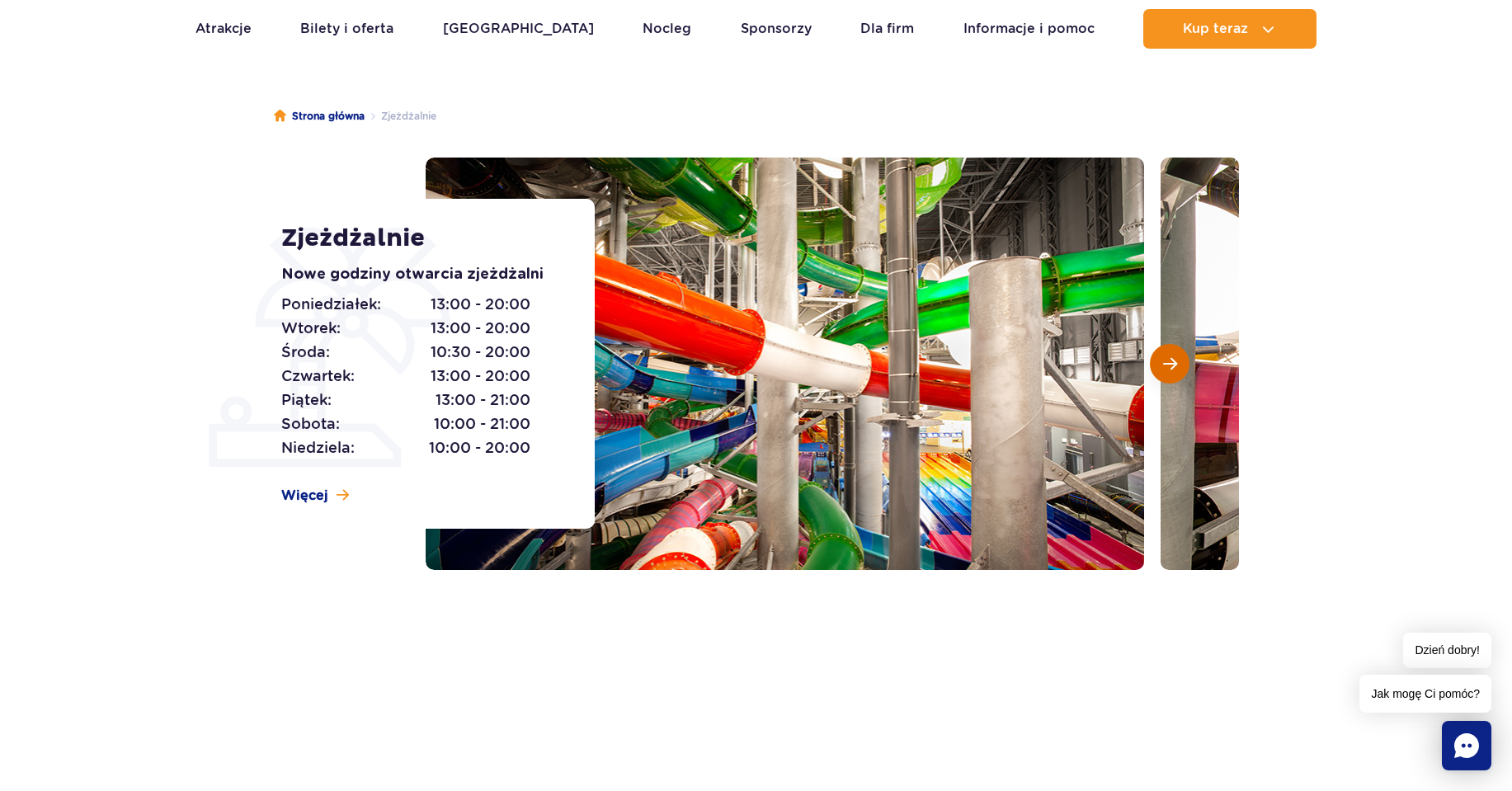
click at [1176, 363] on span "Następny slajd" at bounding box center [1169, 363] width 14 height 15
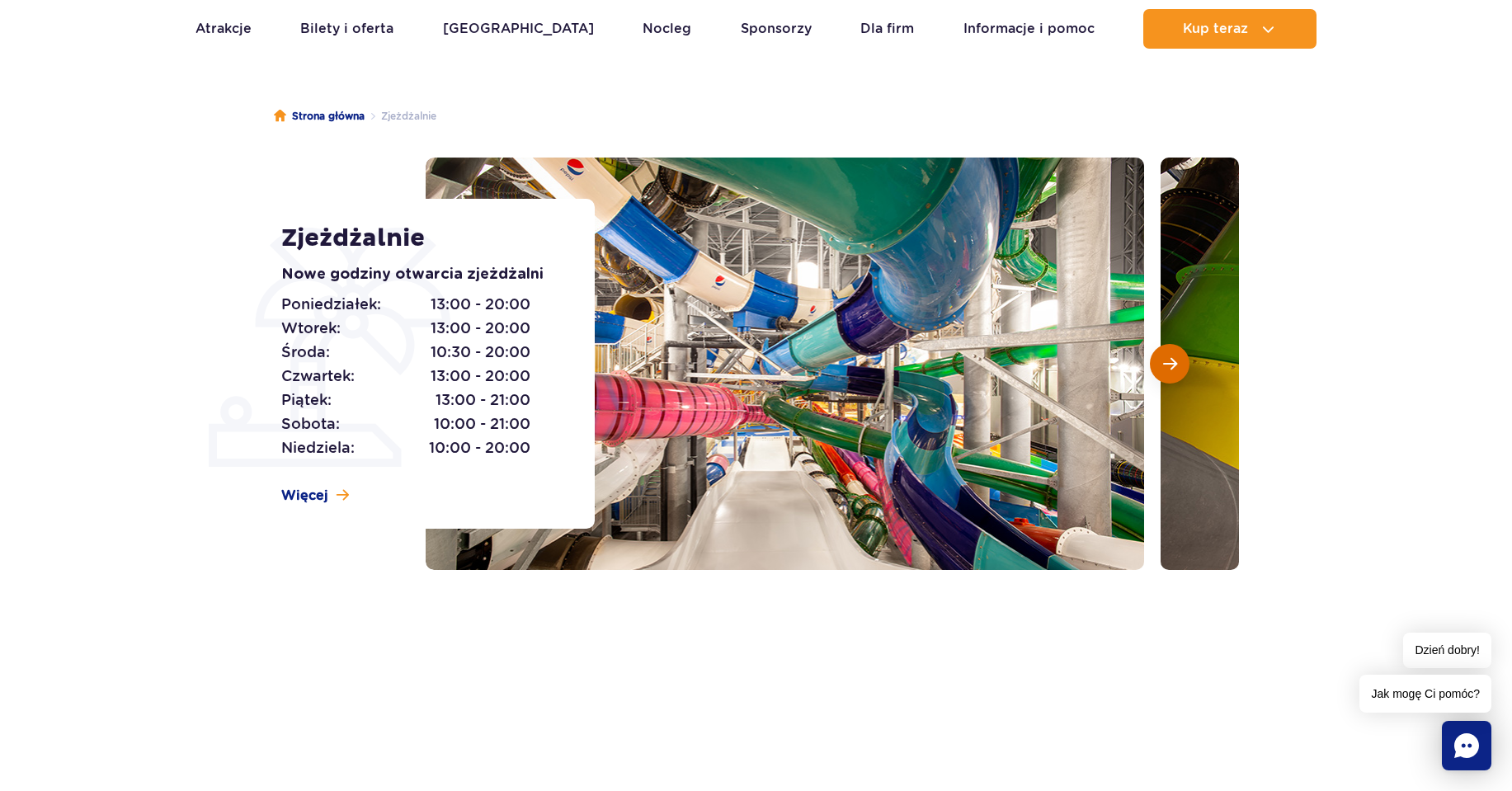
click at [1176, 363] on span "Następny slajd" at bounding box center [1169, 363] width 14 height 15
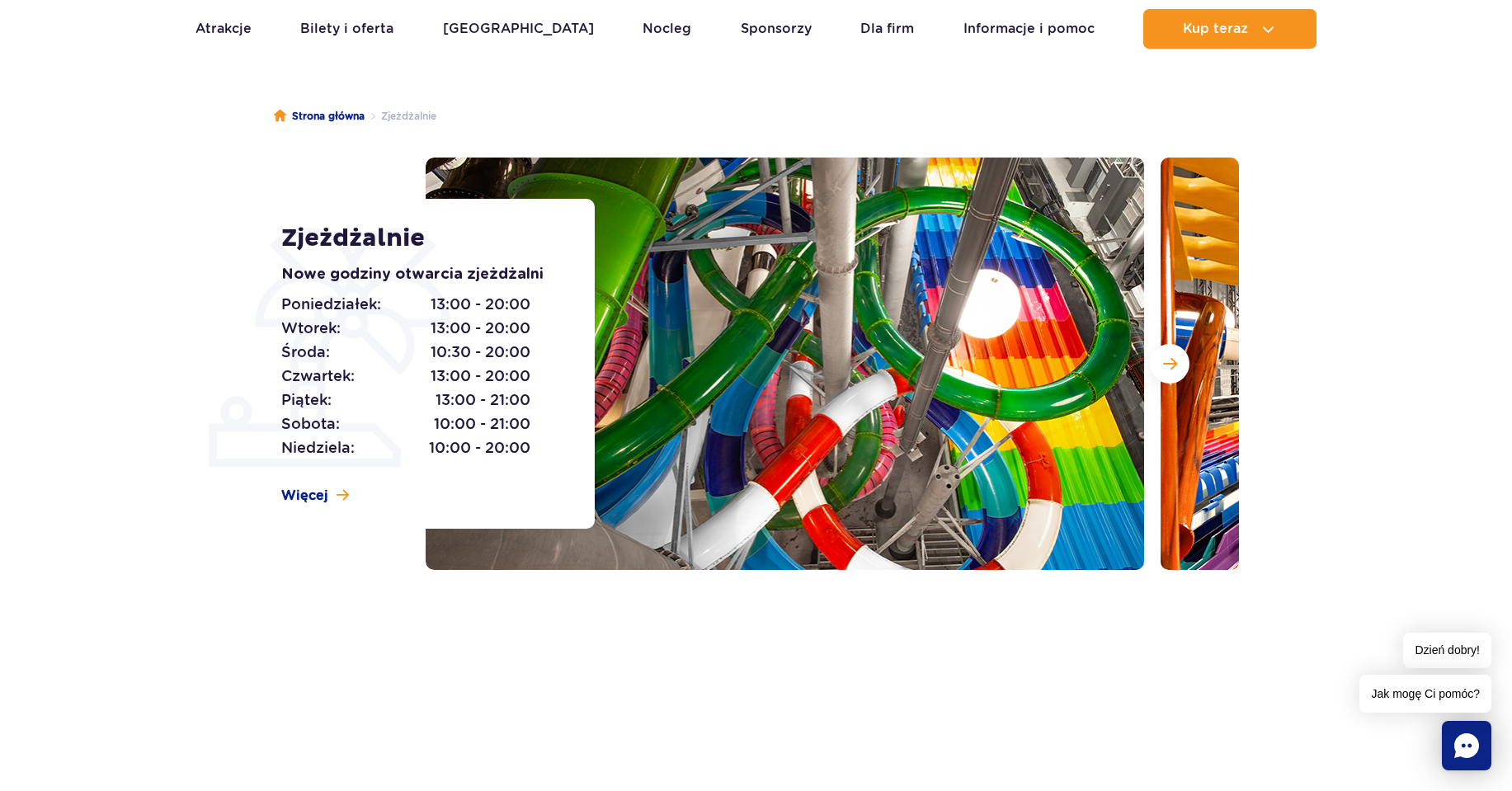
click at [1279, 267] on section "Zjeżdżalnie Nowe godziny otwarcia zjeżdżalni [DATE]: 13:00 - 20:00 [DATE]: 13:0…" at bounding box center [756, 363] width 1512 height 412
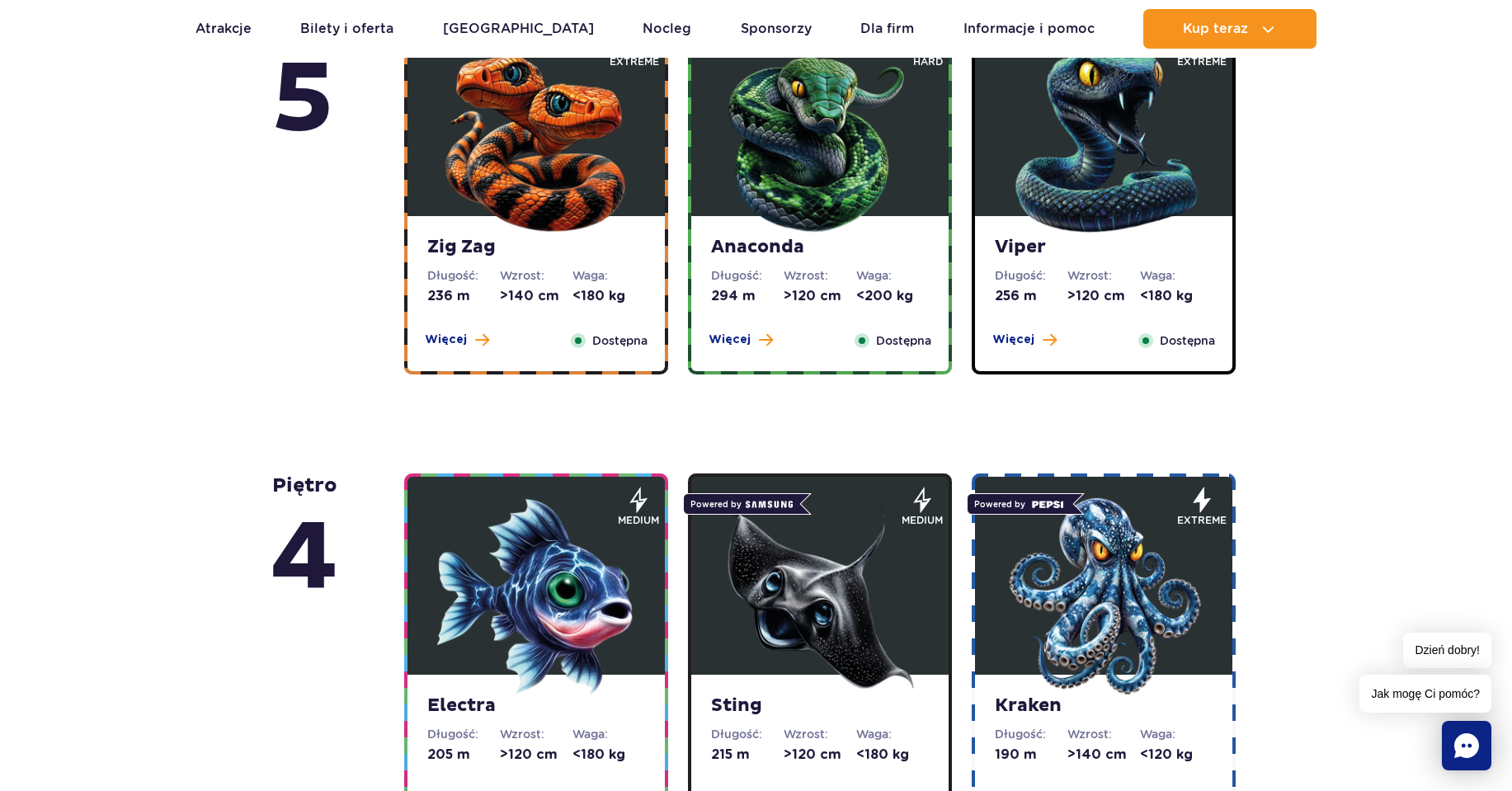
scroll to position [1210, 0]
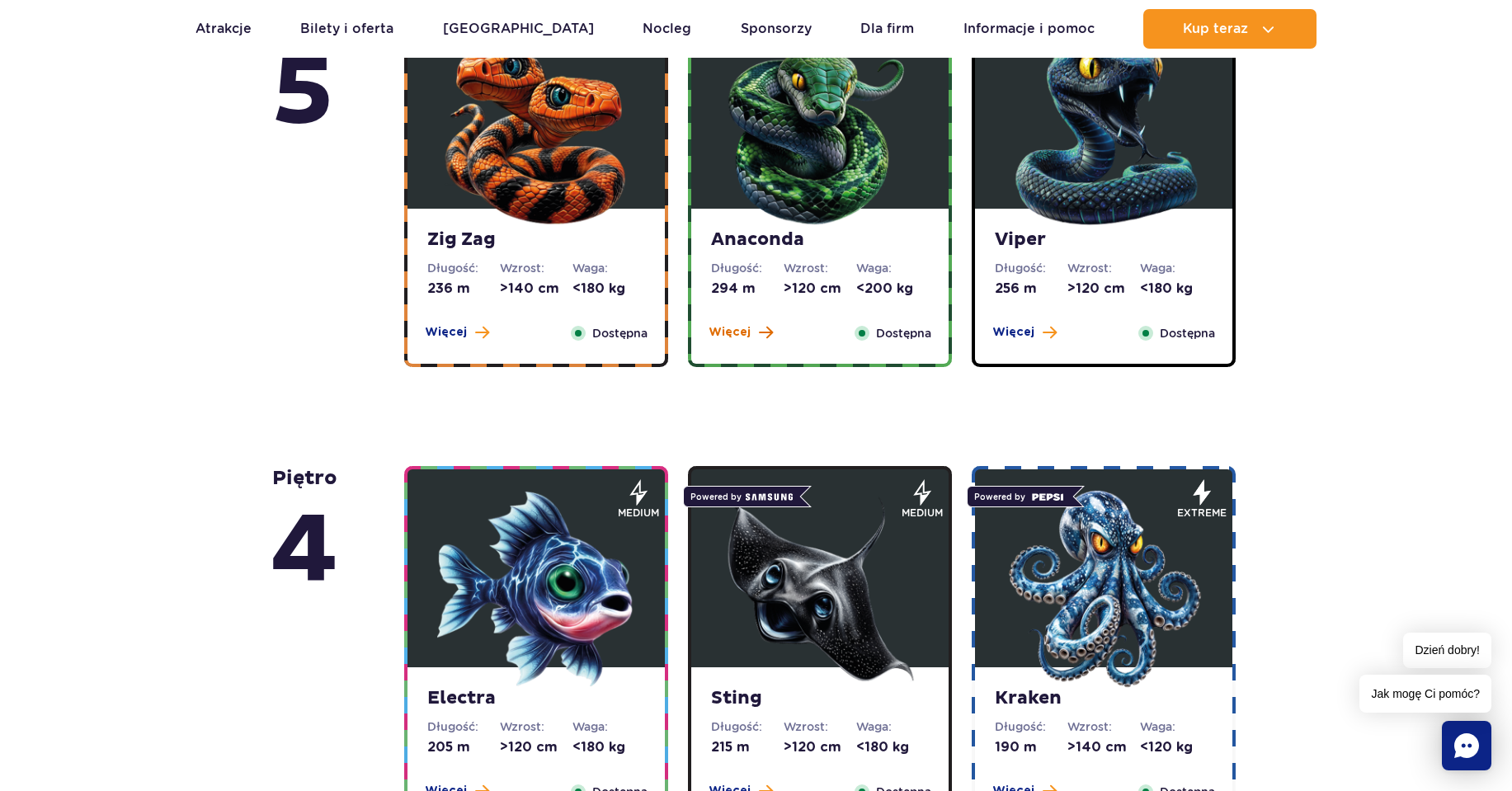
click at [768, 336] on span at bounding box center [766, 332] width 14 height 15
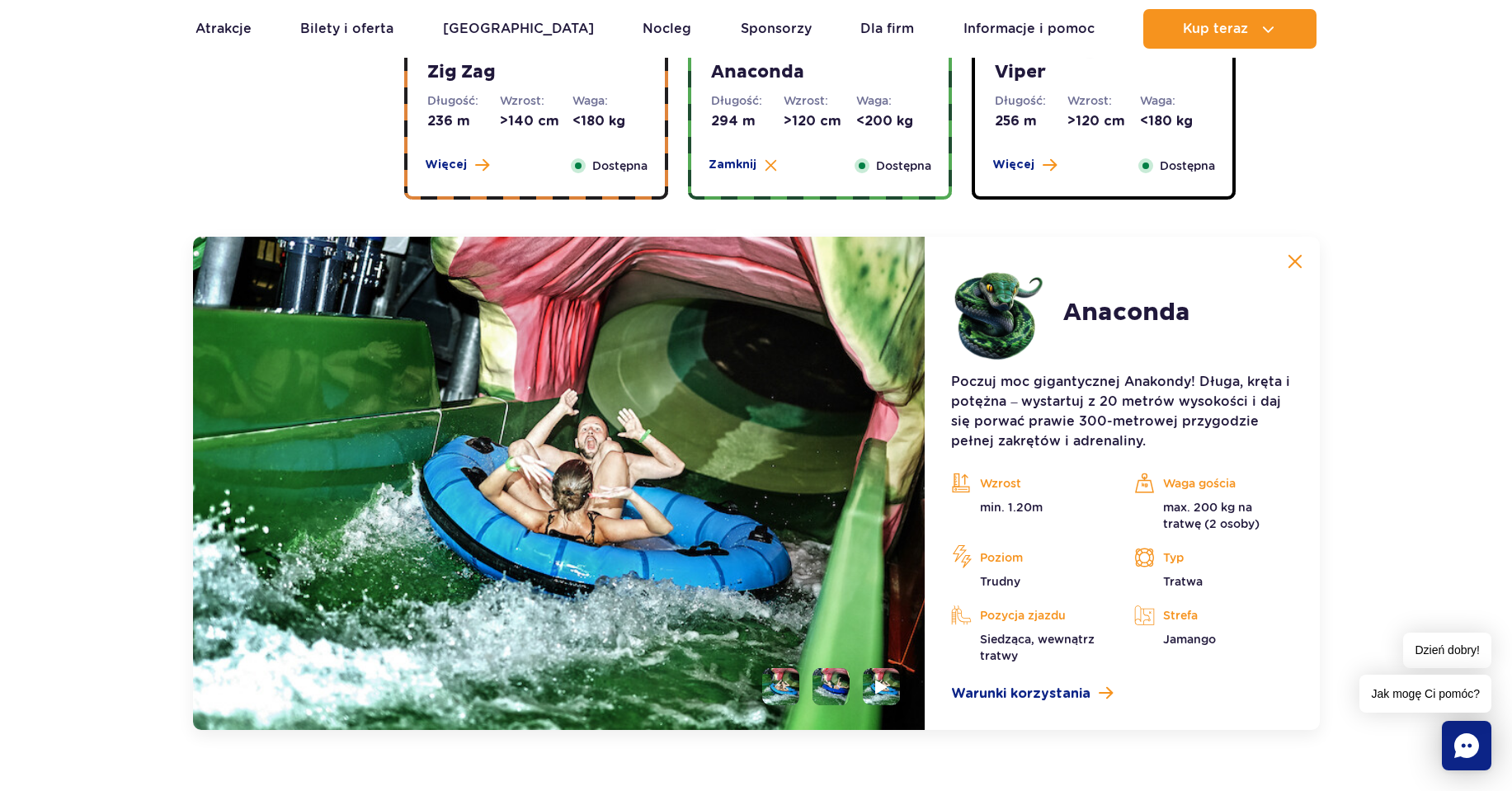
scroll to position [1406, 0]
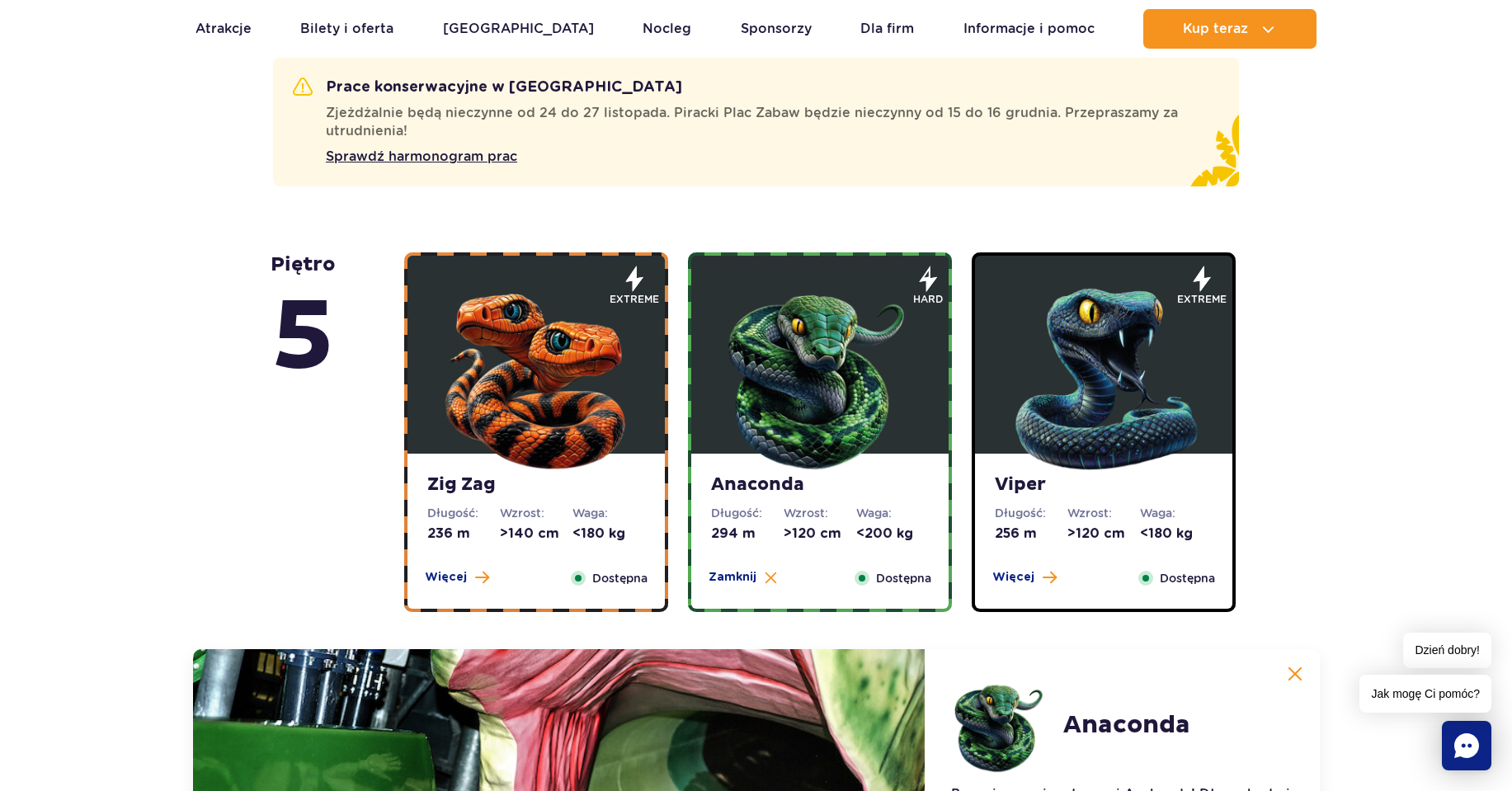
click at [597, 386] on img at bounding box center [536, 375] width 198 height 198
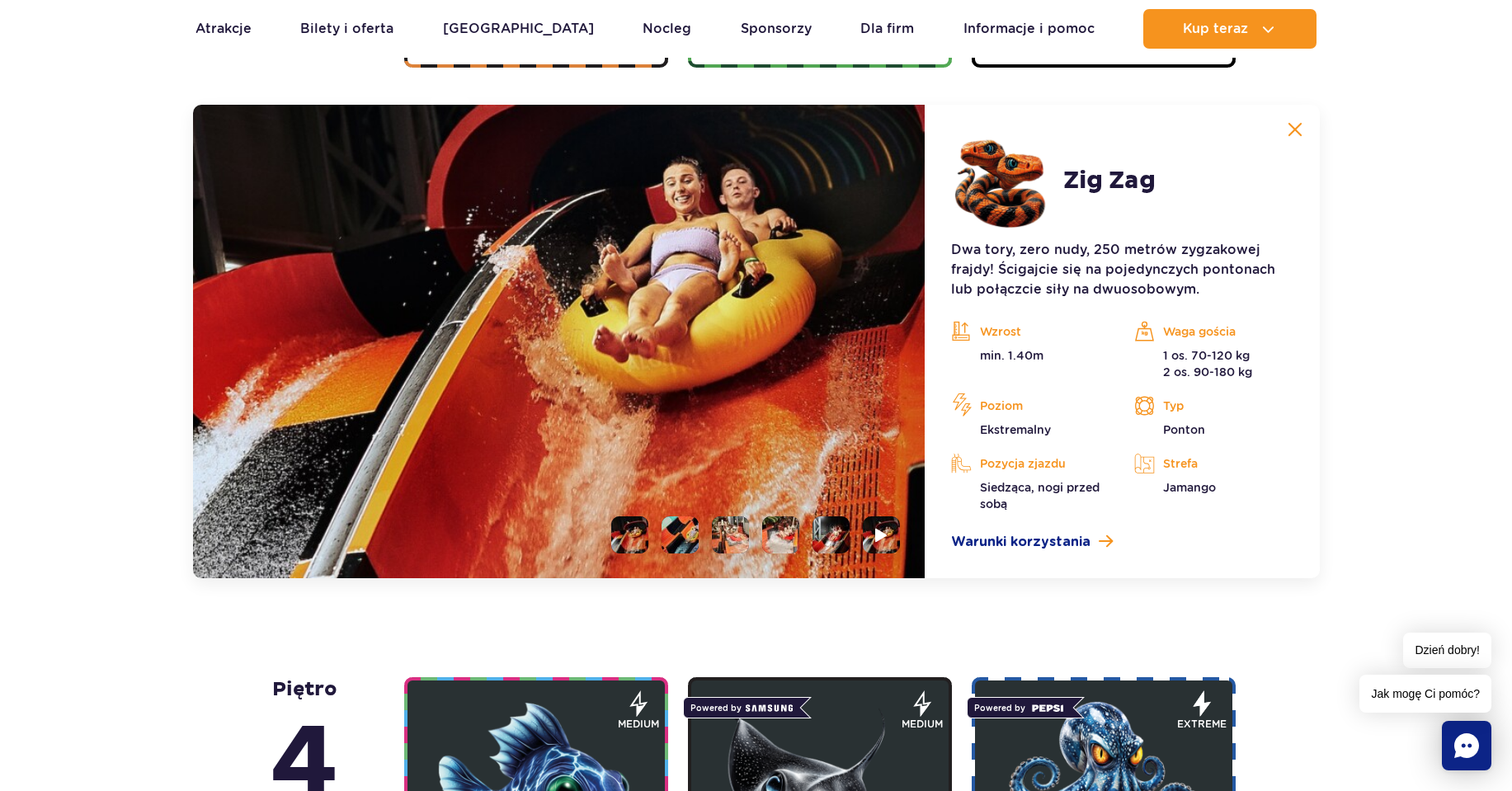
scroll to position [1515, 0]
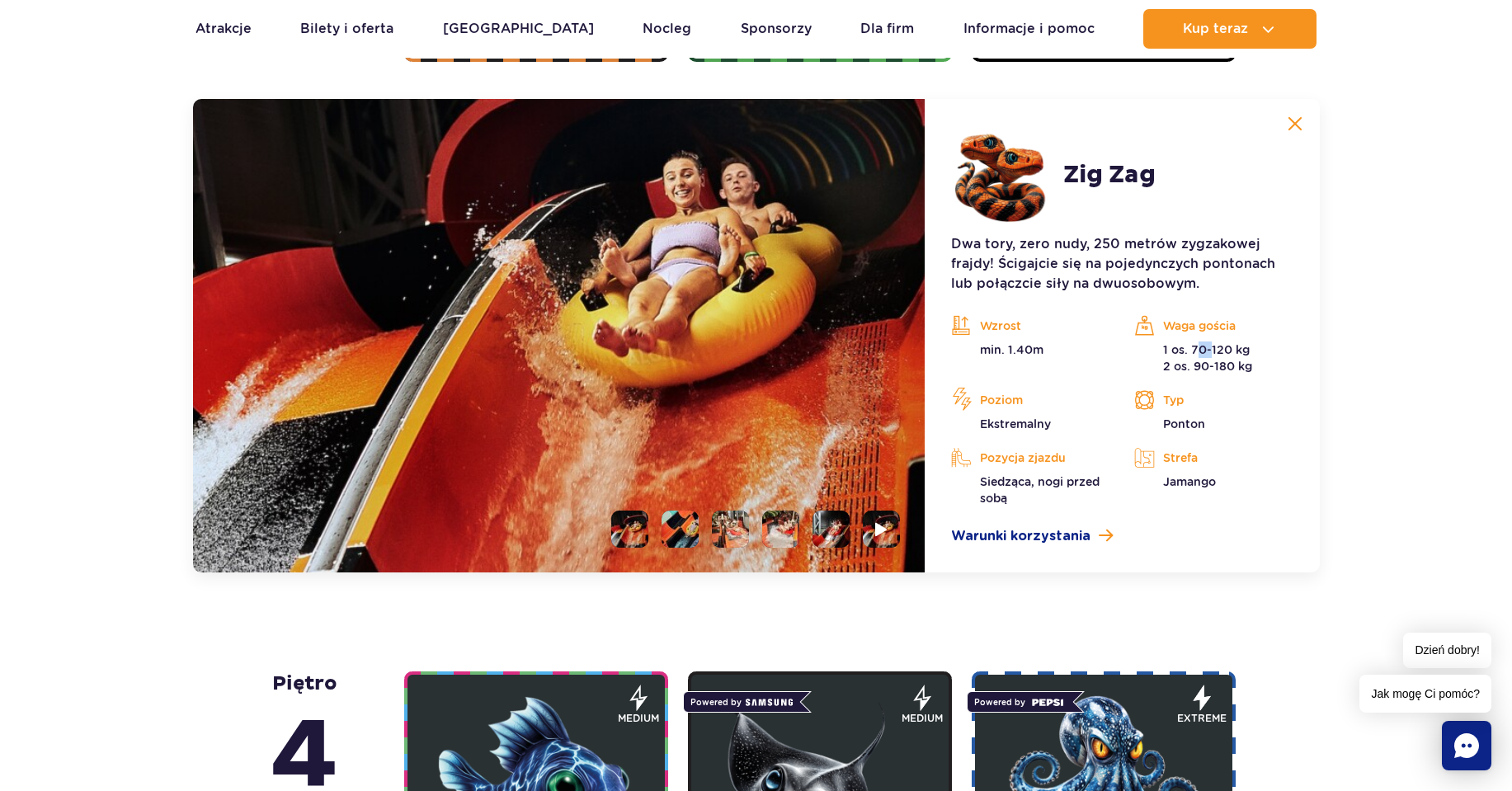
click at [1209, 356] on p "1 os. 70-120 kg 2 os. 90-180 kg" at bounding box center [1213, 357] width 158 height 33
click at [1228, 360] on p "1 os. 70-120 kg 2 os. 90-180 kg" at bounding box center [1213, 357] width 158 height 33
click at [1186, 367] on p "1 os. 70-120 kg 2 os. 90-180 kg" at bounding box center [1213, 357] width 158 height 33
click at [1255, 400] on p "Typ" at bounding box center [1213, 399] width 158 height 25
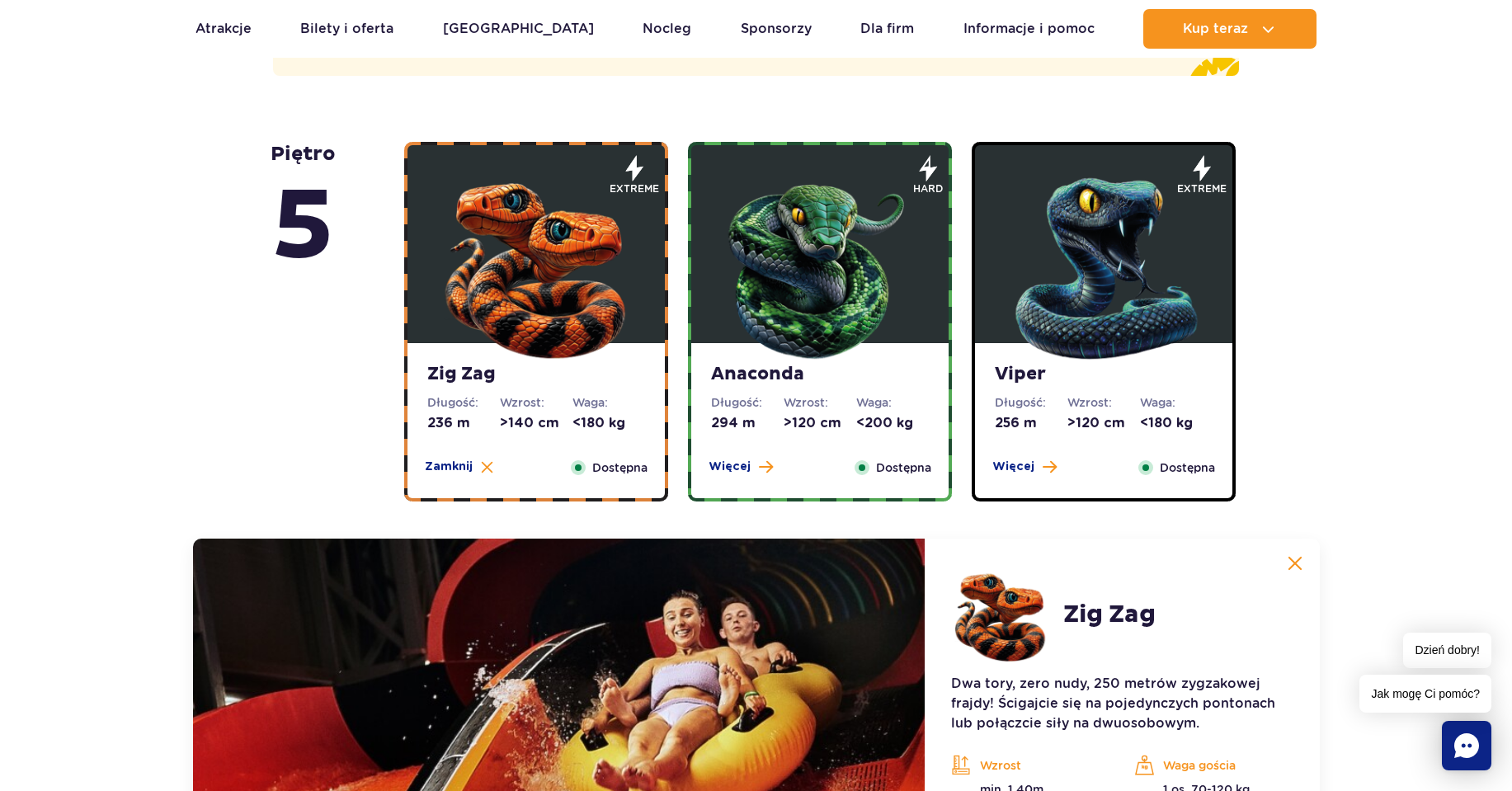
click at [1097, 347] on img at bounding box center [1103, 265] width 198 height 198
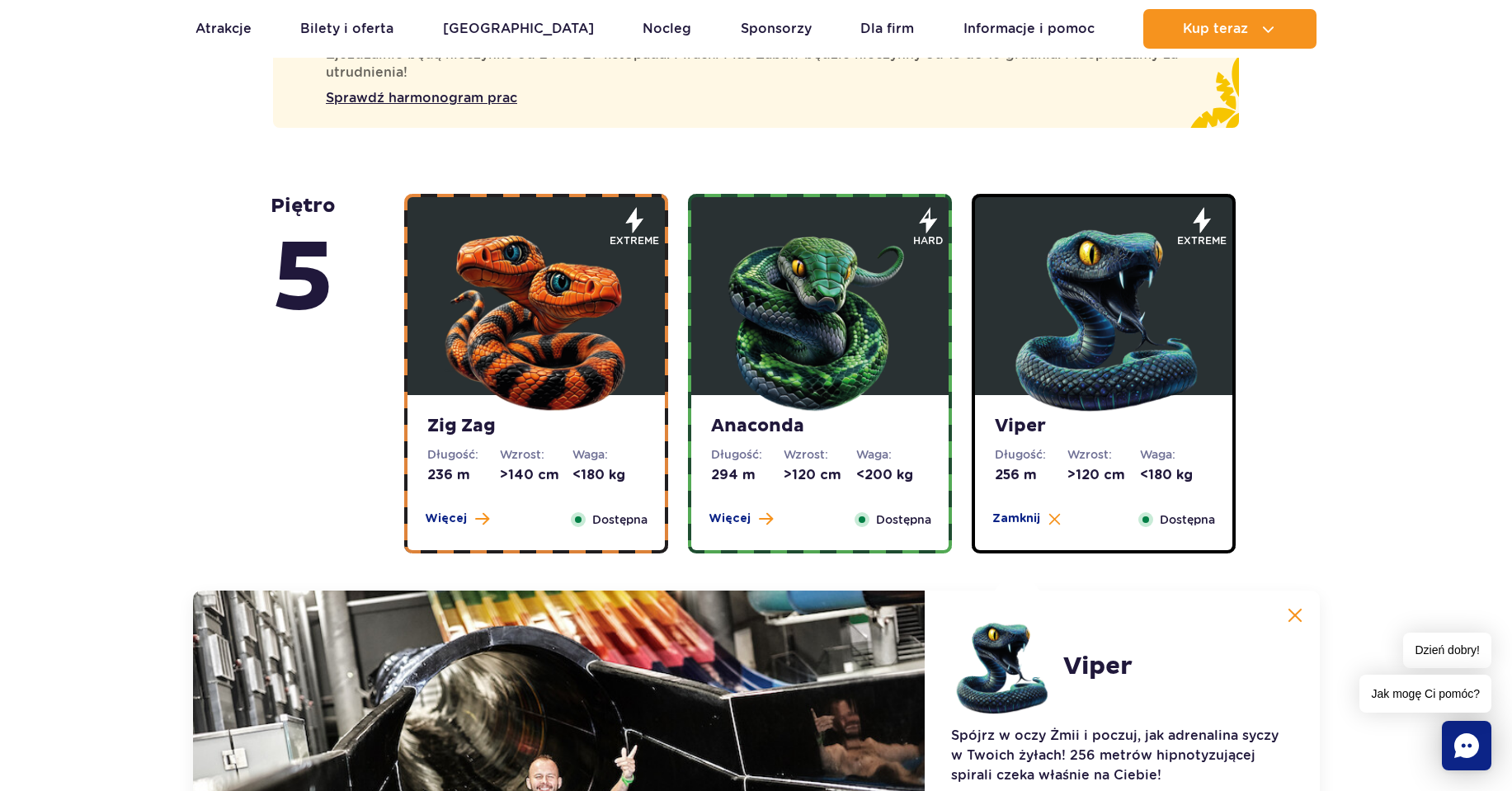
scroll to position [965, 0]
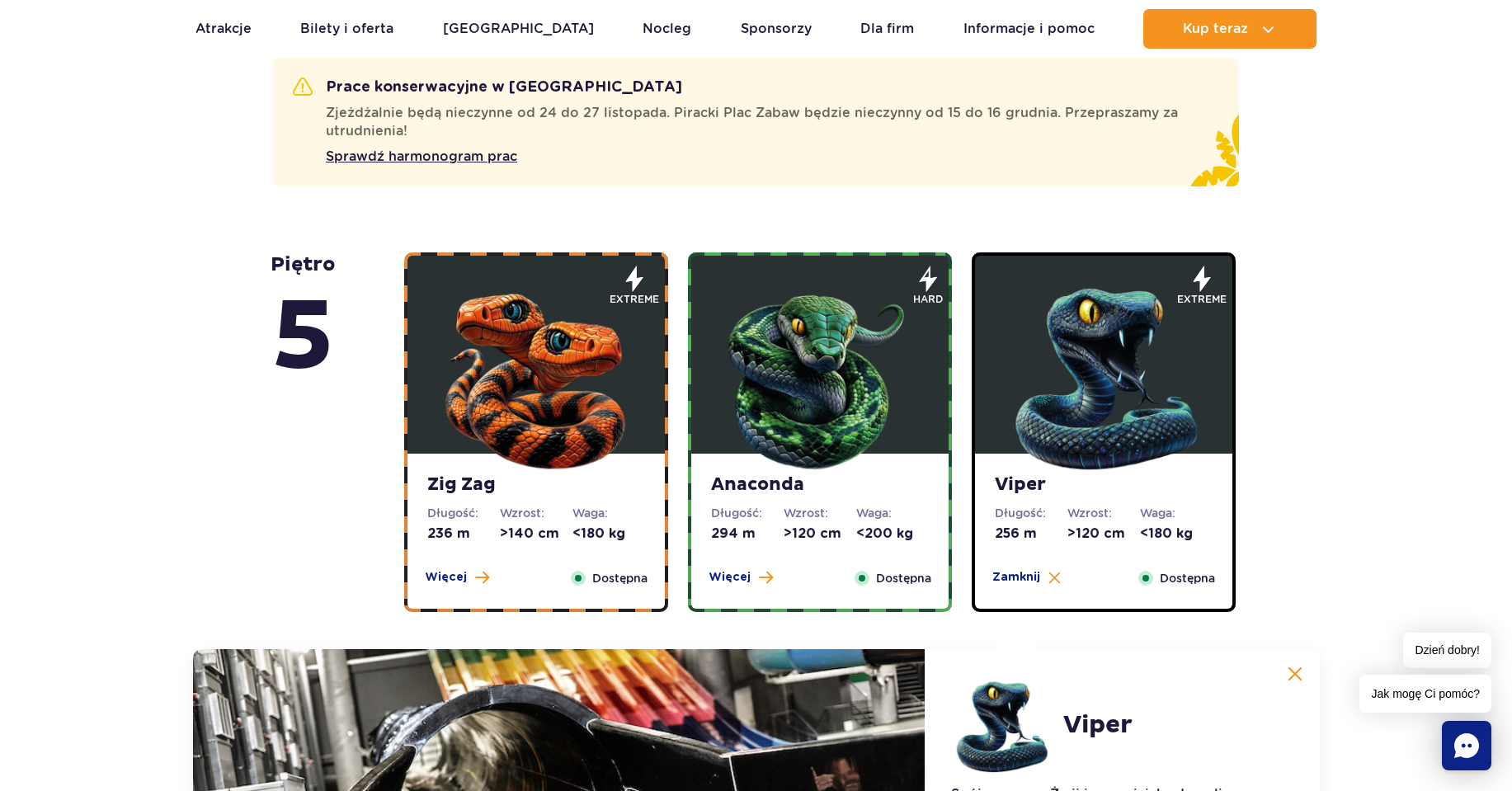
click at [625, 515] on dt "Waga:" at bounding box center [609, 513] width 73 height 16
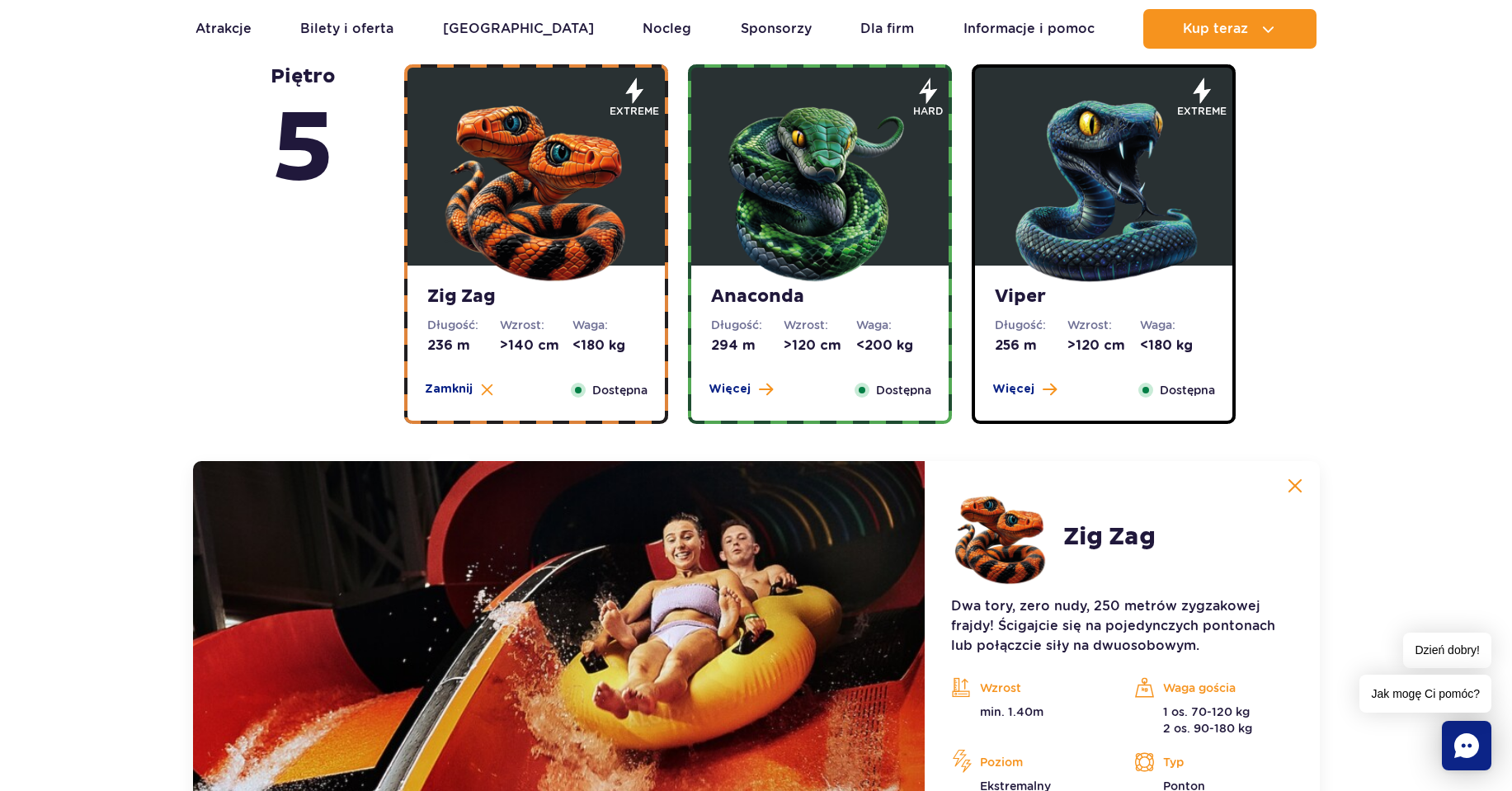
scroll to position [1076, 0]
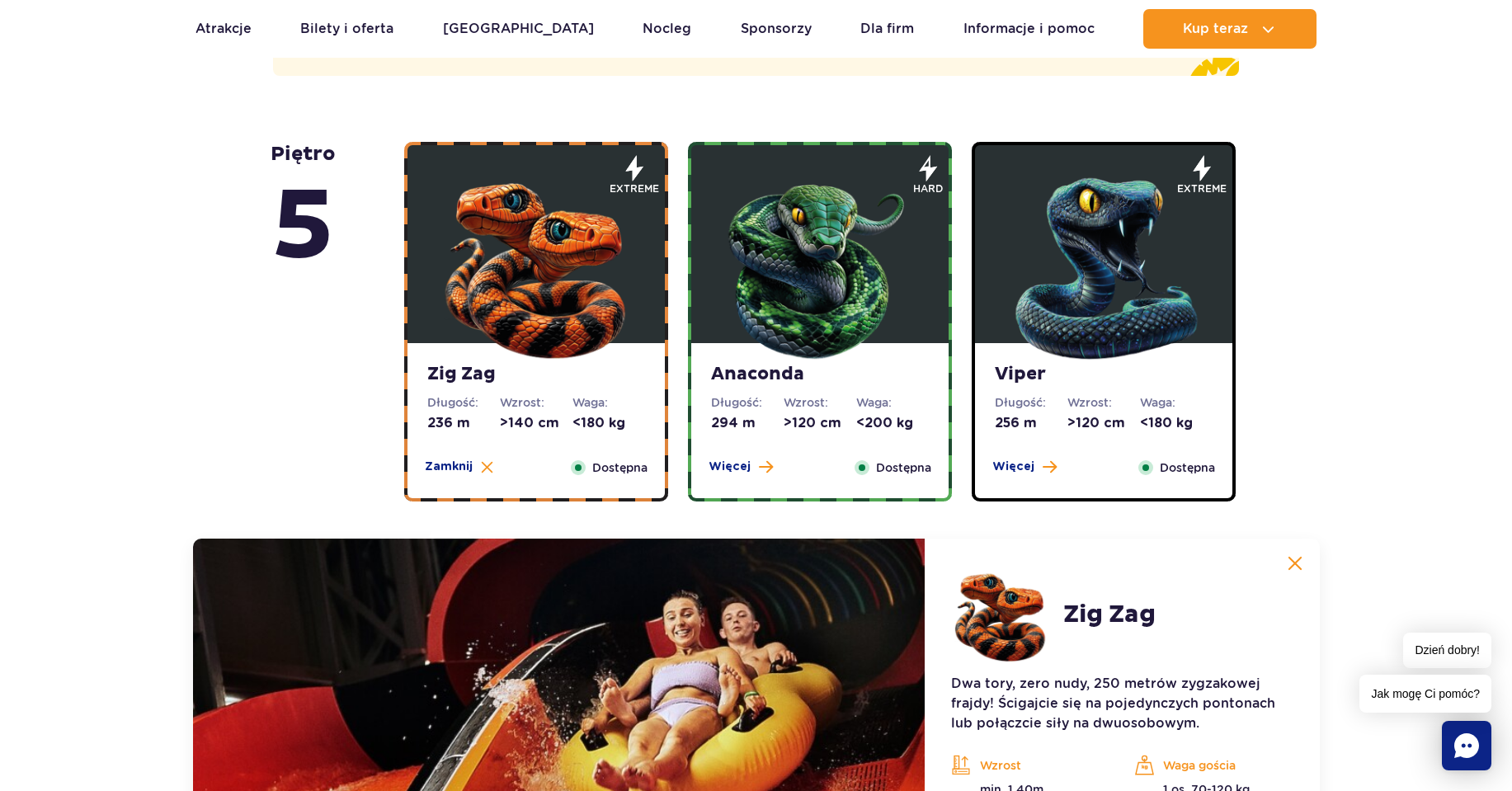
click at [842, 327] on img at bounding box center [820, 265] width 198 height 198
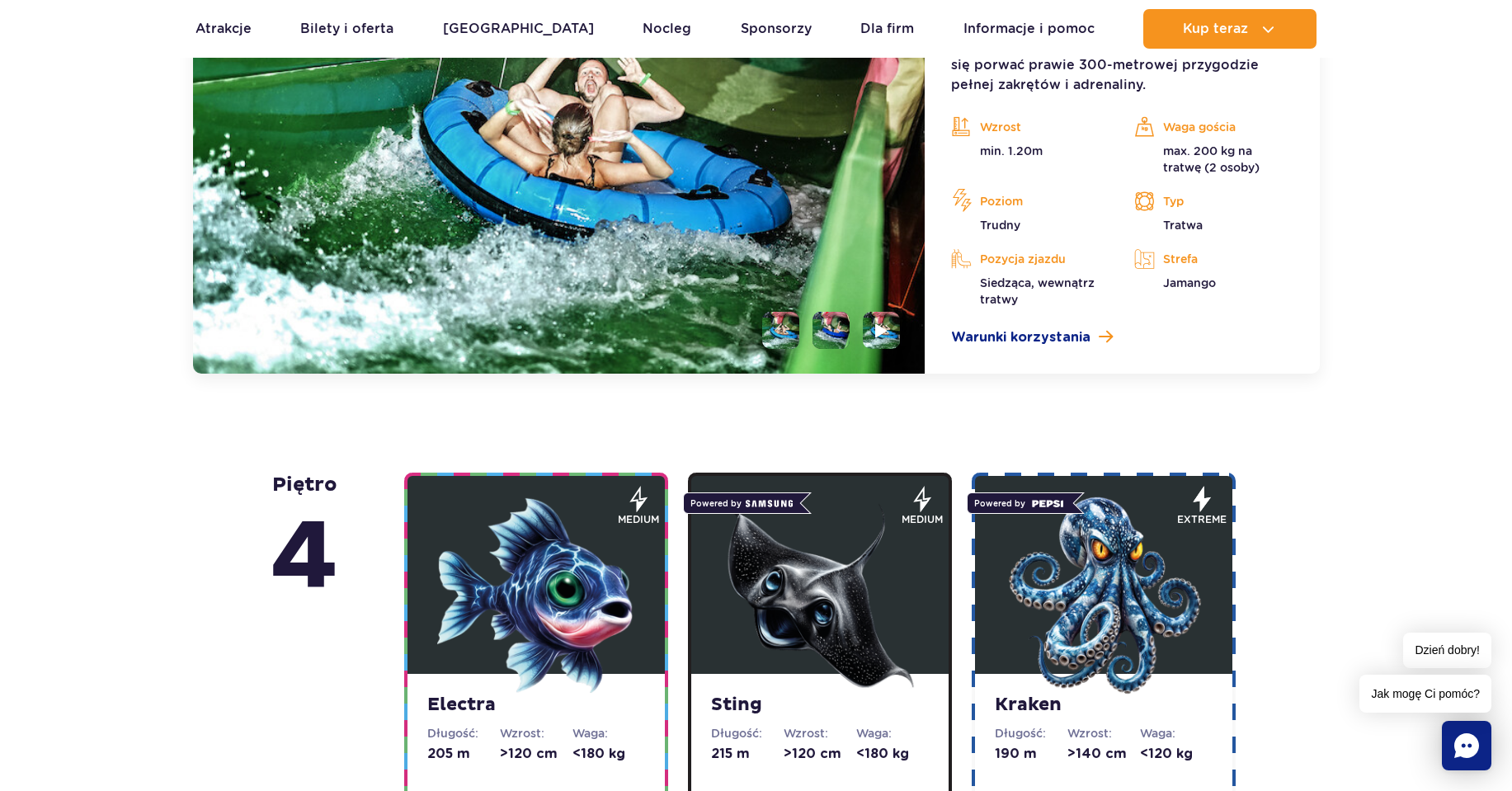
scroll to position [1845, 0]
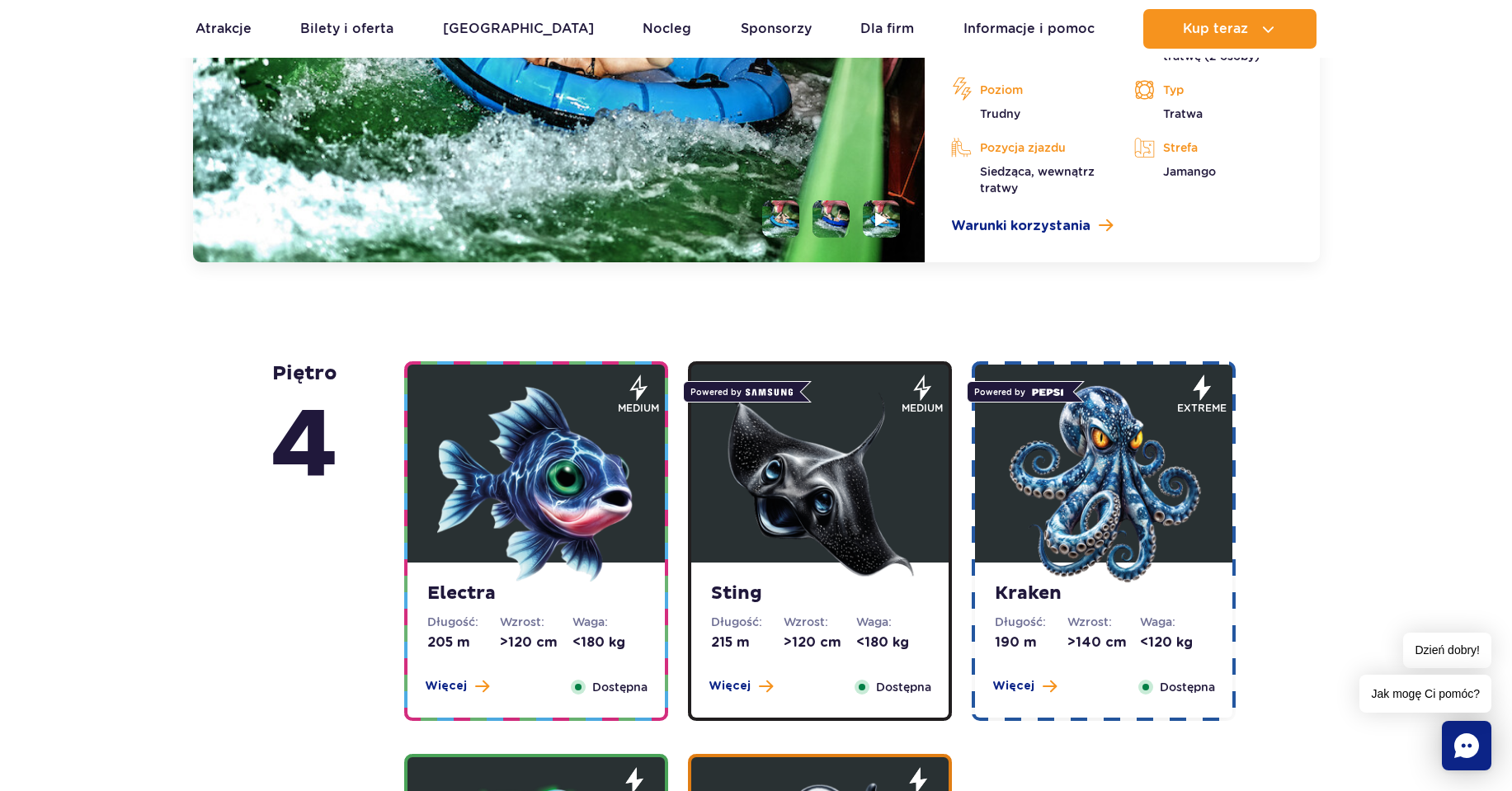
click at [518, 427] on img at bounding box center [536, 485] width 198 height 198
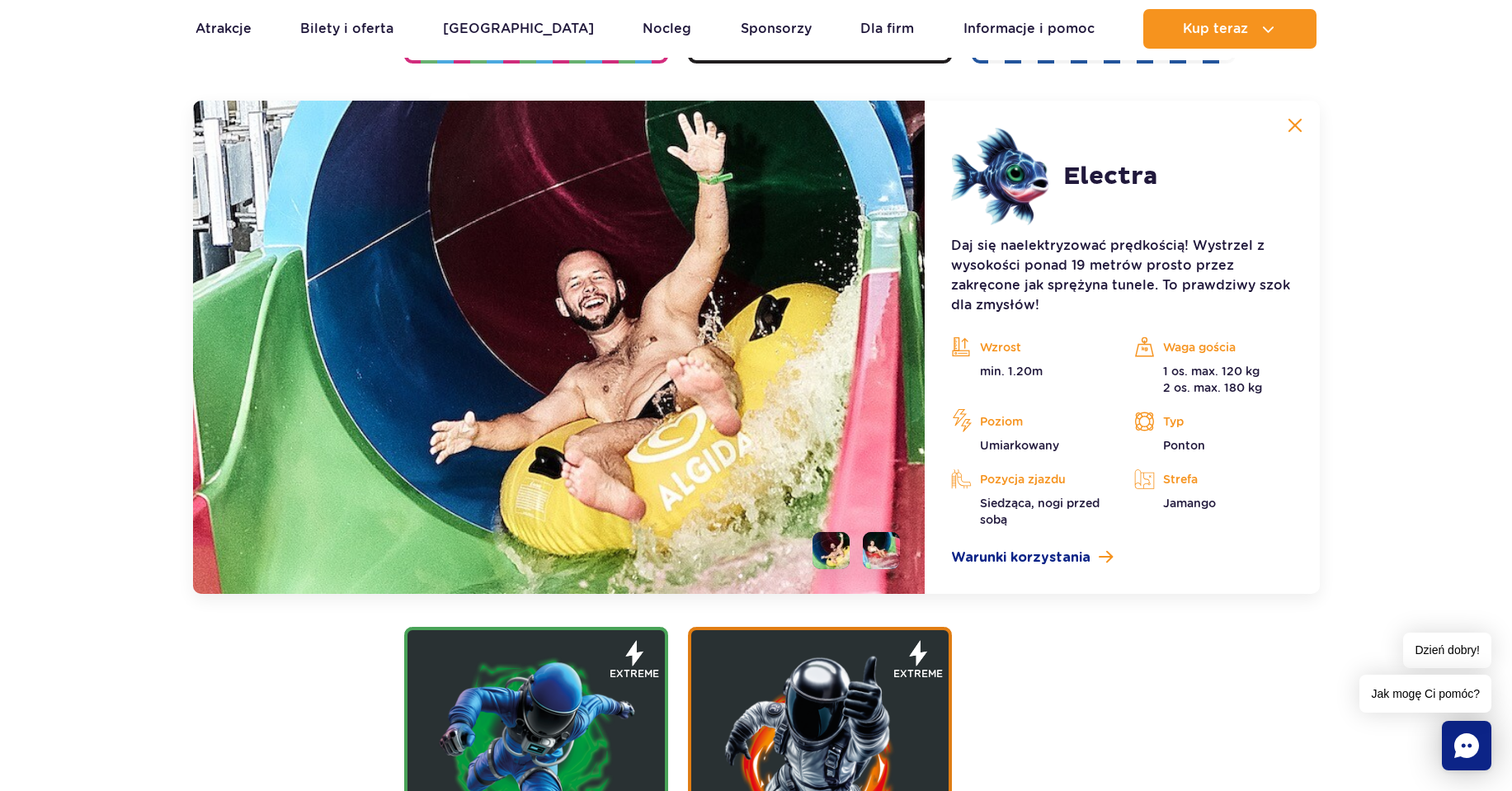
scroll to position [1975, 0]
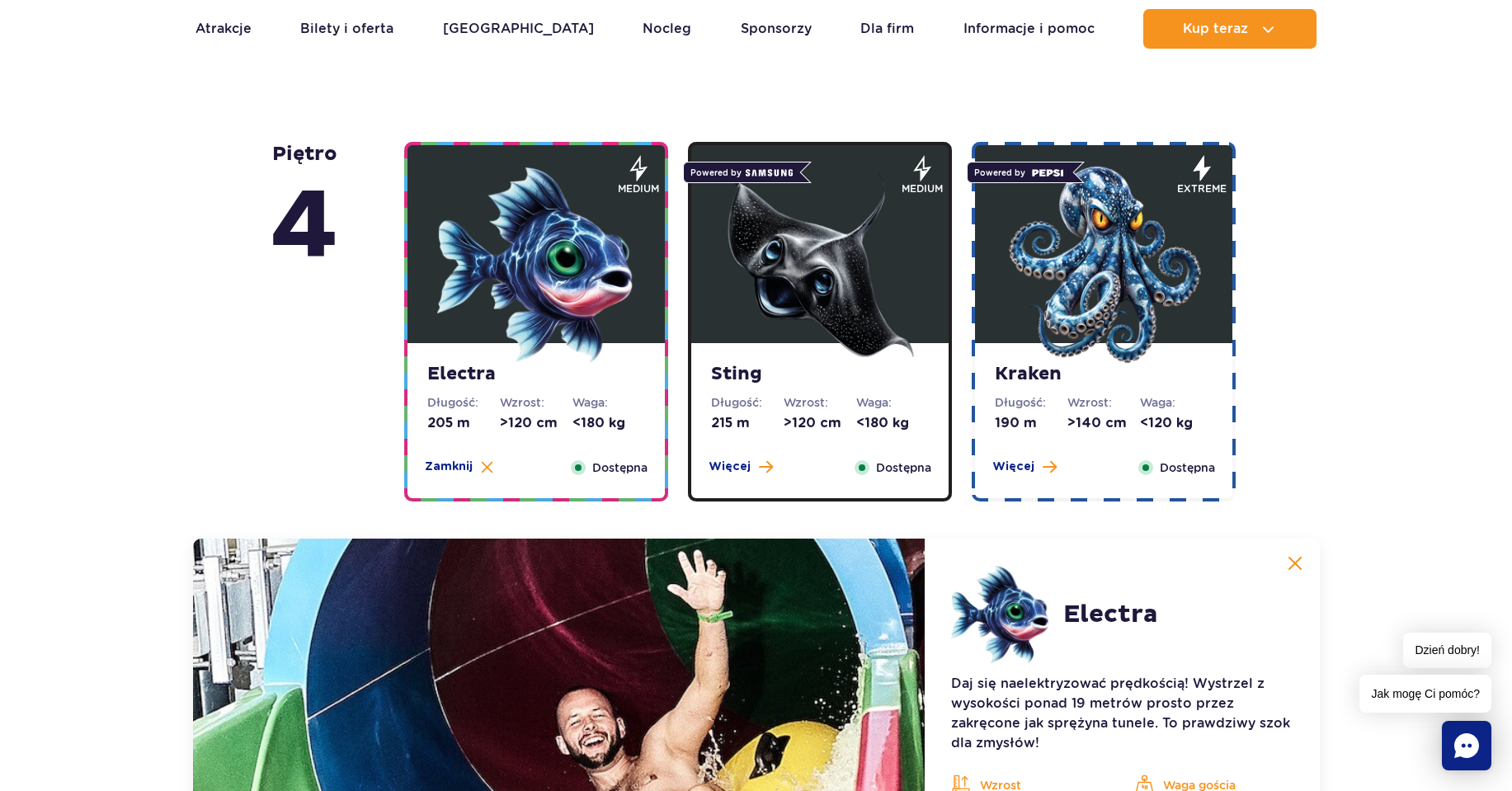
click at [756, 374] on strong "Sting" at bounding box center [820, 375] width 218 height 23
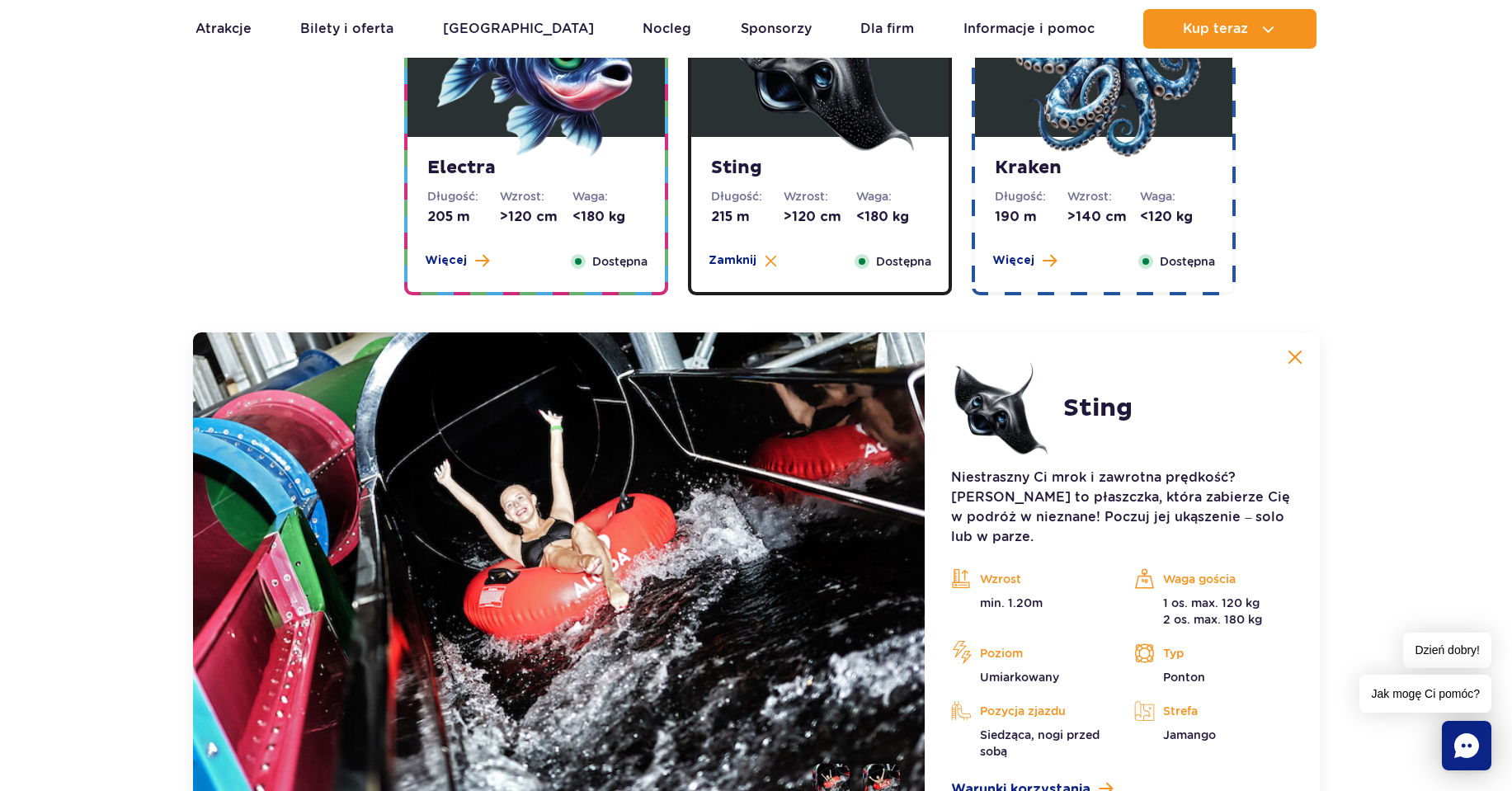
scroll to position [1865, 0]
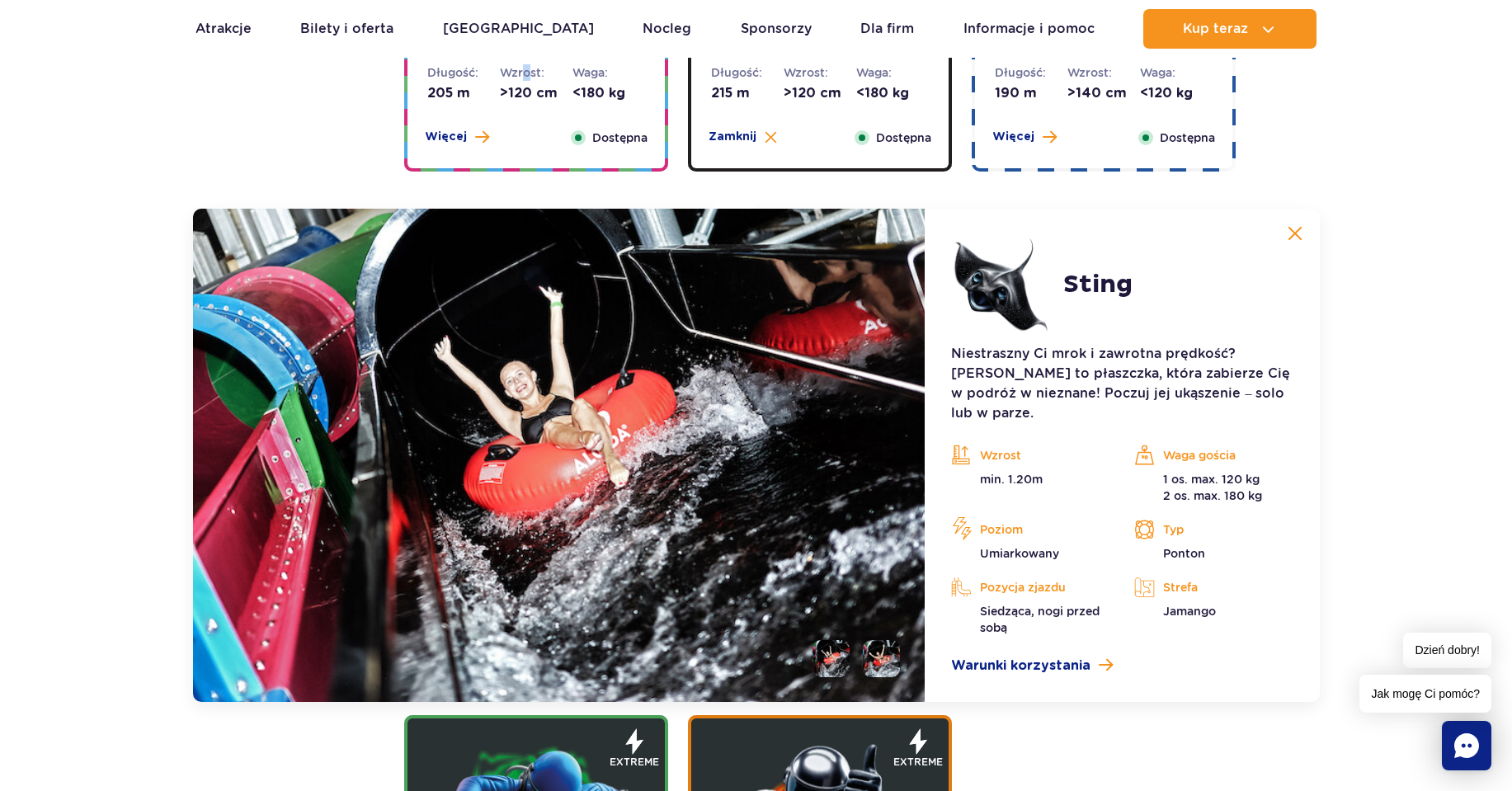
click at [526, 80] on dt "Wzrost:" at bounding box center [536, 72] width 73 height 16
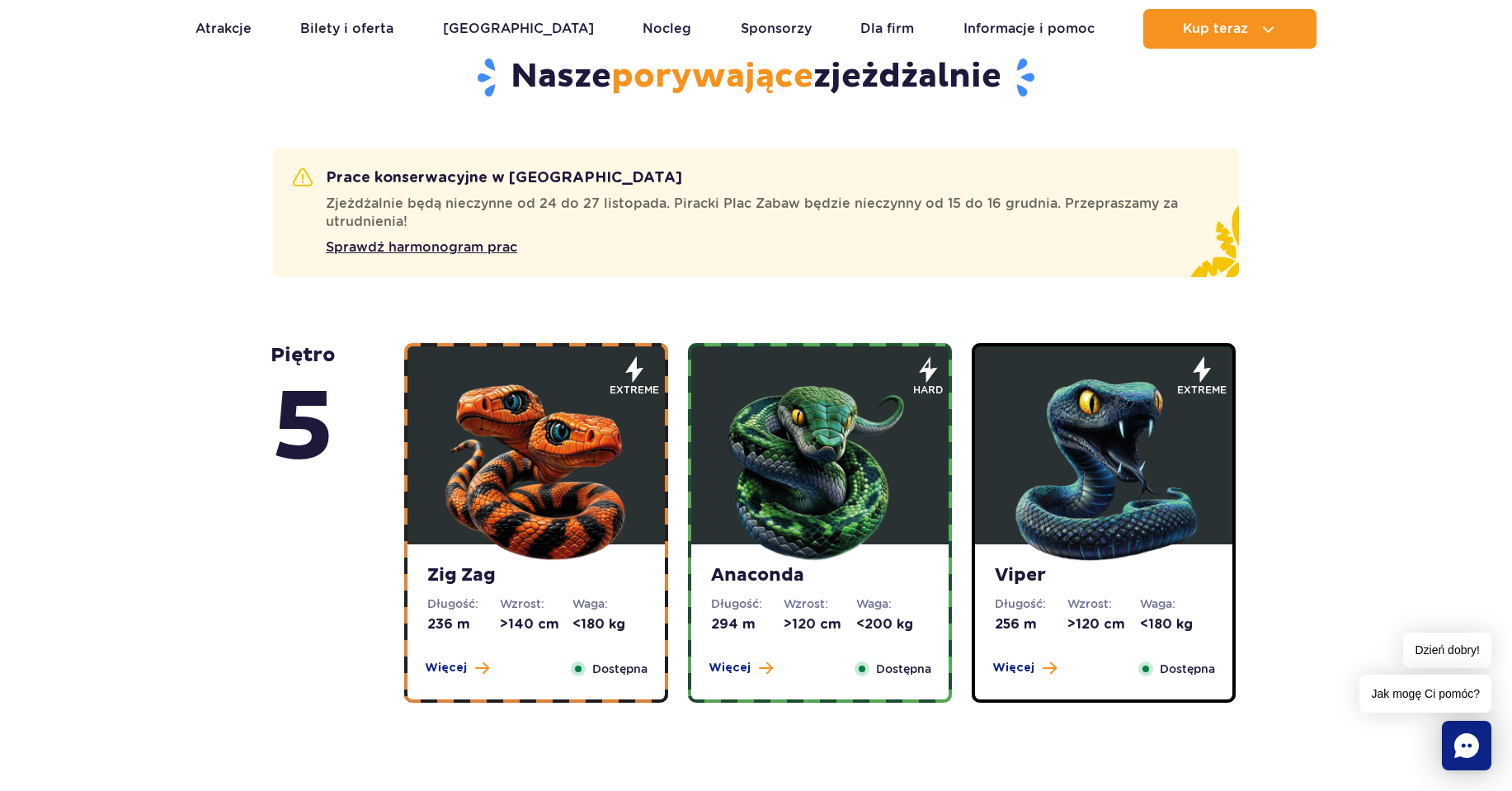
click at [1154, 417] on img at bounding box center [1103, 466] width 198 height 198
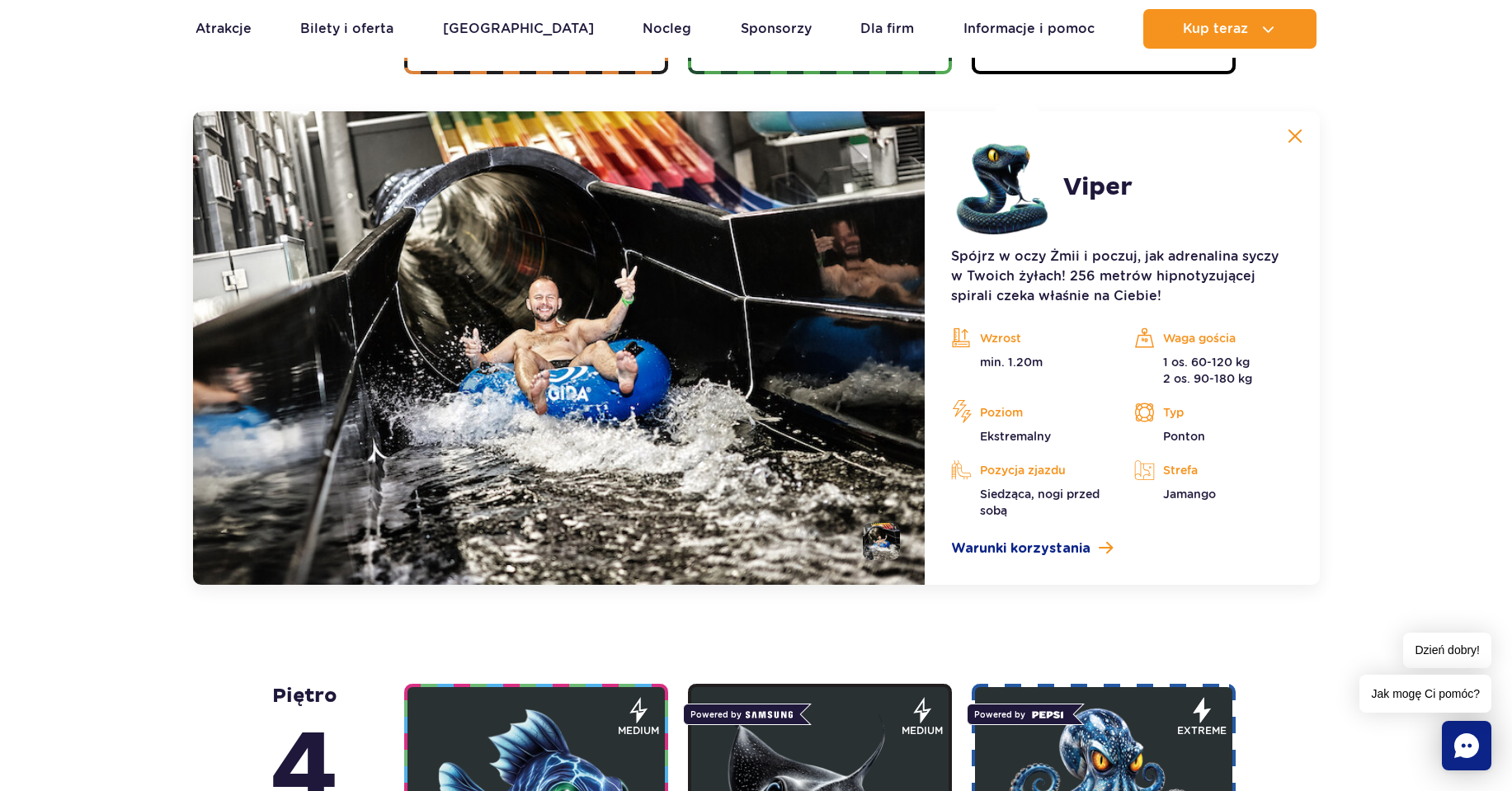
scroll to position [1585, 0]
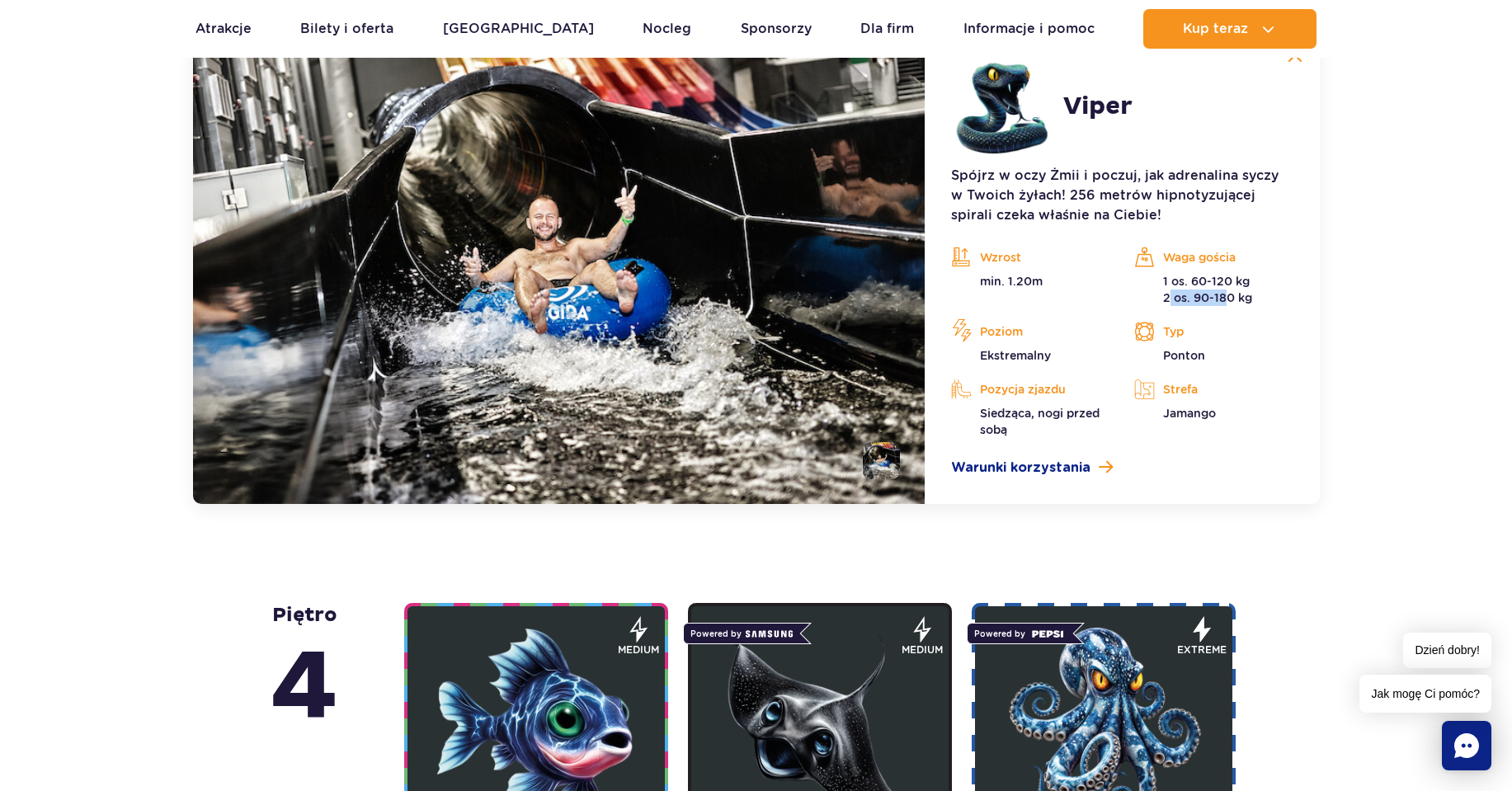
drag, startPoint x: 1154, startPoint y: 304, endPoint x: 1218, endPoint y: 304, distance: 64.0
click at [1218, 304] on p "1 os. 60-120 kg 2 os. 90-180 kg" at bounding box center [1213, 289] width 158 height 33
click at [1278, 310] on div "Wzrost min. 1.20m Waga gościa 1 os. 60-120 kg 2 os. 90-180 kg Poziom [GEOGRAPHI…" at bounding box center [1121, 342] width 366 height 193
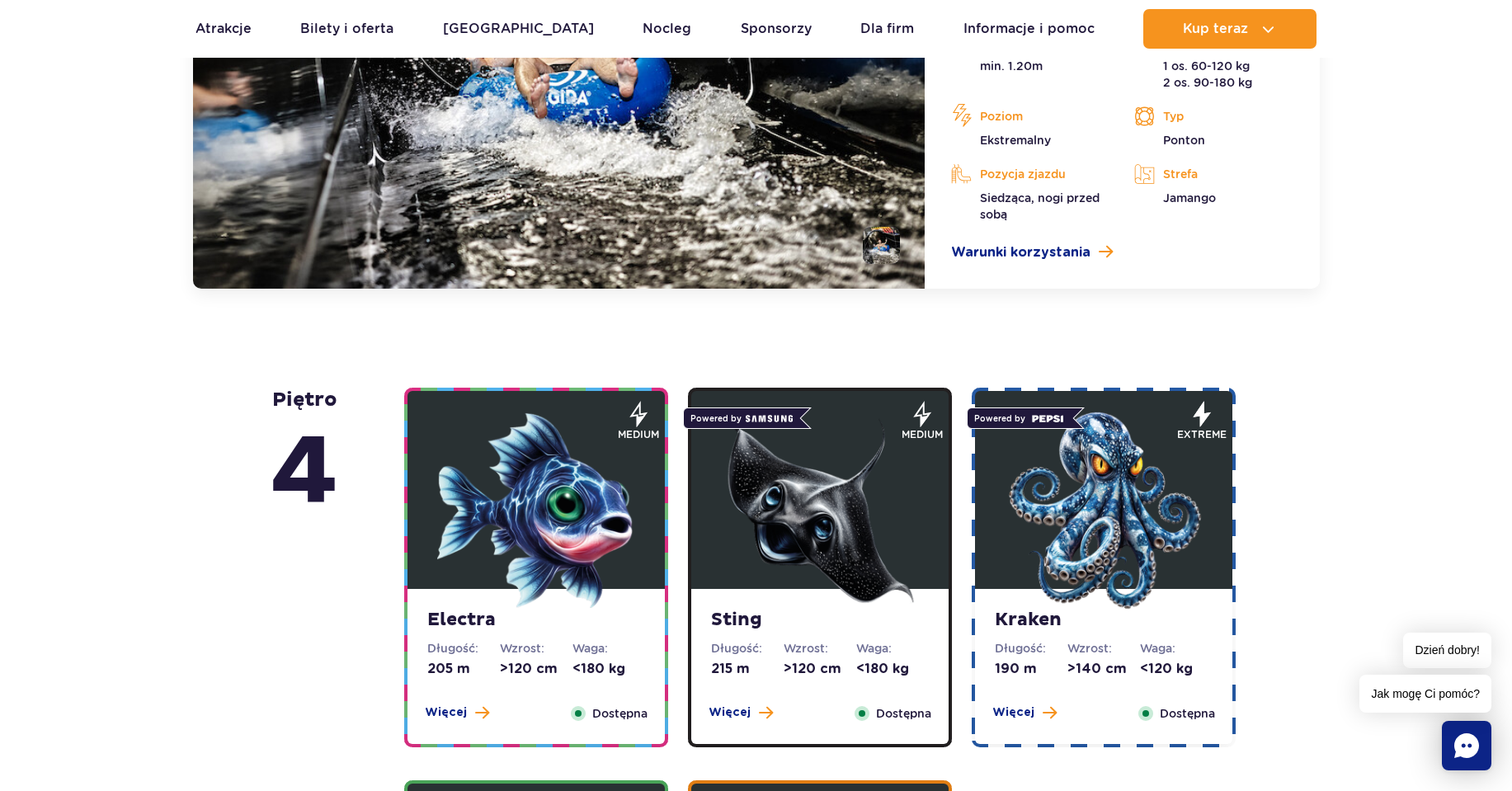
scroll to position [1804, 0]
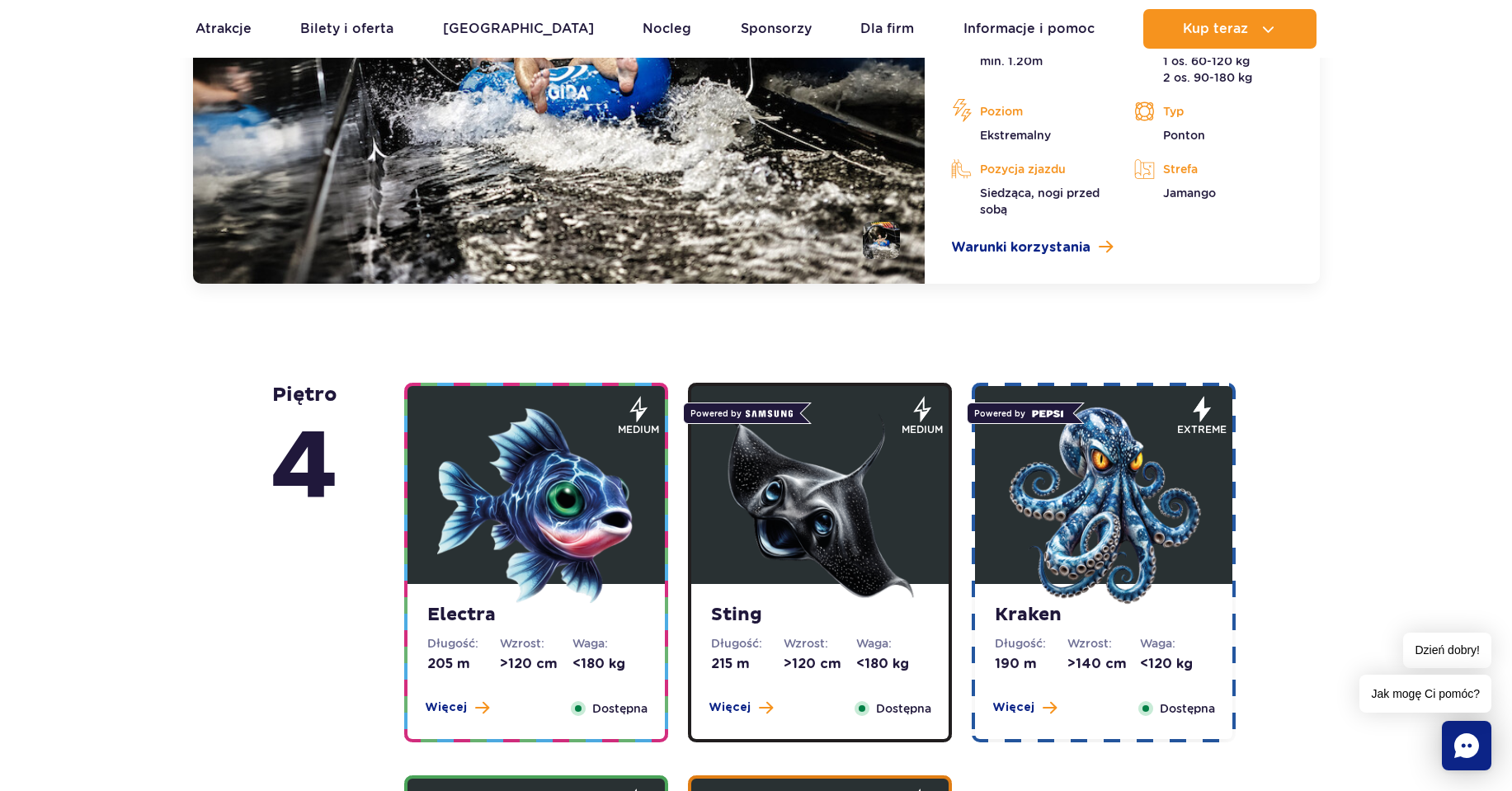
click at [1053, 499] on img at bounding box center [1103, 506] width 198 height 198
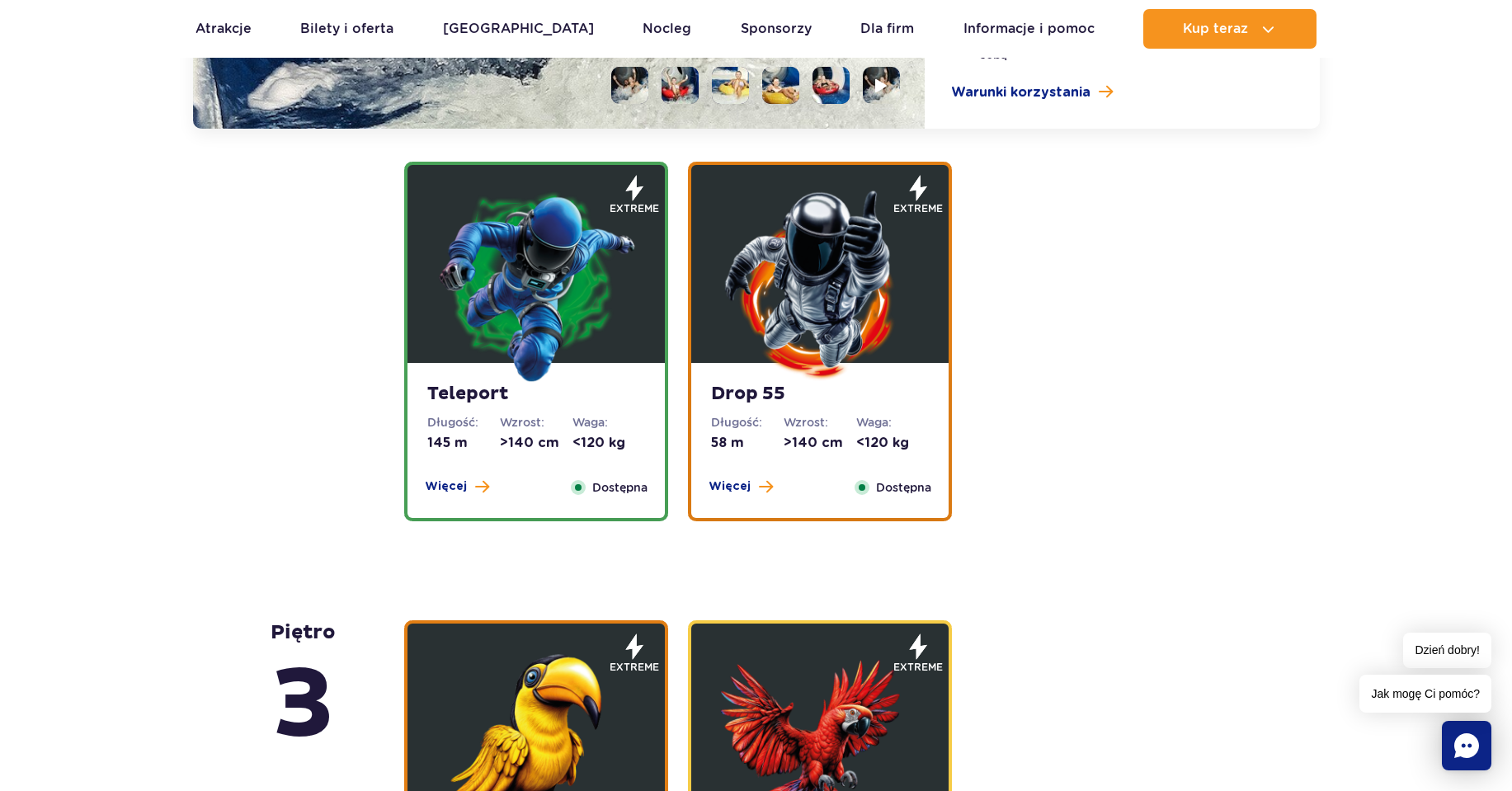
scroll to position [2414, 0]
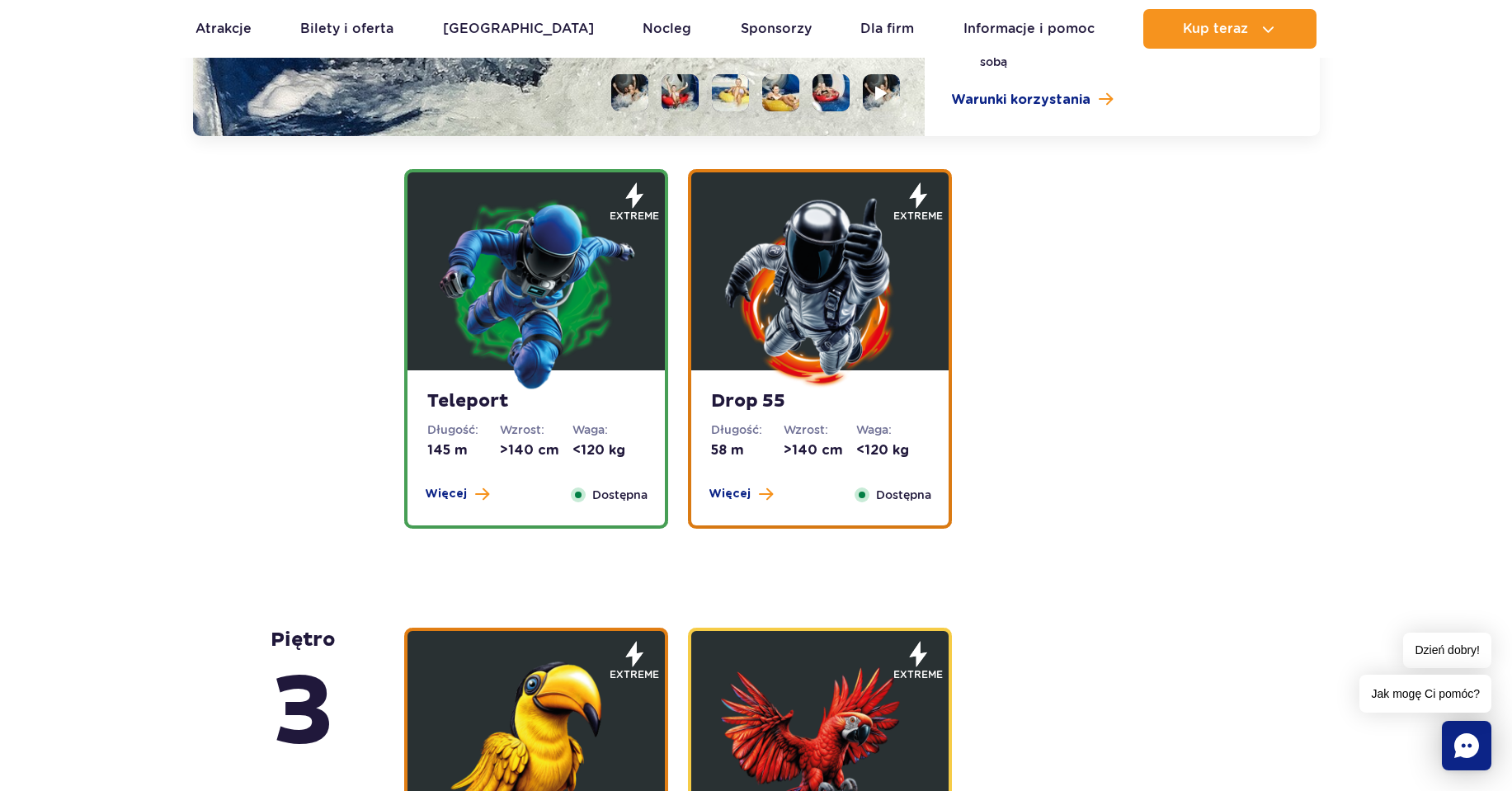
click at [571, 297] on img at bounding box center [536, 292] width 198 height 198
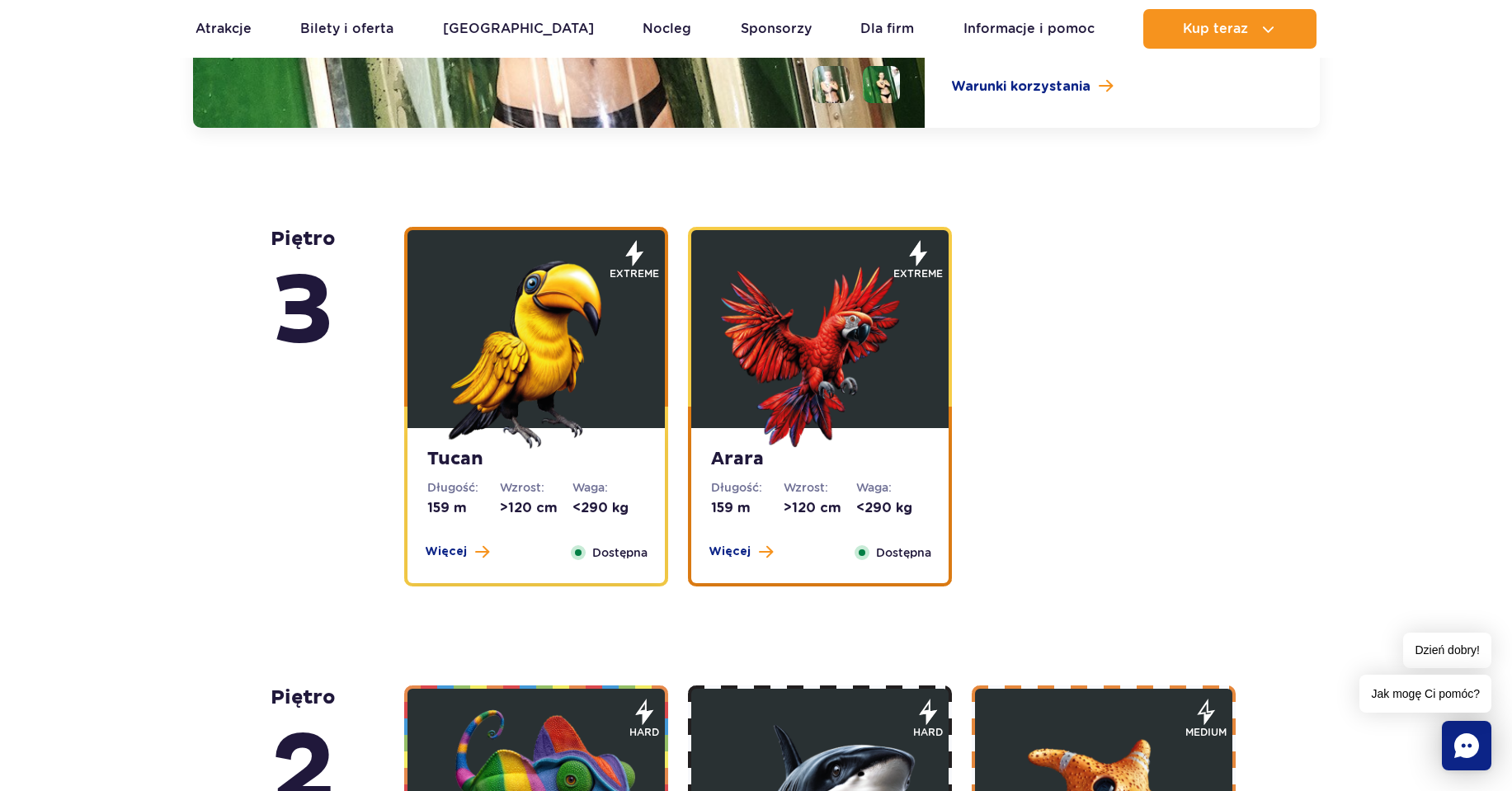
scroll to position [2807, 0]
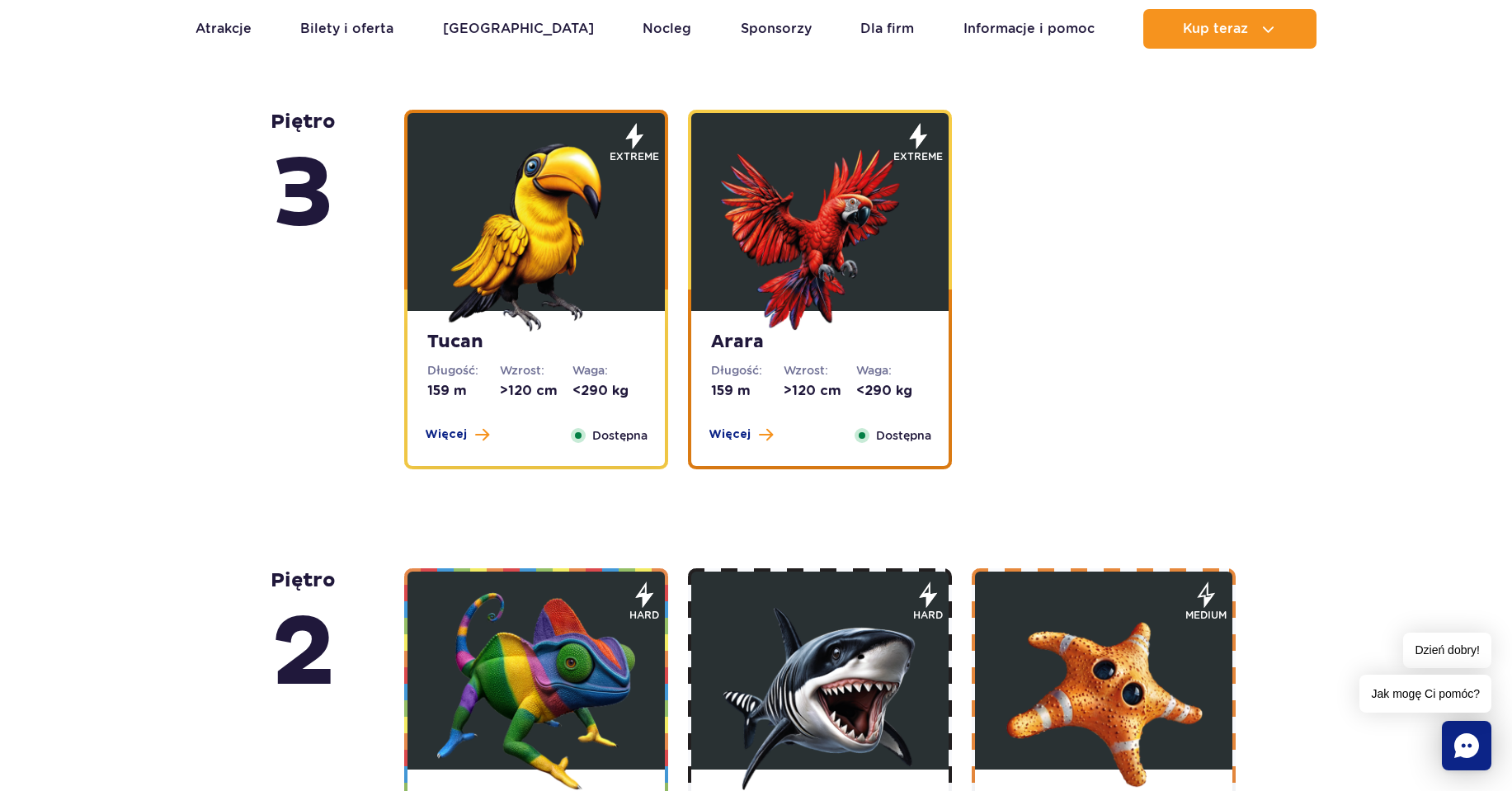
click at [550, 274] on img at bounding box center [536, 233] width 198 height 198
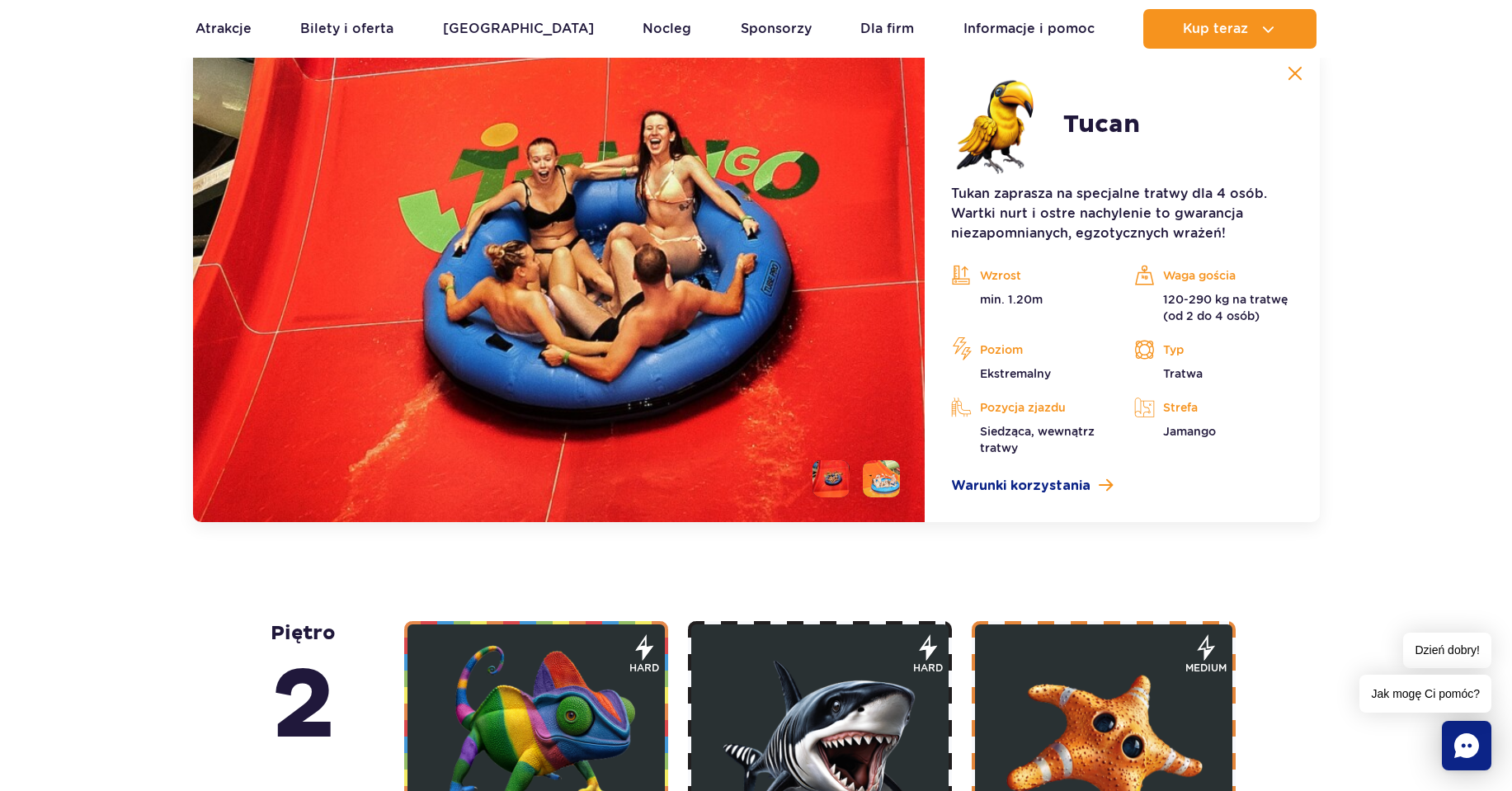
scroll to position [2936, 0]
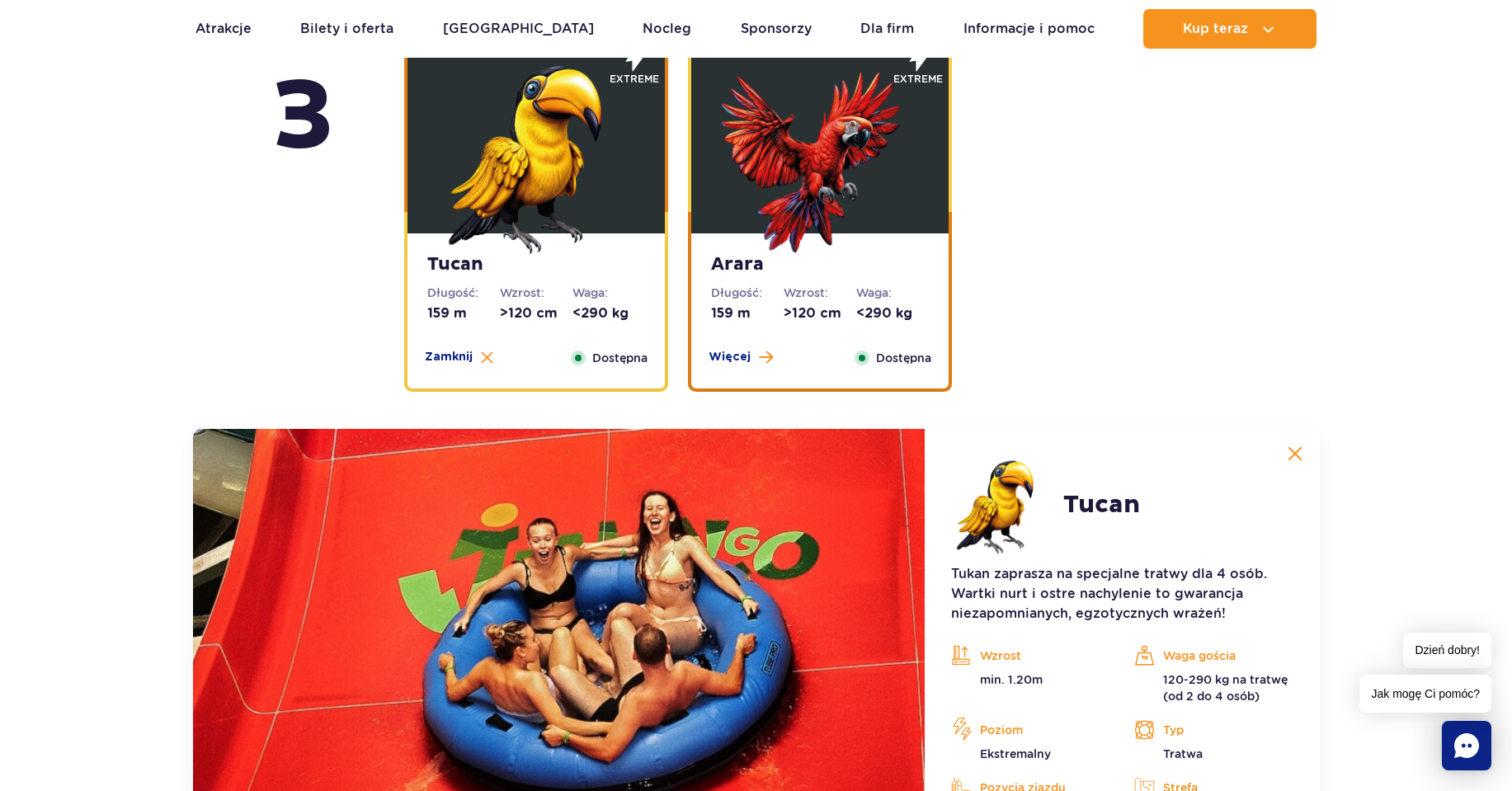
click at [836, 299] on dt "Wzrost:" at bounding box center [820, 292] width 73 height 16
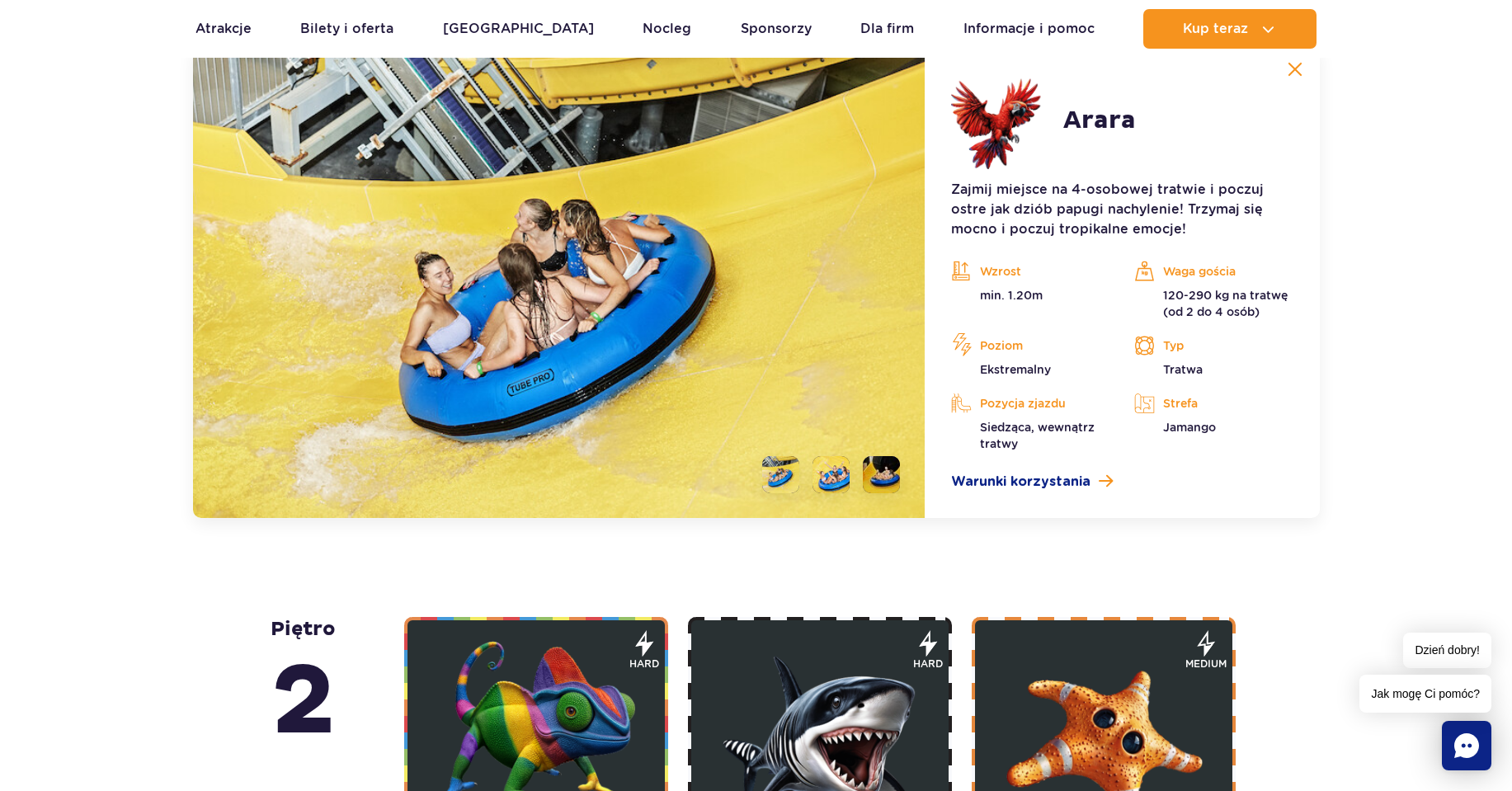
scroll to position [3156, 0]
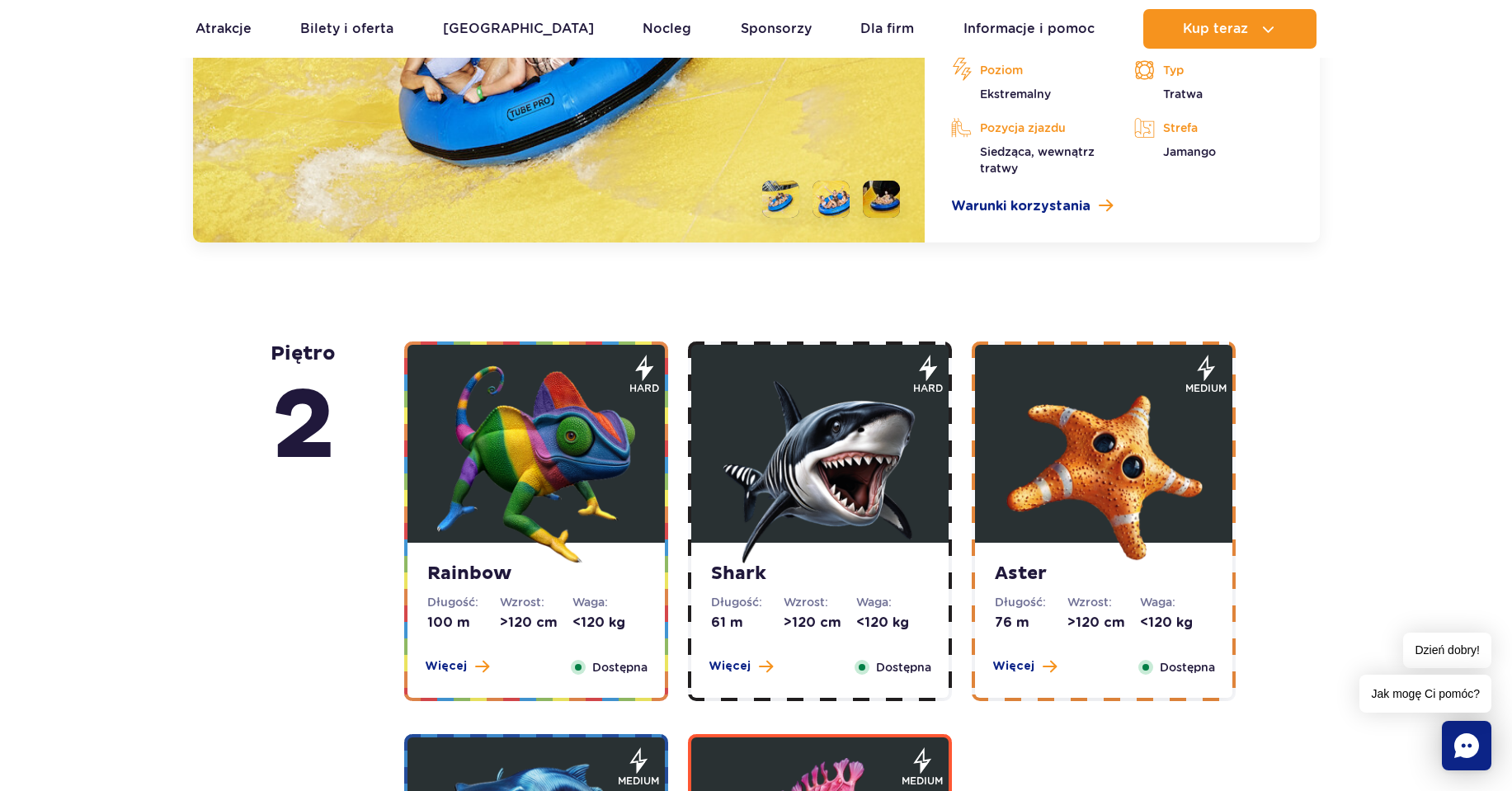
click at [529, 476] on img at bounding box center [536, 464] width 198 height 198
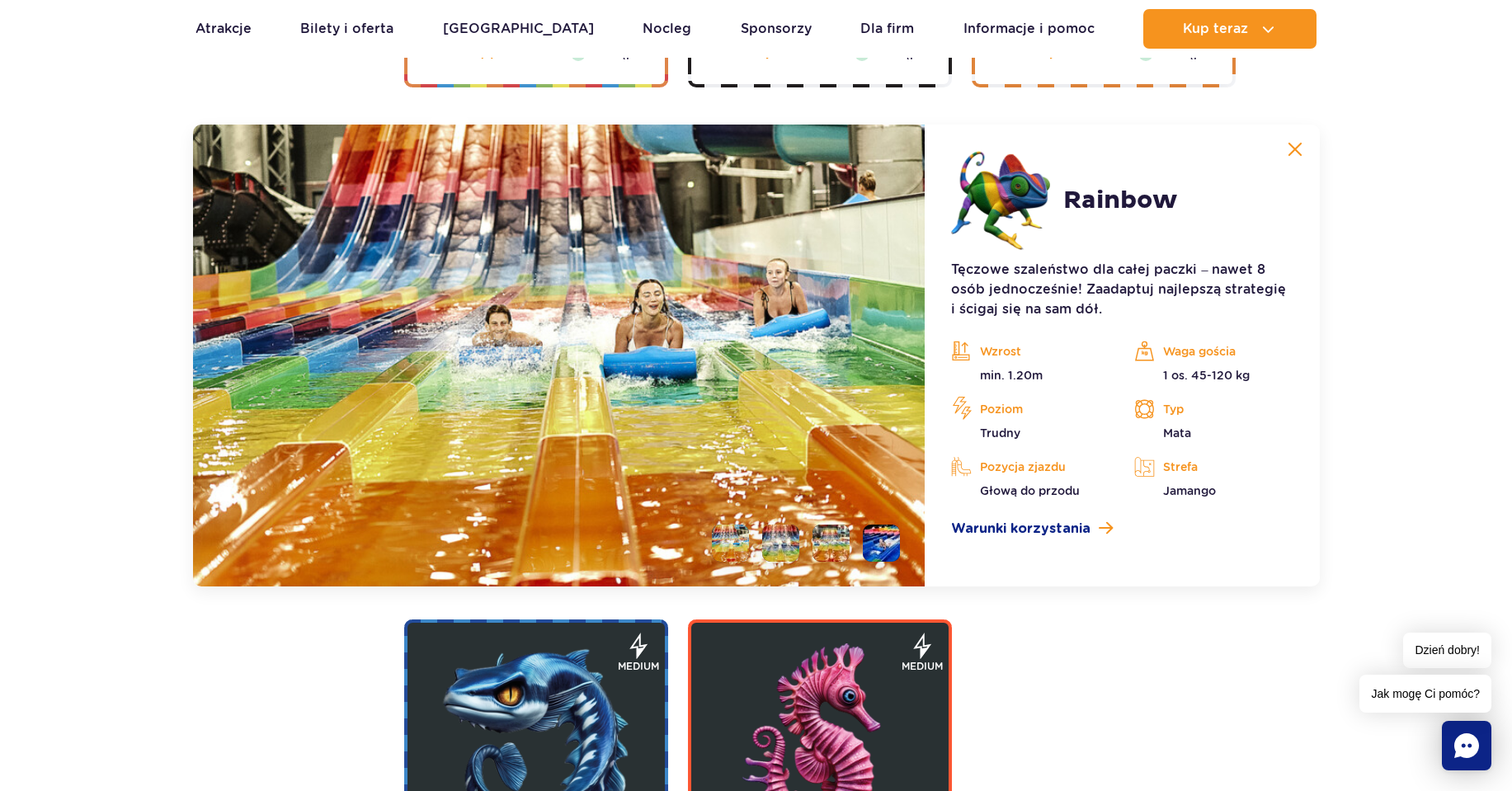
scroll to position [3285, 0]
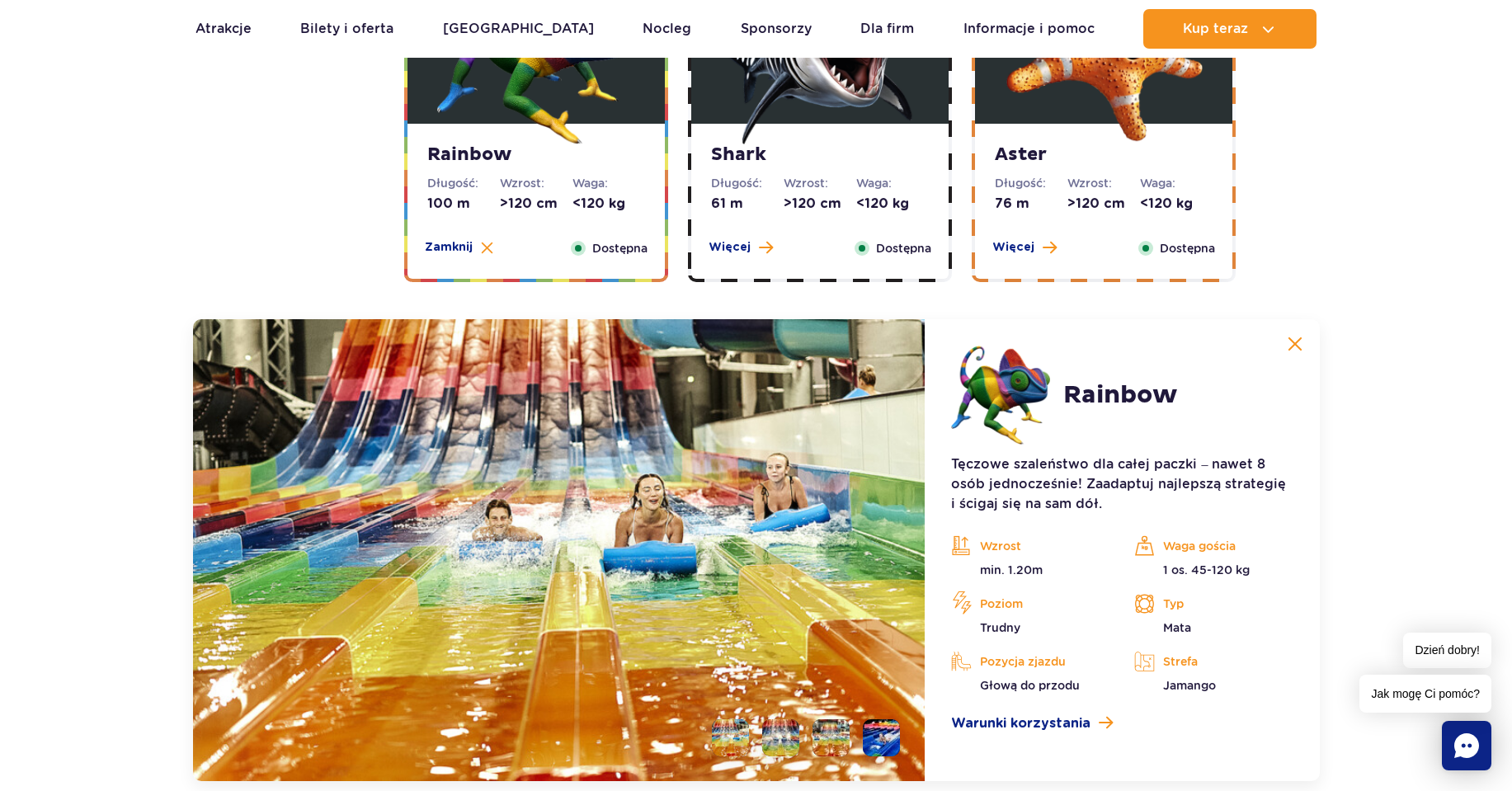
click at [818, 210] on dd ">120 cm" at bounding box center [820, 204] width 73 height 18
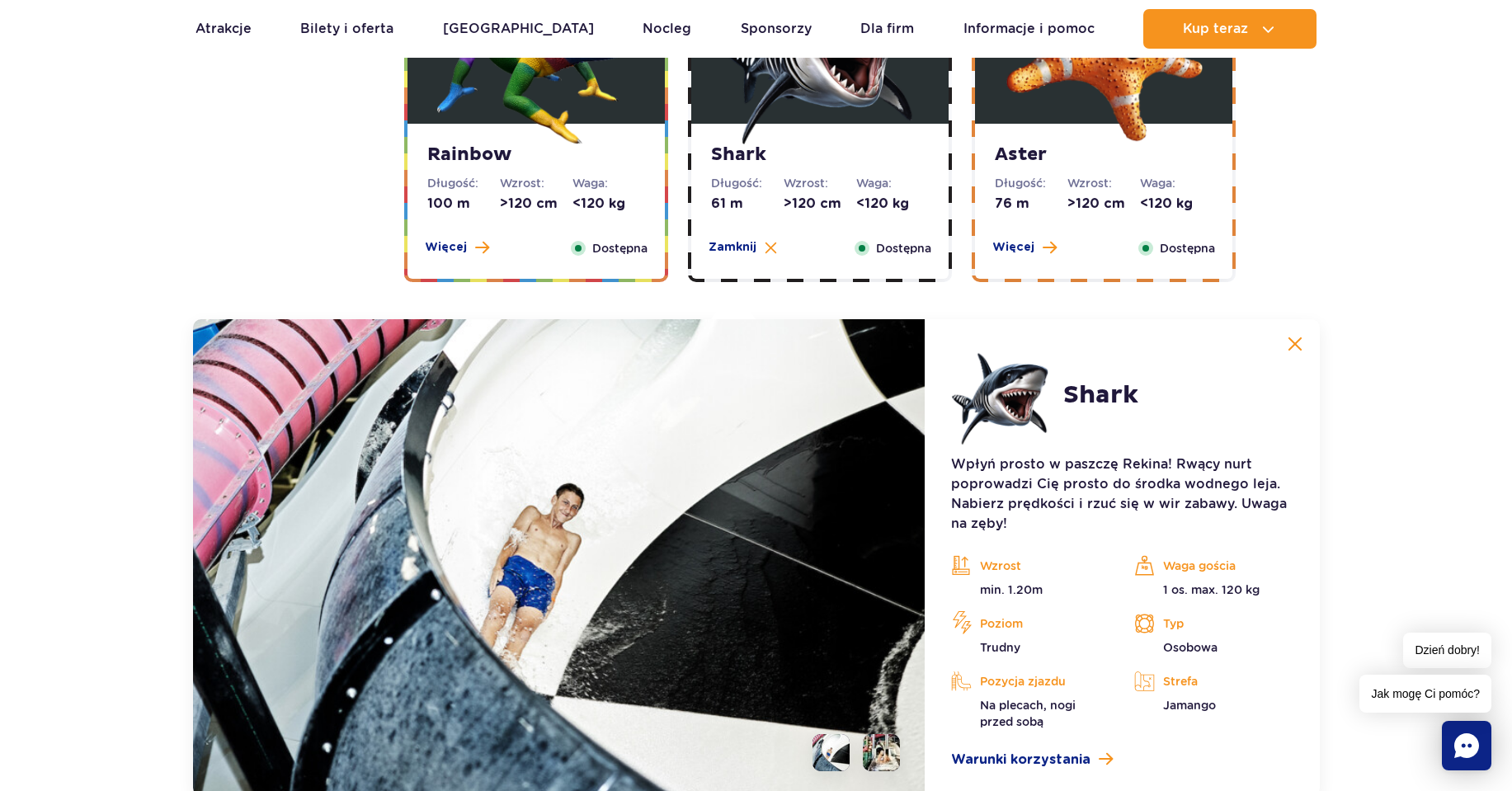
click at [1162, 201] on dd "<120 kg" at bounding box center [1175, 204] width 73 height 18
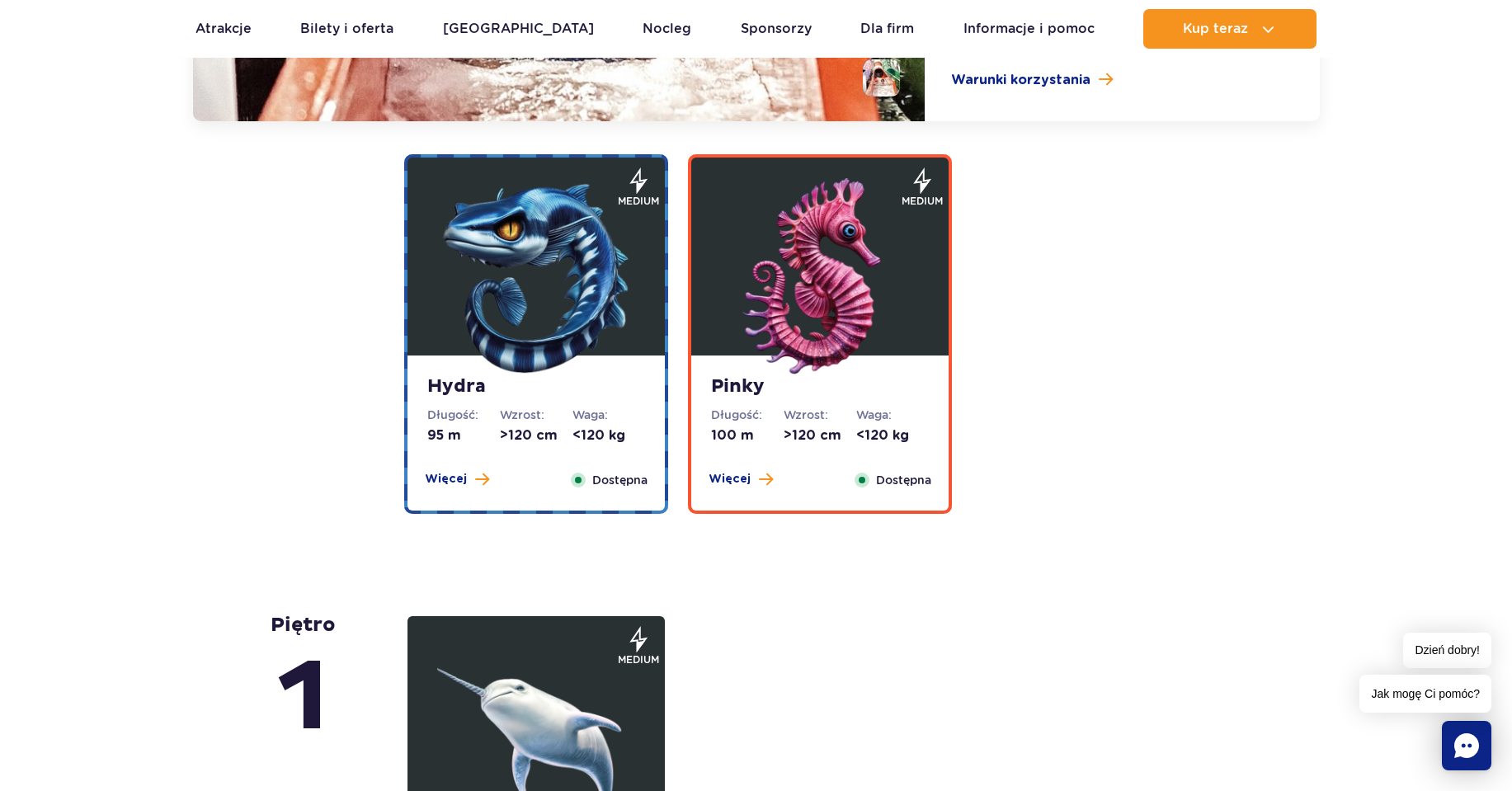
click at [550, 226] on img at bounding box center [536, 277] width 198 height 198
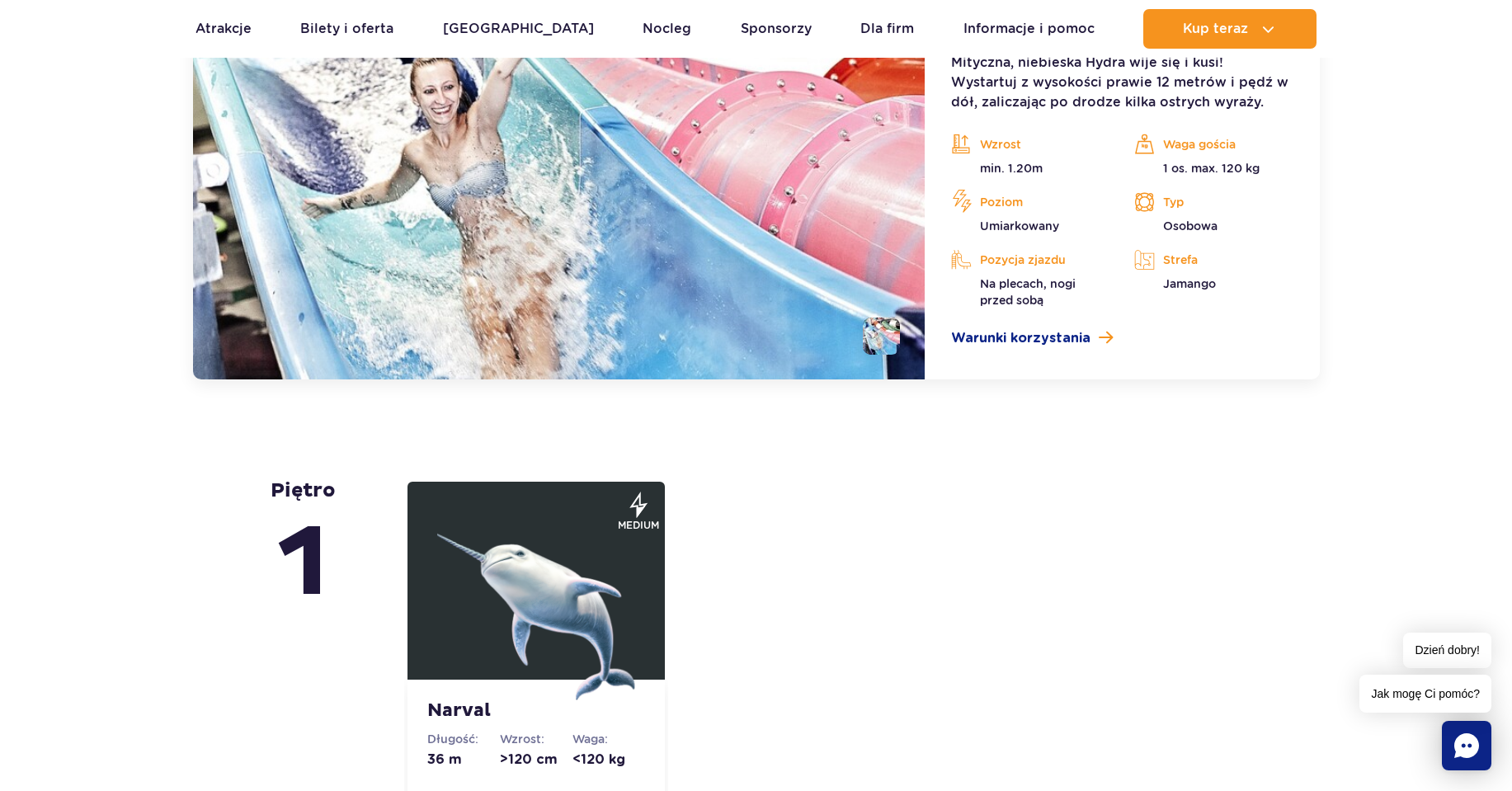
scroll to position [4007, 0]
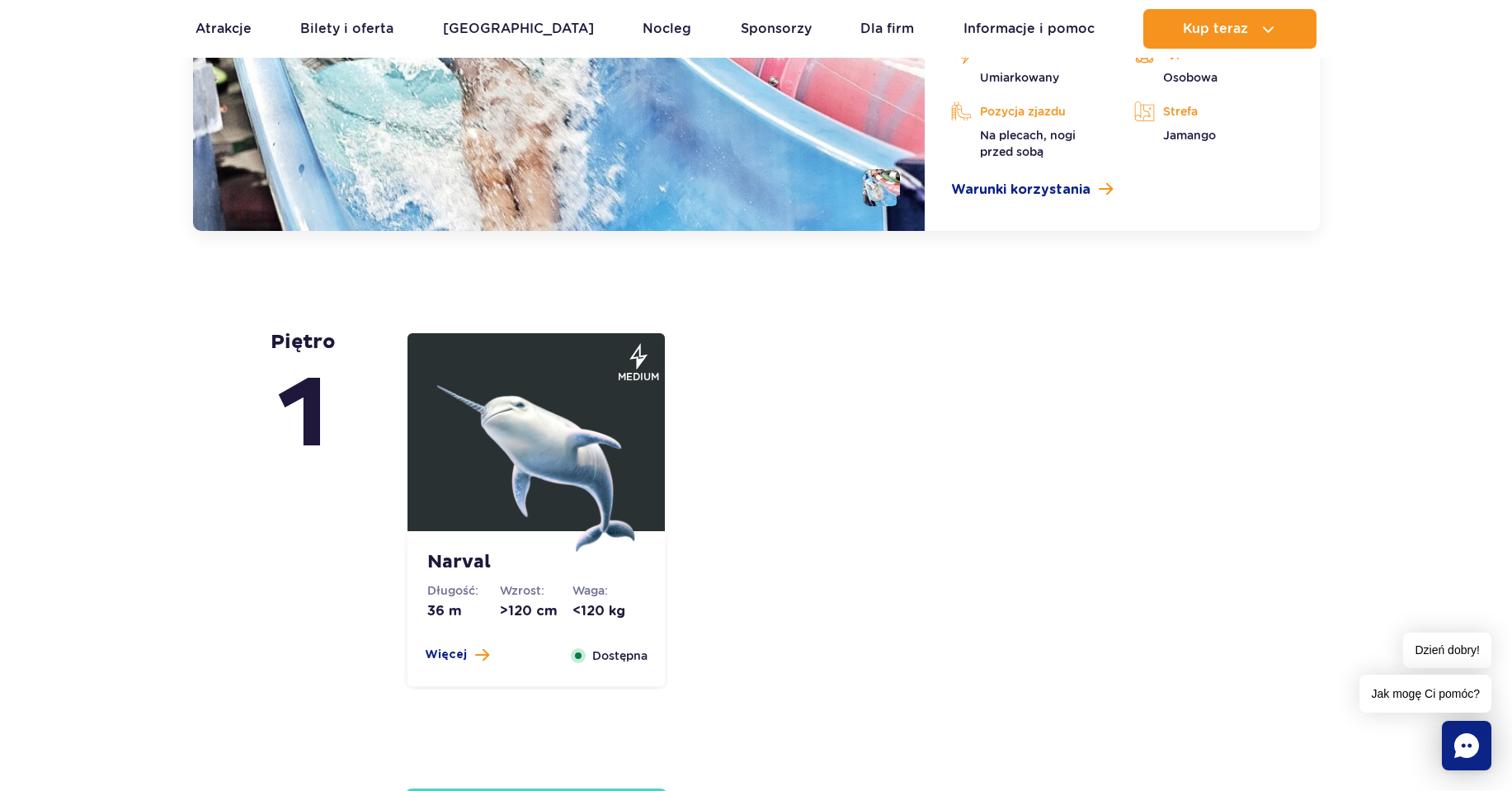
click at [526, 450] on img at bounding box center [536, 453] width 198 height 198
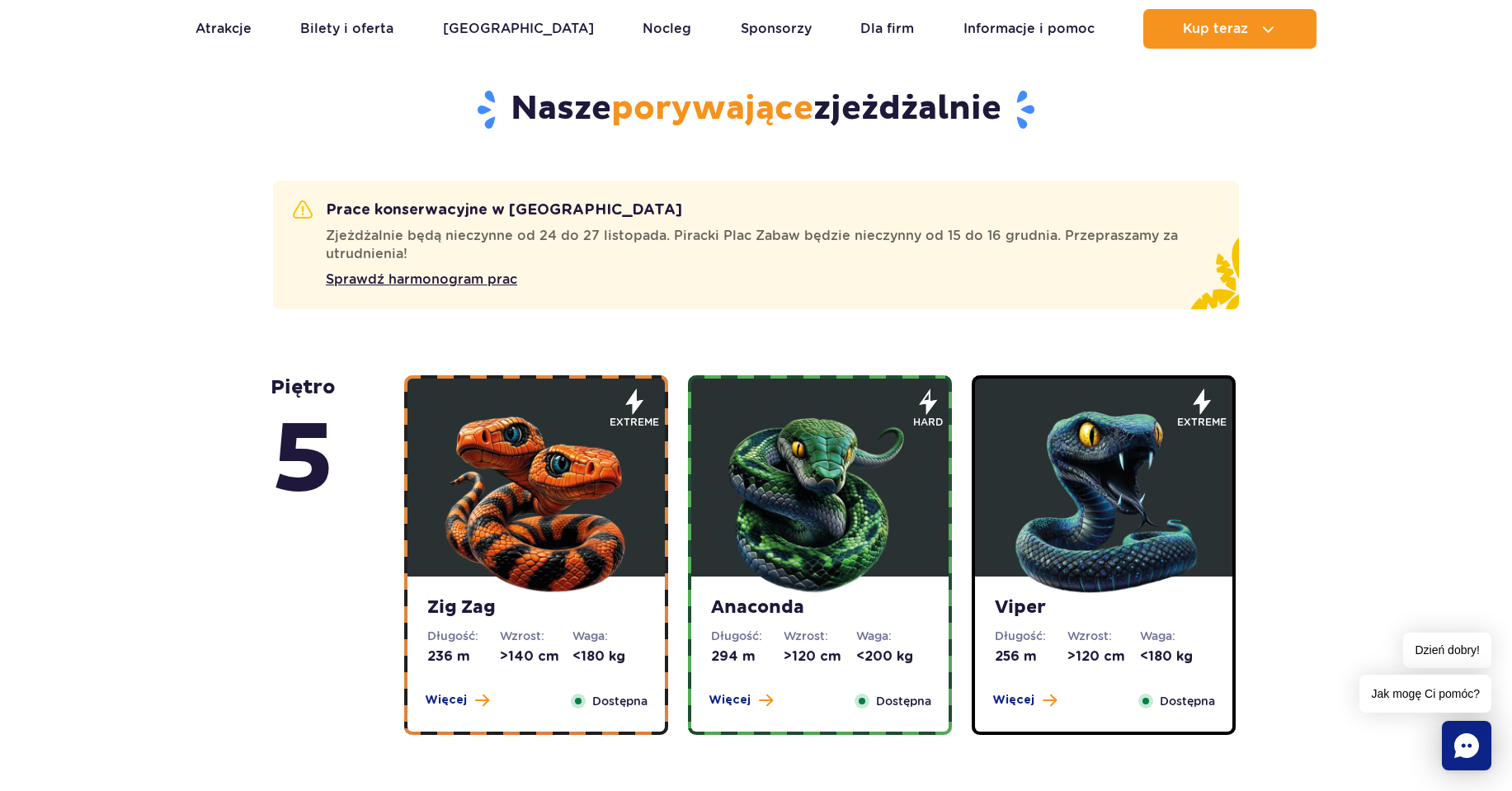
scroll to position [0, 0]
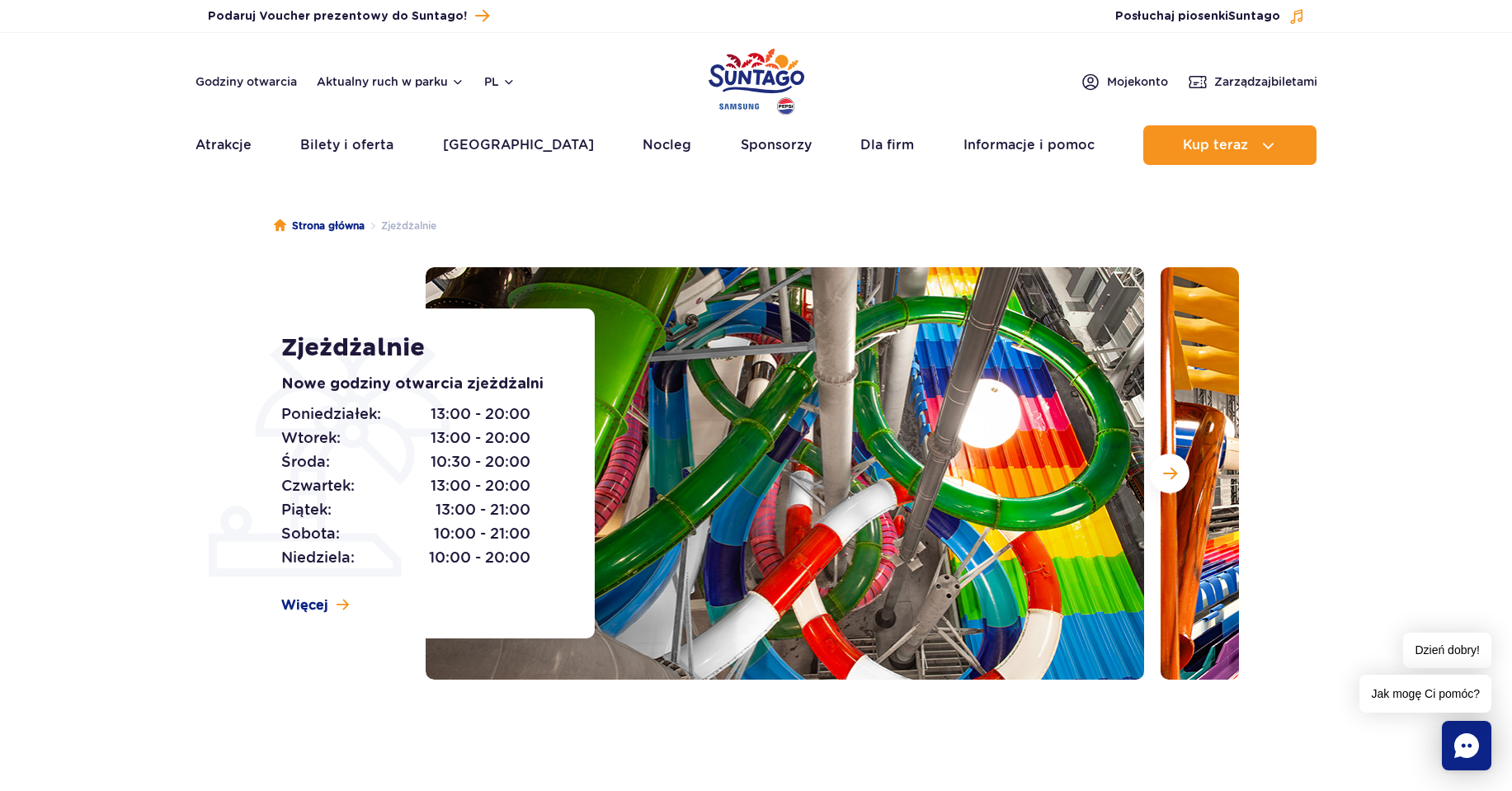
drag, startPoint x: 996, startPoint y: 604, endPoint x: 929, endPoint y: 352, distance: 260.8
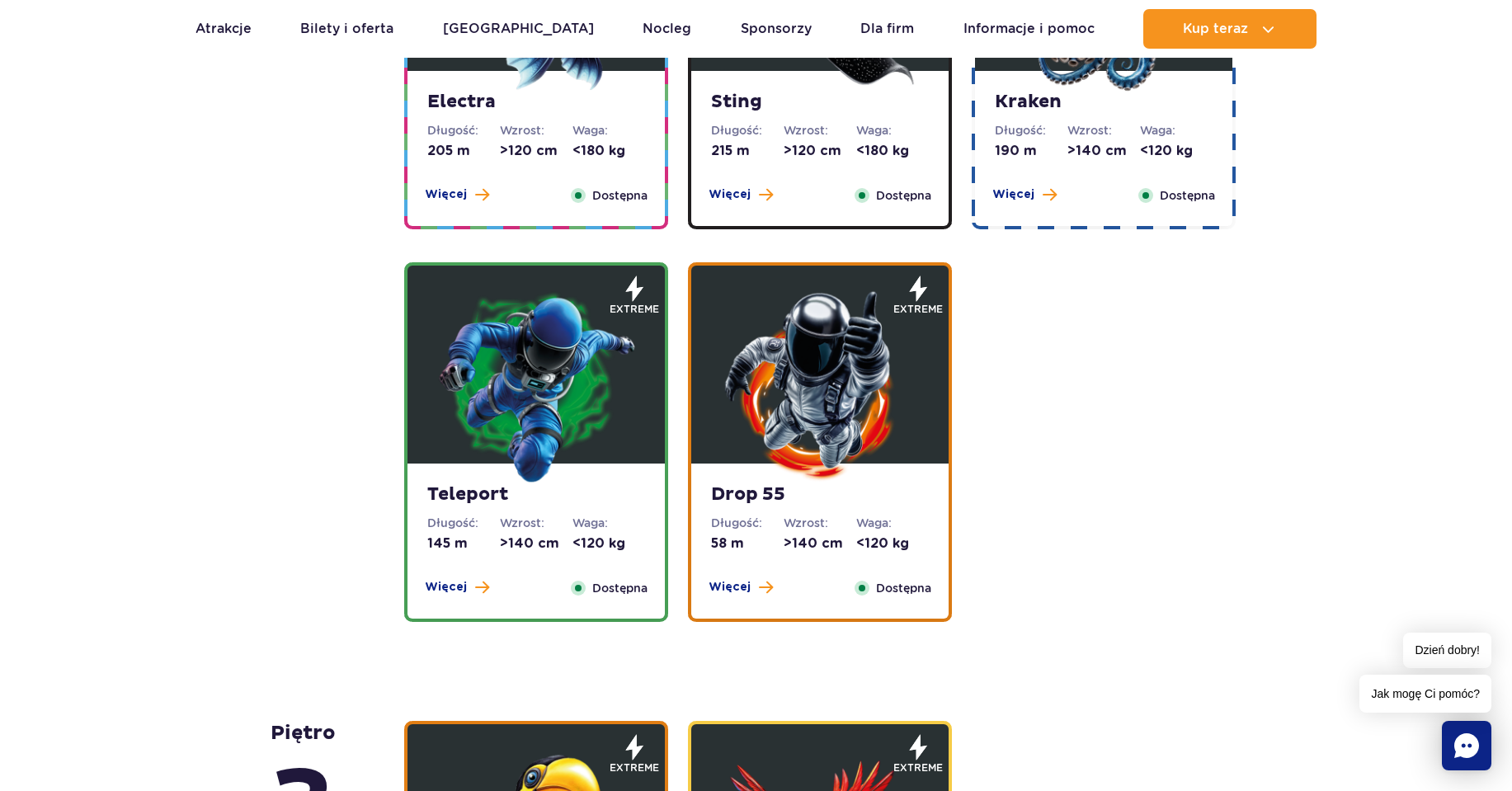
scroll to position [1650, 0]
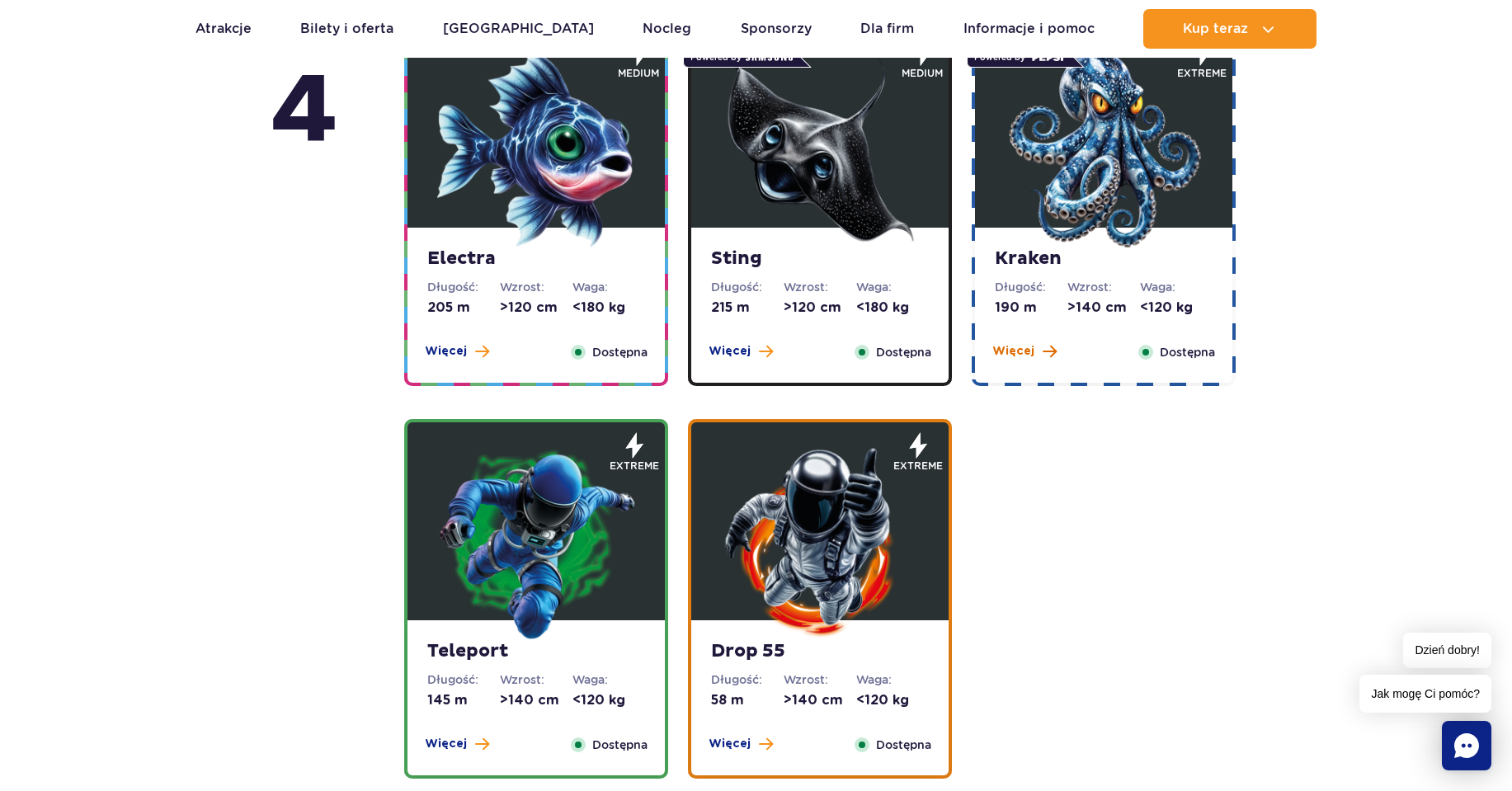
click at [1034, 356] on button "Więcej" at bounding box center [1024, 351] width 64 height 16
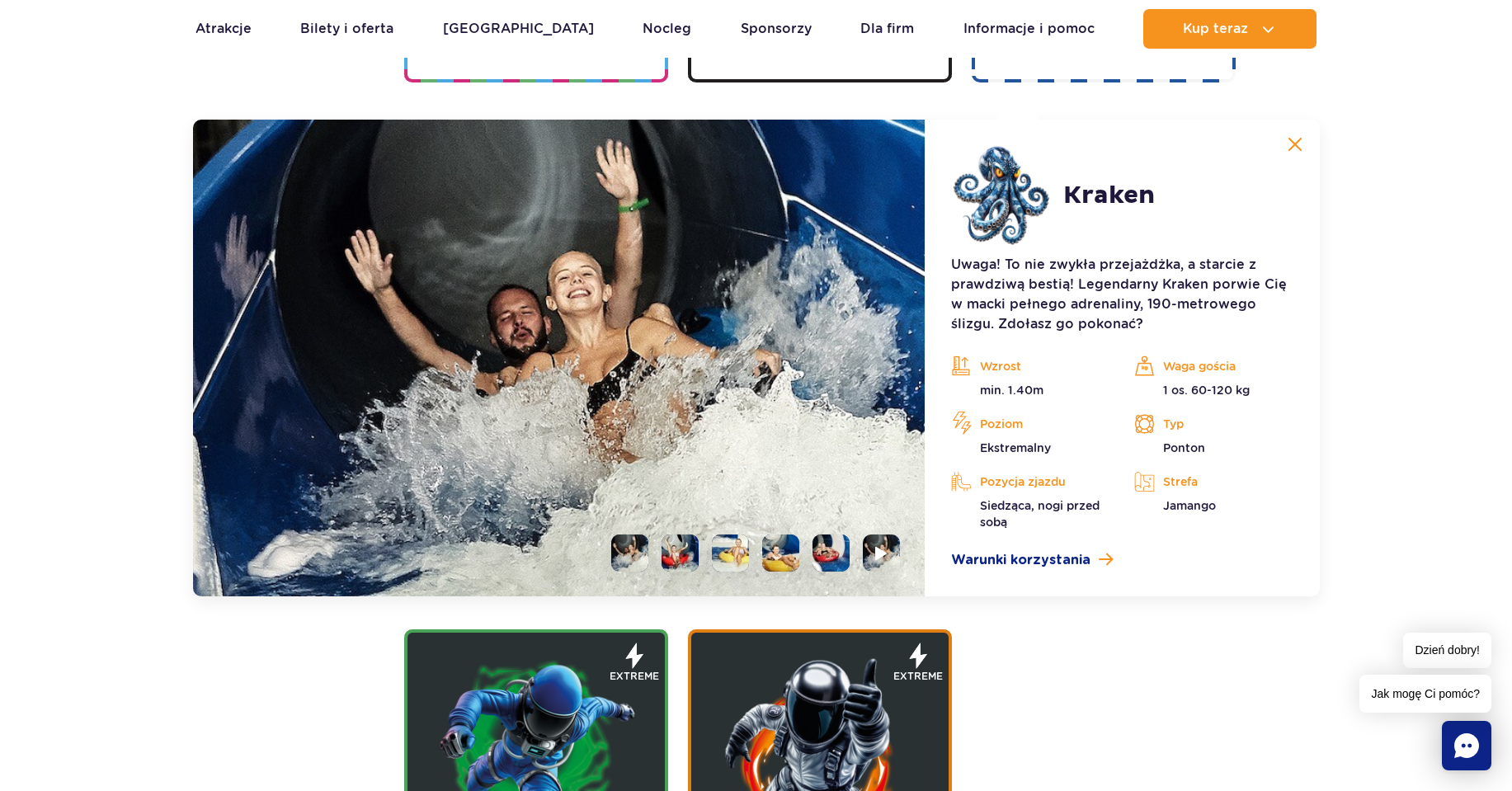
scroll to position [1975, 0]
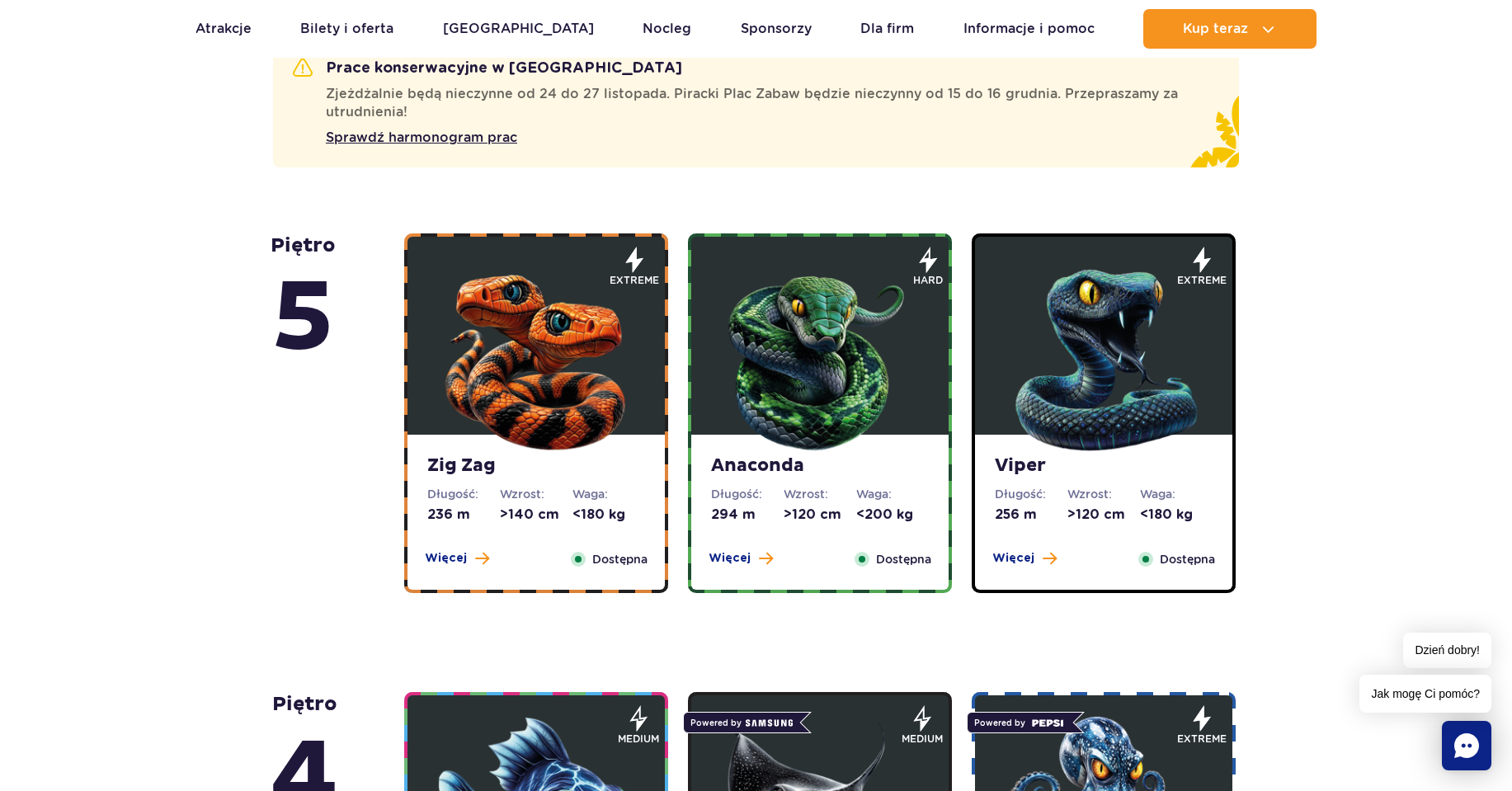
click at [1014, 557] on span "Więcej" at bounding box center [1013, 558] width 42 height 16
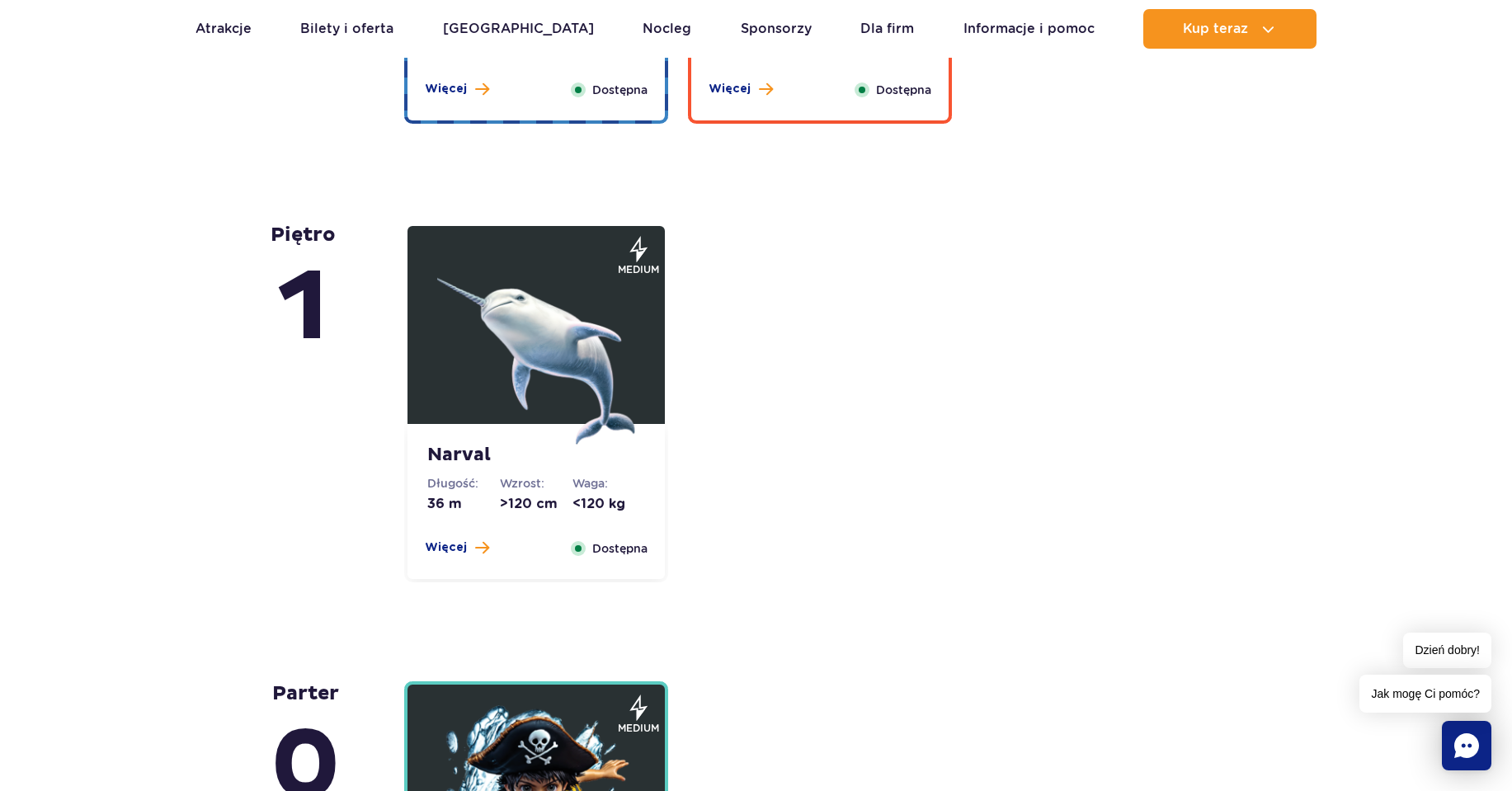
scroll to position [4156, 0]
